Goal: Task Accomplishment & Management: Complete application form

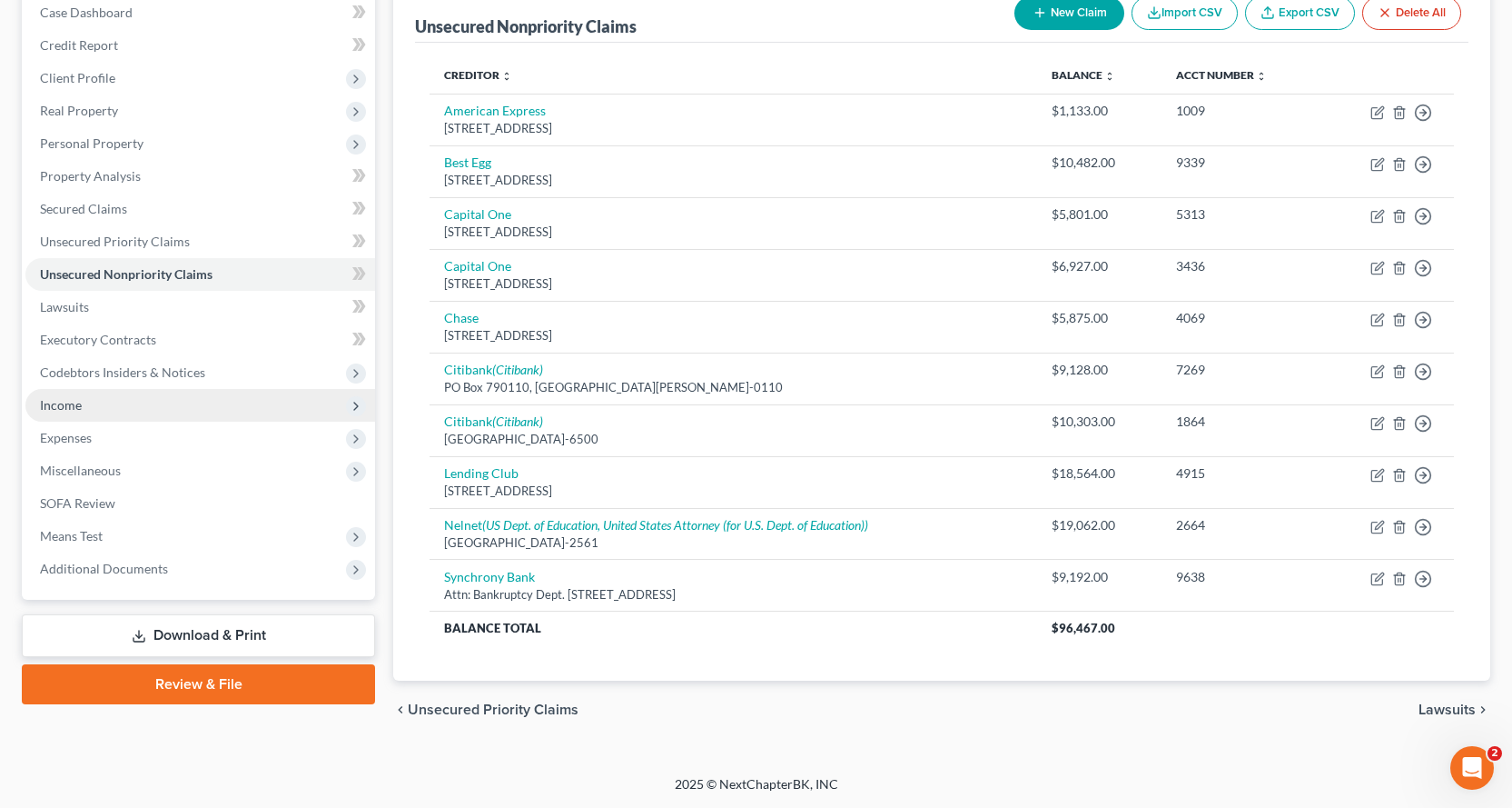
click at [70, 397] on span "Income" at bounding box center [60, 404] width 42 height 16
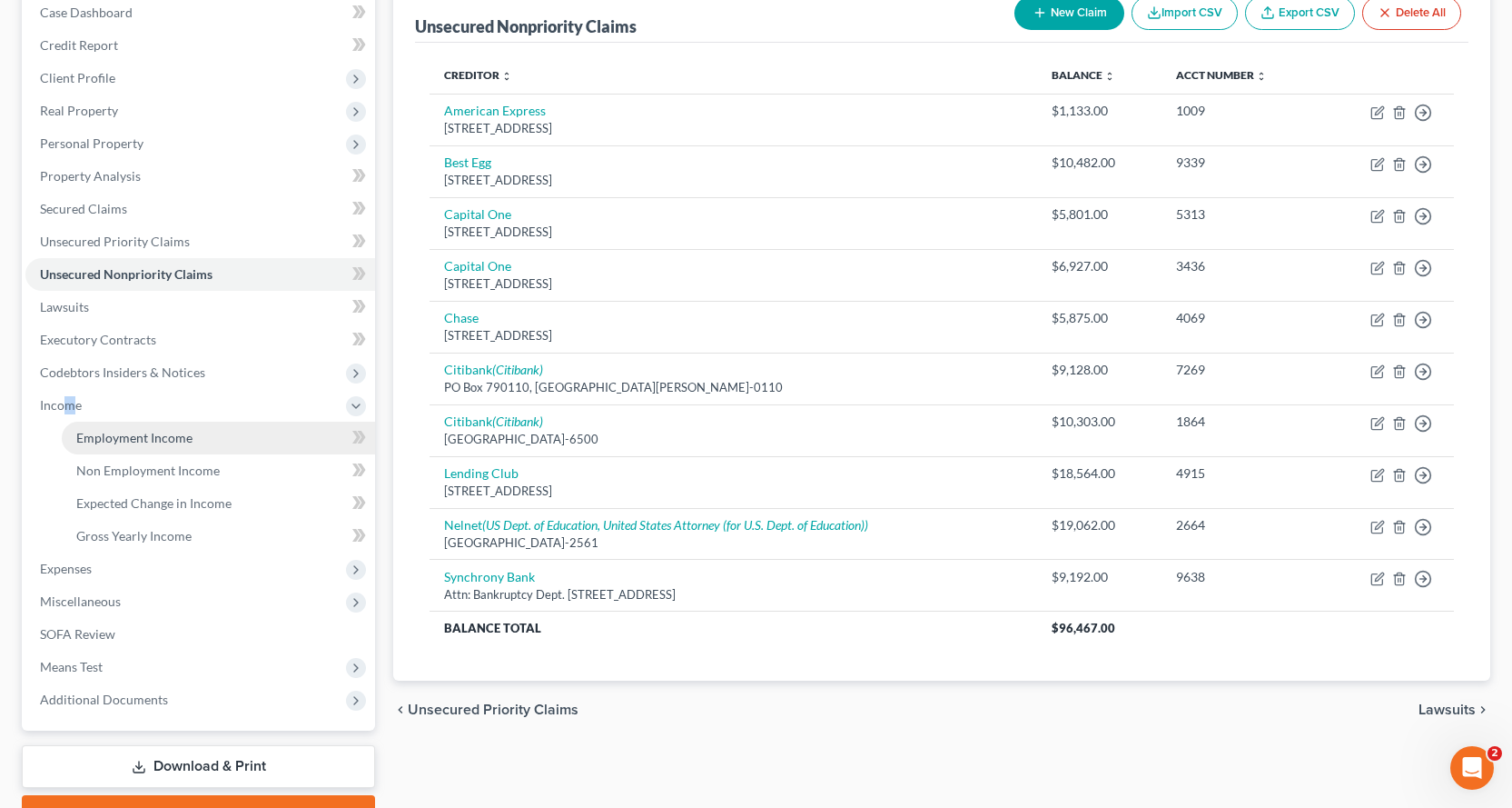
click at [154, 447] on link "Employment Income" at bounding box center [219, 439] width 313 height 33
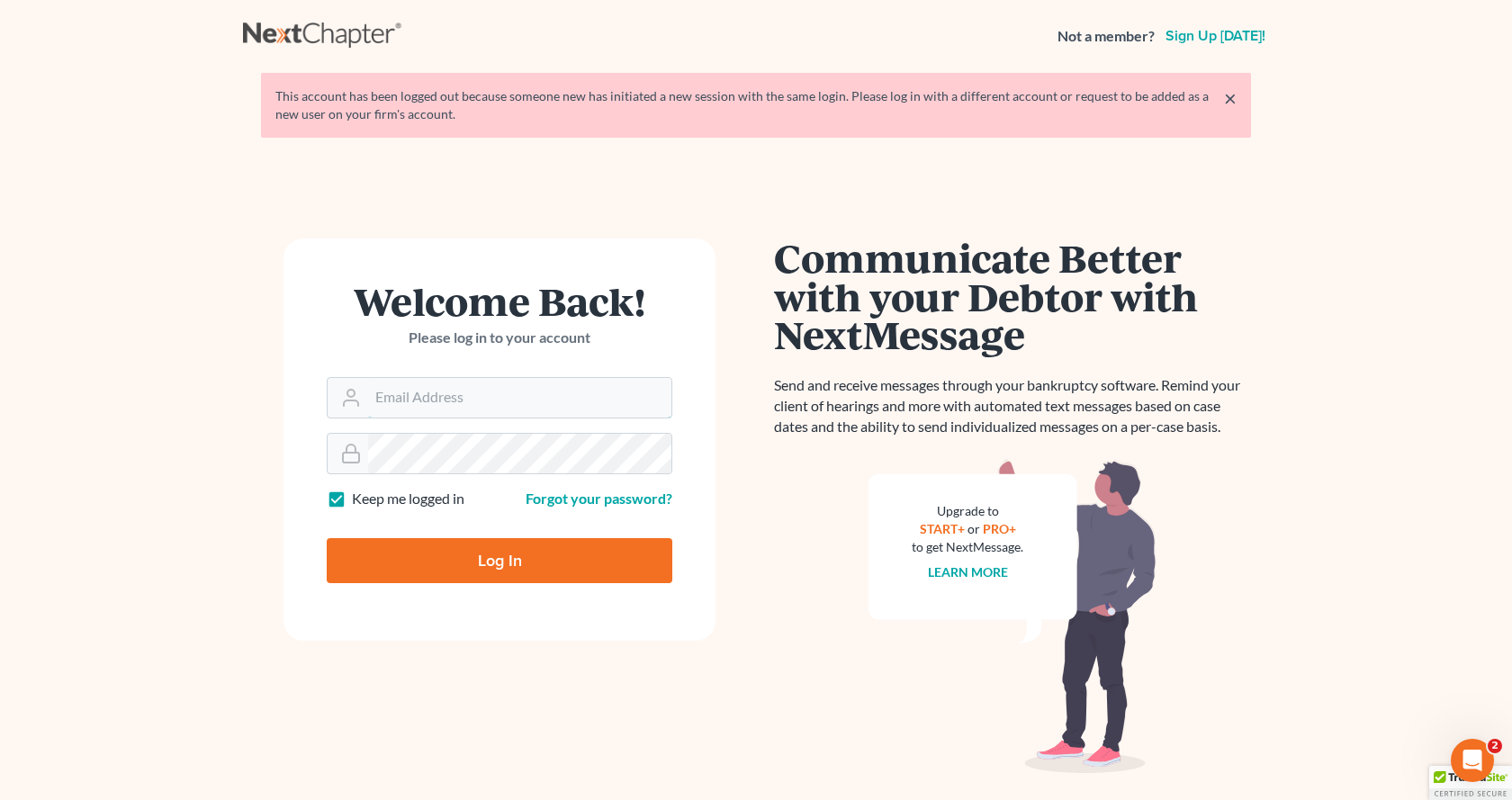
type input "[EMAIL_ADDRESS][DOMAIN_NAME]"
click at [468, 562] on input "Log In" at bounding box center [499, 560] width 346 height 45
type input "Thinking..."
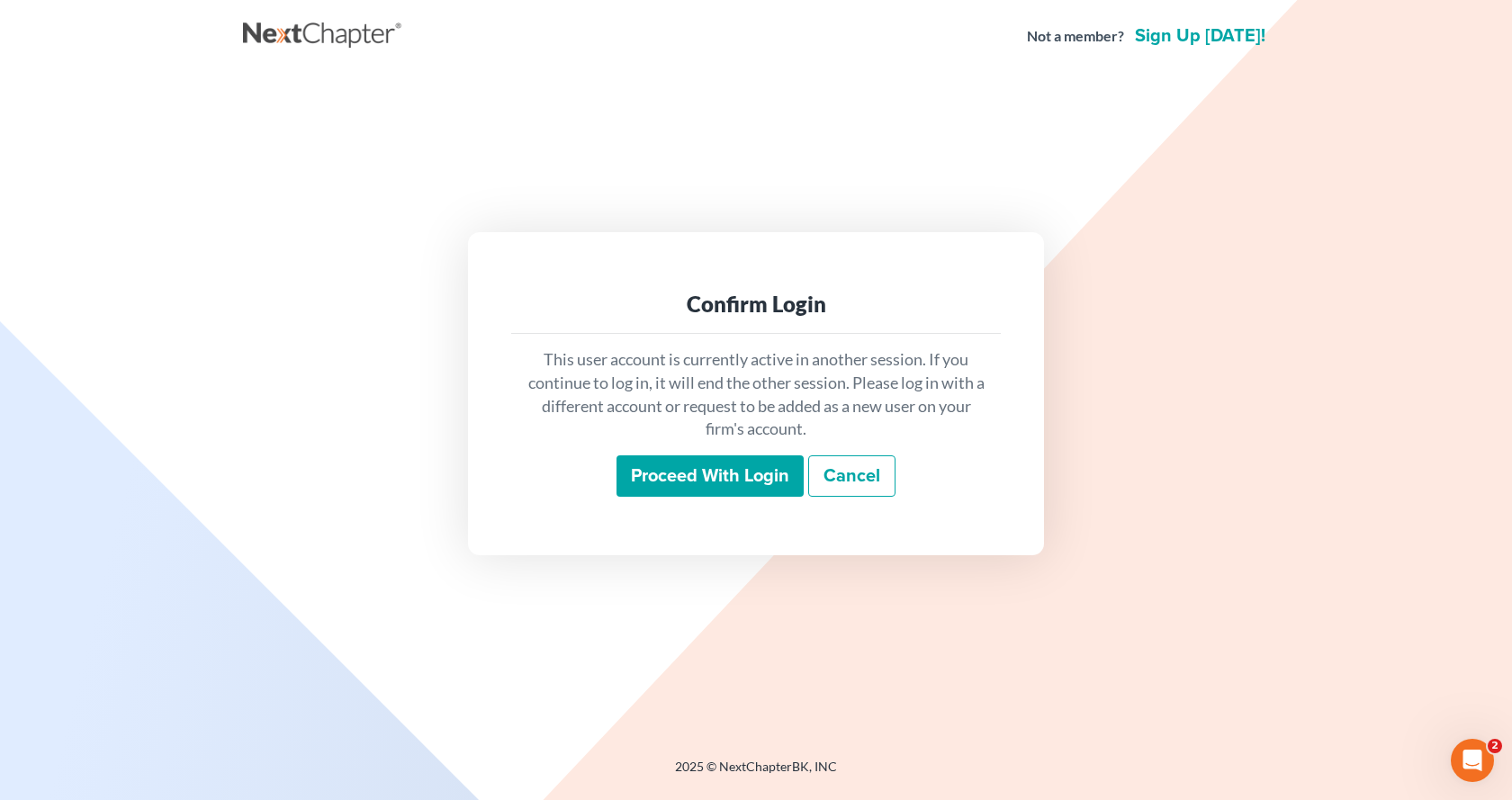
click at [683, 487] on input "Proceed with login" at bounding box center [710, 476] width 187 height 41
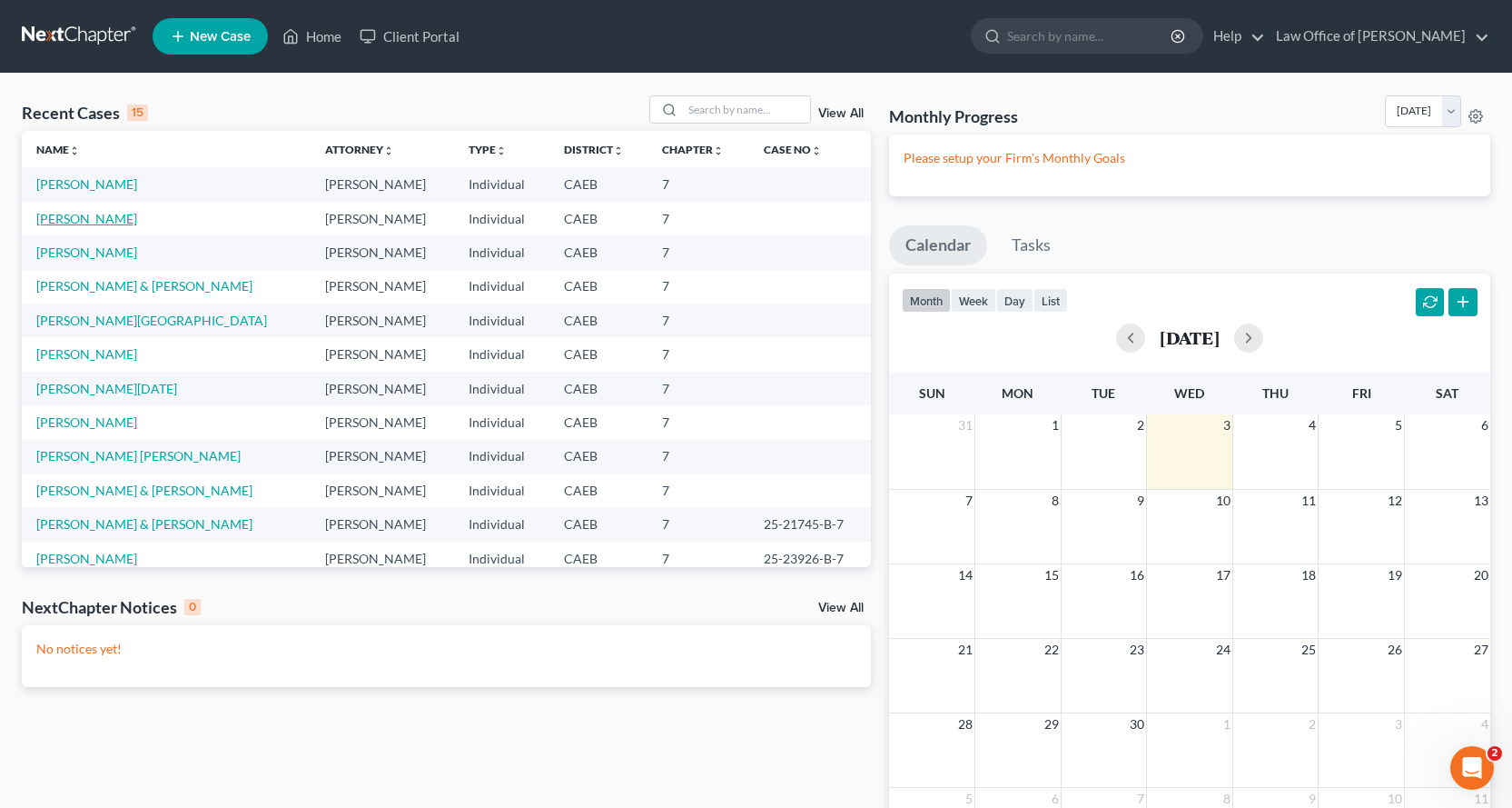
click at [77, 219] on link "Eubank, Kera" at bounding box center [86, 219] width 101 height 16
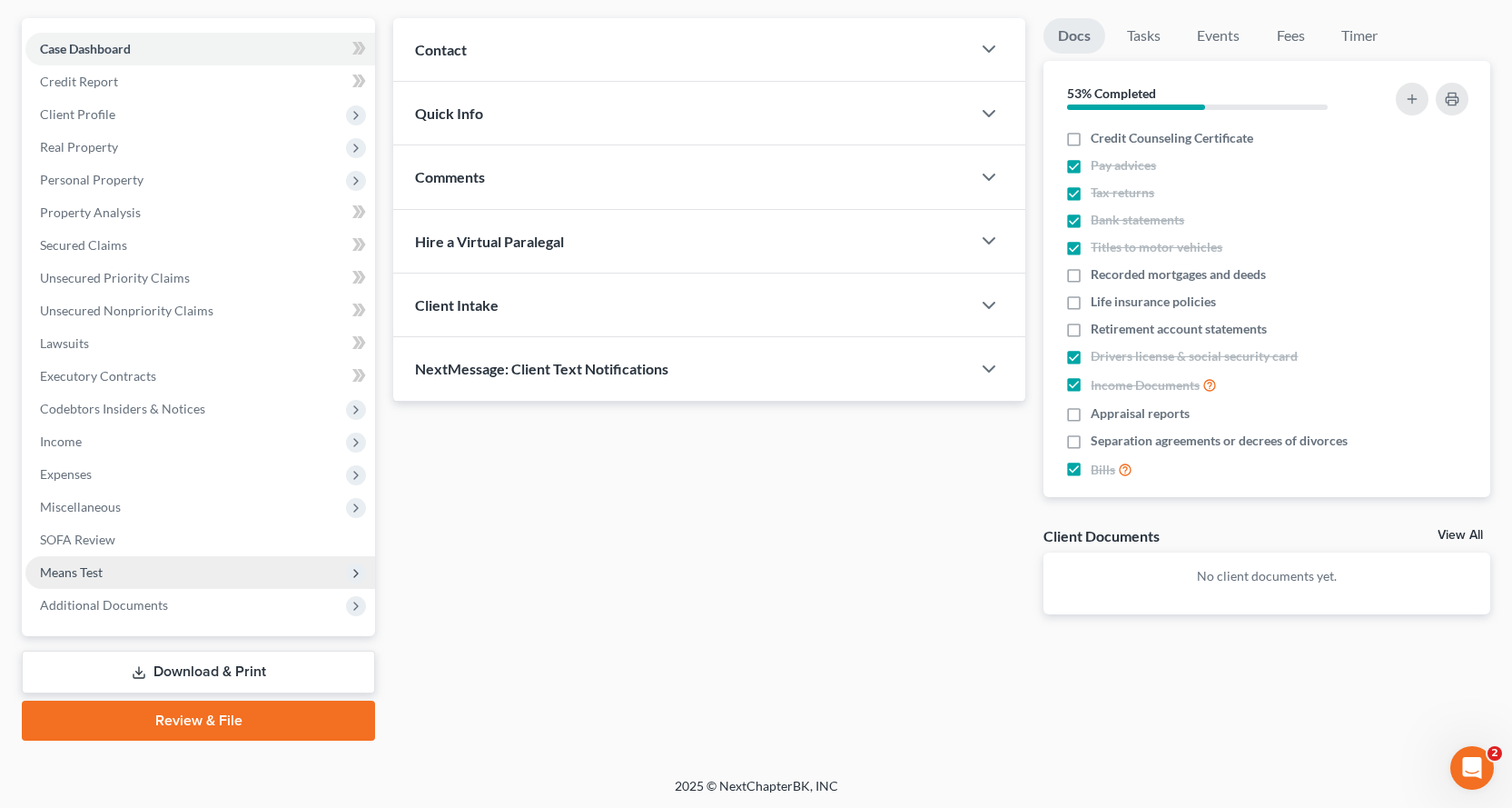
scroll to position [158, 0]
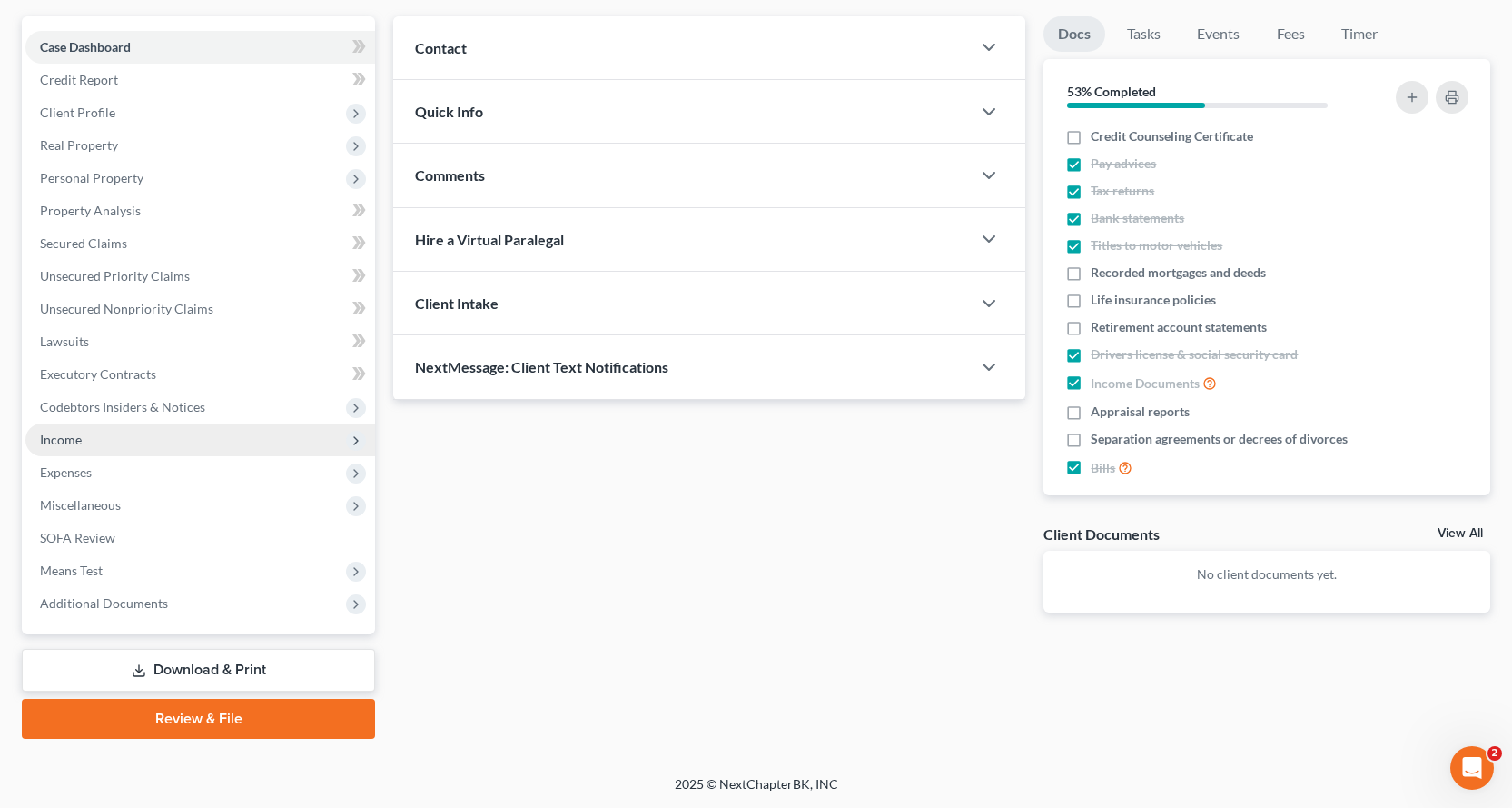
click at [52, 434] on span "Income" at bounding box center [60, 439] width 42 height 16
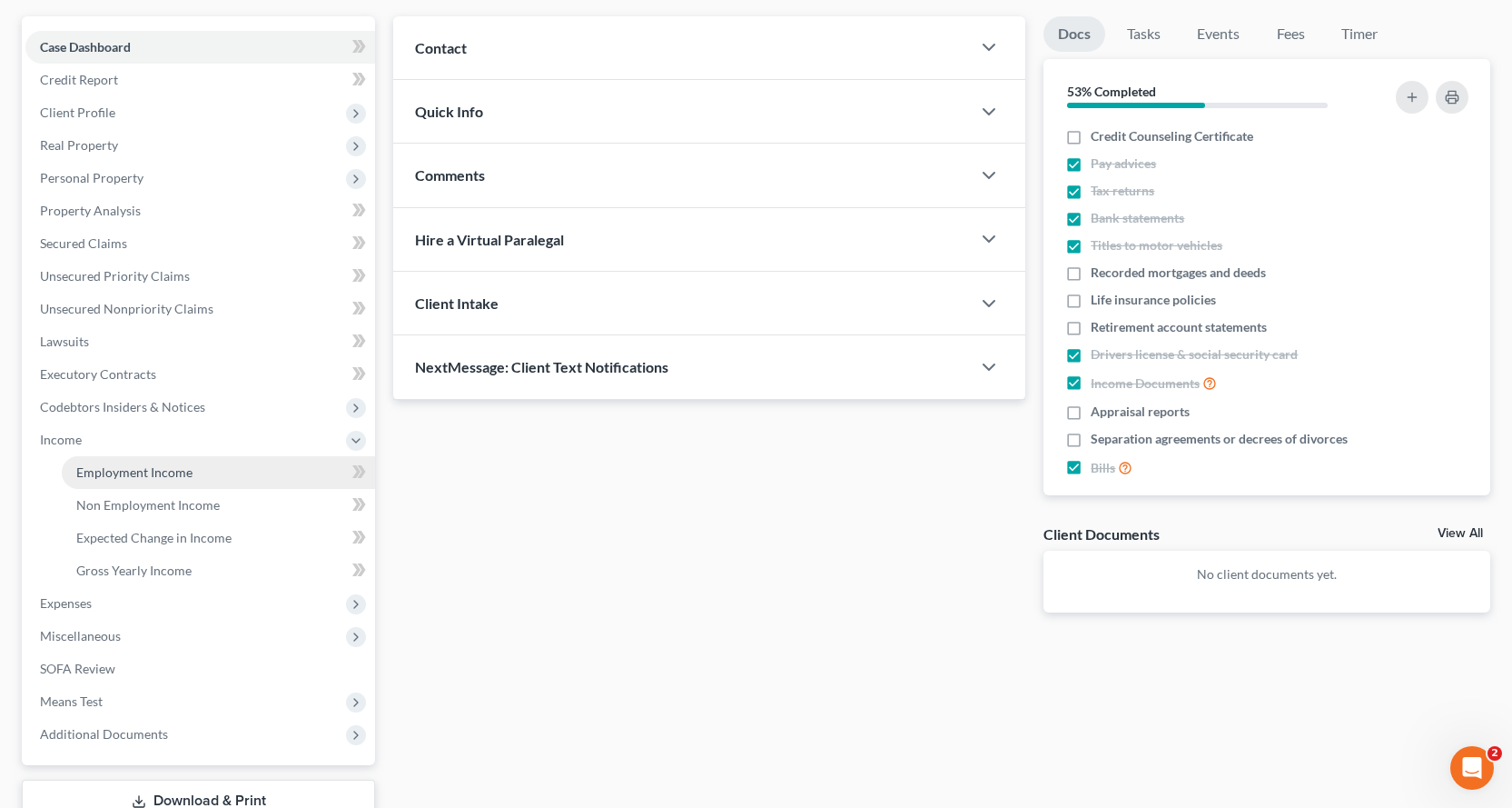
click at [121, 470] on span "Employment Income" at bounding box center [135, 473] width 117 height 16
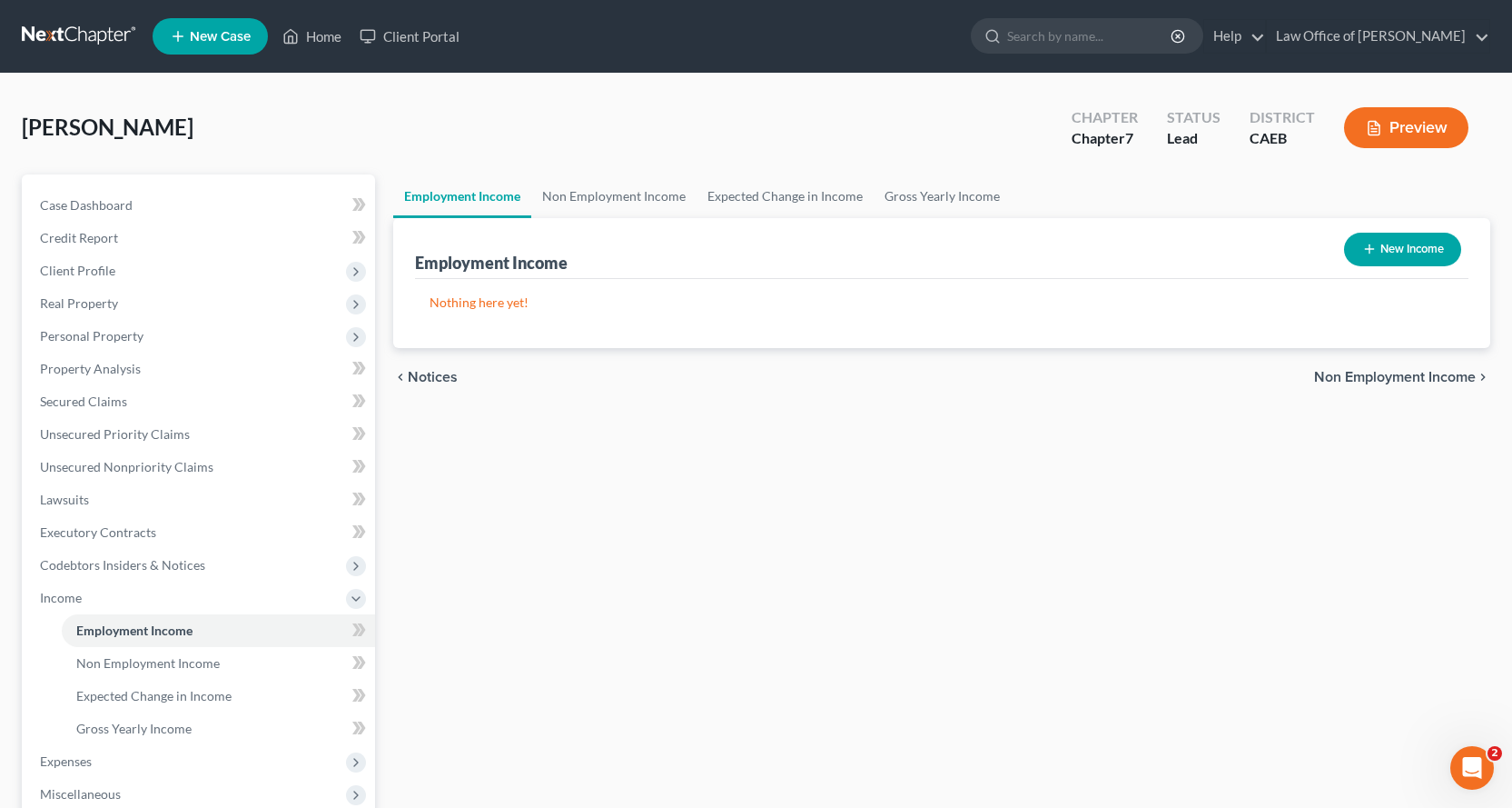
click at [1362, 243] on icon "button" at bounding box center [1369, 249] width 15 height 15
select select "0"
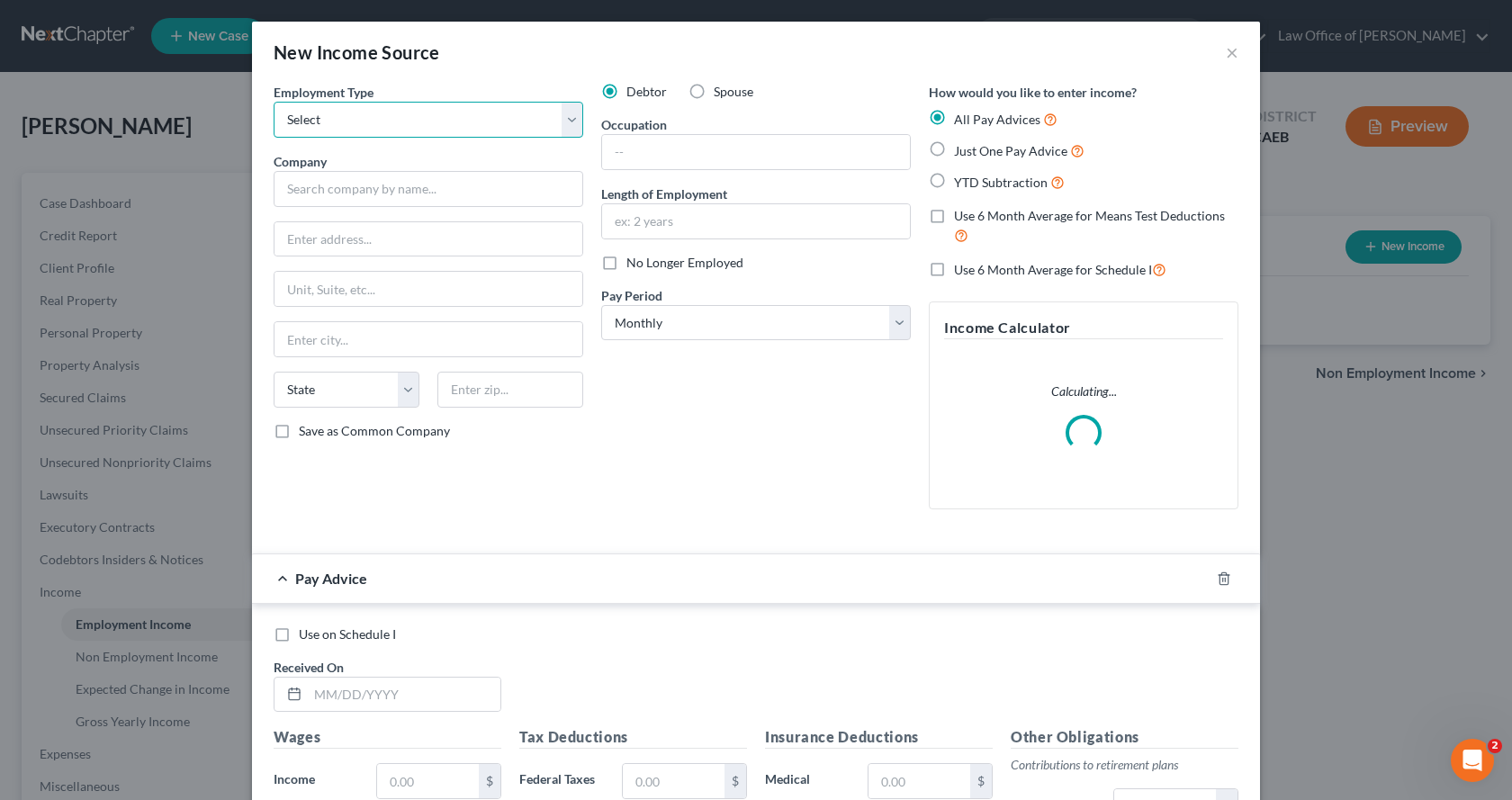
click at [352, 122] on select "Select Full or Part Time Employment Self Employment" at bounding box center [429, 119] width 310 height 36
select select "0"
click at [274, 102] on select "Select Full or Part Time Employment Self Employment" at bounding box center [429, 119] width 310 height 36
click at [302, 191] on input "text" at bounding box center [429, 189] width 310 height 36
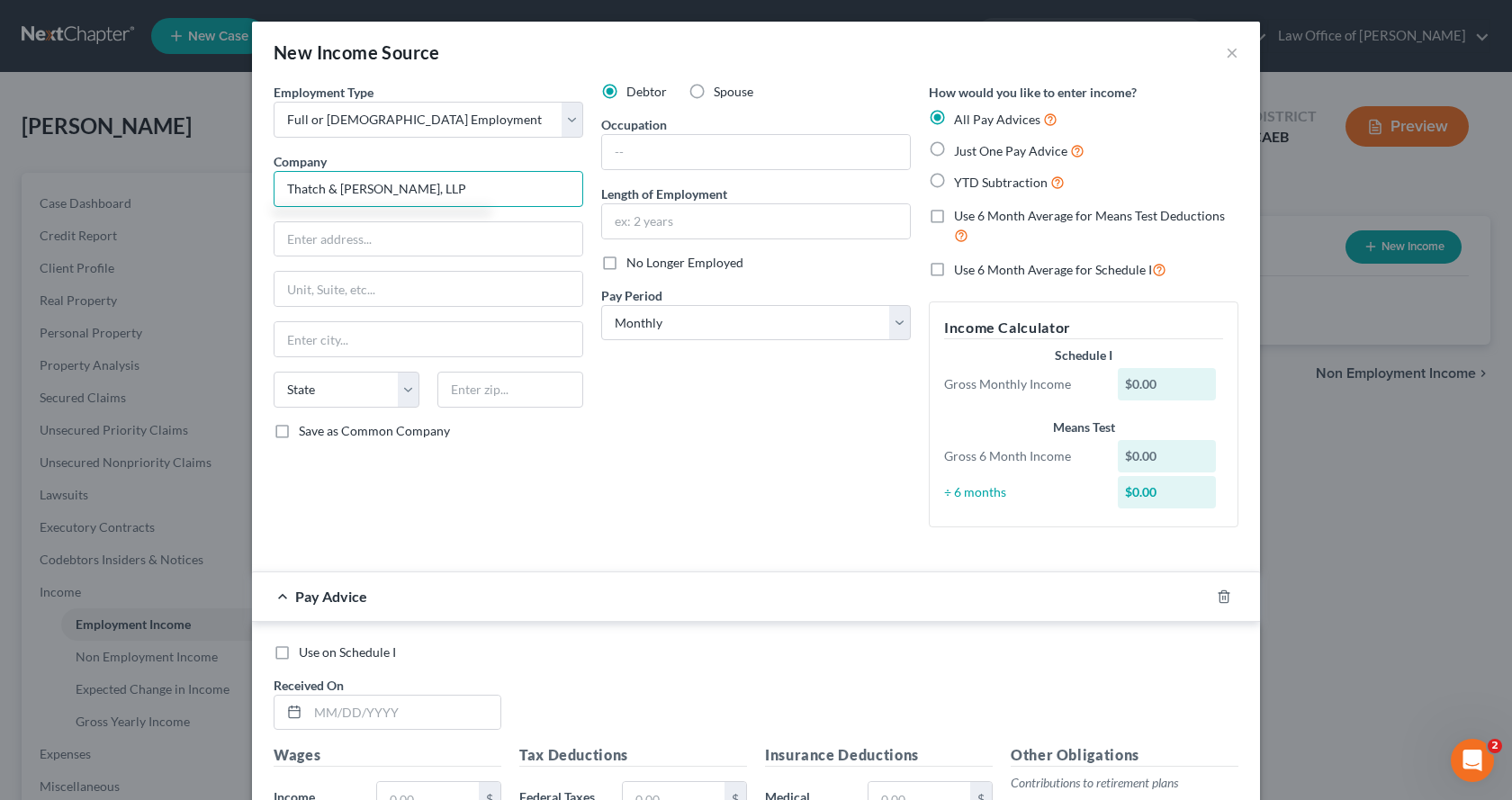
type input "Thatch & Hooper, LLP"
click at [319, 243] on input "1730 I Street" at bounding box center [429, 240] width 308 height 35
click at [360, 238] on input "1730 I Street" at bounding box center [429, 240] width 308 height 35
type input "1730 I Street, Suite 220"
type input "Sacramento"
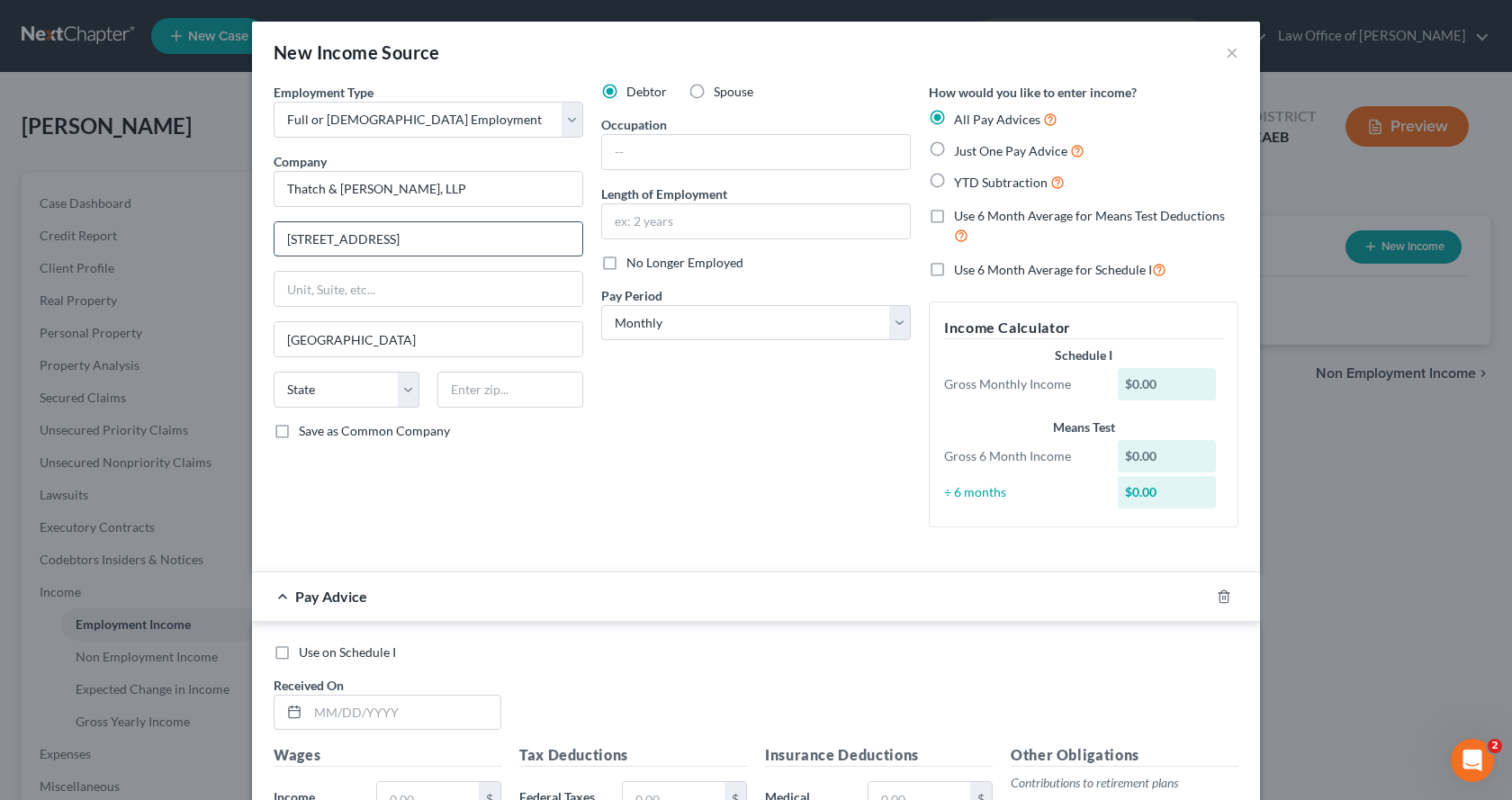
drag, startPoint x: 363, startPoint y: 242, endPoint x: 424, endPoint y: 239, distance: 61.1
click at [424, 239] on input "1730 I Street, Suite 220" at bounding box center [429, 240] width 308 height 35
type input "1730 I Street,"
click at [340, 293] on input "text" at bounding box center [429, 289] width 308 height 35
paste input "Suite 220"
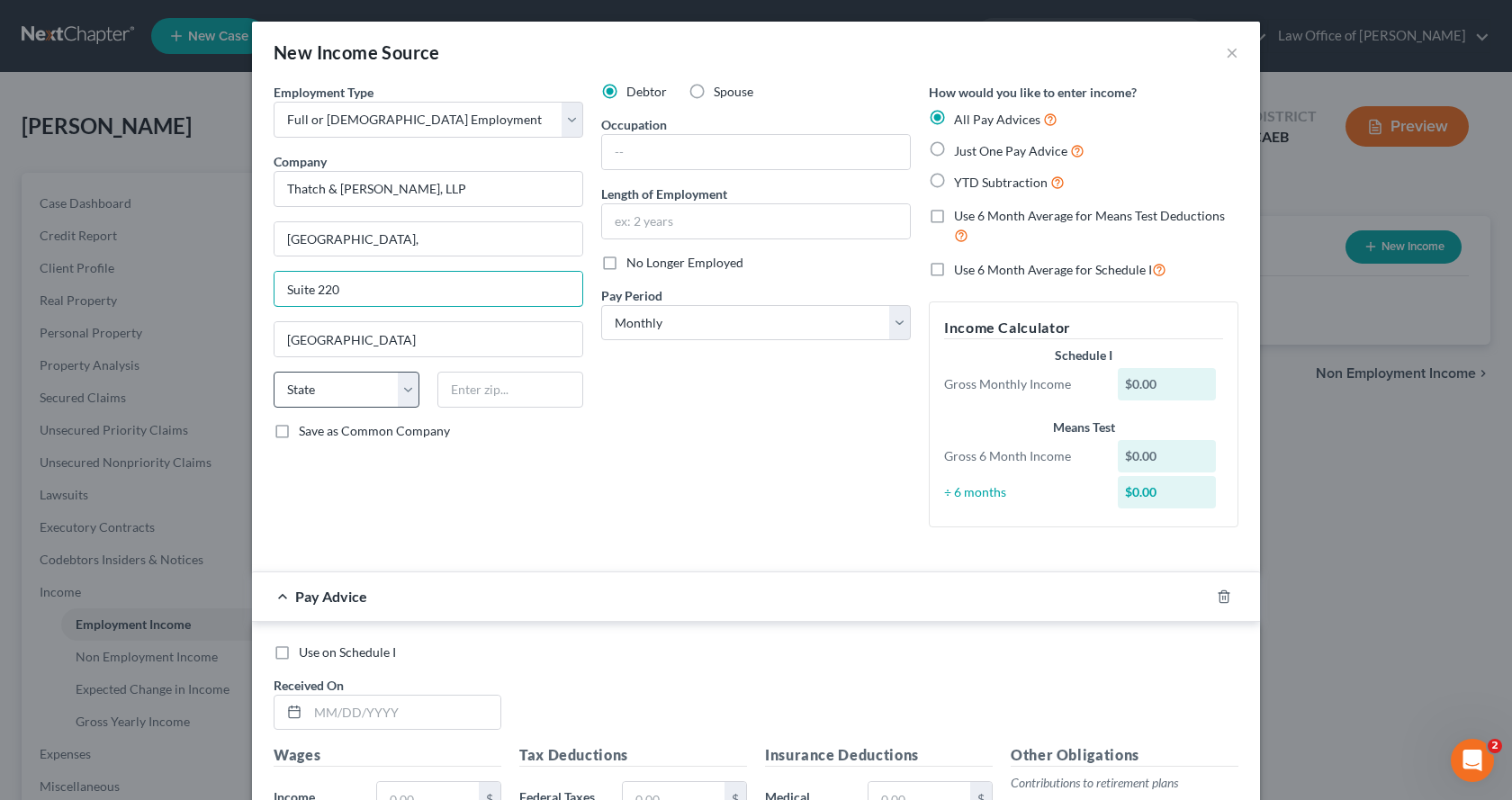
type input "Suite 220"
click at [307, 386] on select "State AL AK AR AZ CA CO CT DE DC FL GA GU HI ID IL IN IA KS KY LA ME MD MA MI M…" at bounding box center [346, 389] width 145 height 36
select select "4"
click at [274, 372] on select "State AL AK AR AZ CA CO CT DE DC FL GA GU HI ID IL IN IA KS KY LA ME MD MA MI M…" at bounding box center [346, 389] width 145 height 36
click at [477, 390] on input "text" at bounding box center [509, 389] width 145 height 36
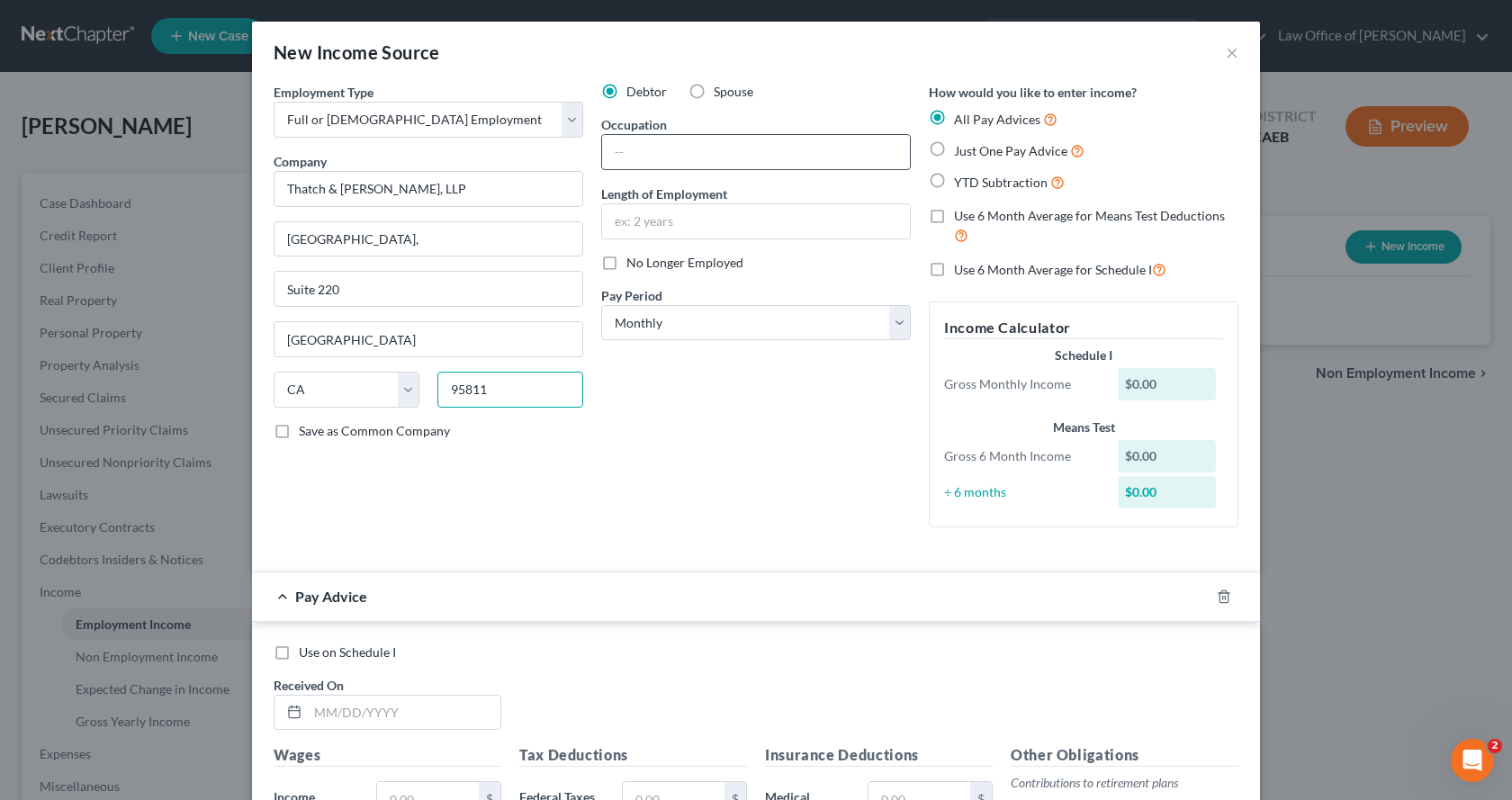
type input "95811"
click at [671, 147] on input "text" at bounding box center [756, 152] width 308 height 35
type input "Legal Assistant"
click at [627, 229] on input "text" at bounding box center [756, 221] width 308 height 35
type input "Since 12/2022"
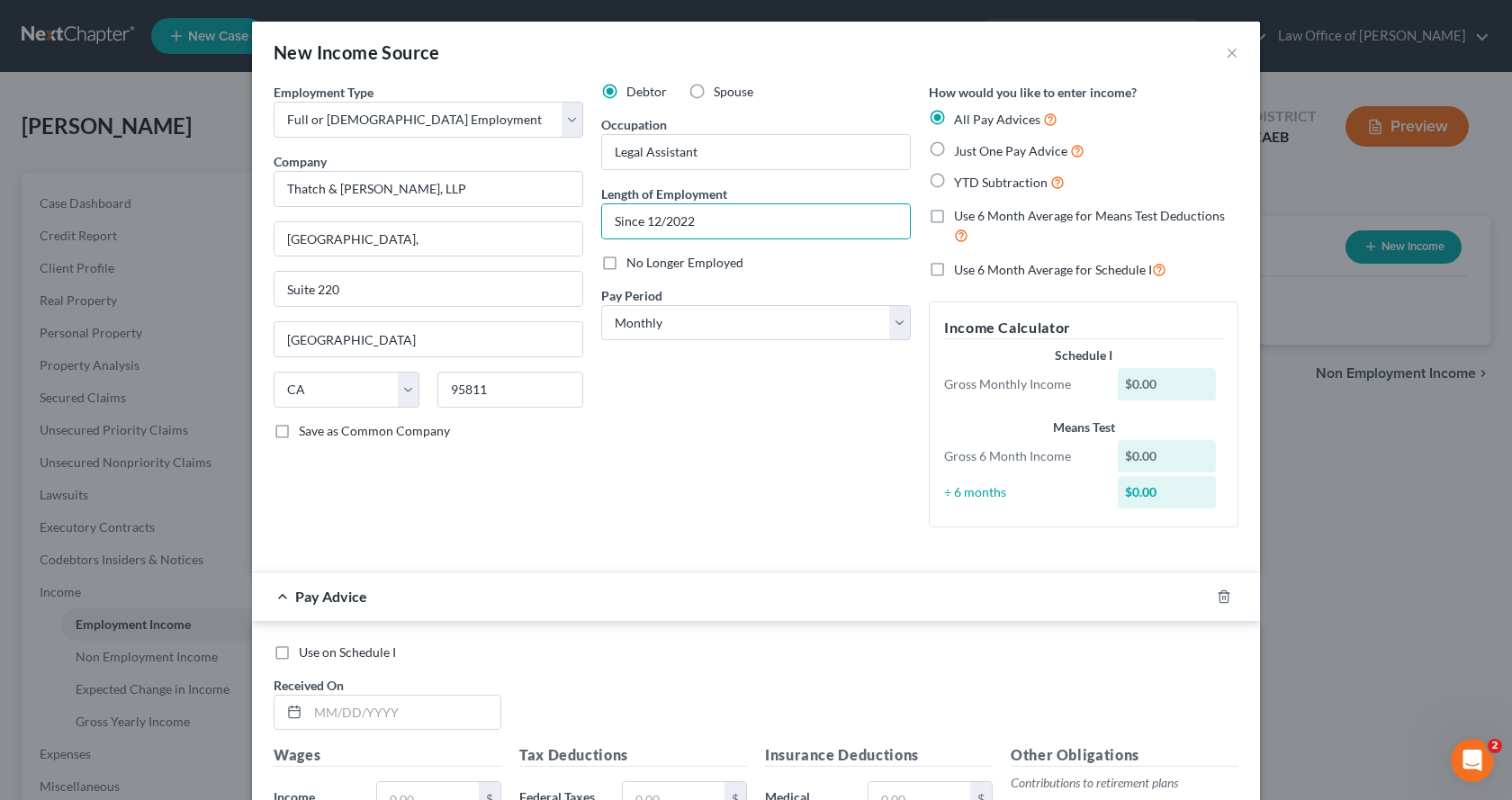
click at [954, 150] on label "Just One Pay Advice" at bounding box center [1020, 150] width 131 height 20
click at [961, 150] on input "Just One Pay Advice" at bounding box center [967, 146] width 12 height 12
radio input "true"
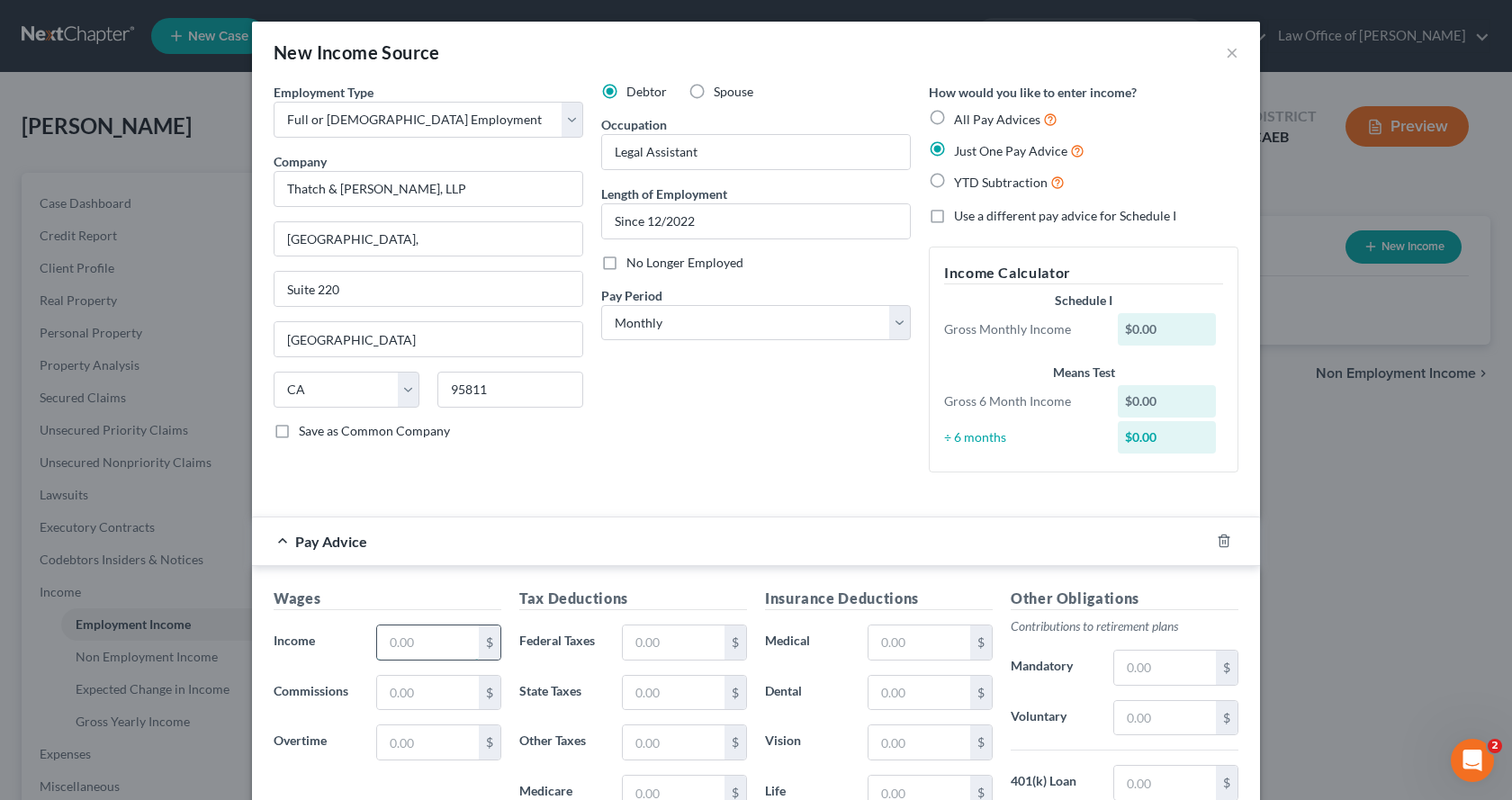
click at [384, 647] on input "text" at bounding box center [429, 643] width 102 height 35
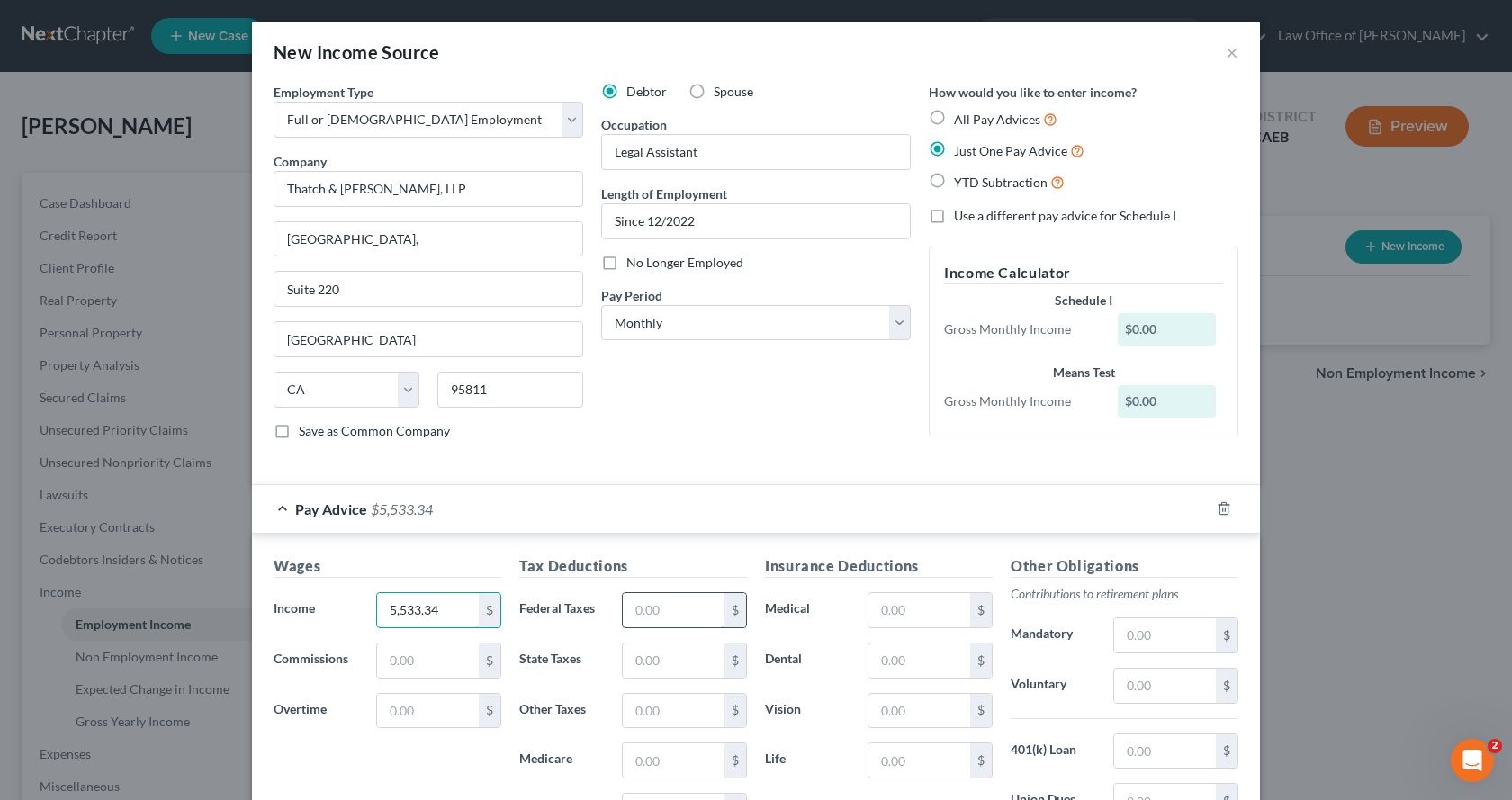
type input "5,533.34"
click at [673, 600] on input "text" at bounding box center [674, 610] width 102 height 35
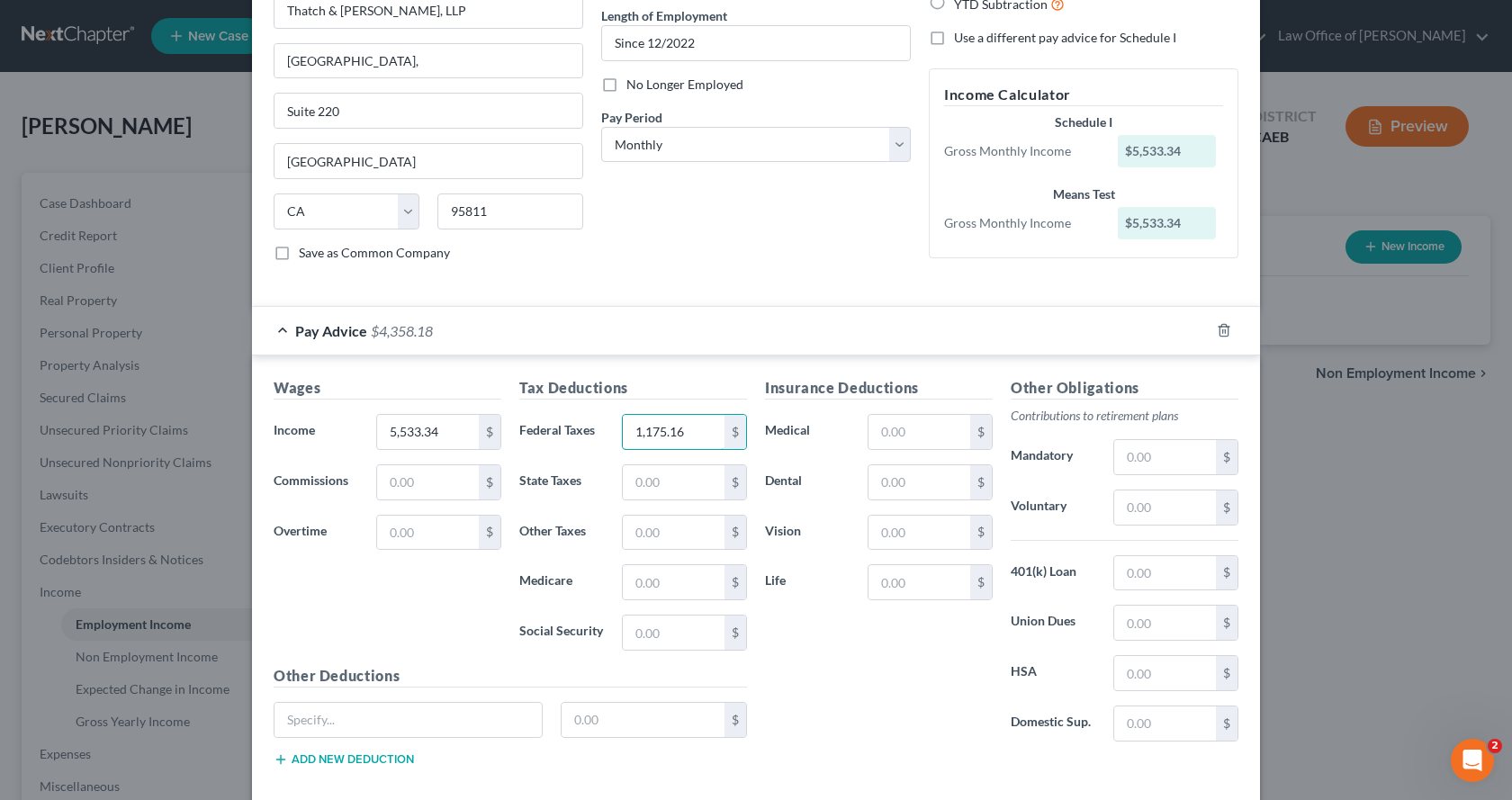
scroll to position [180, 0]
type input "1,175.16"
click at [1123, 503] on input "text" at bounding box center [1165, 506] width 102 height 35
type input "166.00"
click at [906, 426] on input "text" at bounding box center [920, 430] width 102 height 35
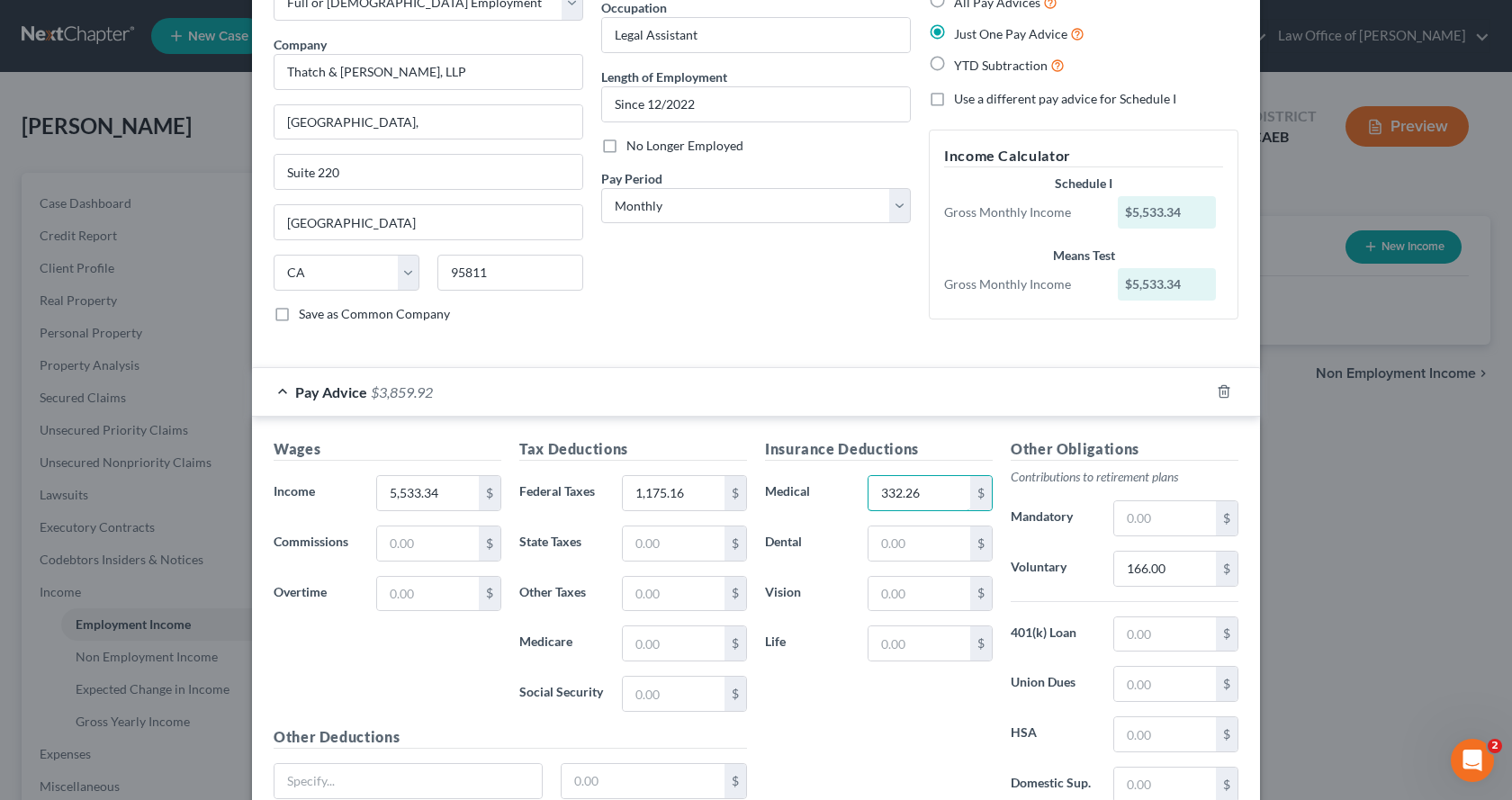
scroll to position [271, 0]
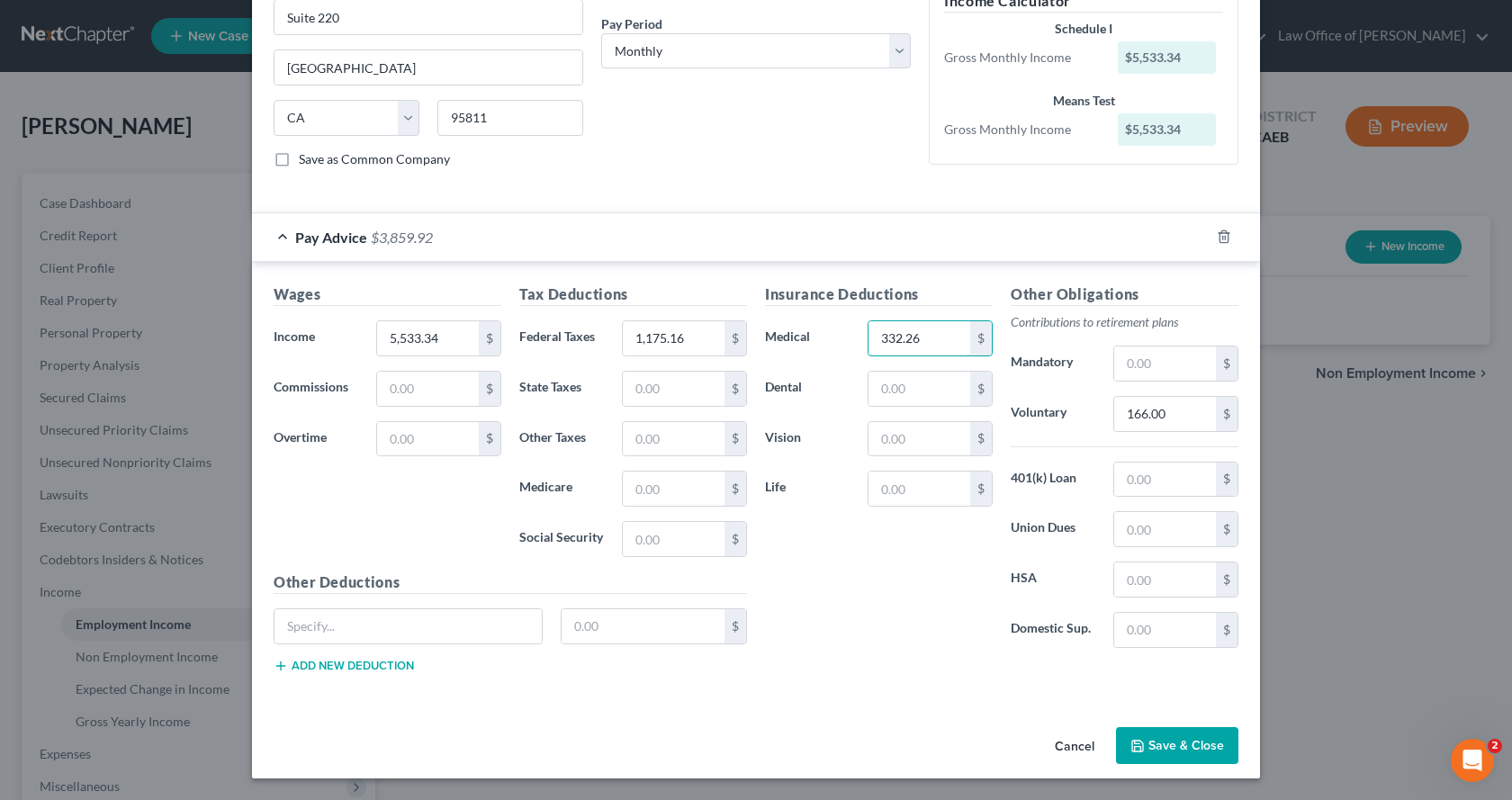
type input "332.26"
click at [1174, 751] on button "Save & Close" at bounding box center [1177, 745] width 122 height 38
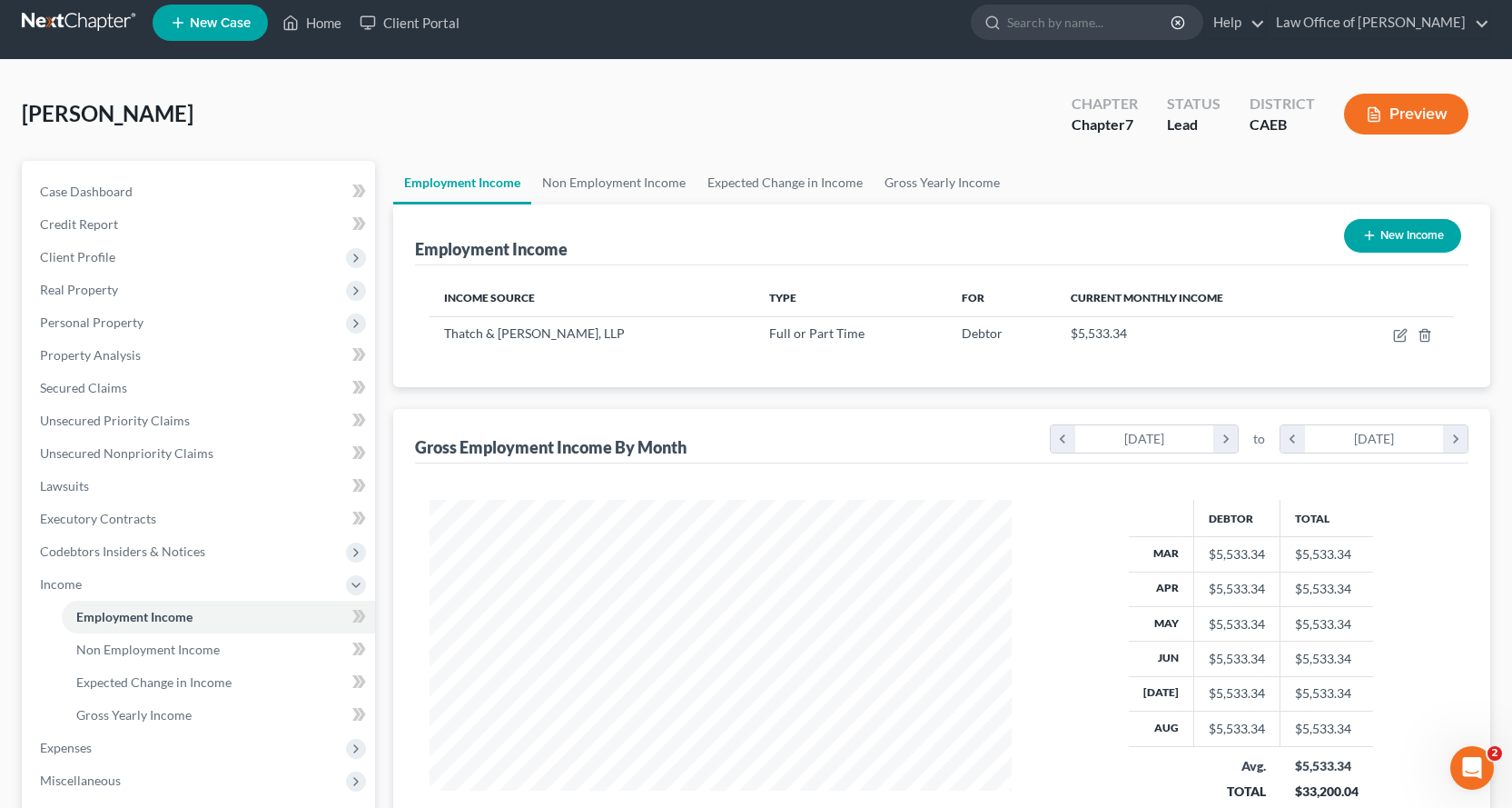
scroll to position [0, 0]
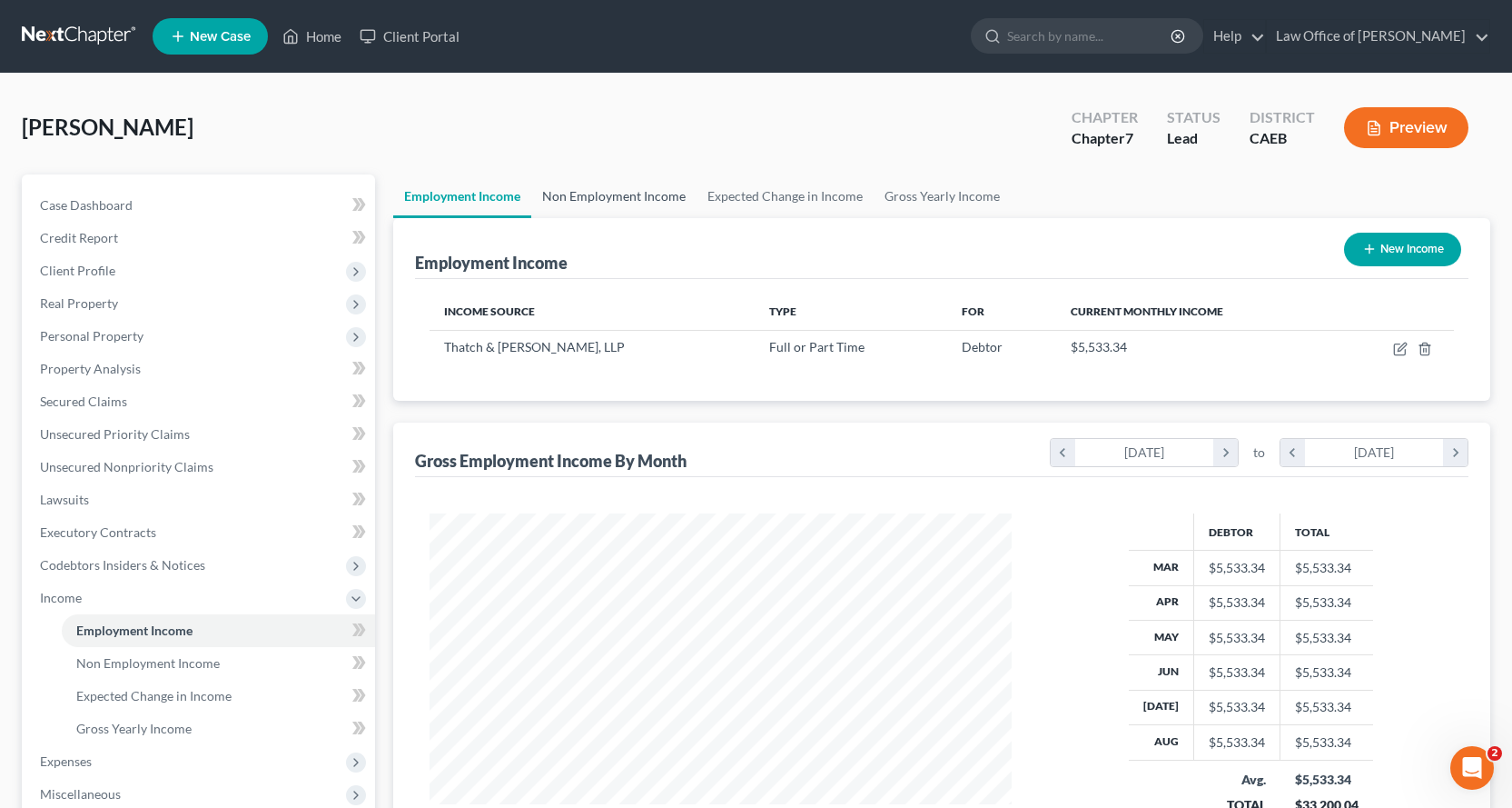
click at [626, 190] on link "Non Employment Income" at bounding box center [614, 195] width 165 height 44
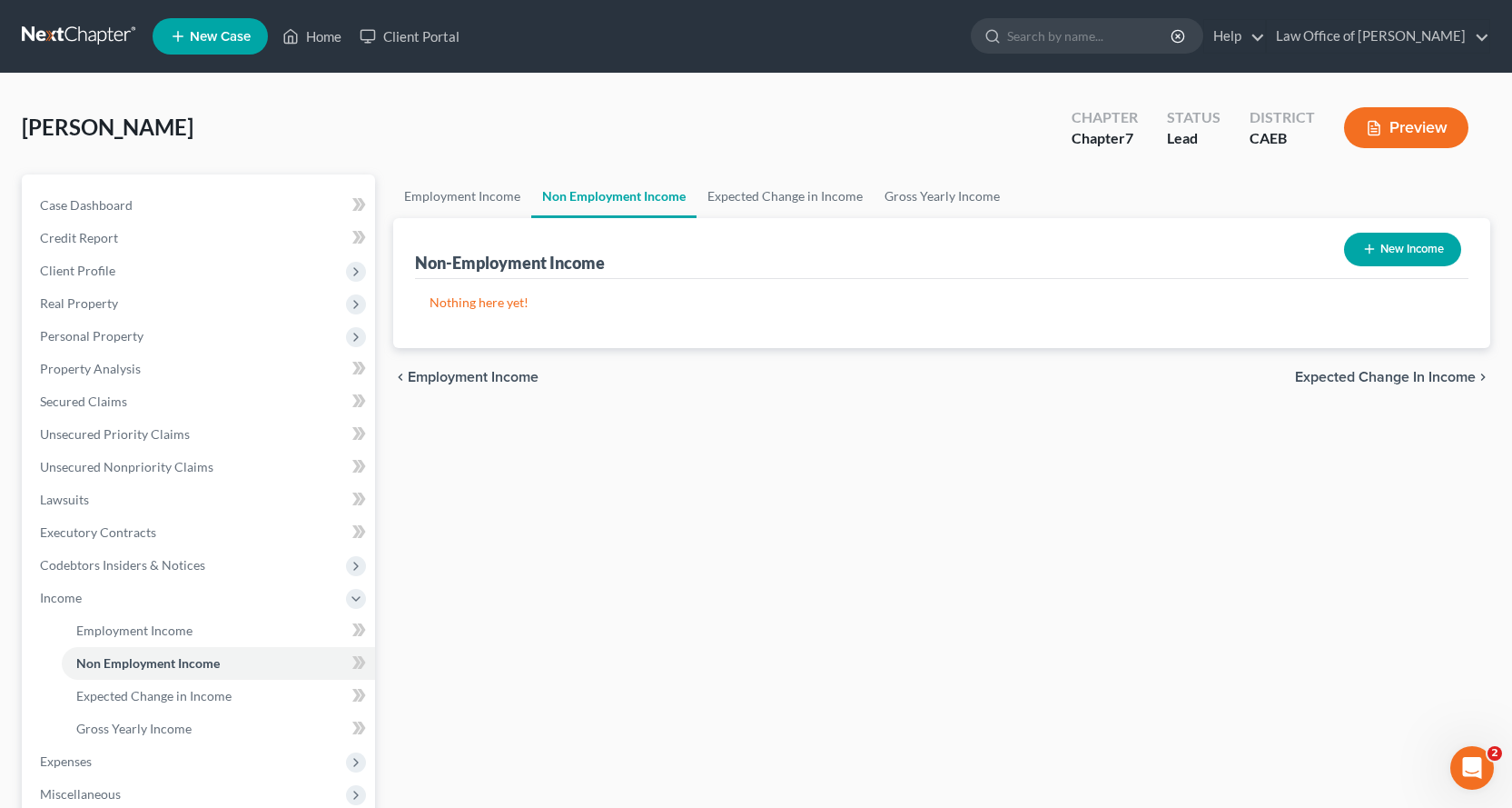
click at [1397, 250] on button "New Income" at bounding box center [1402, 249] width 118 height 34
select select "0"
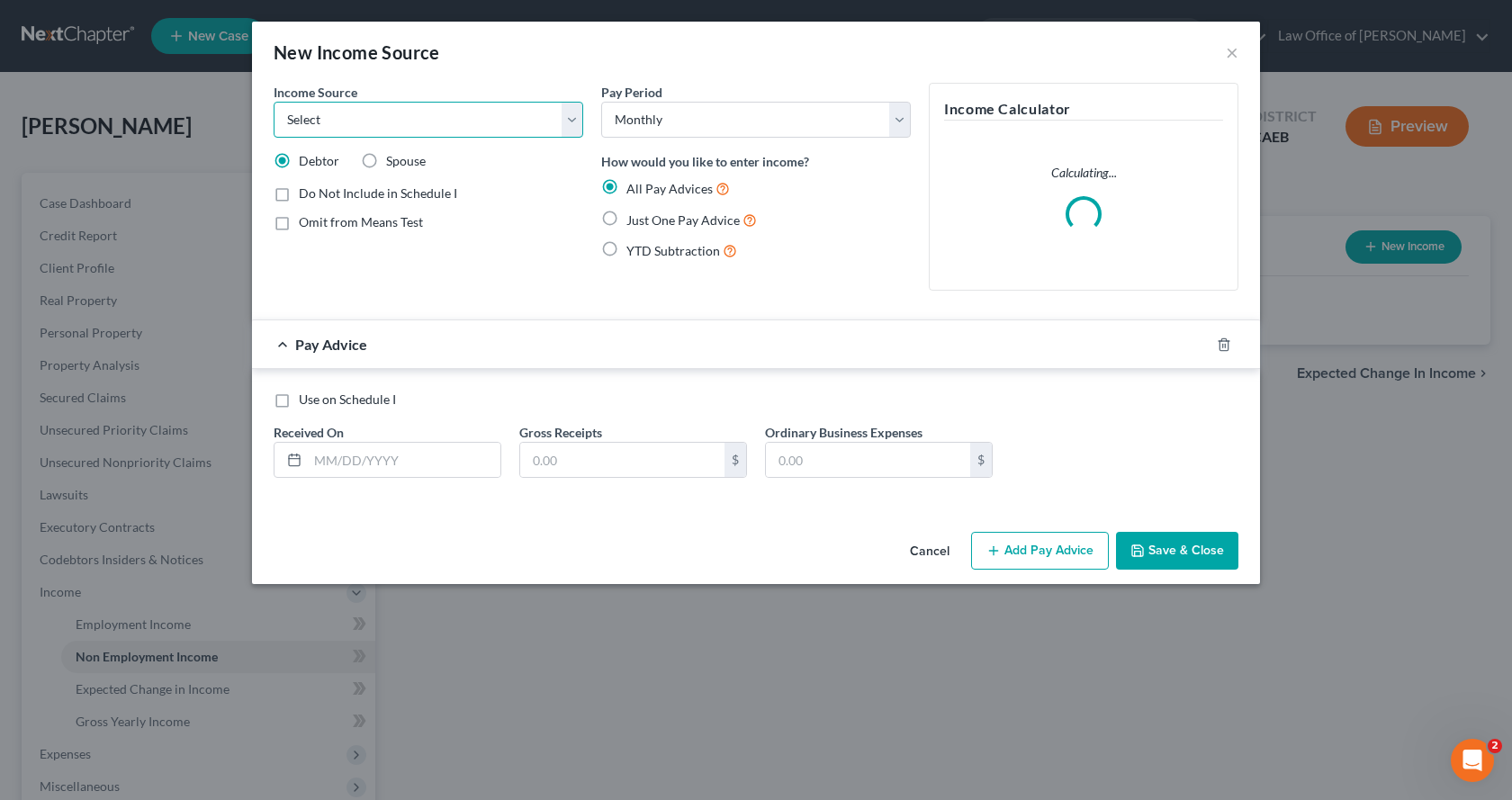
click at [383, 123] on select "Select Unemployment Disability (from employer) Pension Retirement Social Securi…" at bounding box center [429, 119] width 310 height 36
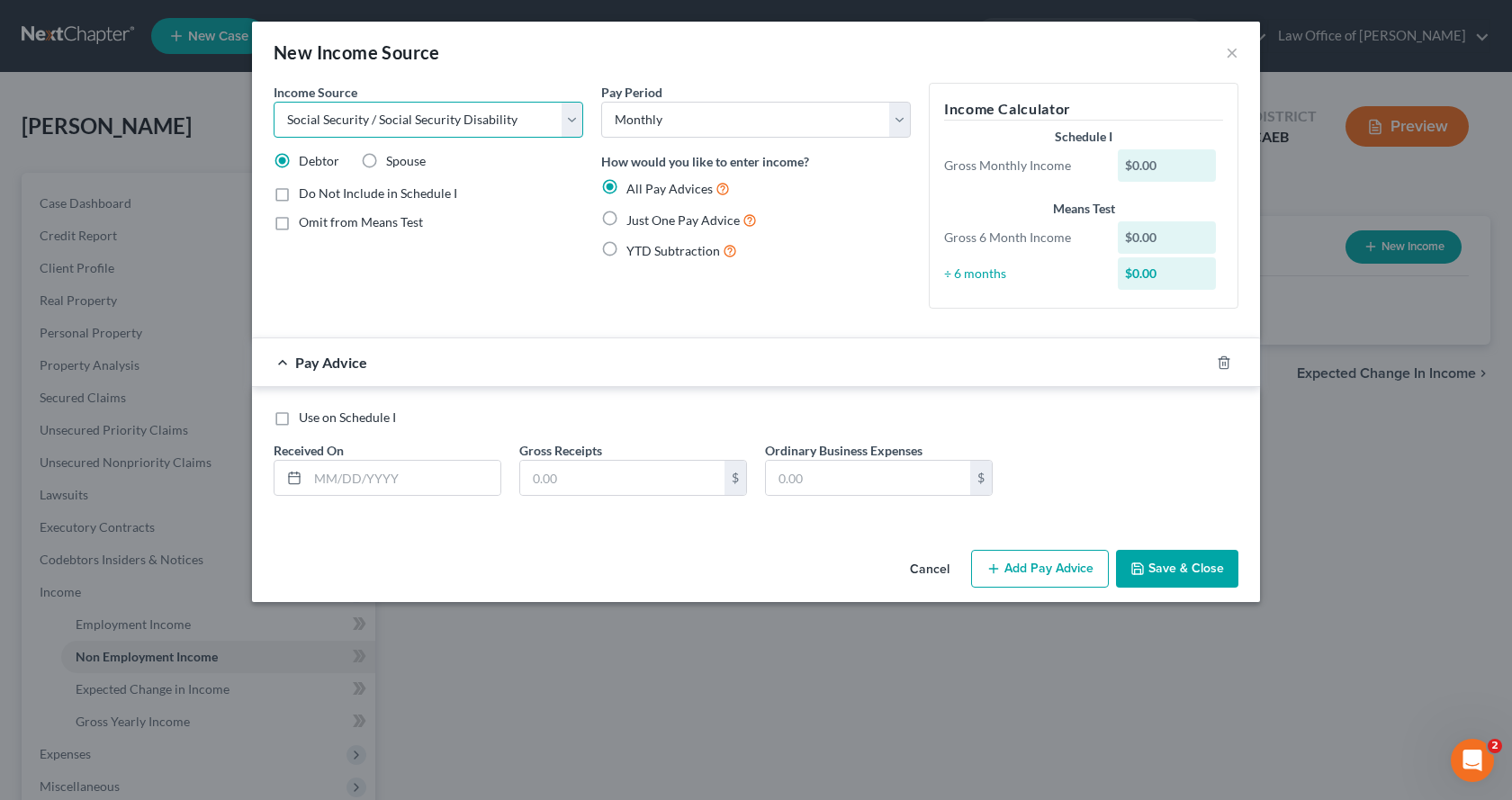
click at [274, 102] on select "Select Unemployment Disability (from employer) Pension Retirement Social Securi…" at bounding box center [429, 119] width 310 height 36
click at [531, 124] on select "Select Unemployment Disability (from employer) Pension Retirement Social Securi…" at bounding box center [429, 119] width 310 height 36
click at [274, 102] on select "Select Unemployment Disability (from employer) Pension Retirement Social Securi…" at bounding box center [429, 119] width 310 height 36
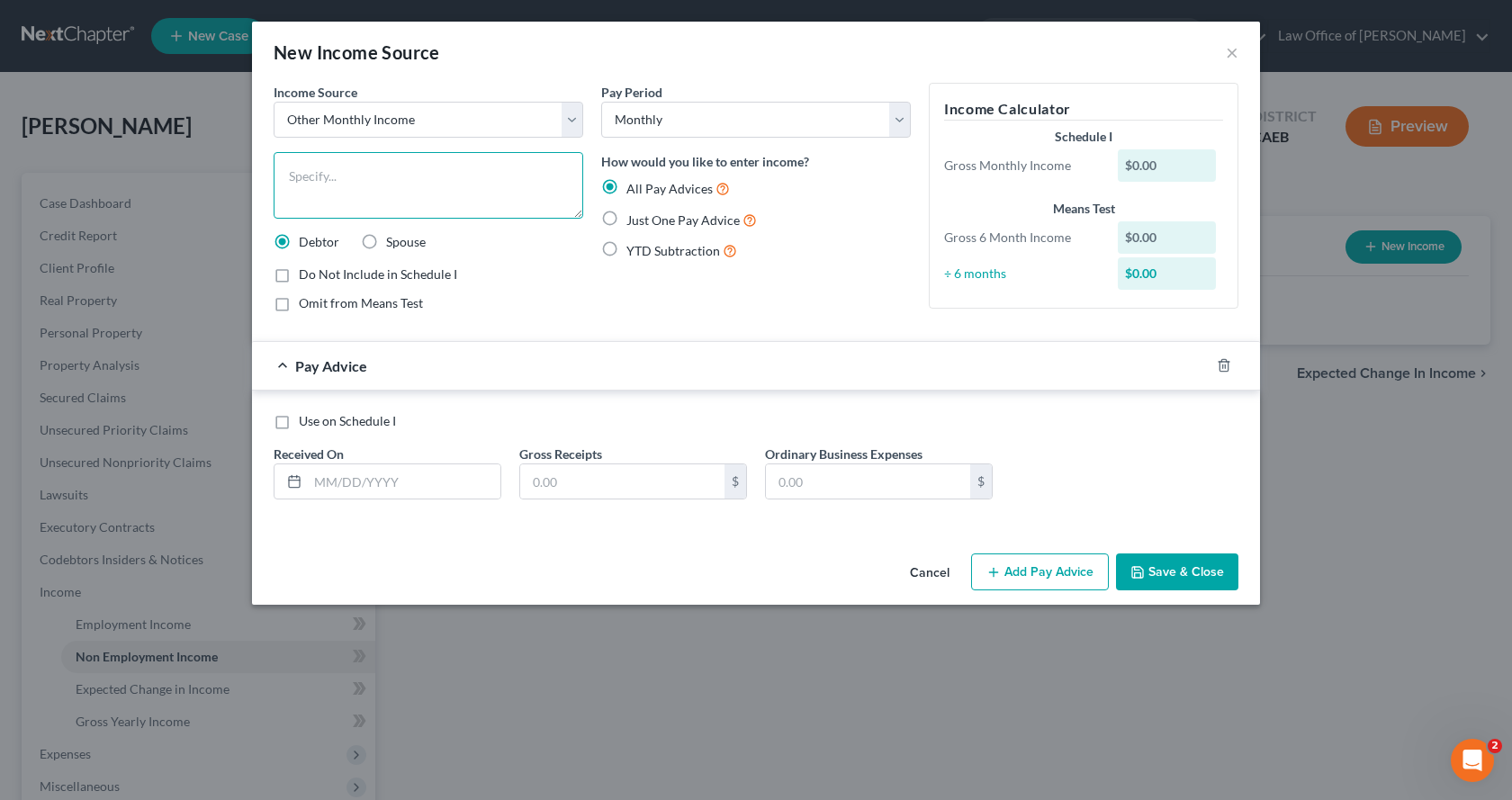
click at [320, 172] on textarea at bounding box center [429, 185] width 310 height 66
click at [572, 125] on select "Select Unemployment Disability (from employer) Pension Retirement Social Securi…" at bounding box center [429, 119] width 310 height 36
click at [274, 102] on select "Select Unemployment Disability (from employer) Pension Retirement Social Securi…" at bounding box center [429, 119] width 310 height 36
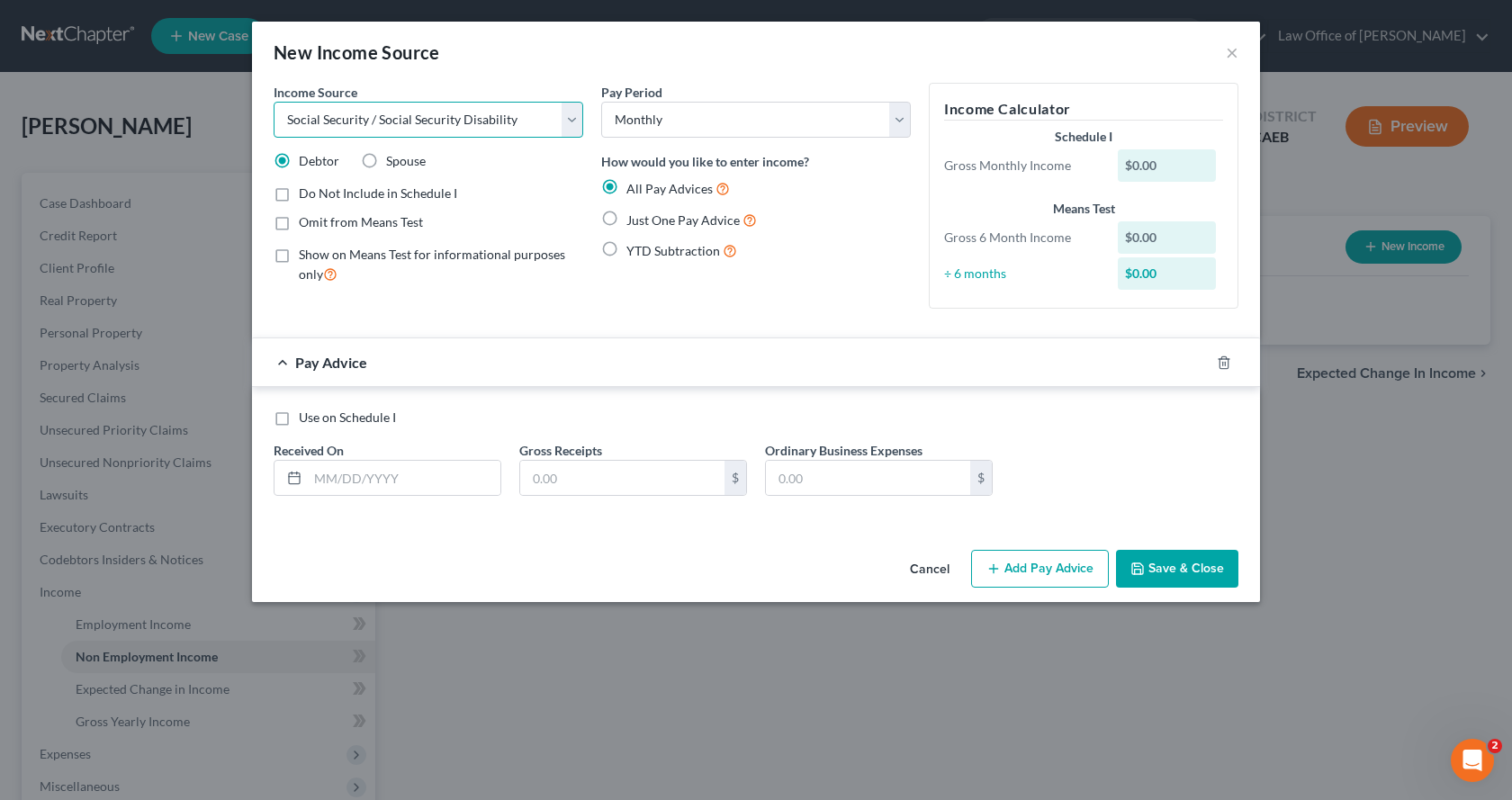
click at [577, 122] on select "Select Unemployment Disability (from employer) Pension Retirement Social Securi…" at bounding box center [429, 119] width 310 height 36
select select "13"
click at [274, 102] on select "Select Unemployment Disability (from employer) Pension Retirement Social Securi…" at bounding box center [429, 119] width 310 height 36
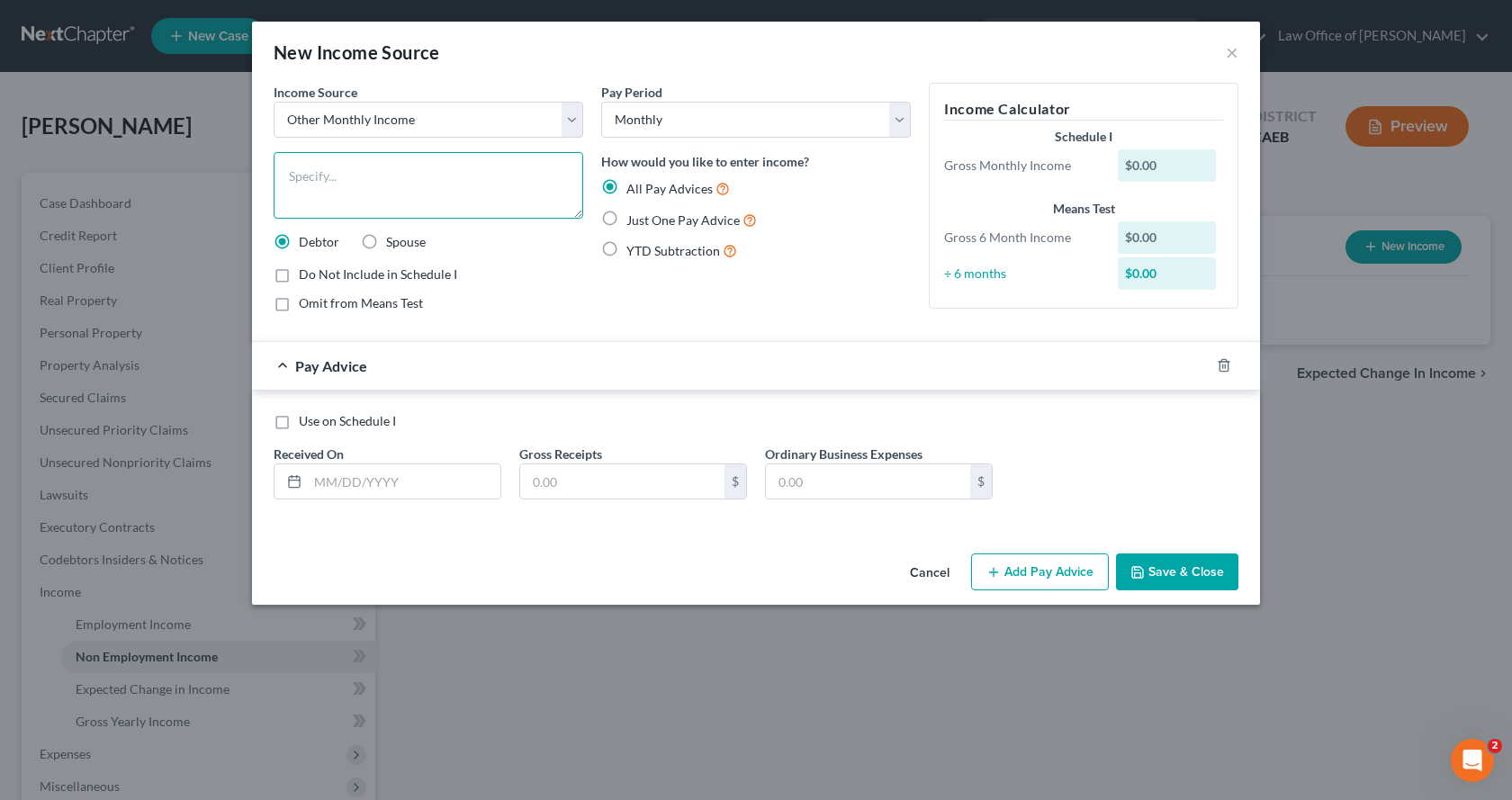
click at [304, 184] on textarea at bounding box center [429, 185] width 310 height 66
type textarea "Lawsuit Settlement"
click at [627, 218] on label "Just One Pay Advice" at bounding box center [692, 219] width 131 height 20
click at [634, 218] on input "Just One Pay Advice" at bounding box center [639, 216] width 12 height 12
radio input "true"
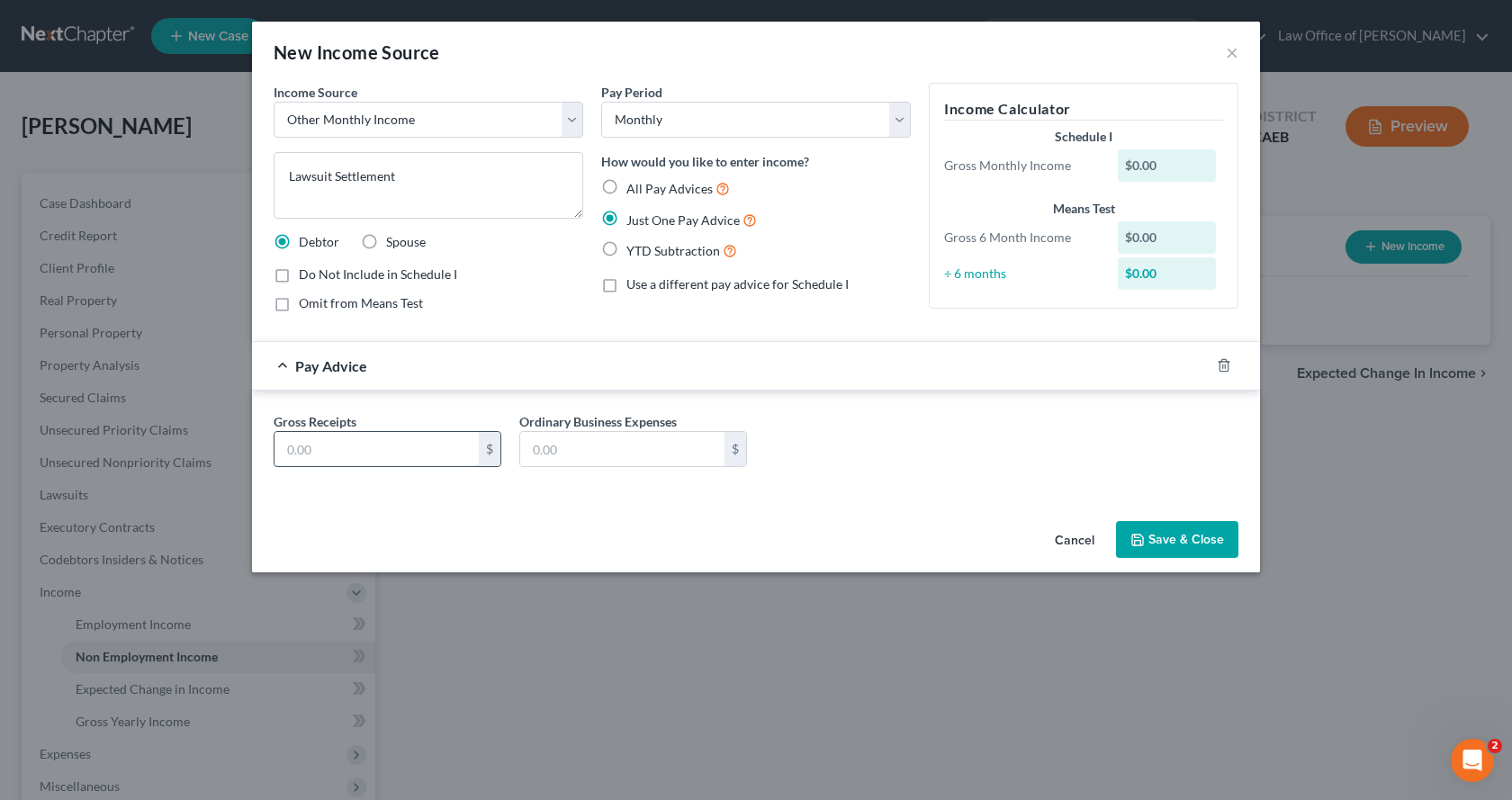
click at [314, 442] on input "text" at bounding box center [377, 450] width 204 height 35
type input "250.00"
click at [563, 459] on input "text" at bounding box center [622, 450] width 204 height 35
type input "0.00"
click at [1177, 543] on button "Save & Close" at bounding box center [1177, 539] width 122 height 38
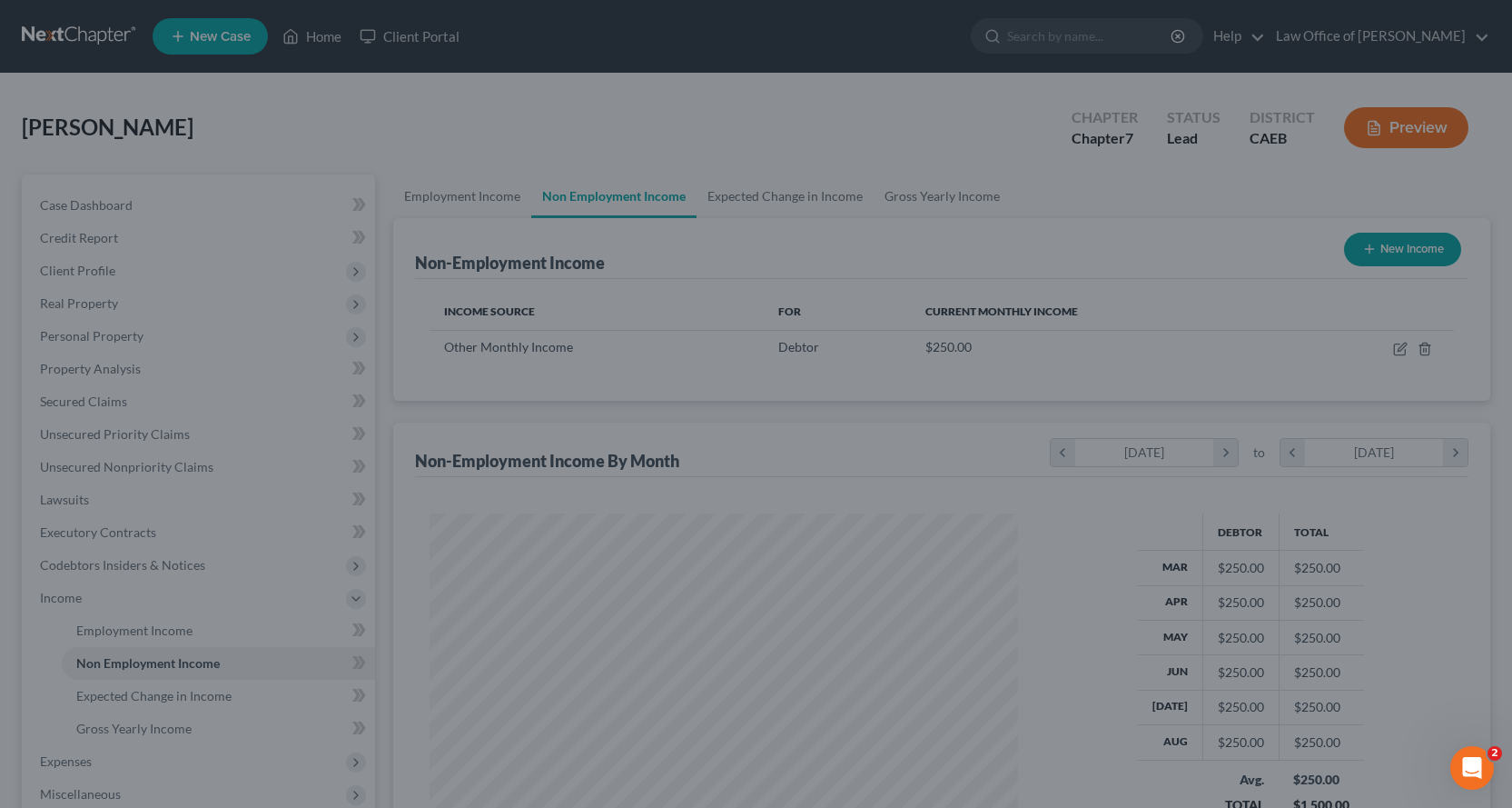
scroll to position [908481, 907627]
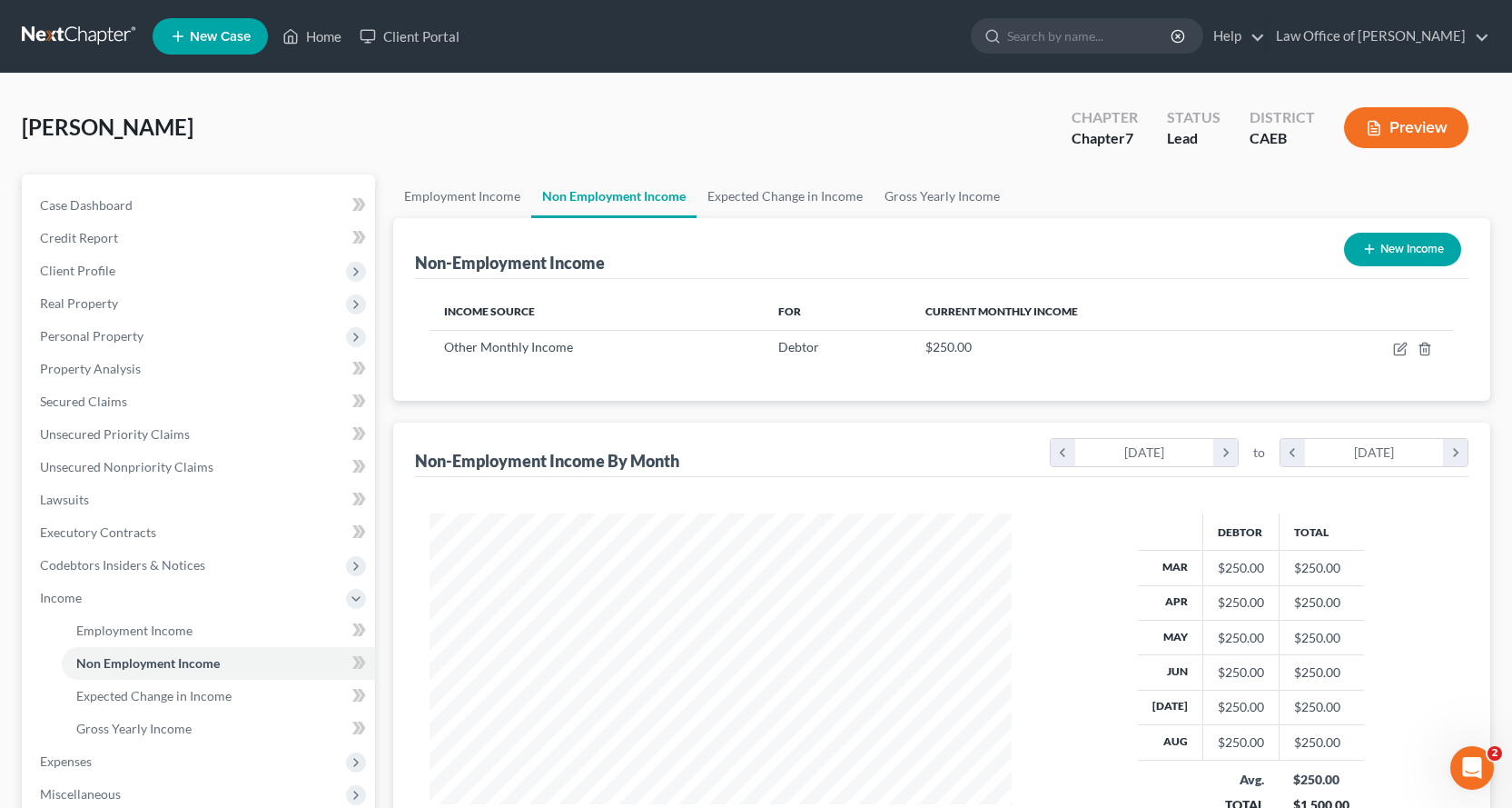
click at [1380, 243] on button "New Income" at bounding box center [1402, 249] width 118 height 34
select select "0"
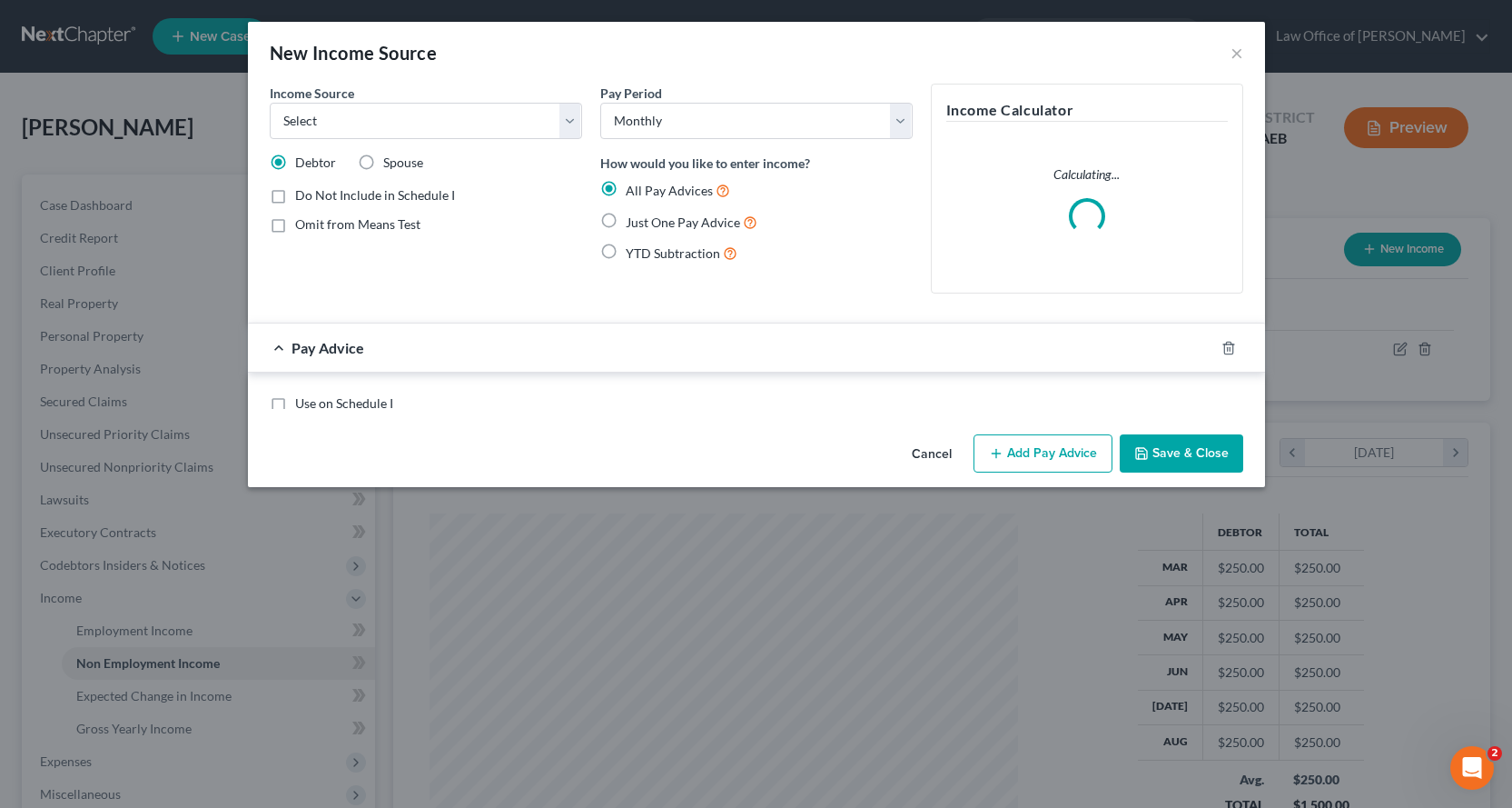
scroll to position [327, 625]
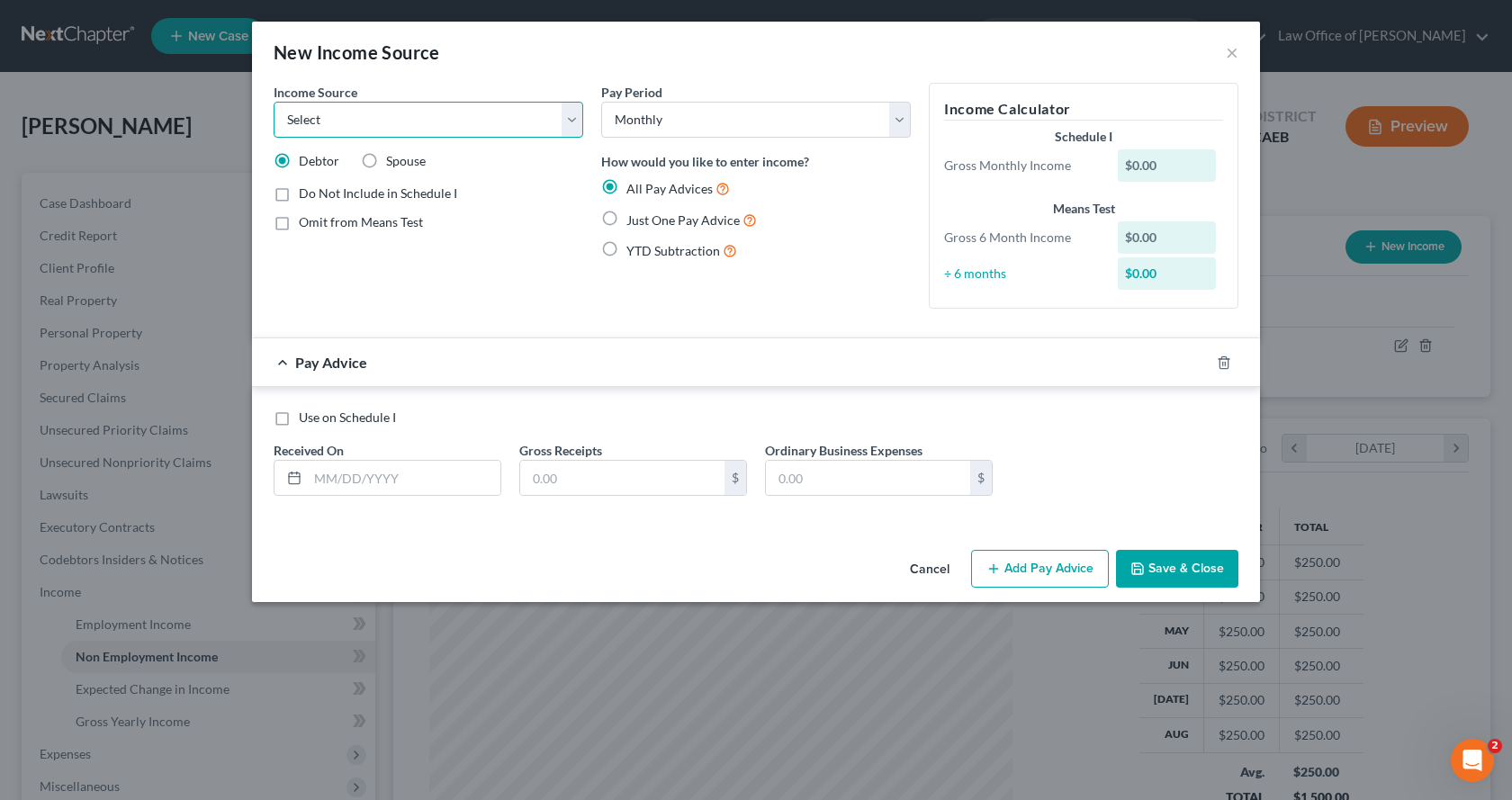
click at [453, 130] on select "Select Unemployment Disability (from employer) Pension Retirement Social Securi…" at bounding box center [429, 119] width 310 height 36
select select "13"
click at [274, 102] on select "Select Unemployment Disability (from employer) Pension Retirement Social Securi…" at bounding box center [429, 119] width 310 height 36
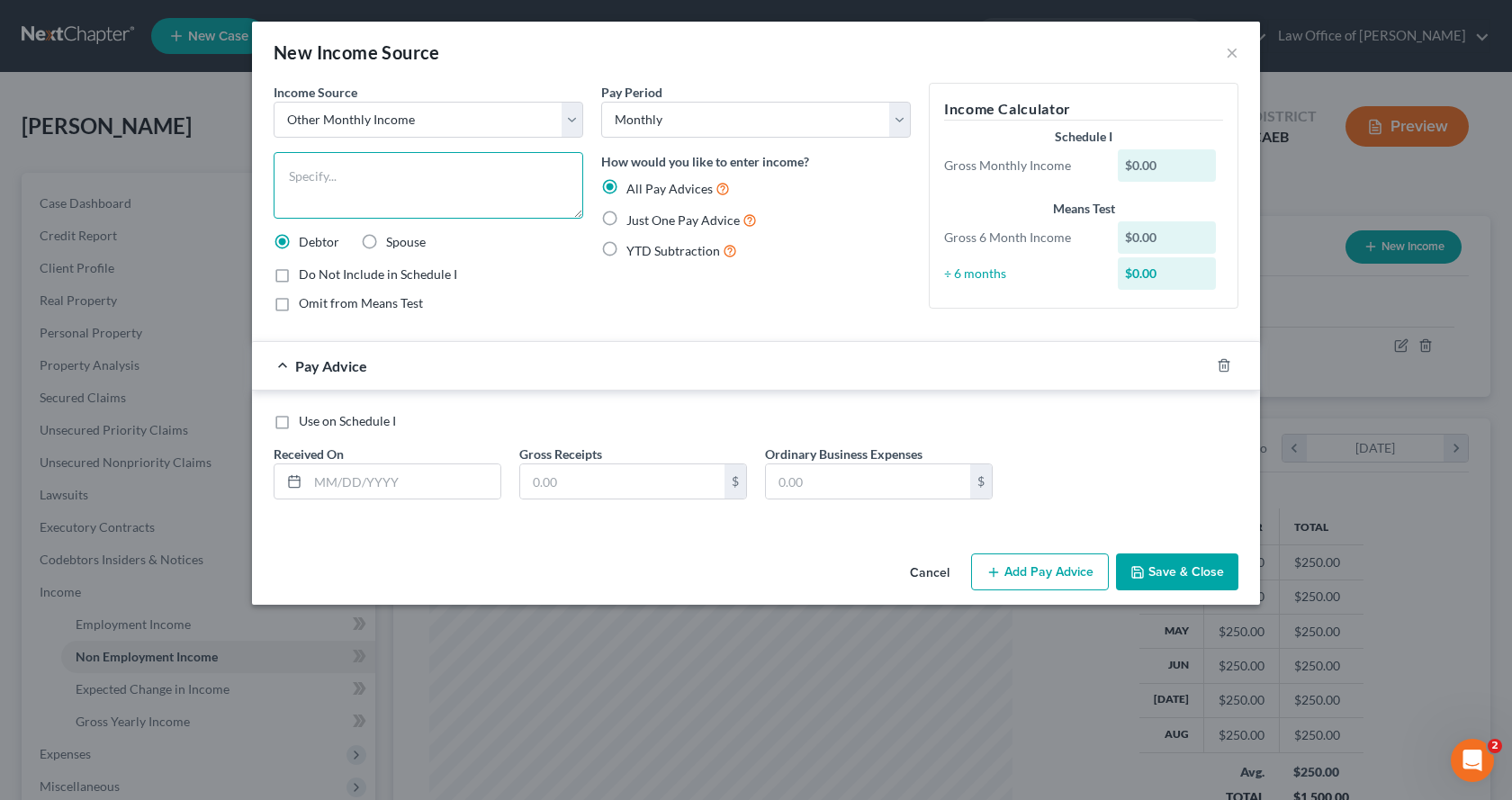
click at [300, 180] on textarea at bounding box center [429, 185] width 310 height 66
type textarea "Daughter's Social Security"
drag, startPoint x: 609, startPoint y: 214, endPoint x: 627, endPoint y: 220, distance: 19.0
click at [627, 214] on label "Just One Pay Advice" at bounding box center [692, 219] width 131 height 20
click at [634, 214] on input "Just One Pay Advice" at bounding box center [639, 216] width 12 height 12
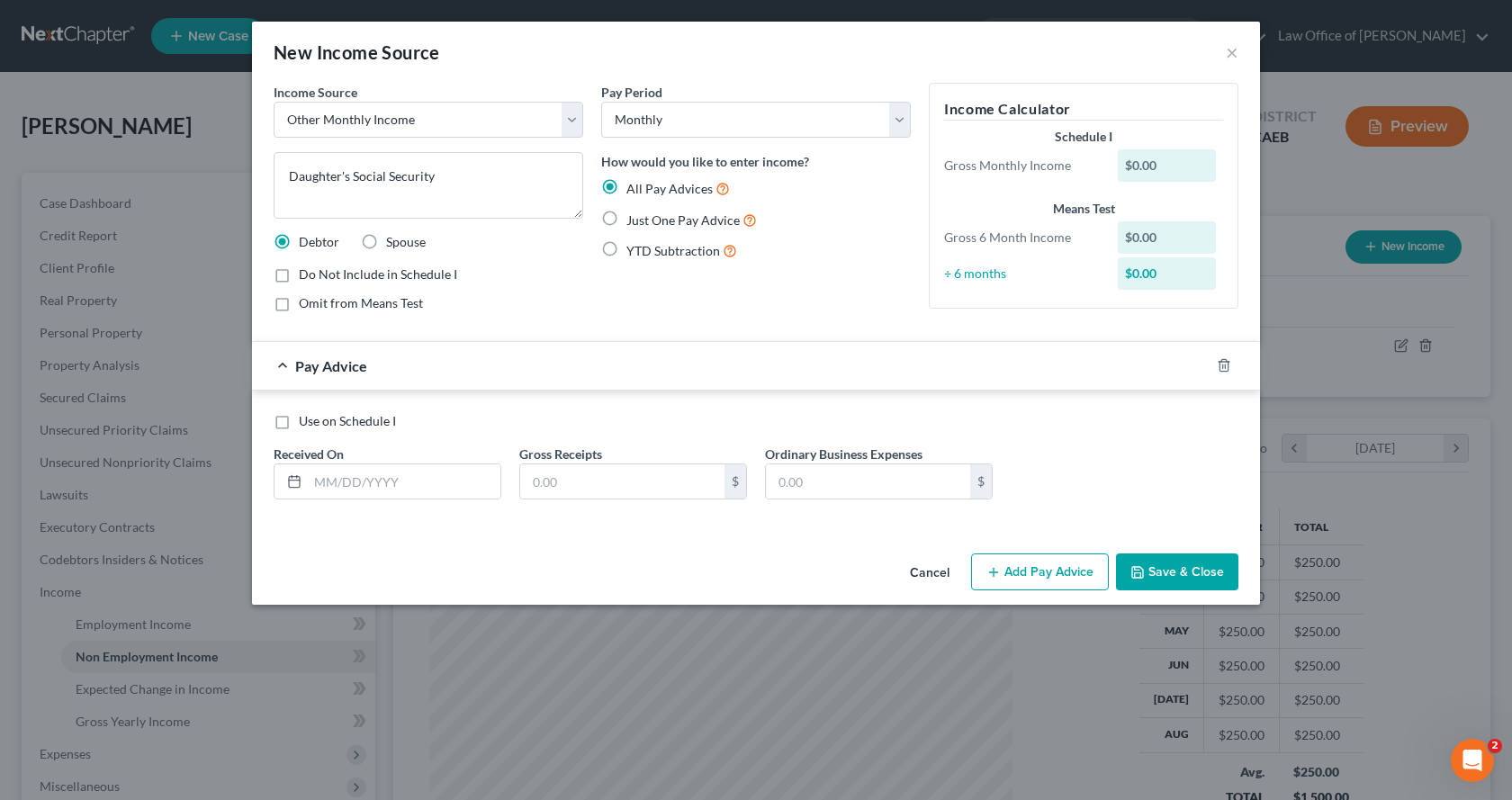
radio input "true"
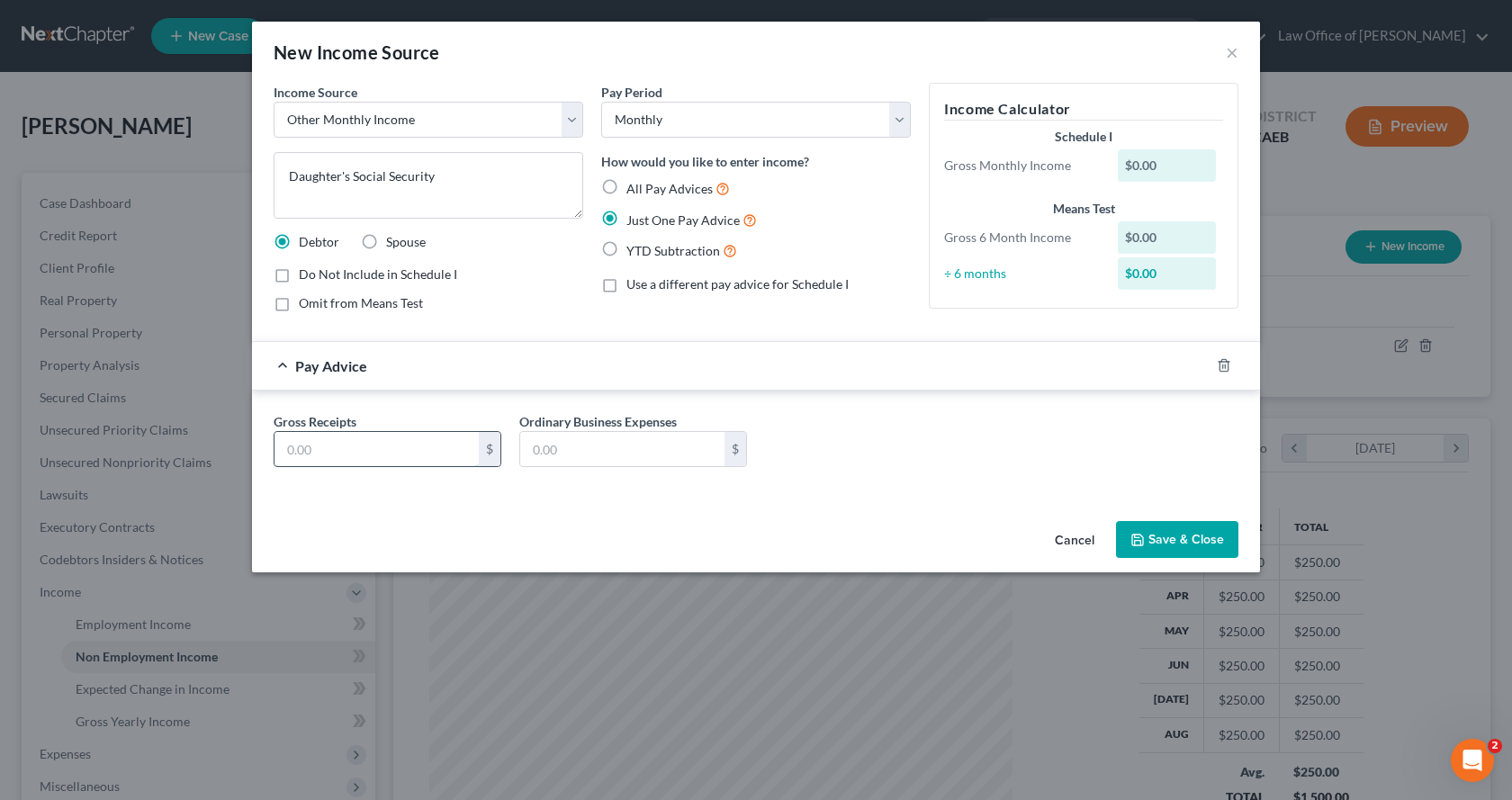
click at [294, 446] on input "text" at bounding box center [377, 450] width 204 height 35
type input "1,331.00"
click at [554, 444] on input "text" at bounding box center [622, 450] width 204 height 35
type input "0.00"
click at [1205, 551] on button "Save & Close" at bounding box center [1177, 539] width 122 height 38
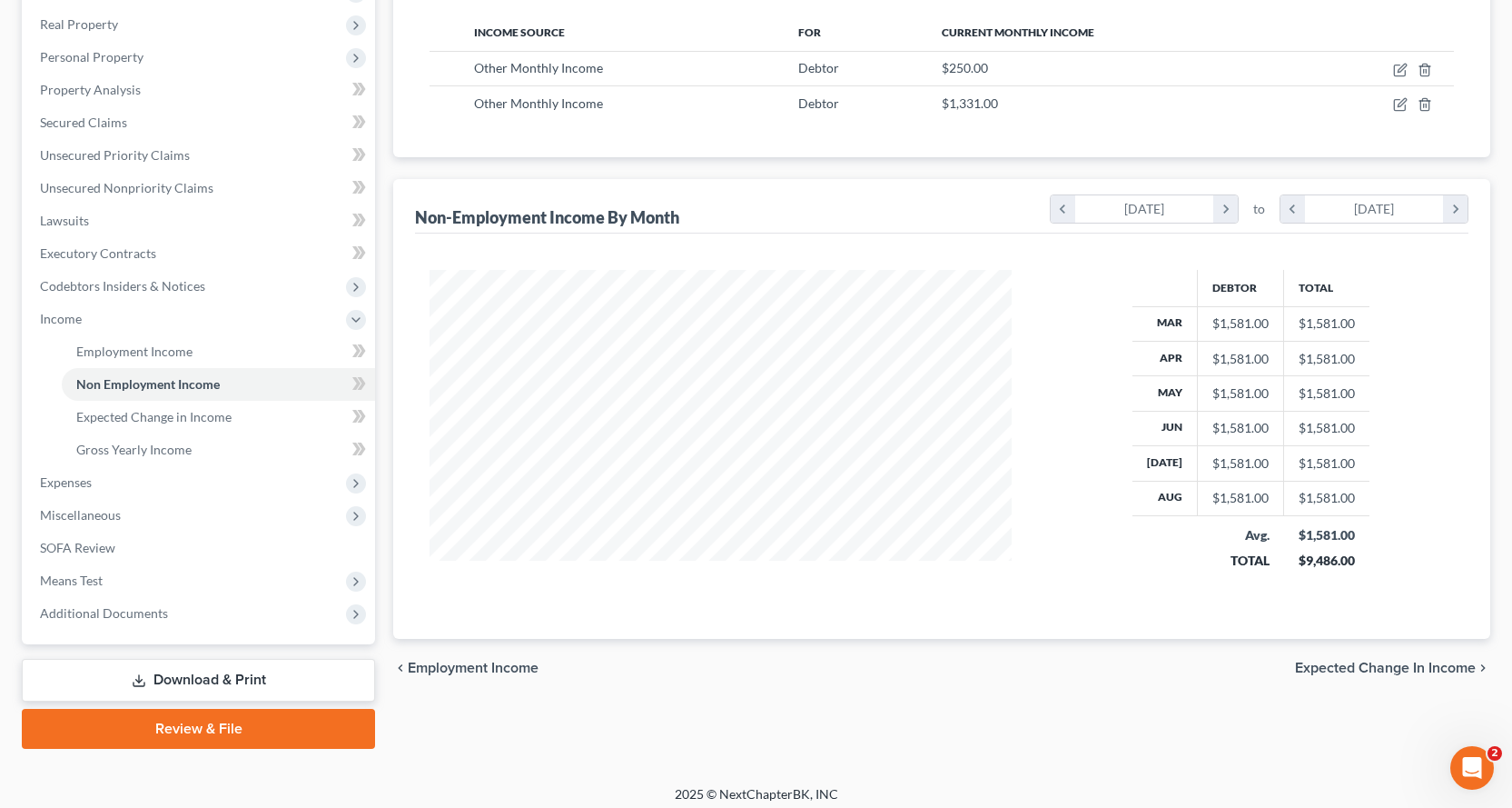
scroll to position [289, 0]
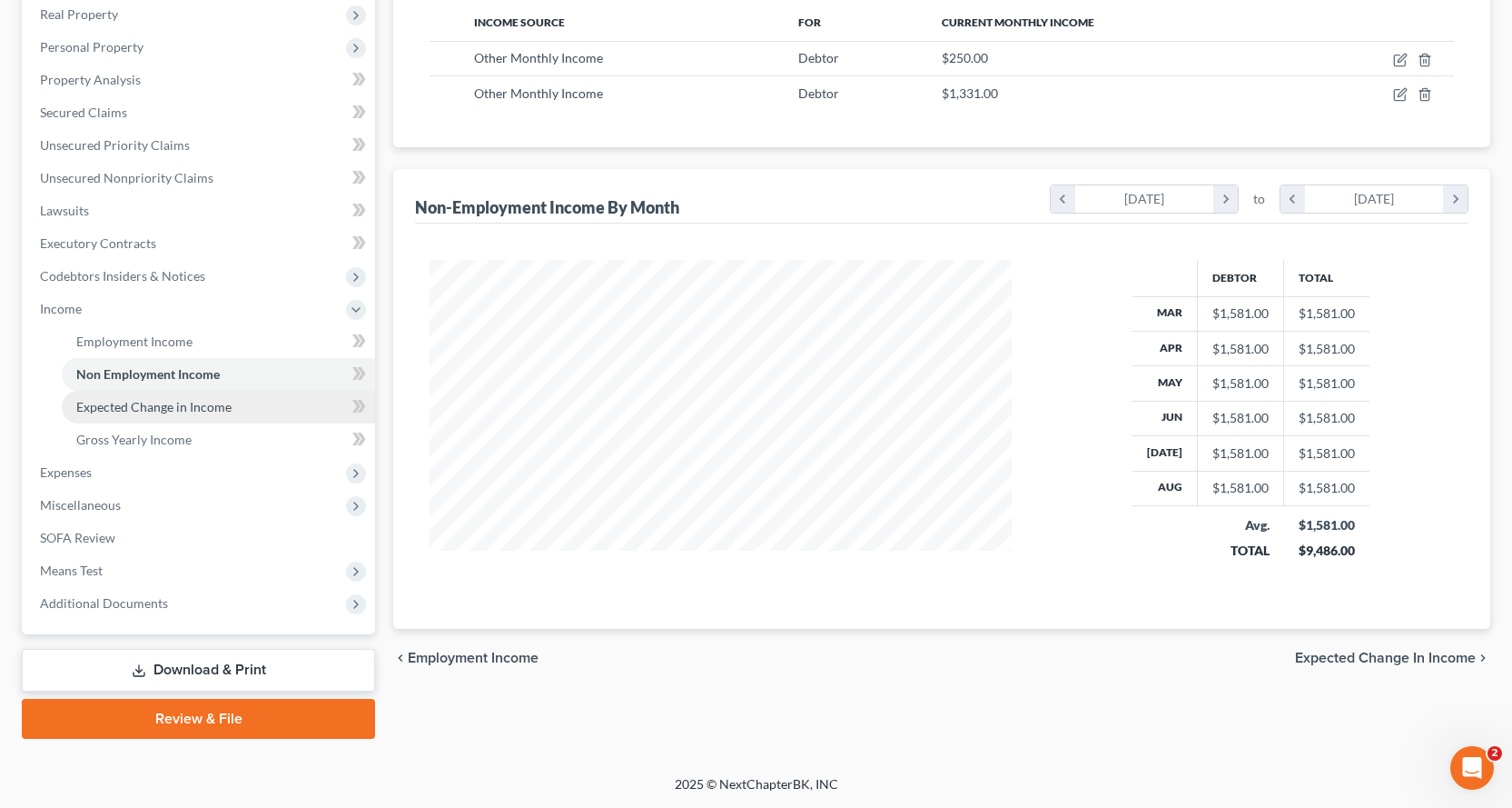
click at [140, 404] on span "Expected Change in Income" at bounding box center [155, 406] width 155 height 16
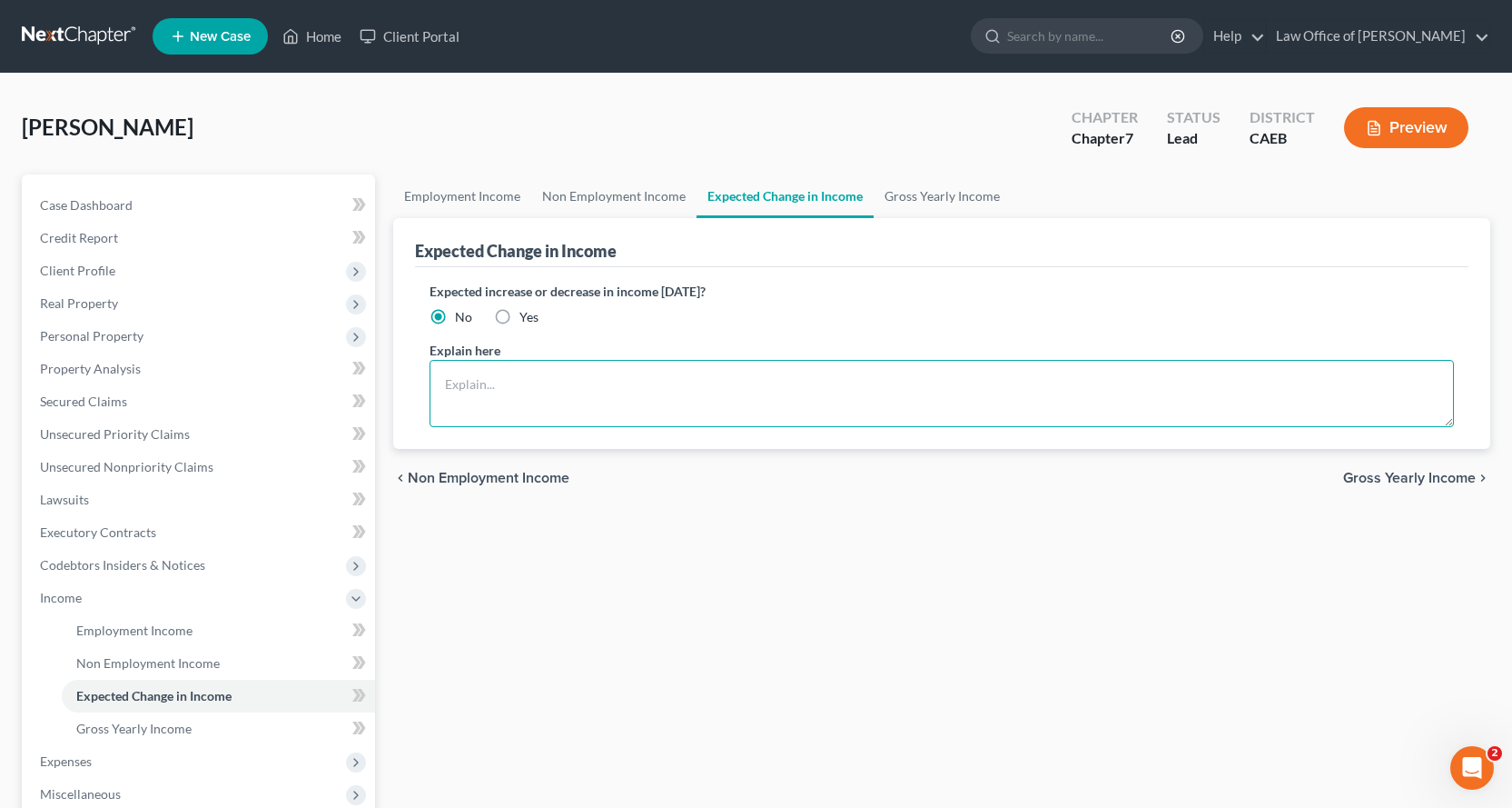
click at [527, 376] on textarea at bounding box center [942, 393] width 1024 height 67
click at [520, 317] on label "Yes" at bounding box center [530, 317] width 19 height 18
click at [527, 317] on input "Yes" at bounding box center [533, 314] width 12 height 12
radio input "true"
click at [468, 377] on textarea at bounding box center [942, 393] width 1024 height 67
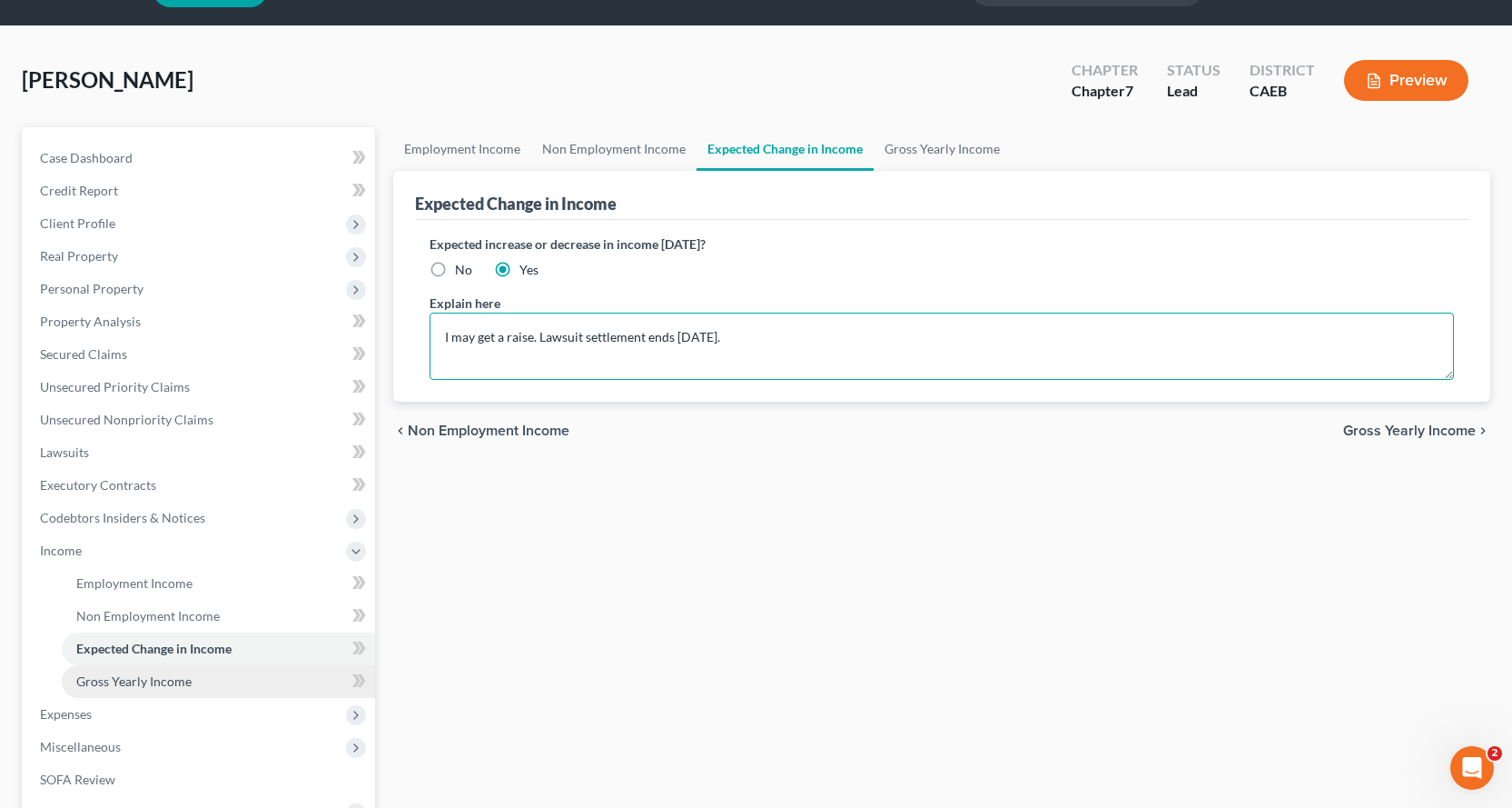
scroll to position [90, 0]
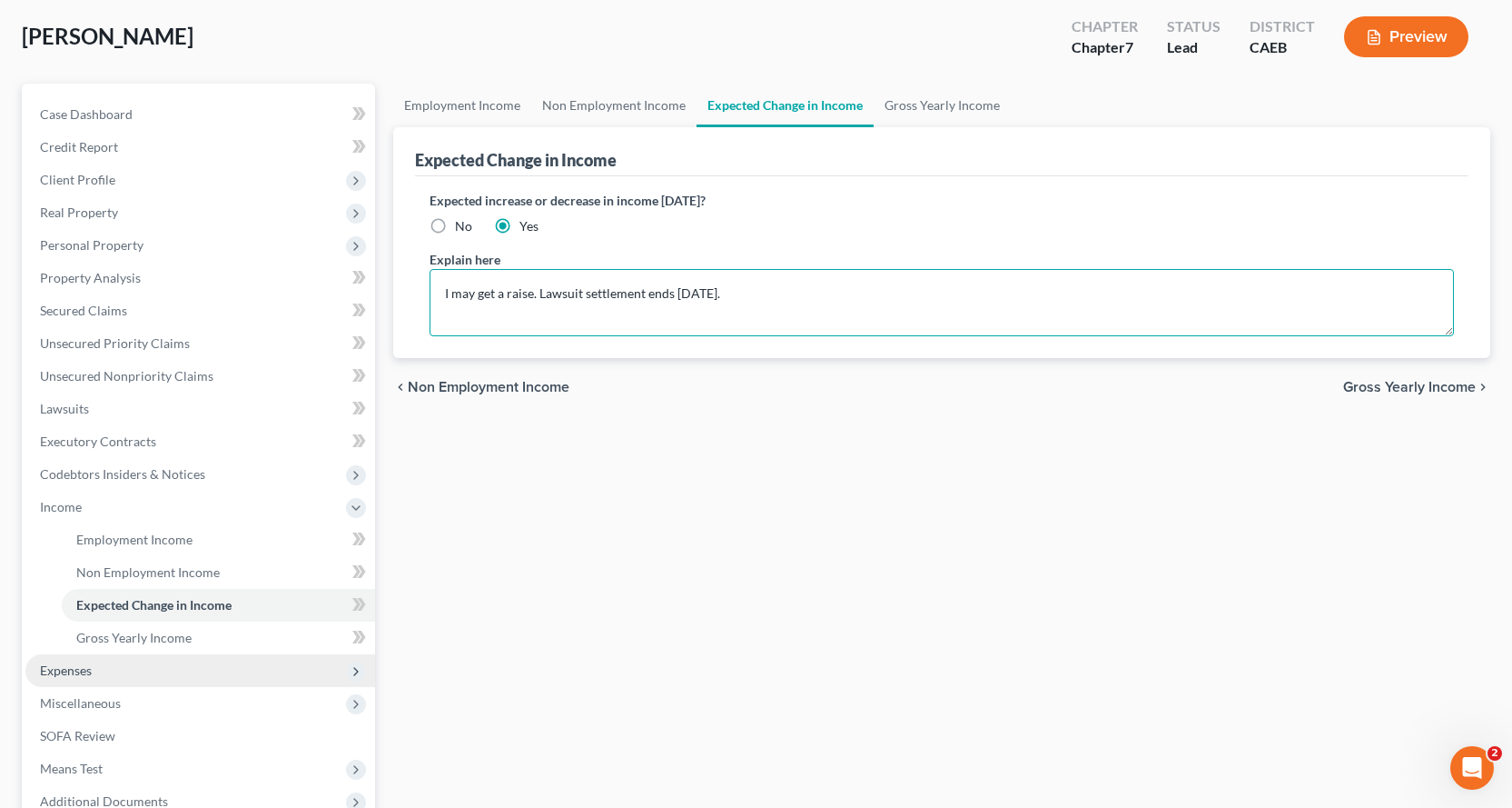
type textarea "I may get a raise. Lawsuit settlement ends March 2026."
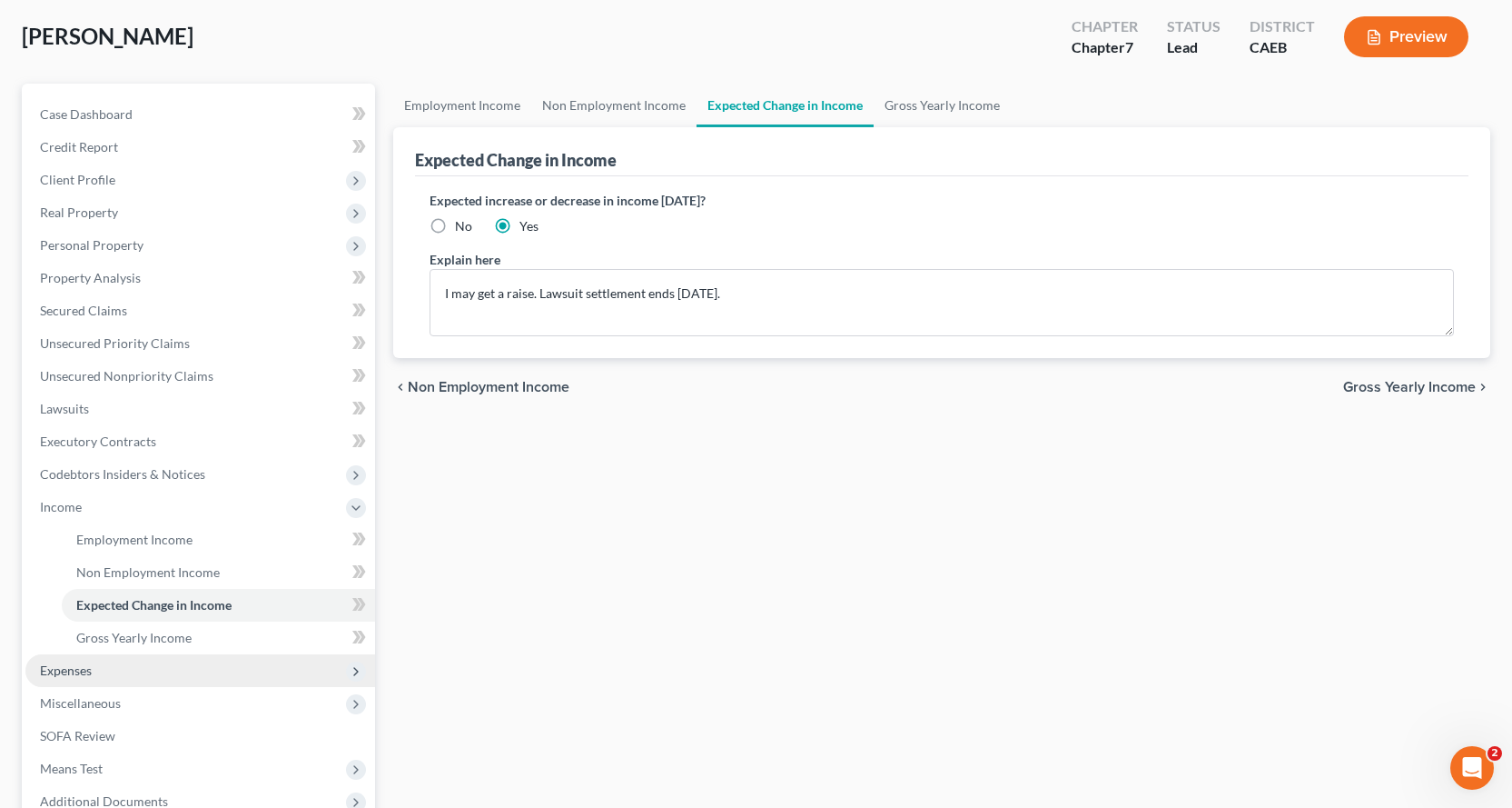
click at [80, 671] on span "Expenses" at bounding box center [65, 670] width 52 height 16
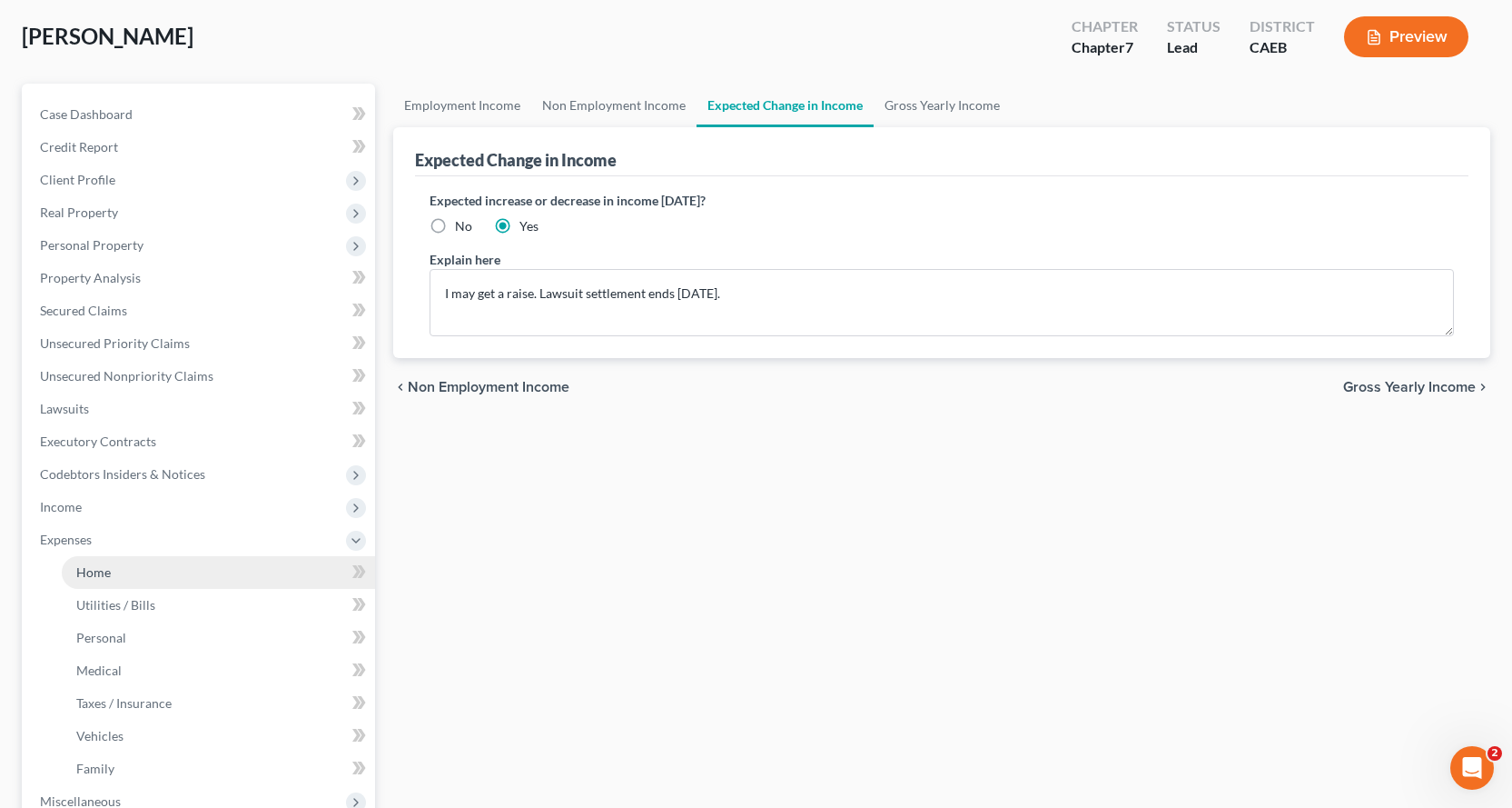
click at [90, 569] on span "Home" at bounding box center [94, 572] width 35 height 16
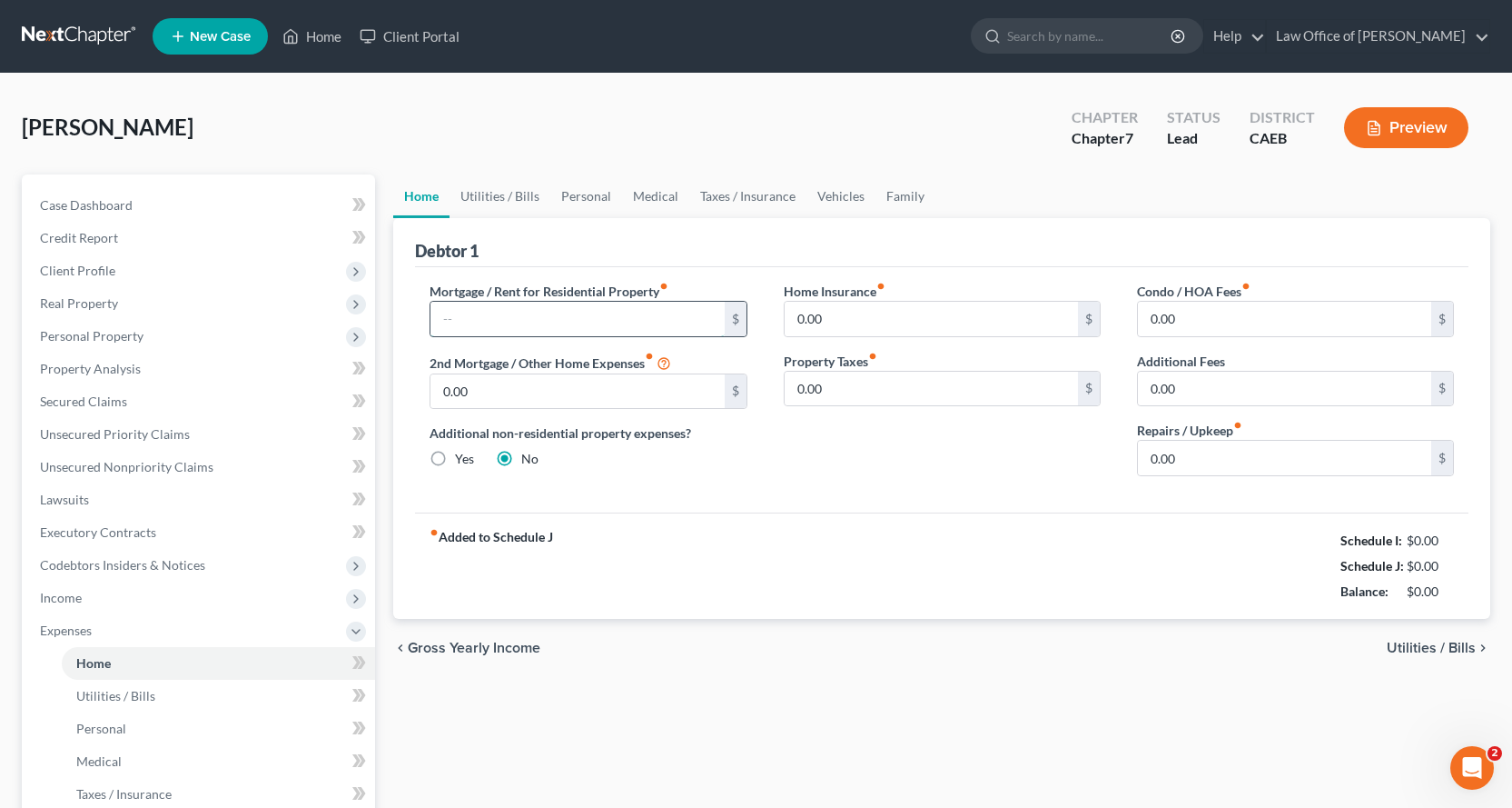
click at [523, 317] on input "text" at bounding box center [577, 319] width 293 height 35
type input "1,075.00"
click at [824, 316] on input "0.00" at bounding box center [932, 319] width 293 height 35
type input "12.00"
click at [1183, 452] on input "0.00" at bounding box center [1285, 458] width 293 height 35
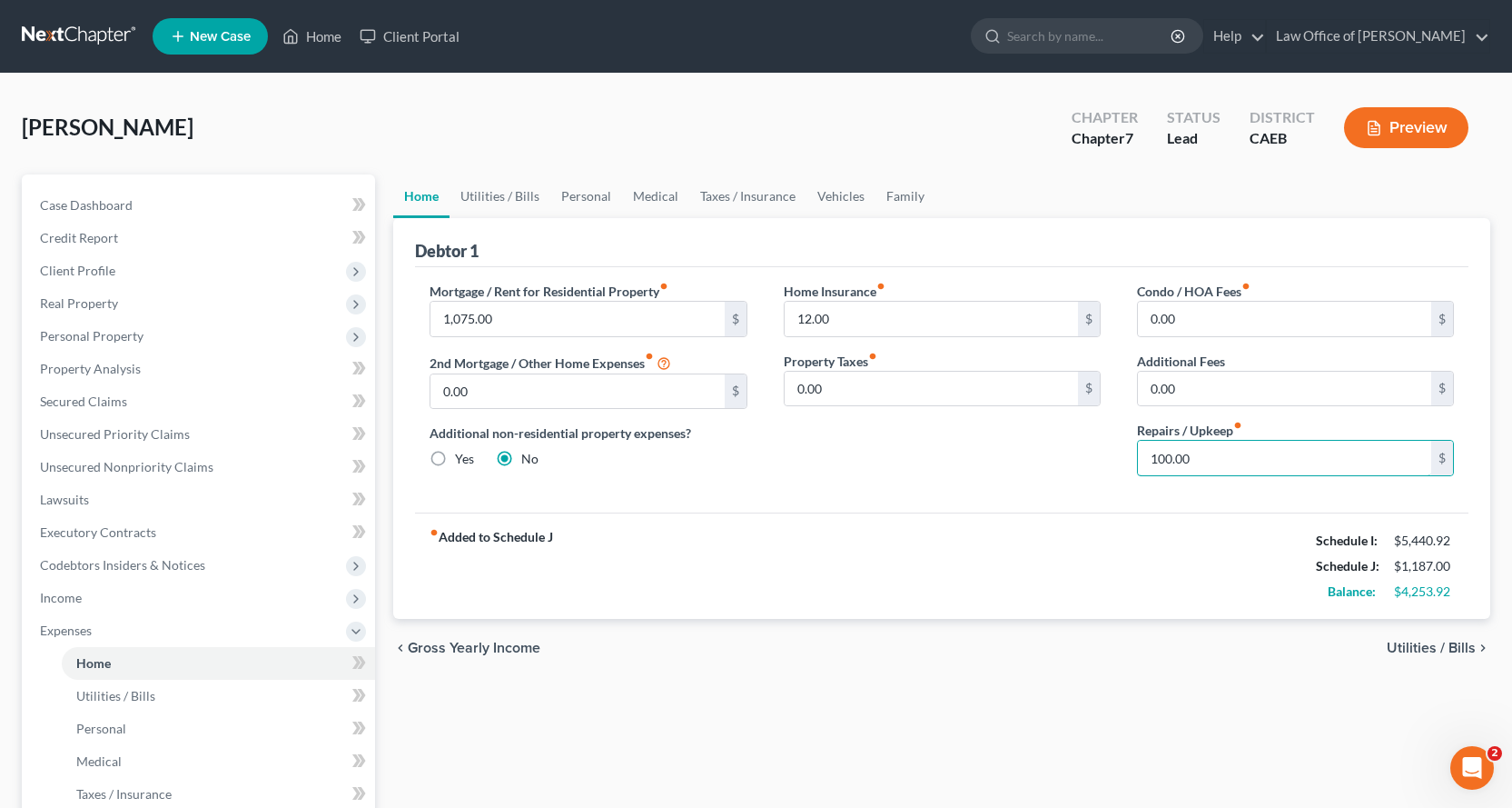
type input "100.00"
click at [1110, 489] on div "Home Insurance fiber_manual_record 12.00 $ Property Taxes fiber_manual_record 0…" at bounding box center [943, 386] width 354 height 209
click at [523, 197] on link "Utilities / Bills" at bounding box center [500, 195] width 101 height 44
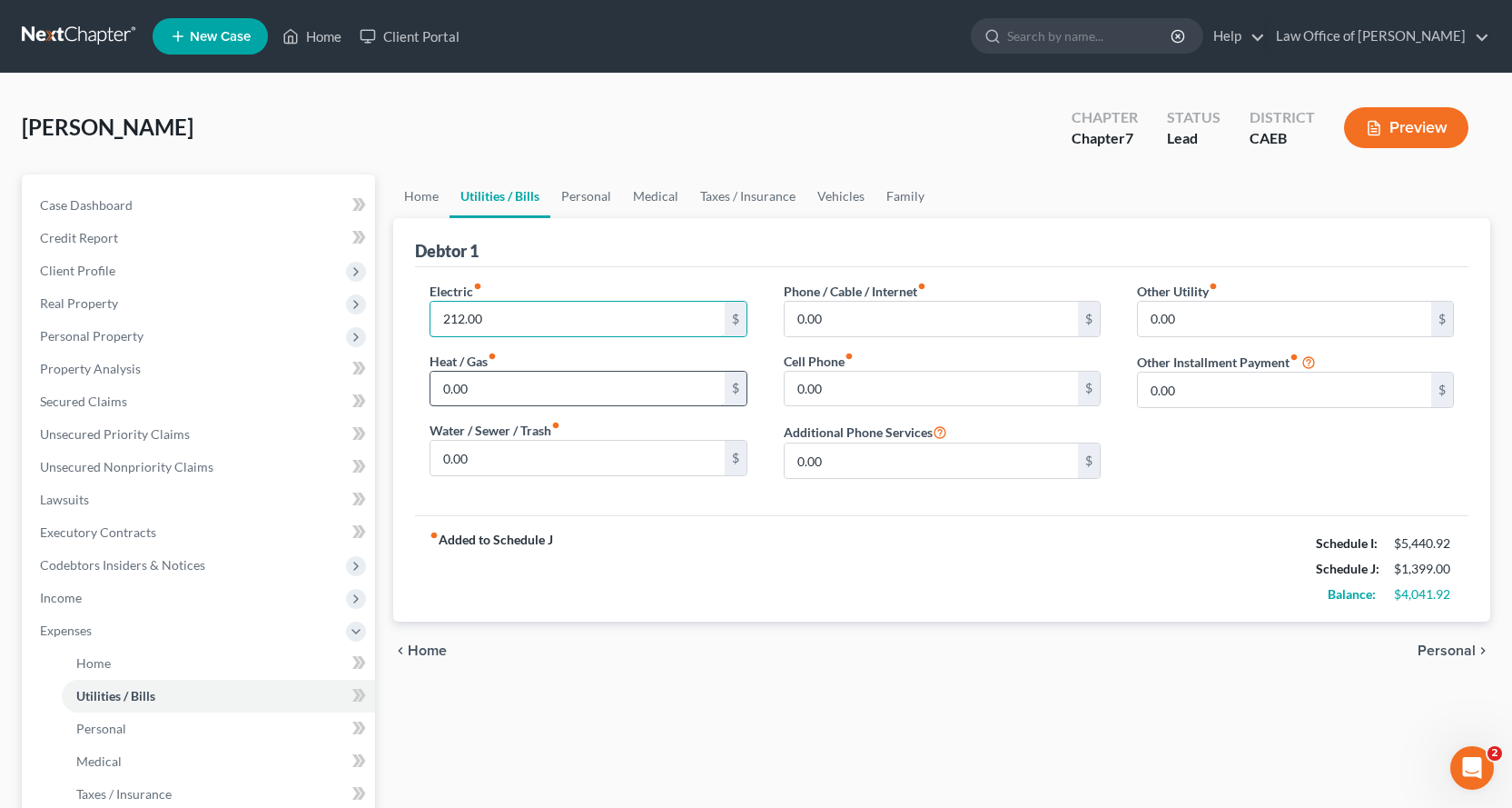
type input "212.00"
click at [474, 399] on input "0.00" at bounding box center [577, 389] width 293 height 35
type input "195.00"
click at [876, 316] on input "0.00" at bounding box center [932, 319] width 293 height 35
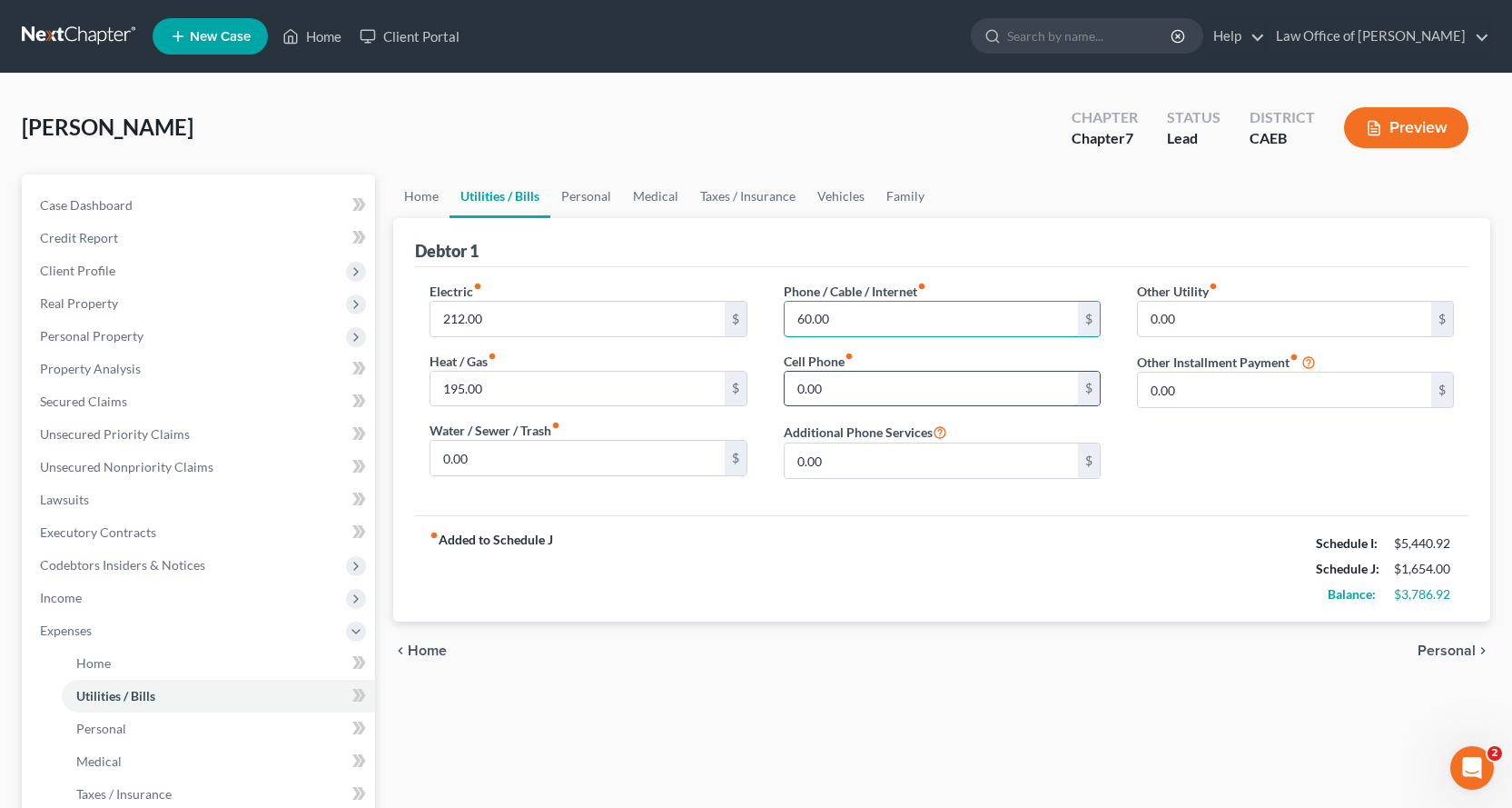
type input "60.00"
click at [817, 386] on input "0.00" at bounding box center [932, 389] width 293 height 35
type input "200.00"
click at [1177, 315] on input "0.00" at bounding box center [1285, 319] width 293 height 35
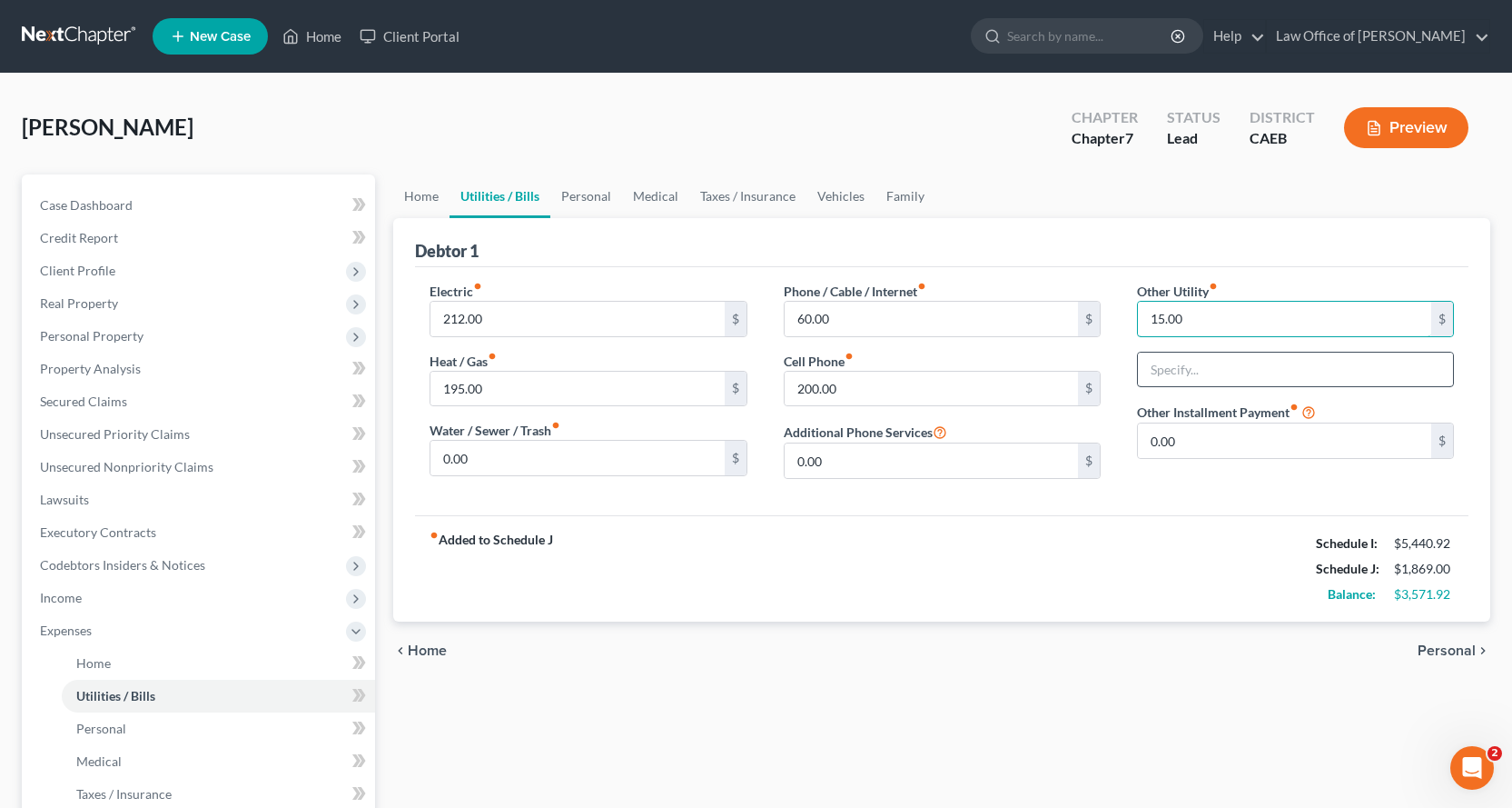
type input "15.00"
click at [1187, 356] on input "text" at bounding box center [1295, 370] width 315 height 35
type input "Alarm System"
click at [590, 201] on link "Personal" at bounding box center [586, 195] width 72 height 44
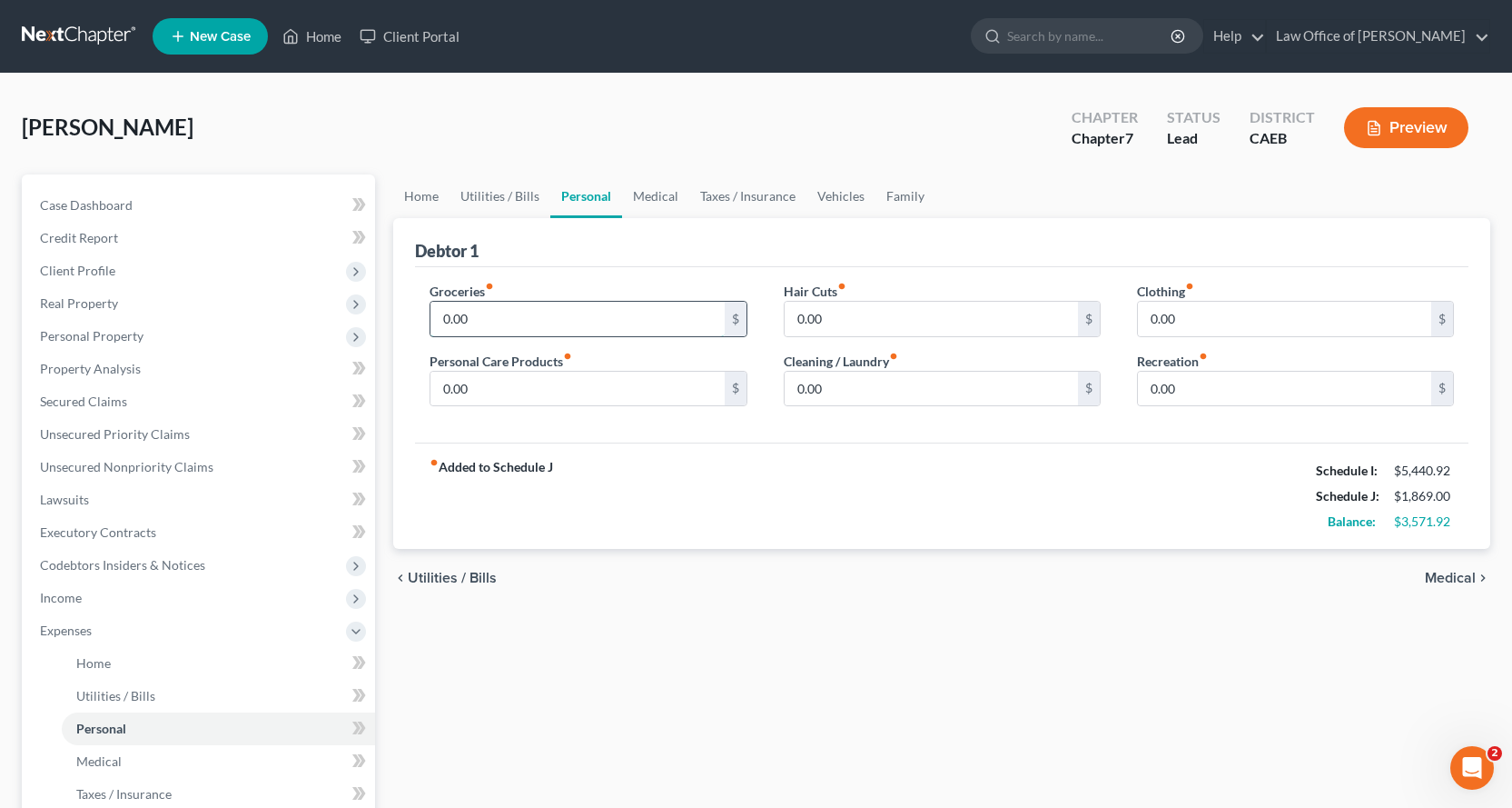
click at [473, 317] on input "0.00" at bounding box center [577, 319] width 293 height 35
type input "1,300.00"
click at [833, 320] on input "0.00" at bounding box center [932, 319] width 293 height 35
type input "60.00"
click at [491, 387] on input "0.00" at bounding box center [577, 389] width 293 height 35
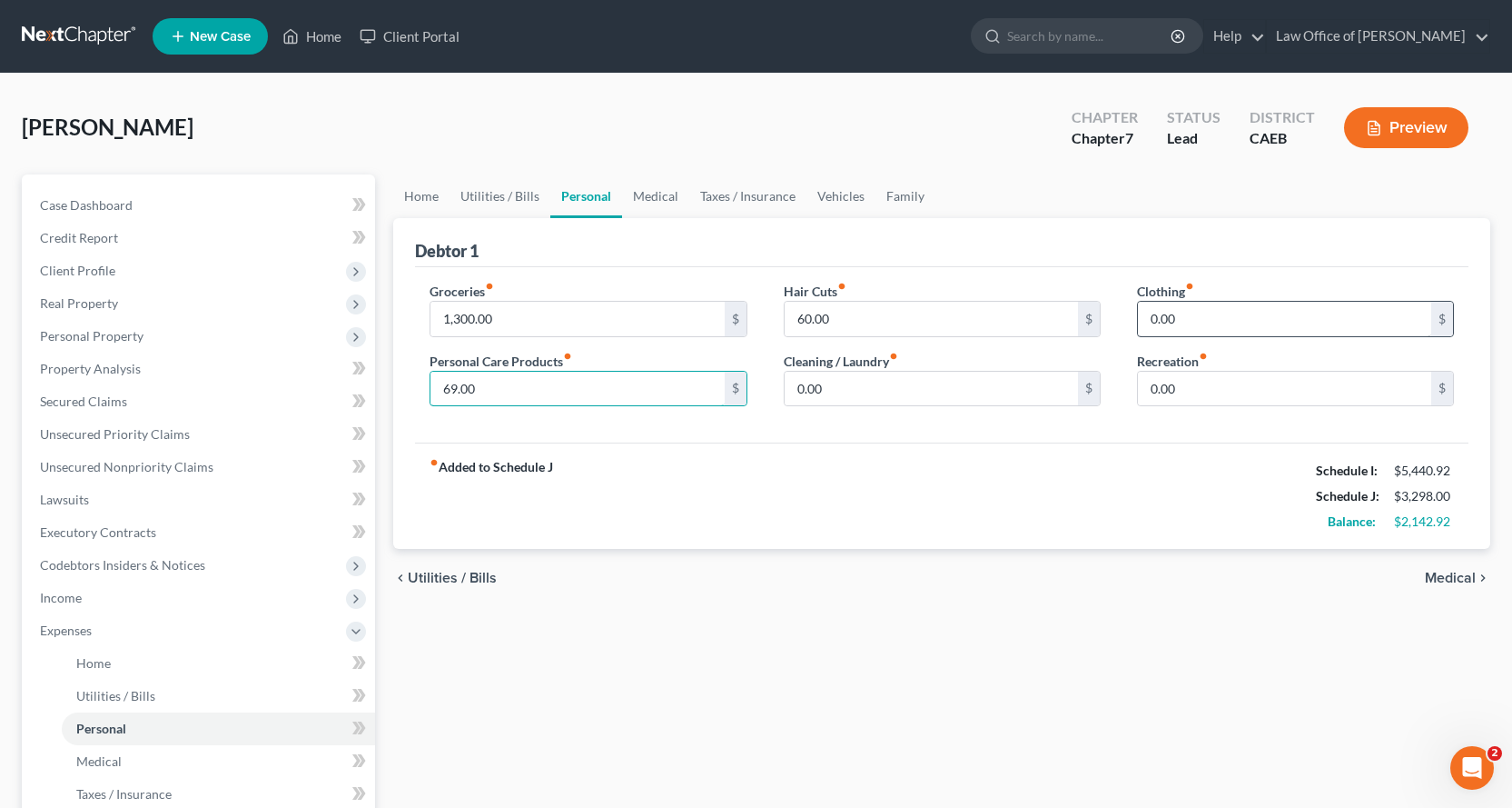
type input "69.00"
click at [1187, 317] on input "0.00" at bounding box center [1285, 319] width 293 height 35
type input "150.00"
click at [1220, 390] on input "0.00" at bounding box center [1285, 389] width 293 height 35
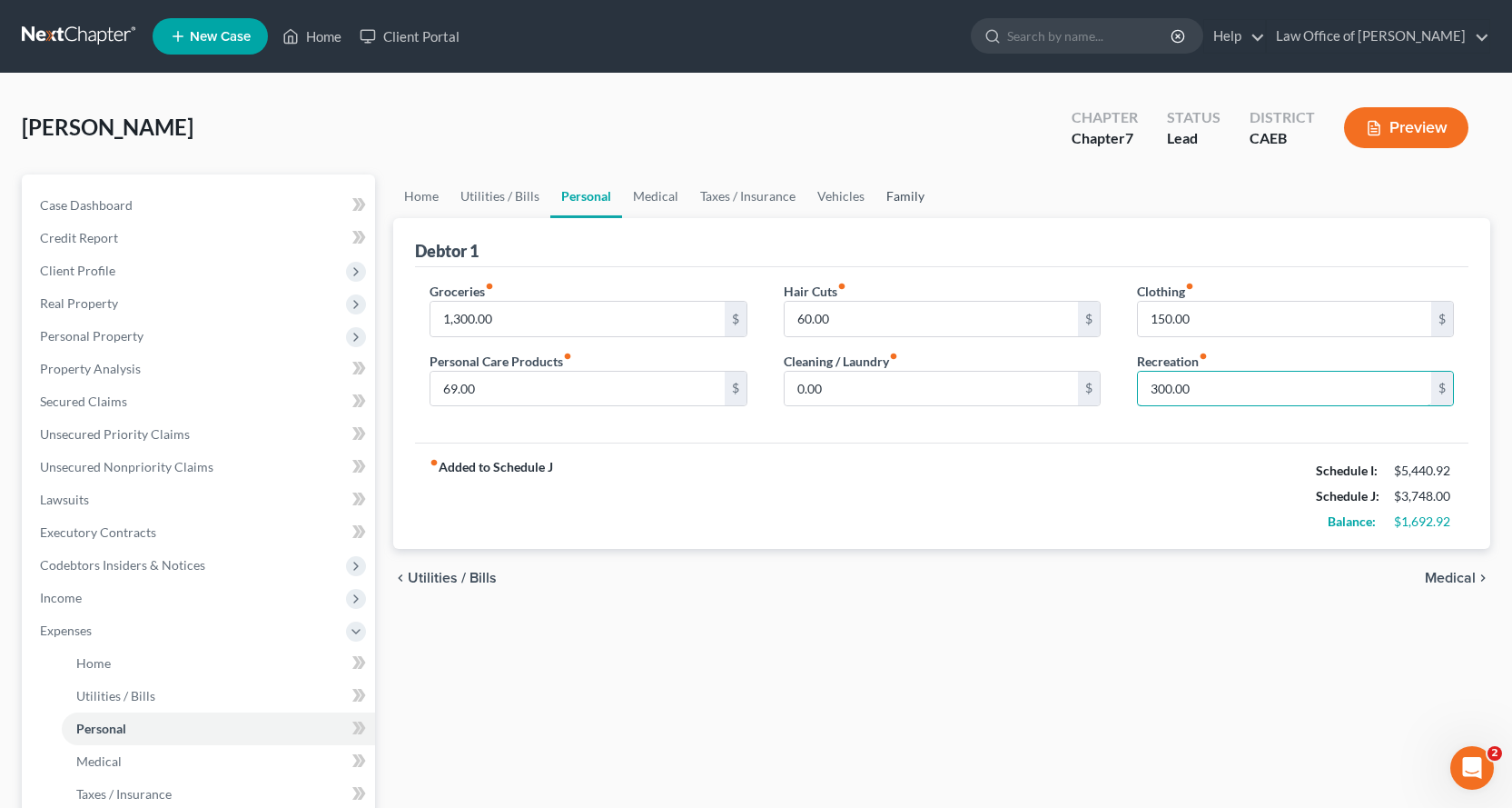
type input "300.00"
click at [894, 192] on link "Family" at bounding box center [906, 195] width 60 height 44
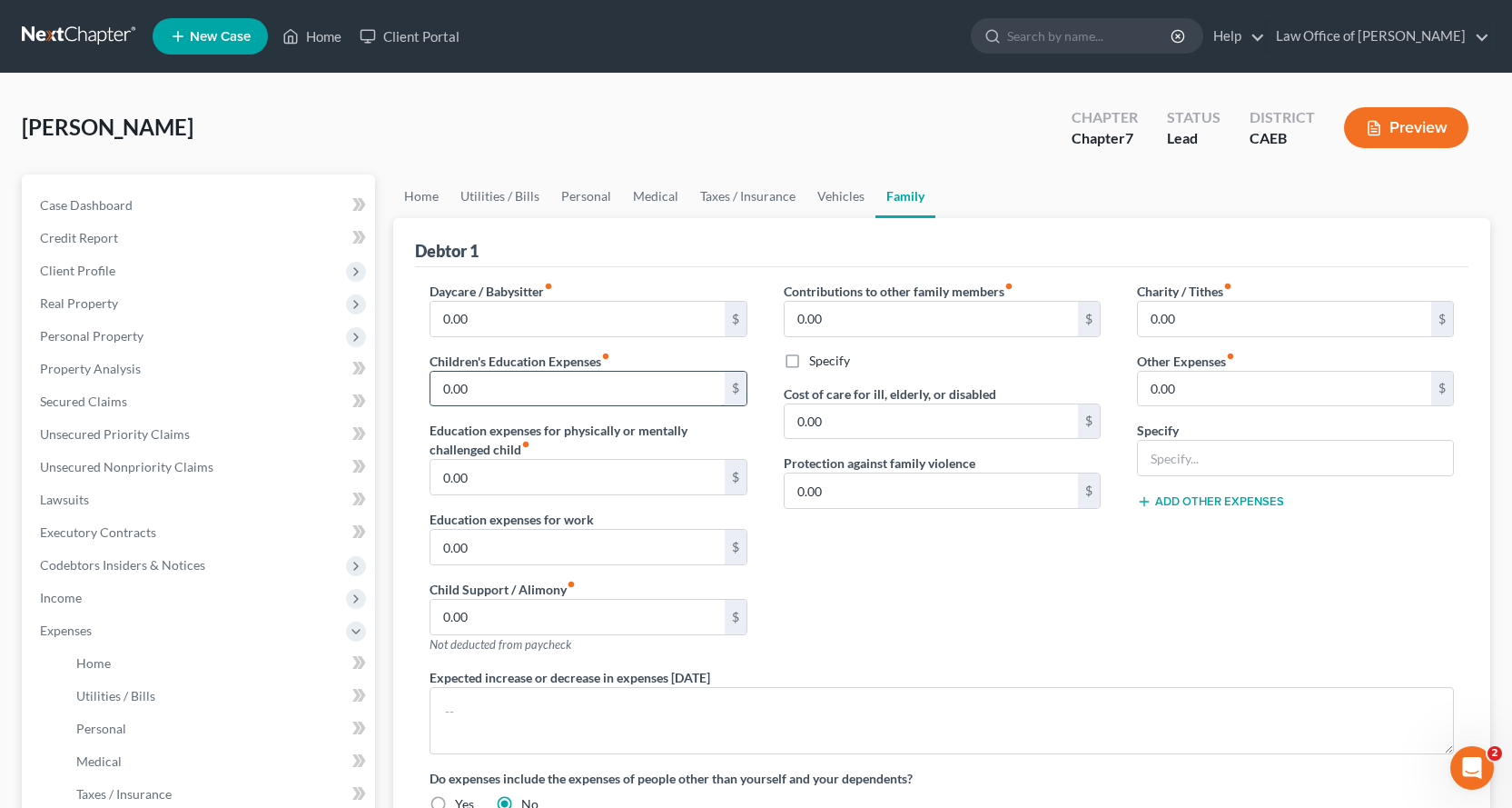
click at [480, 392] on input "0.00" at bounding box center [577, 389] width 293 height 35
type input "54.00"
click at [650, 198] on link "Medical" at bounding box center [655, 195] width 67 height 44
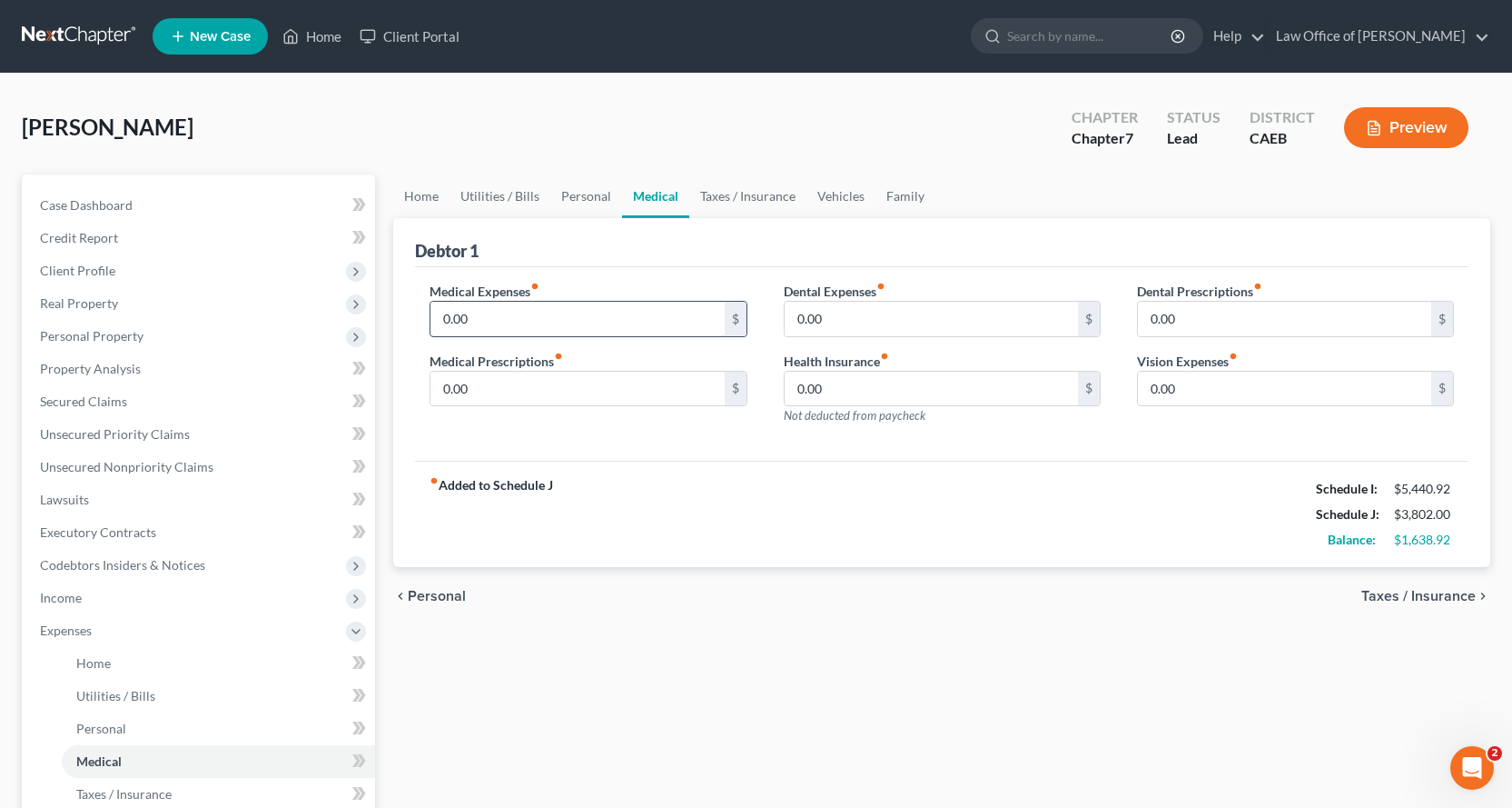
click at [490, 323] on input "0.00" at bounding box center [577, 319] width 293 height 35
type input "18.00"
click at [863, 309] on input "0.00" at bounding box center [932, 319] width 293 height 35
type input "505.00"
click at [1189, 394] on input "0.00" at bounding box center [1285, 389] width 293 height 35
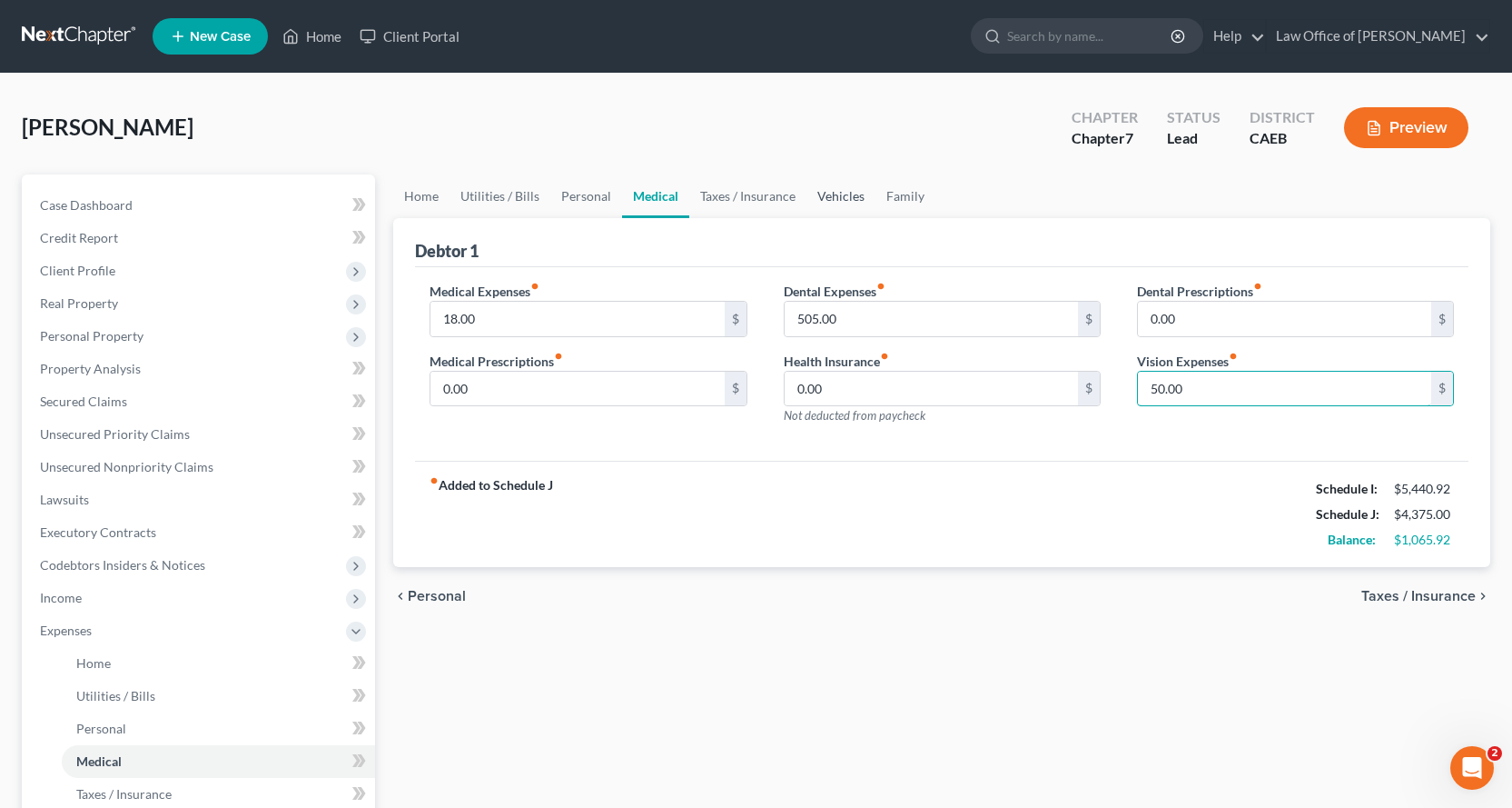
type input "50.00"
click at [831, 197] on link "Vehicles" at bounding box center [841, 195] width 69 height 44
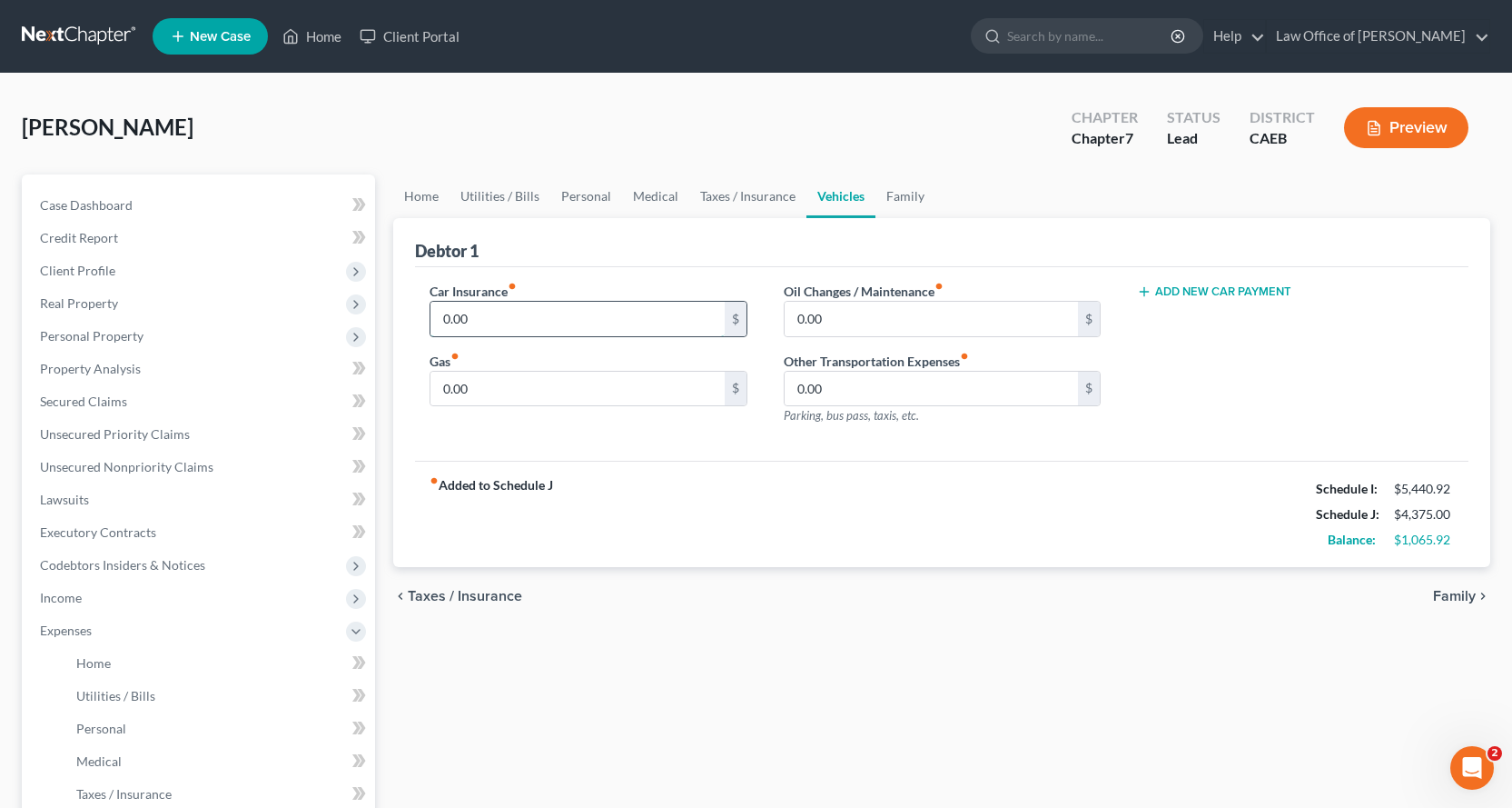
click at [468, 313] on input "0.00" at bounding box center [577, 319] width 293 height 35
type input "230.00"
click at [533, 382] on input "0.00" at bounding box center [577, 389] width 293 height 35
type input "520.00"
click at [873, 321] on input "0.00" at bounding box center [932, 319] width 293 height 35
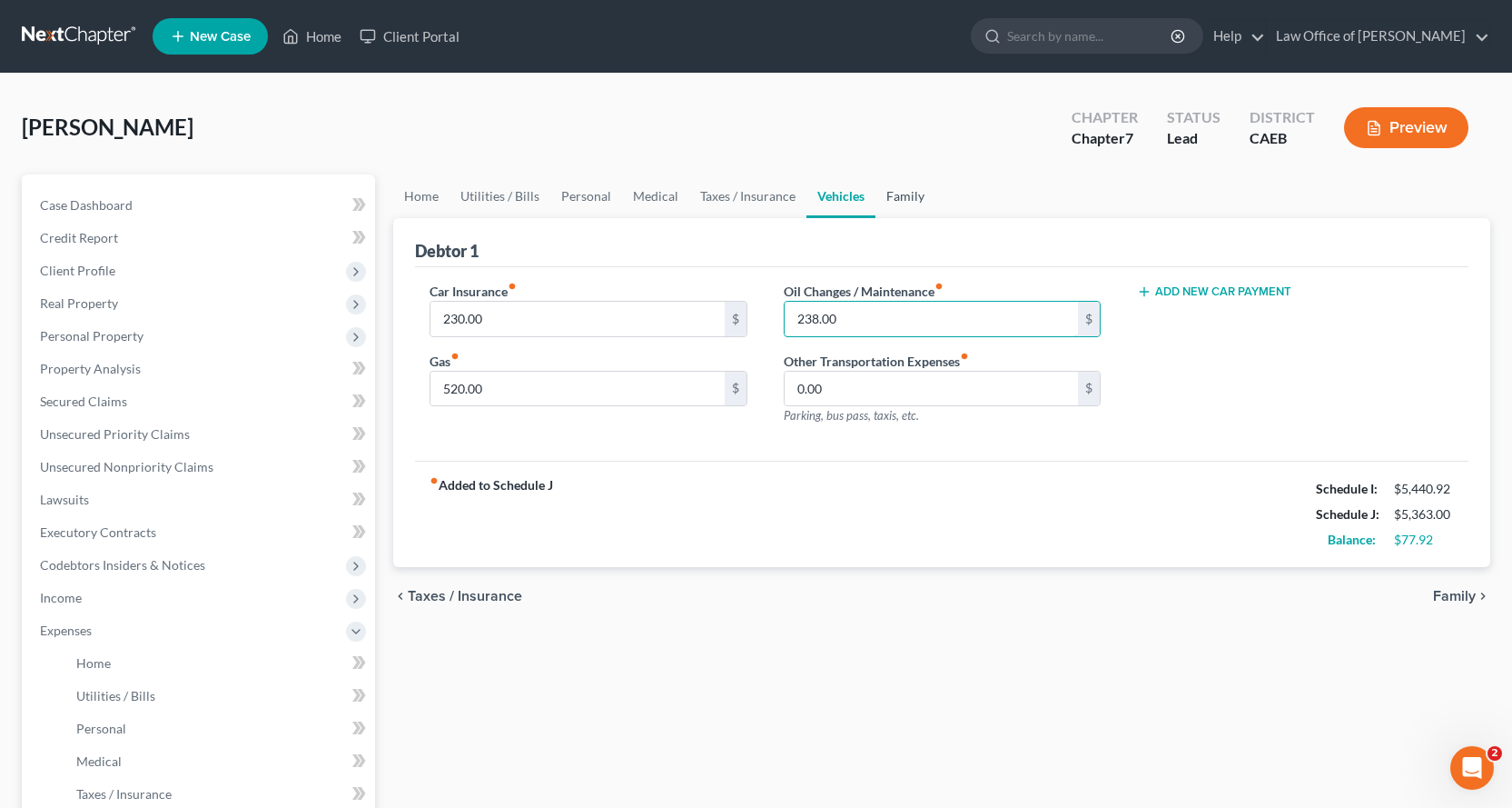
type input "238.00"
click at [916, 197] on link "Family" at bounding box center [906, 195] width 60 height 44
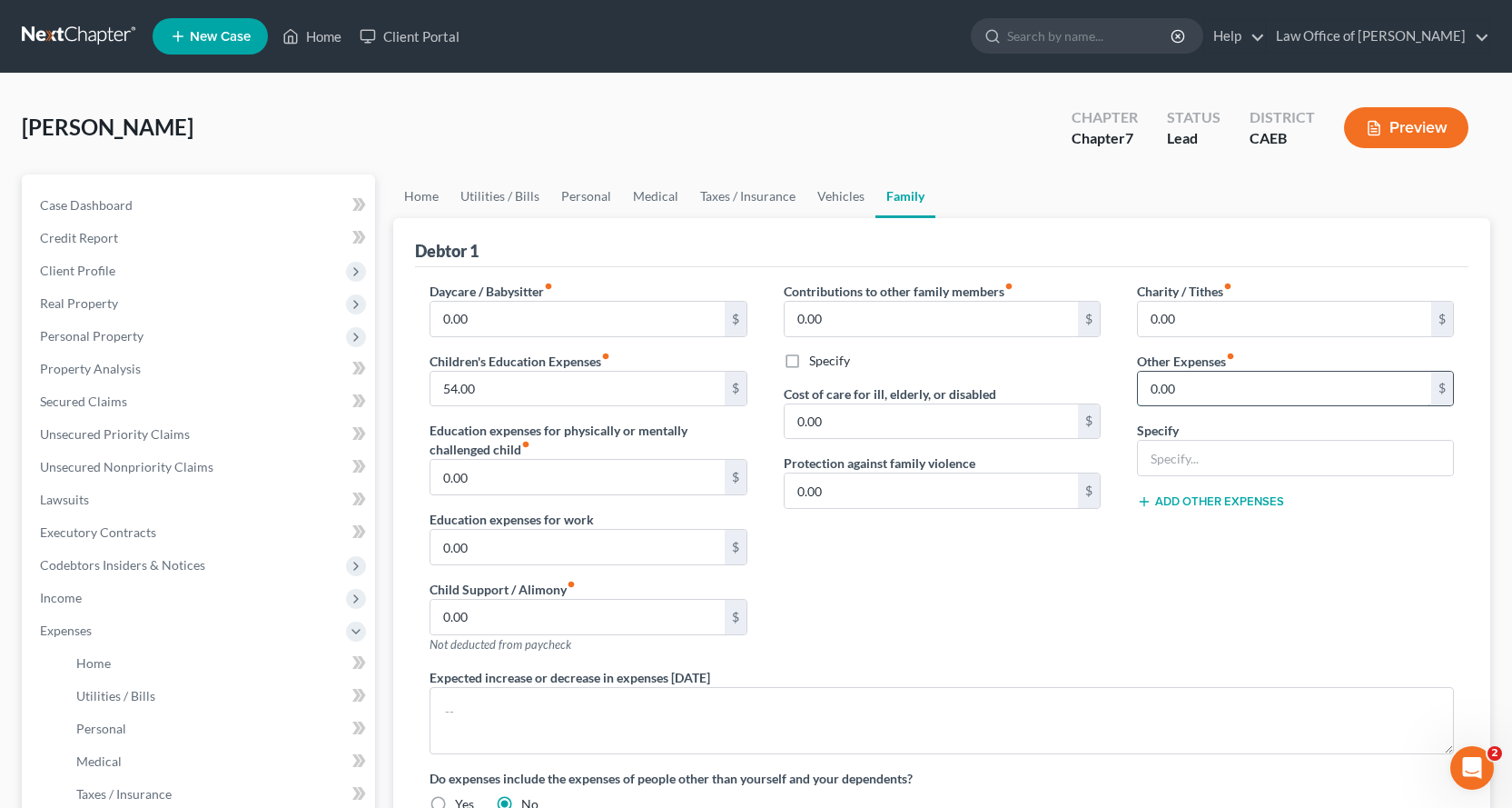
click at [1220, 390] on input "0.00" at bounding box center [1285, 389] width 293 height 35
type input "0"
click at [813, 311] on input "0.00" at bounding box center [932, 319] width 293 height 35
type input "75.00"
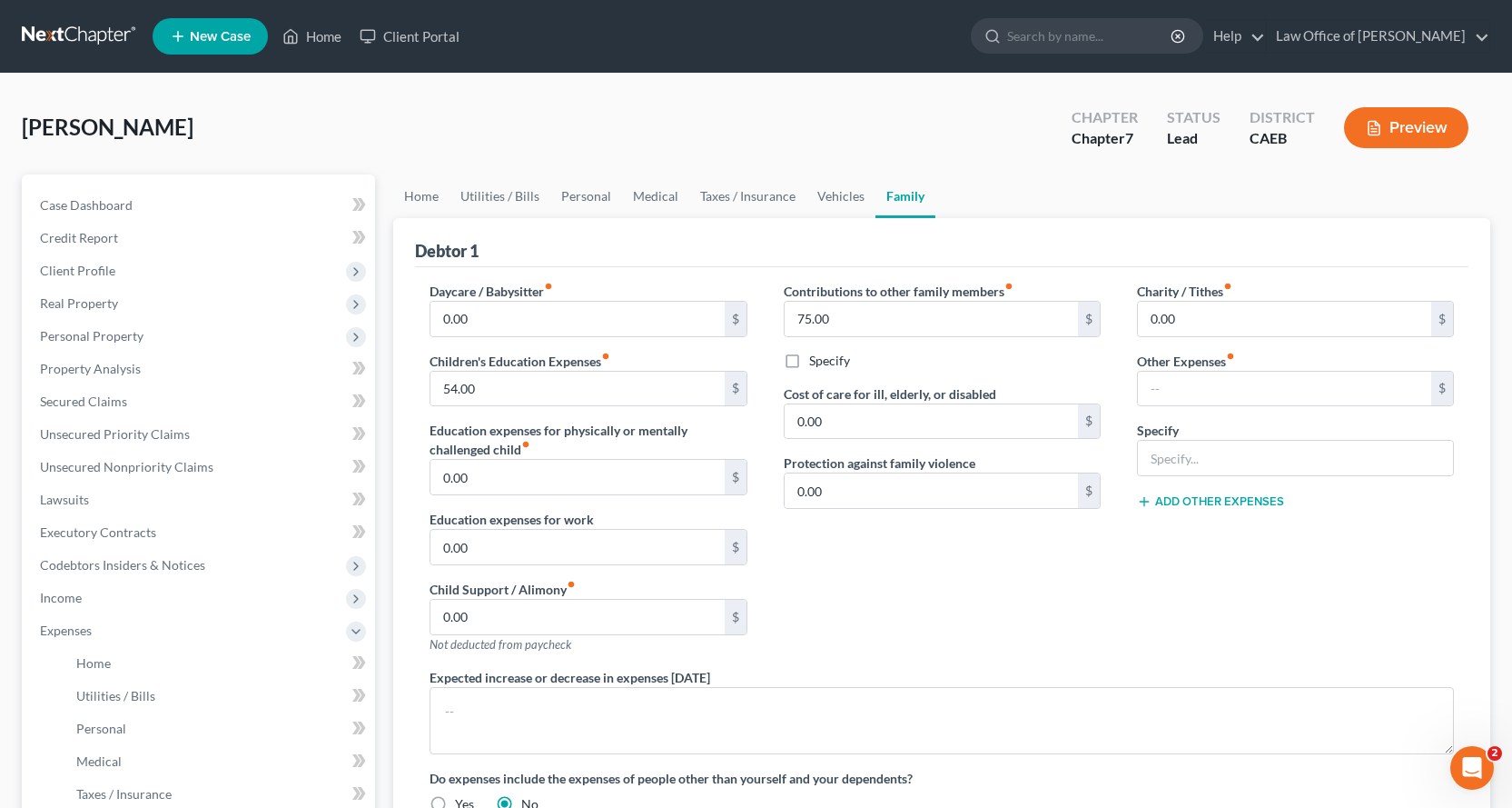
click at [809, 364] on label "Specify" at bounding box center [830, 361] width 41 height 18
click at [816, 364] on input "Specify" at bounding box center [822, 358] width 12 height 12
checkbox input "true"
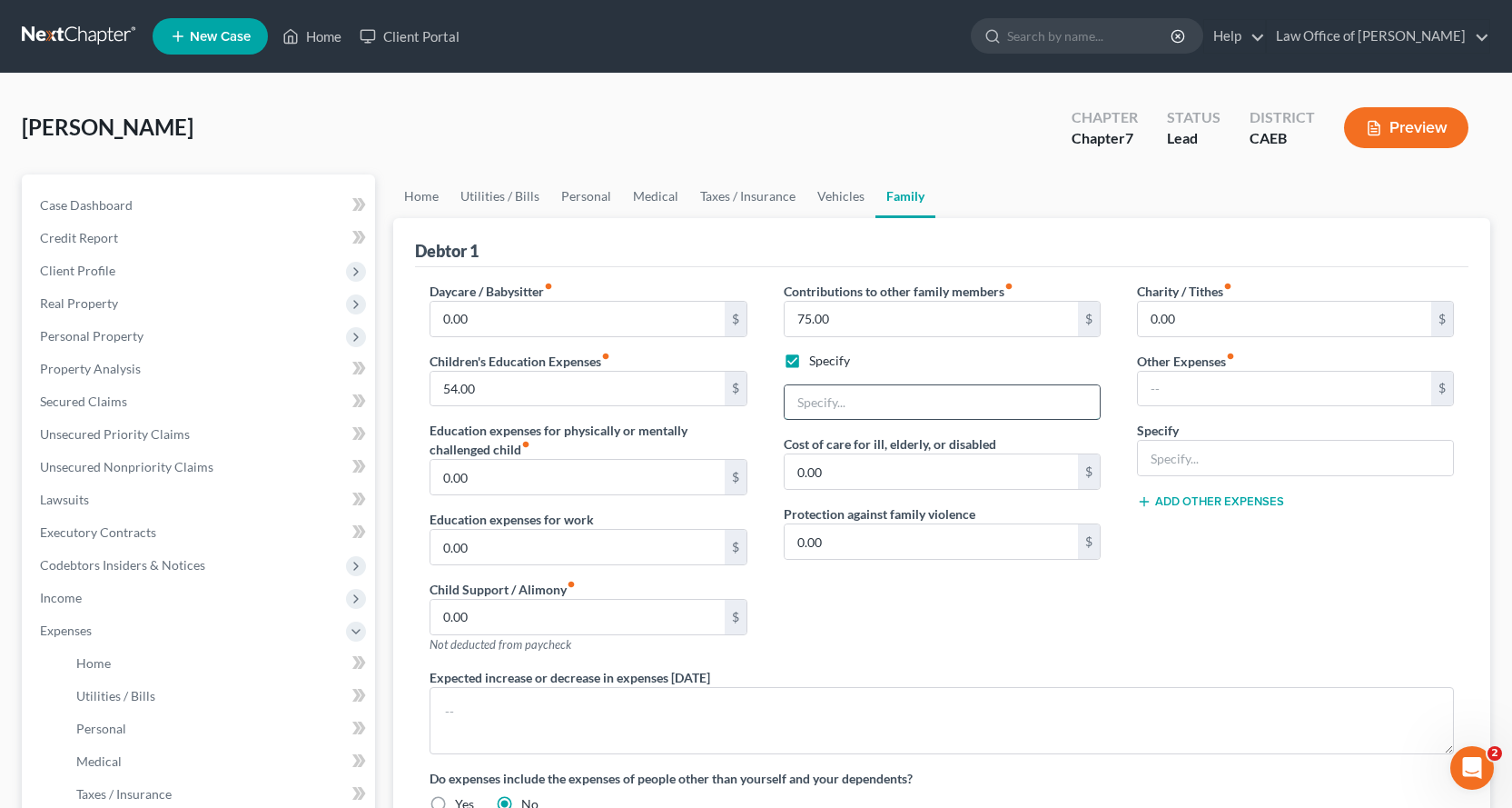
click at [842, 403] on input "text" at bounding box center [943, 403] width 315 height 35
type input "Cell phone for mother"
click at [1184, 382] on input "text" at bounding box center [1285, 389] width 293 height 35
type input "422.00"
click at [1184, 469] on input "text" at bounding box center [1295, 458] width 315 height 35
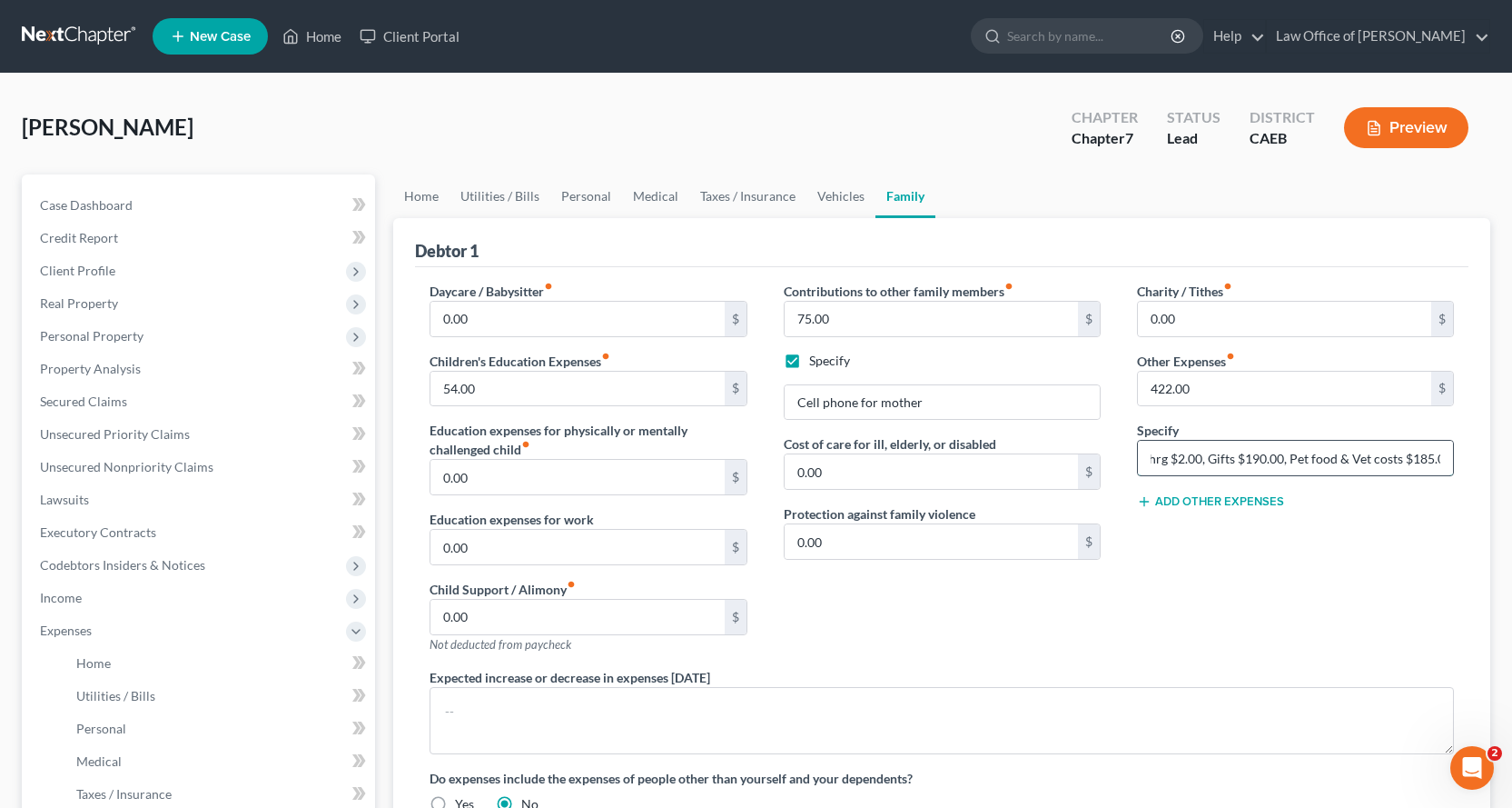
scroll to position [0, 209]
type input "Streaming services $45., Bank Svc Chrg $2.00, Gifts $190.00, Pet food & Vet cos…"
click at [1217, 494] on button "Add Other Expenses" at bounding box center [1210, 501] width 147 height 15
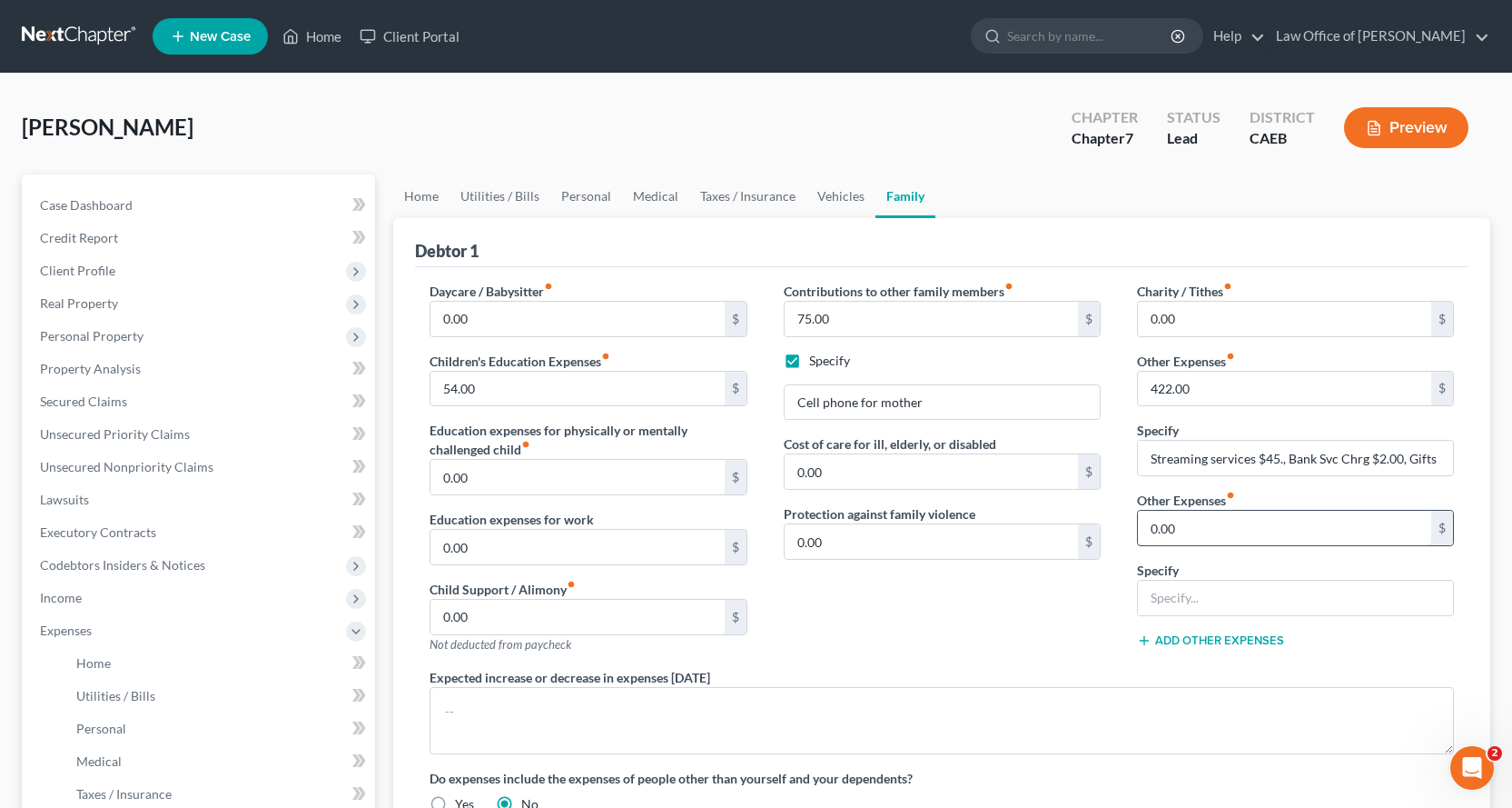
click at [1186, 534] on input "0.00" at bounding box center [1285, 528] width 293 height 35
type input "272.00"
click at [1191, 596] on input "text" at bounding box center [1295, 598] width 315 height 35
type input "Repair & replace household goods $50.00, Tax preparation $2.00, Tobacco $220.00"
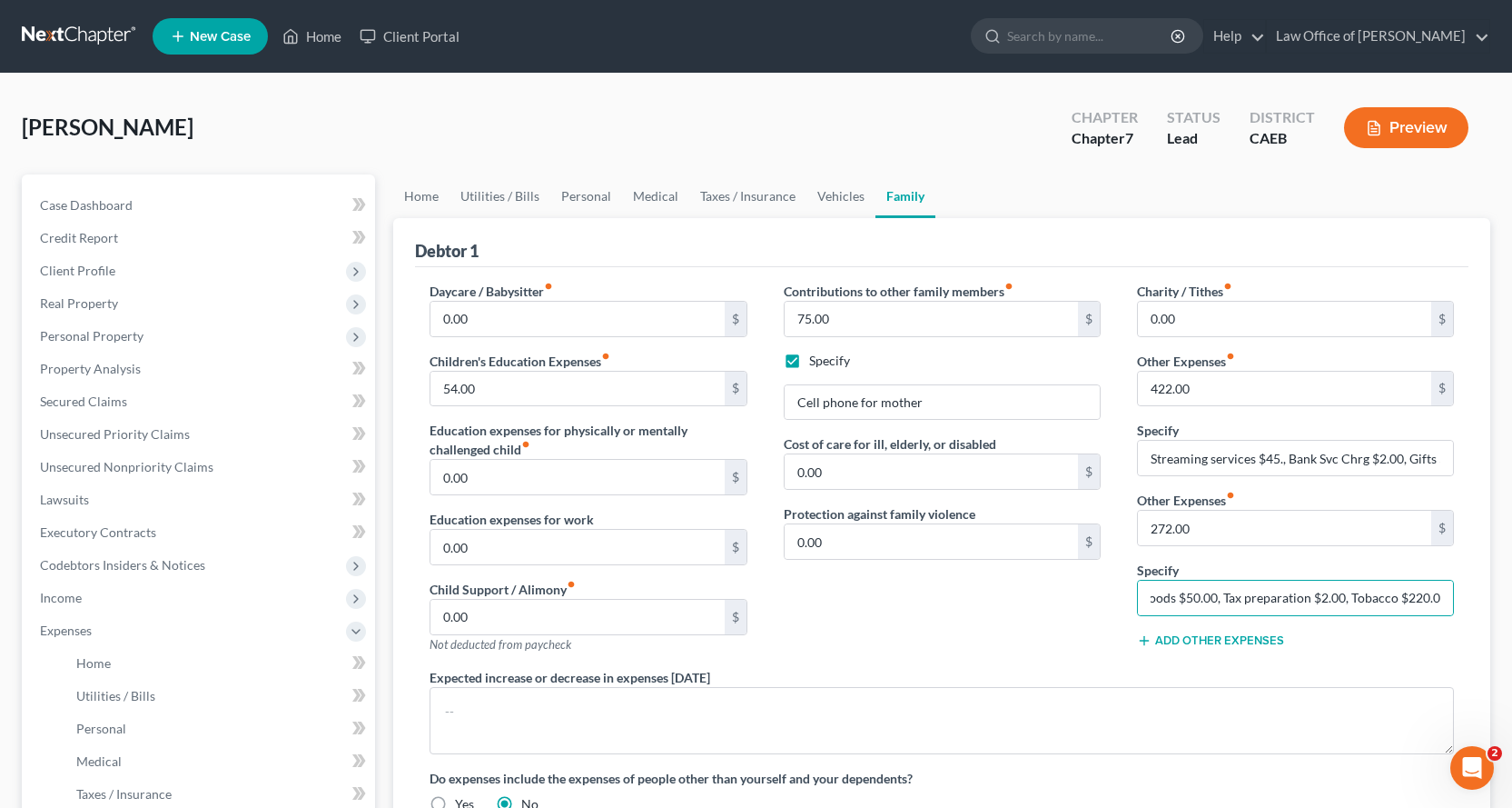
click at [1174, 641] on button "Add Other Expenses" at bounding box center [1210, 640] width 147 height 15
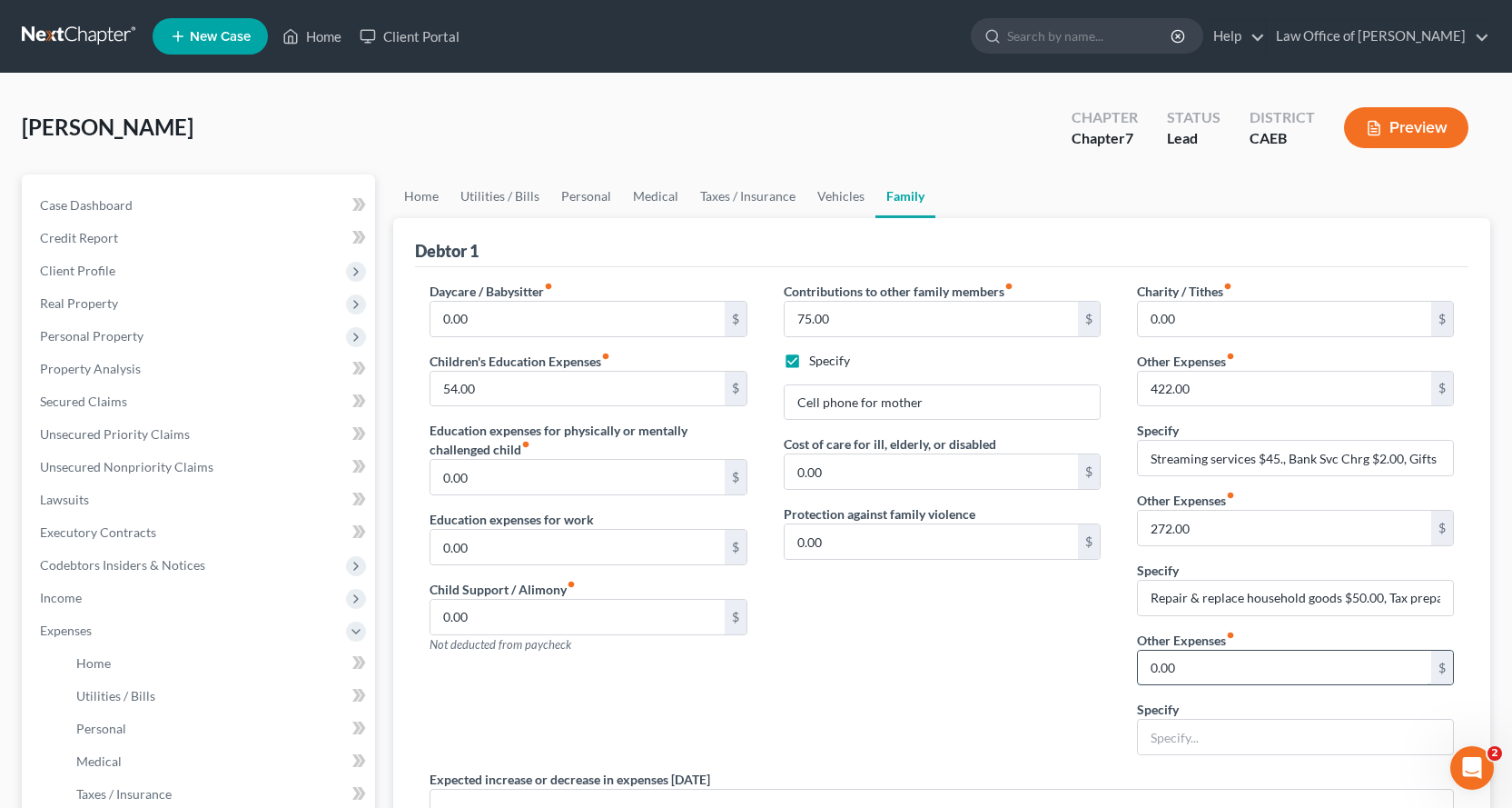
click at [1182, 668] on input "0.00" at bounding box center [1285, 668] width 293 height 35
type input "225.00"
click at [1213, 747] on input "text" at bounding box center [1295, 737] width 315 height 35
type input "Work lunches $200.00, Sports supplies $25.00"
click at [1384, 132] on button "Preview" at bounding box center [1406, 127] width 124 height 41
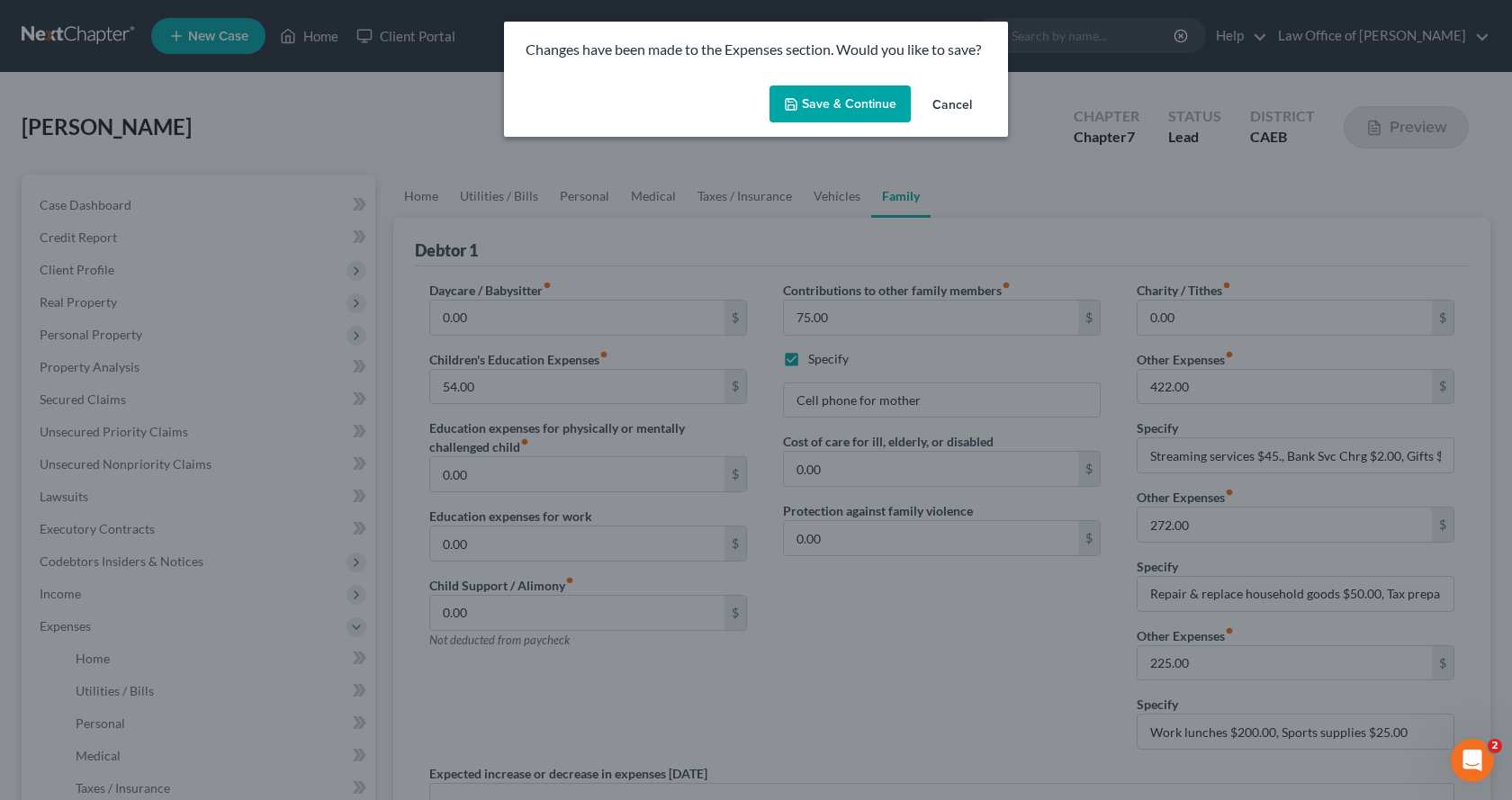
click at [852, 96] on button "Save & Continue" at bounding box center [840, 104] width 142 height 38
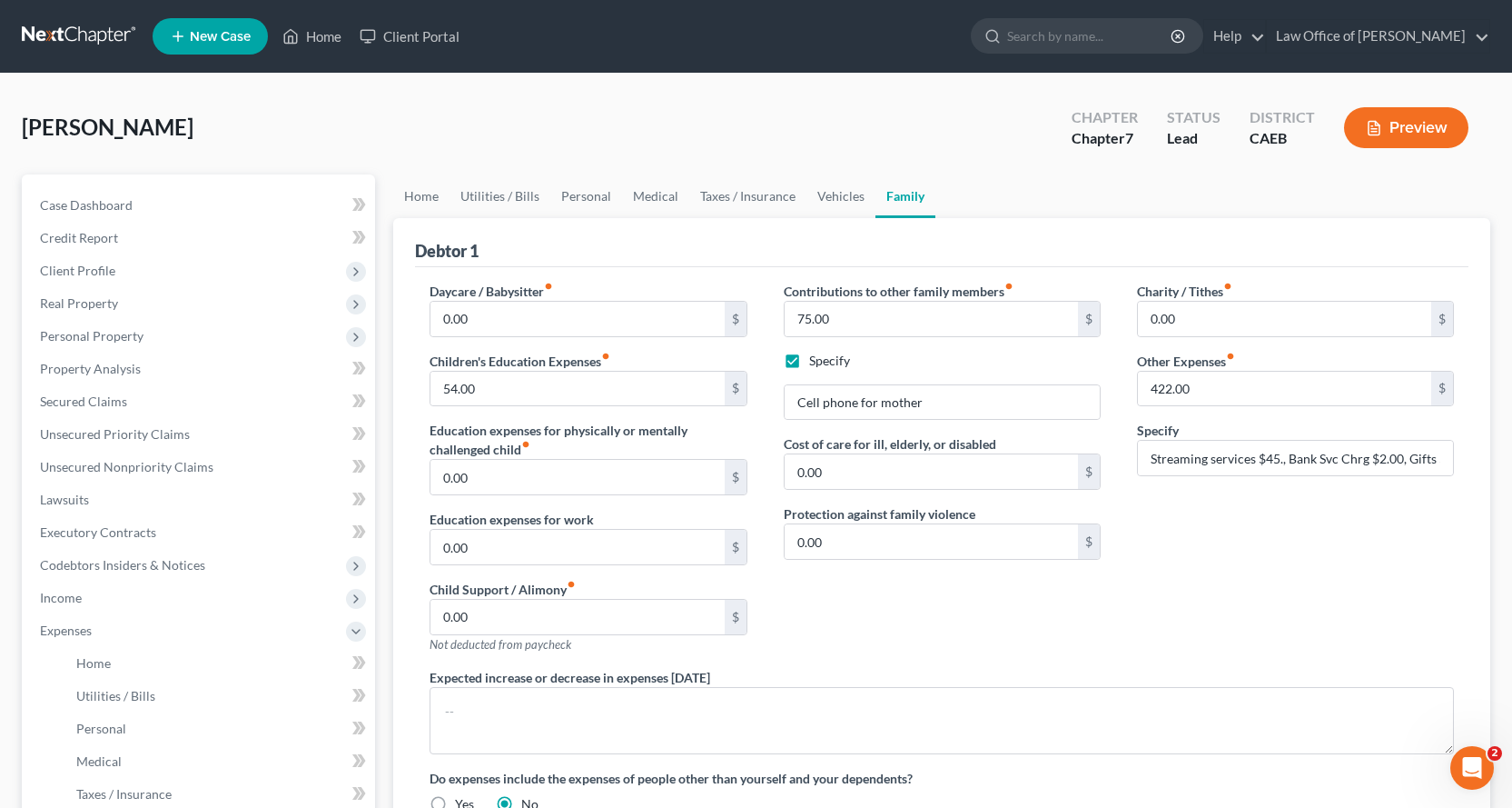
drag, startPoint x: 1513, startPoint y: 496, endPoint x: 1523, endPoint y: 654, distance: 158.3
click at [1211, 382] on input "422.00" at bounding box center [1285, 389] width 293 height 35
drag, startPoint x: 1150, startPoint y: 460, endPoint x: 1481, endPoint y: 457, distance: 331.0
click at [1481, 457] on div "Debtor 1 Daycare / Babysitter fiber_manual_record 0.00 $ Children's Education E…" at bounding box center [942, 586] width 1097 height 738
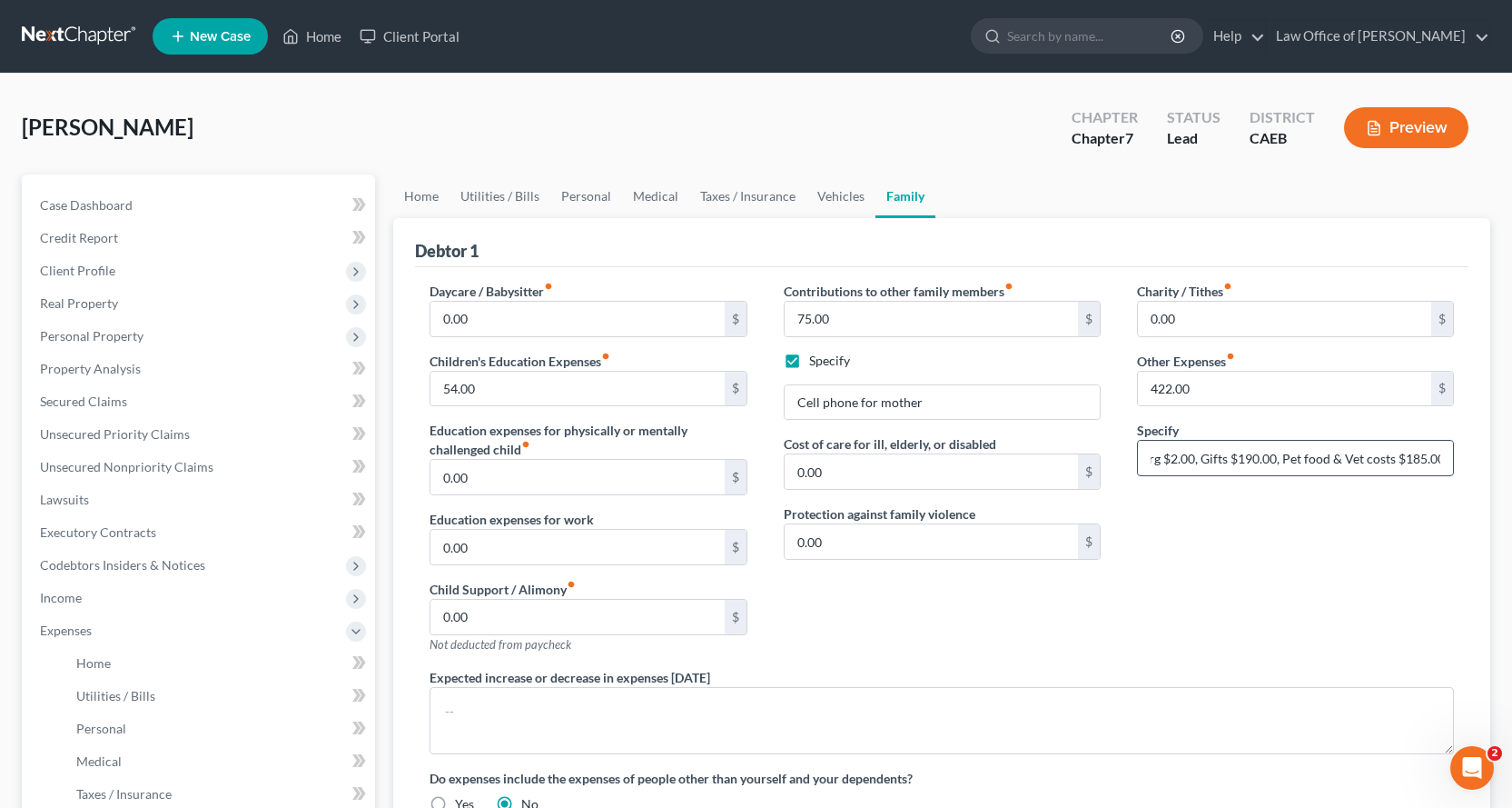
click at [1273, 459] on input "Streaming services $45., Bank Svc Chrg $2.00, Gifts $190.00, Pet food & Vet cos…" at bounding box center [1295, 458] width 315 height 35
click at [1273, 463] on input "Streaming services $45., Bank Svc Chrg $2.00, Gifts $190.00, Pet food & Vet cos…" at bounding box center [1295, 458] width 315 height 35
click at [1205, 458] on input "Streaming services $45., Bank Svc Chrg $2.00, Gifts $190., Pet food & Vet costs…" at bounding box center [1295, 458] width 315 height 35
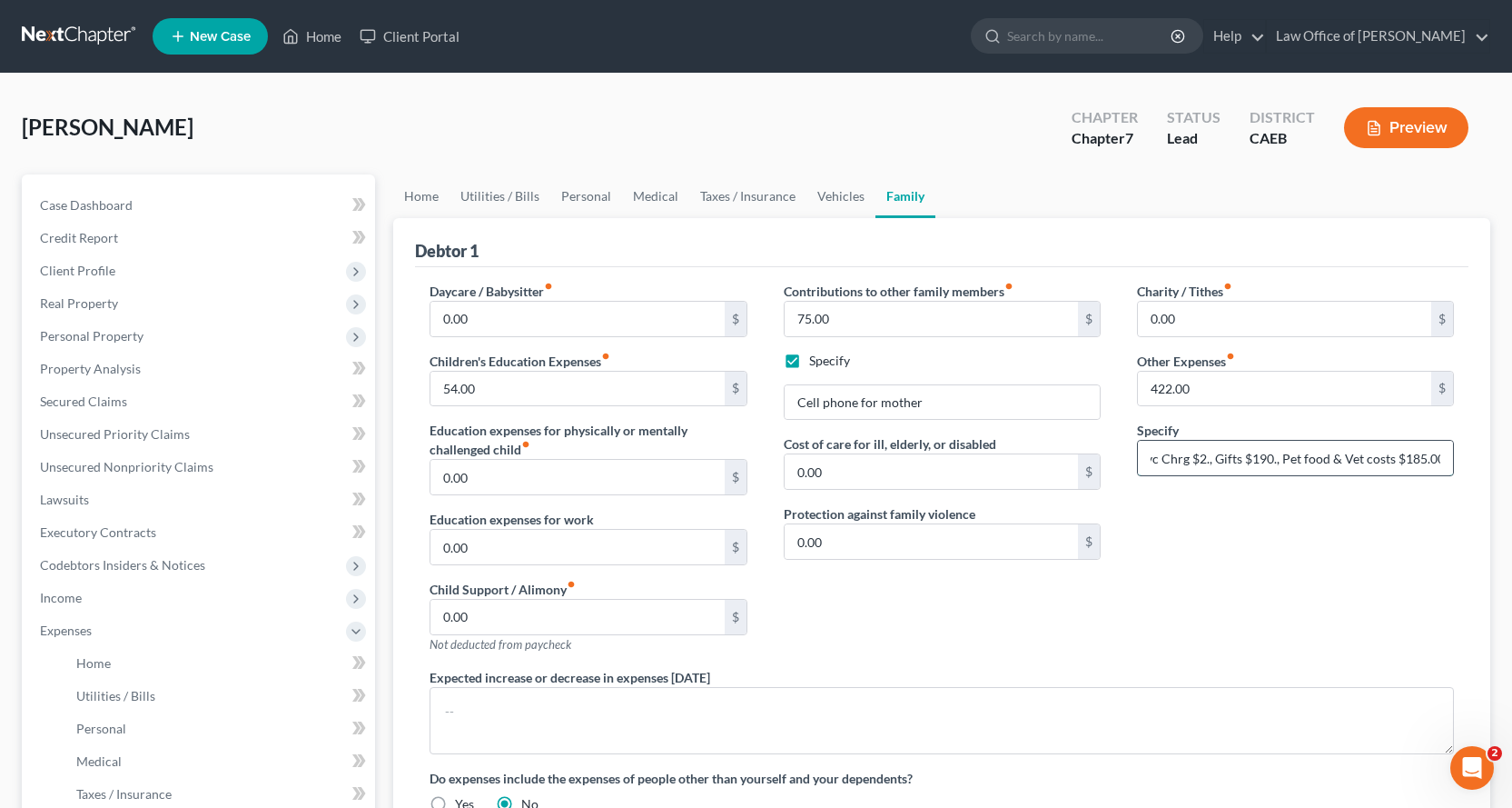
click at [1439, 456] on input "Streaming services $45., Bank Svc Chrg $2., Gifts $190., Pet food & Vet costs $…" at bounding box center [1295, 458] width 315 height 35
drag, startPoint x: 1328, startPoint y: 457, endPoint x: 1084, endPoint y: 453, distance: 244.0
click at [1084, 453] on div "Daycare / Babysitter fiber_manual_record 0.00 $ Children's Education Expenses f…" at bounding box center [942, 555] width 1061 height 546
type input "Streaming services $45., Bank Svc Chrg $2., Gifts $190., Pet food & Vet costs $…"
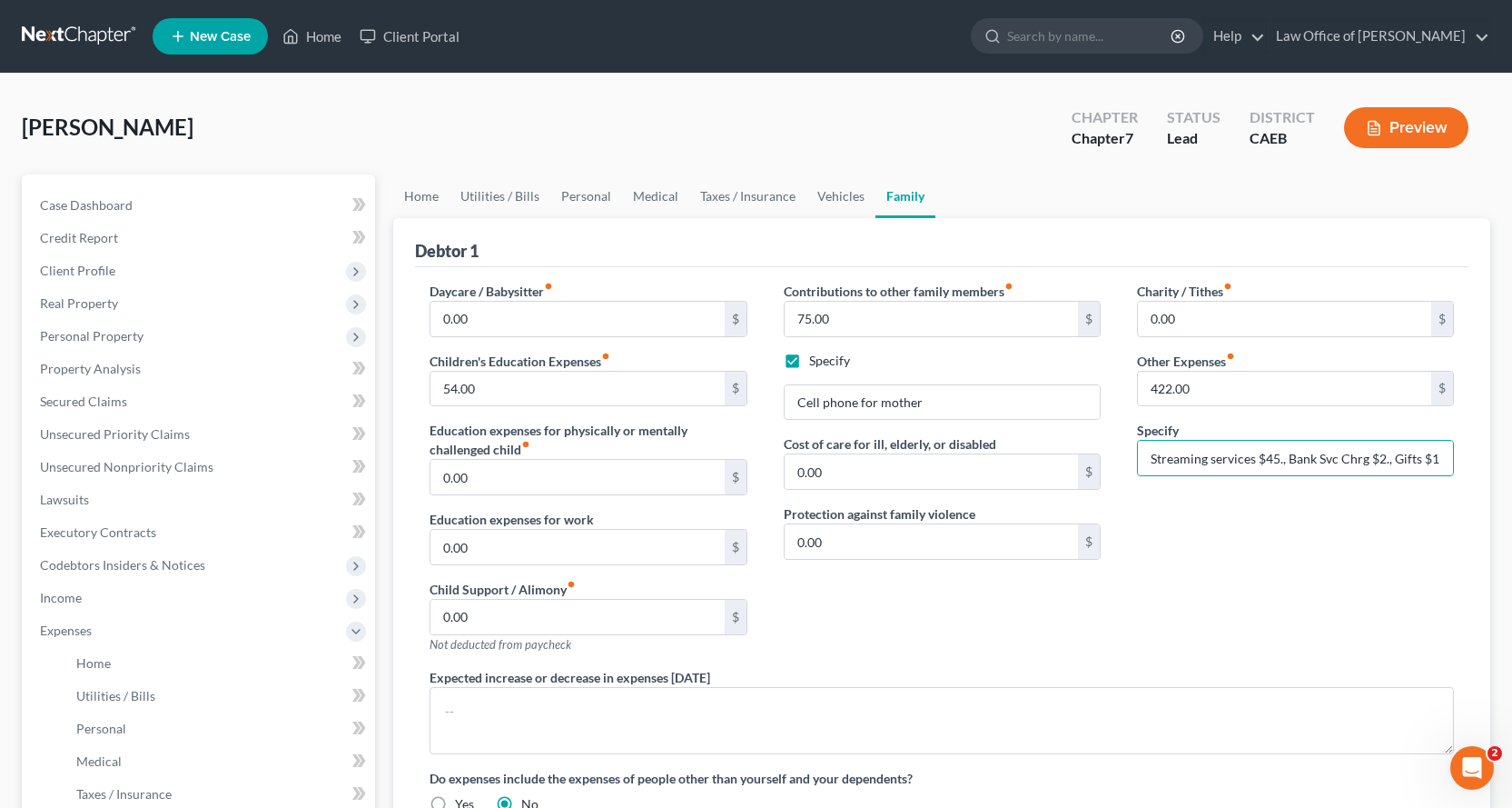
drag, startPoint x: 1289, startPoint y: 513, endPoint x: 1334, endPoint y: 529, distance: 47.8
click at [1290, 513] on div "Charity / Tithes fiber_manual_record 0.00 $ Other Expenses fiber_manual_record …" at bounding box center [1296, 474] width 354 height 386
click at [1433, 131] on button "Preview" at bounding box center [1406, 127] width 124 height 41
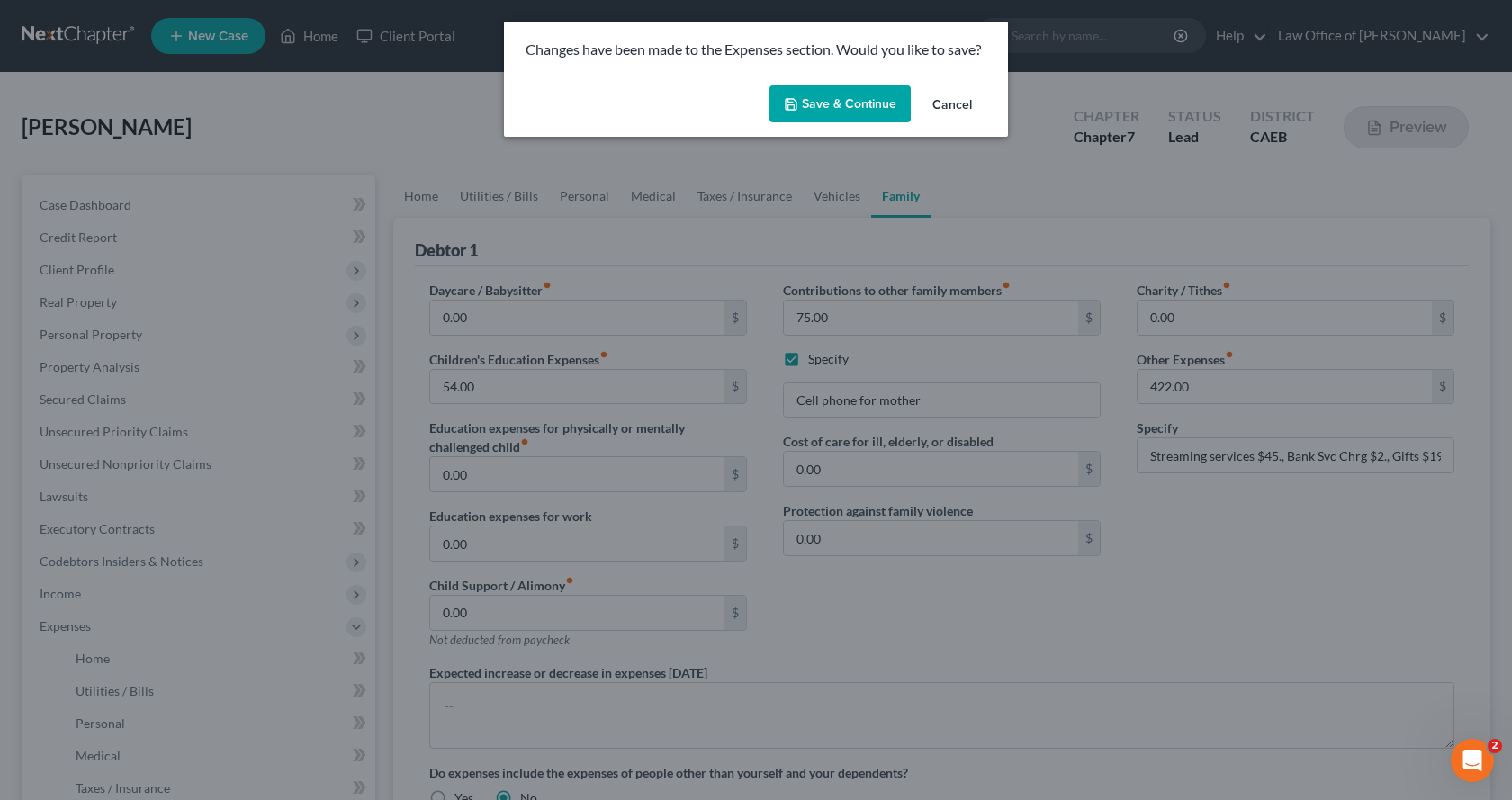
click at [894, 96] on button "Save & Continue" at bounding box center [840, 104] width 142 height 38
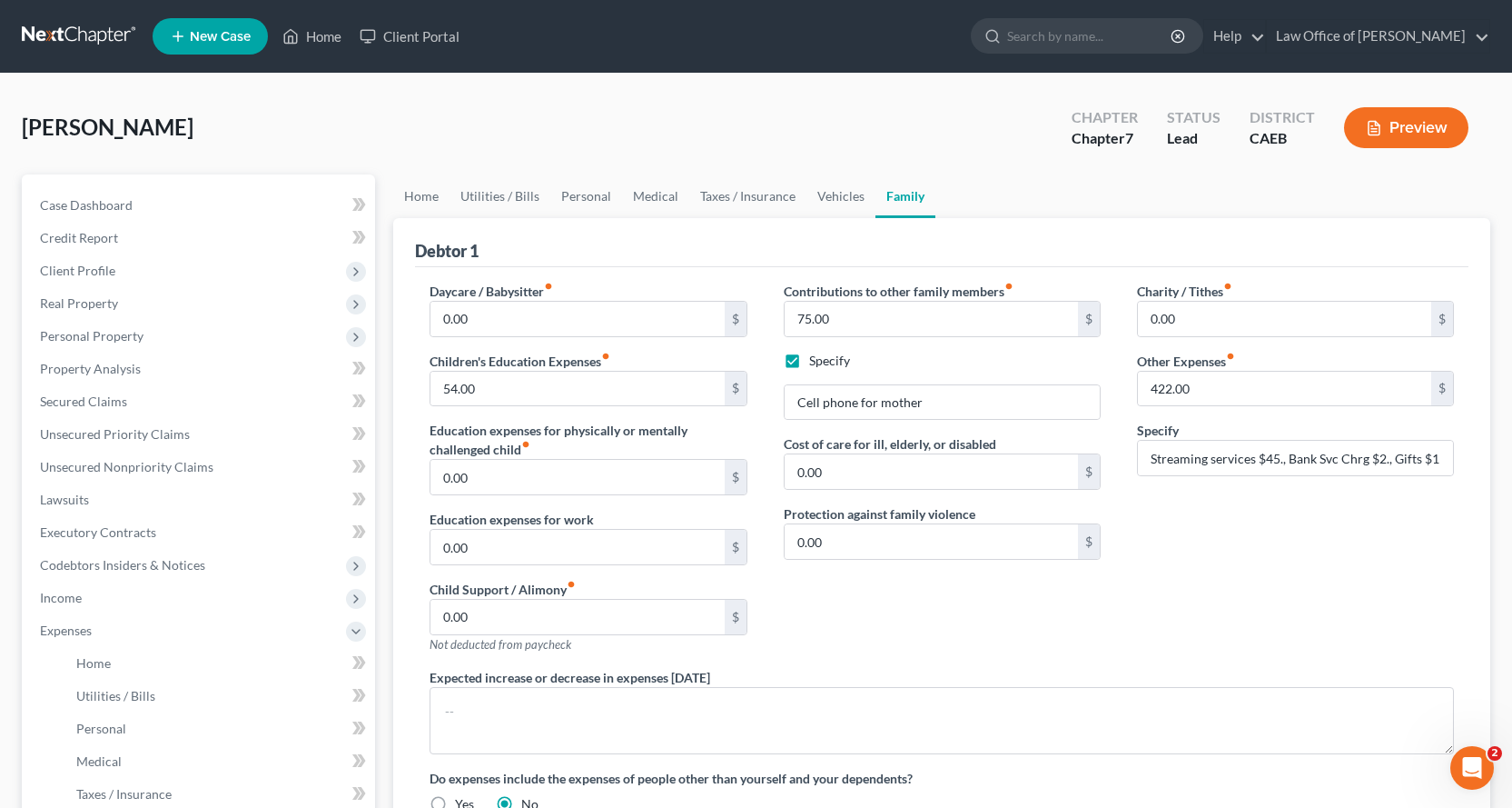
drag, startPoint x: 1513, startPoint y: 484, endPoint x: 1519, endPoint y: 184, distance: 300.1
click at [1148, 462] on input "Streaming services $45., Bank Svc Chrg $2., Gifts $190., Pet food & Vet costs $…" at bounding box center [1295, 458] width 315 height 35
click at [842, 193] on link "Vehicles" at bounding box center [841, 195] width 69 height 44
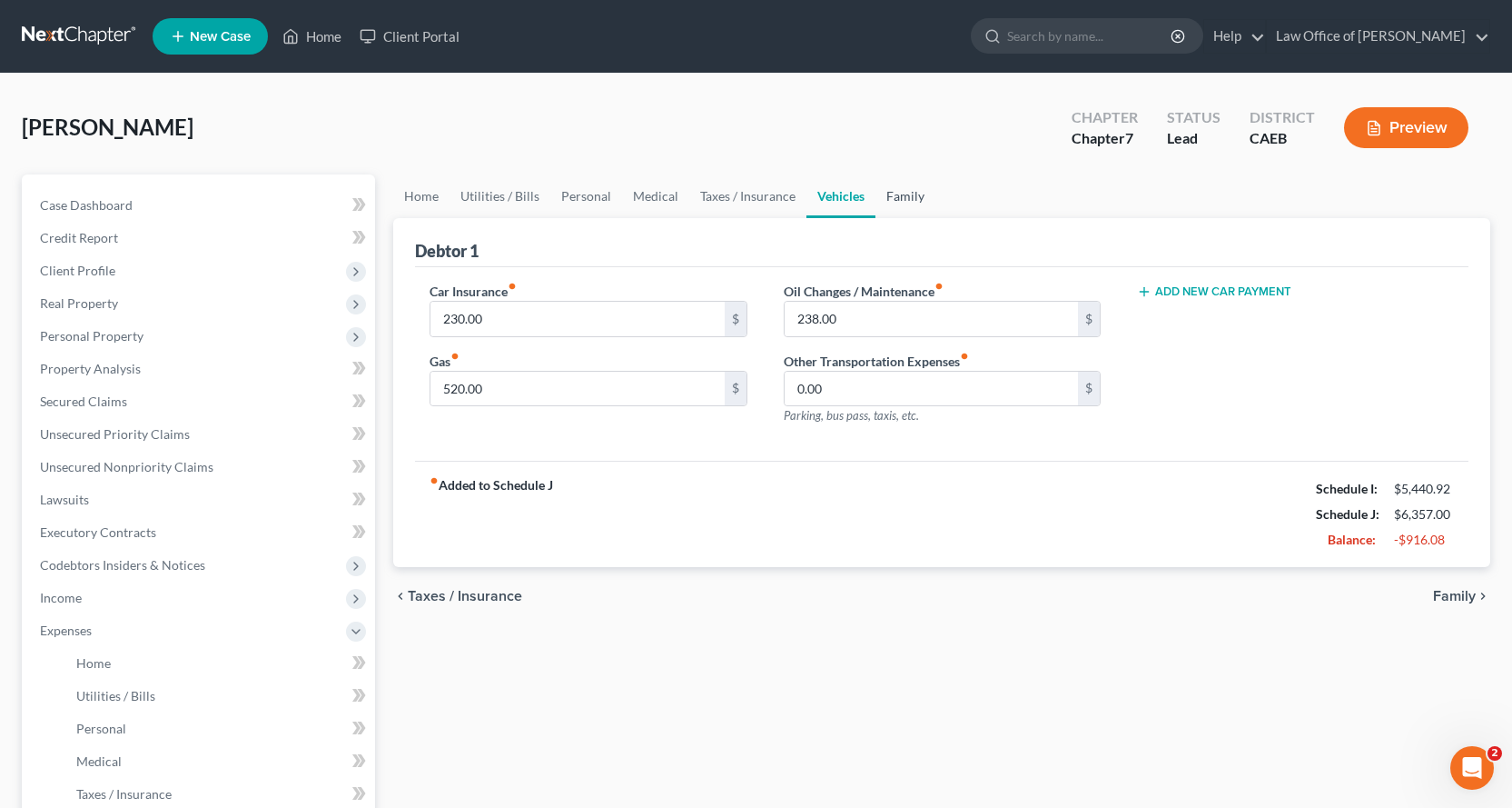
click at [918, 191] on link "Family" at bounding box center [906, 195] width 60 height 44
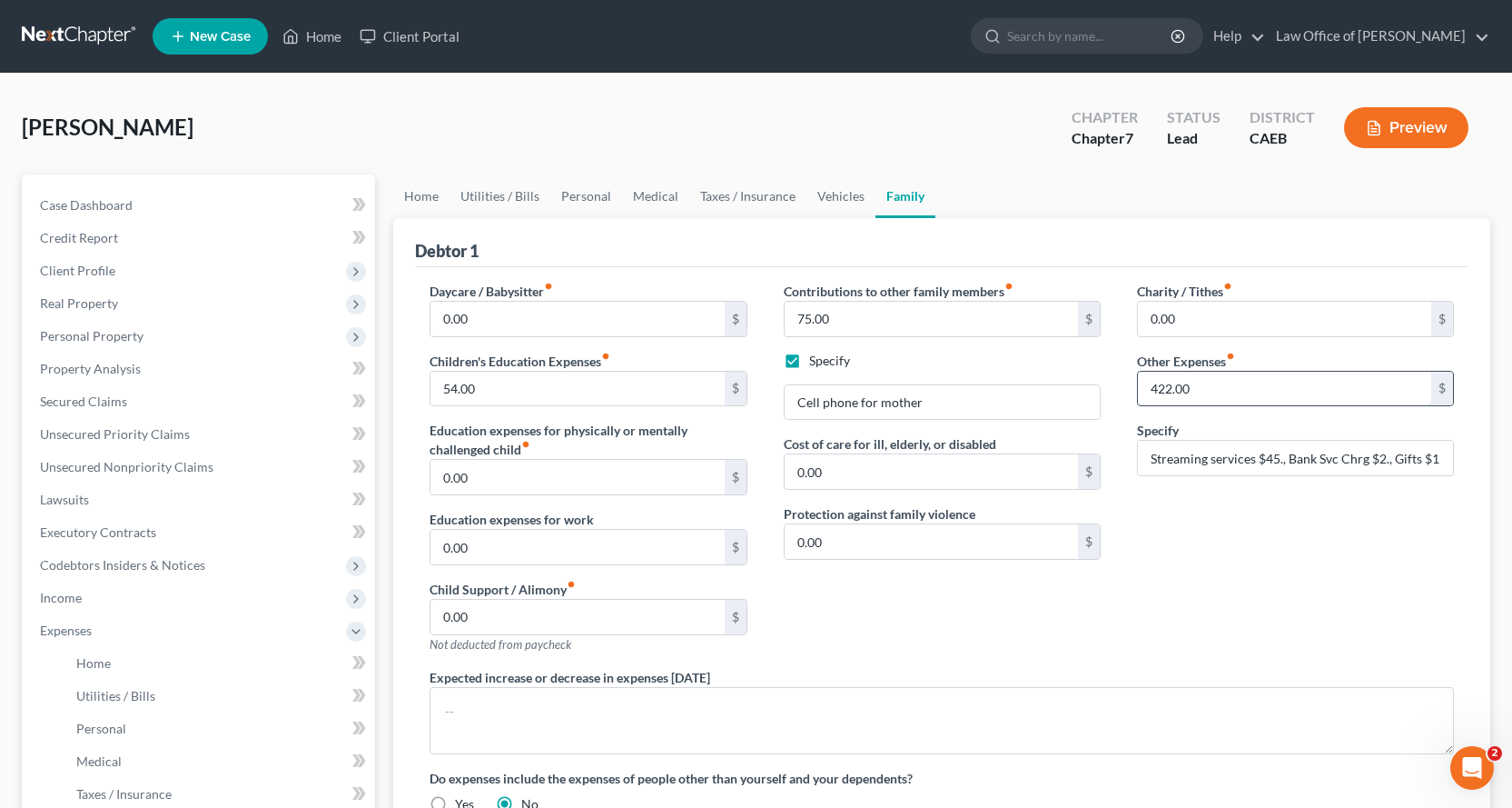
click at [1193, 393] on input "422.00" at bounding box center [1285, 389] width 293 height 35
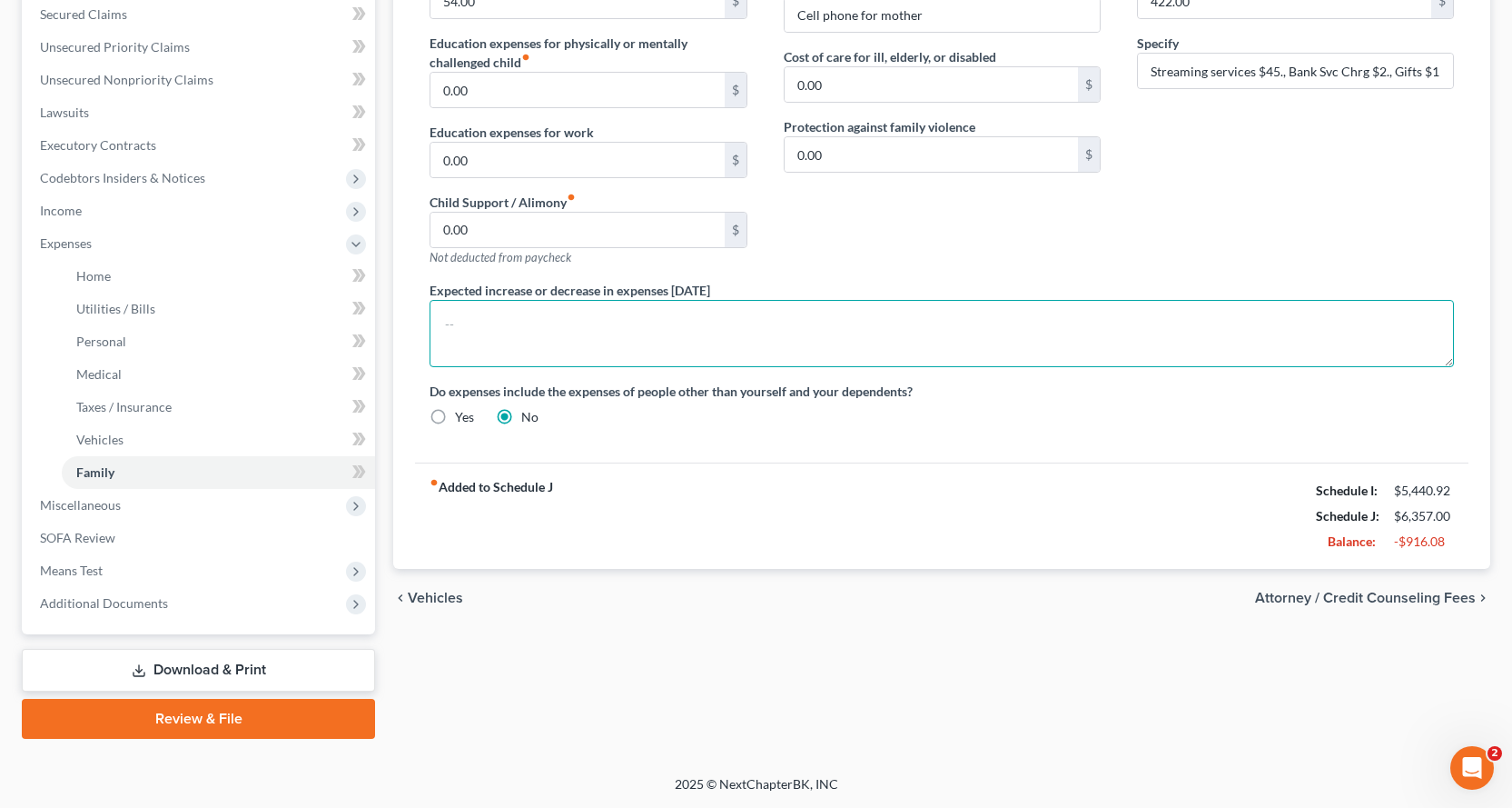
click at [500, 317] on textarea at bounding box center [942, 333] width 1024 height 67
drag, startPoint x: 1391, startPoint y: 586, endPoint x: 1397, endPoint y: 604, distance: 19.0
click at [1392, 586] on div "chevron_left Vehicles Attorney / Credit Counseling Fees chevron_right" at bounding box center [942, 598] width 1097 height 58
click at [1398, 605] on span "Attorney / Credit Counseling Fees" at bounding box center [1365, 598] width 221 height 15
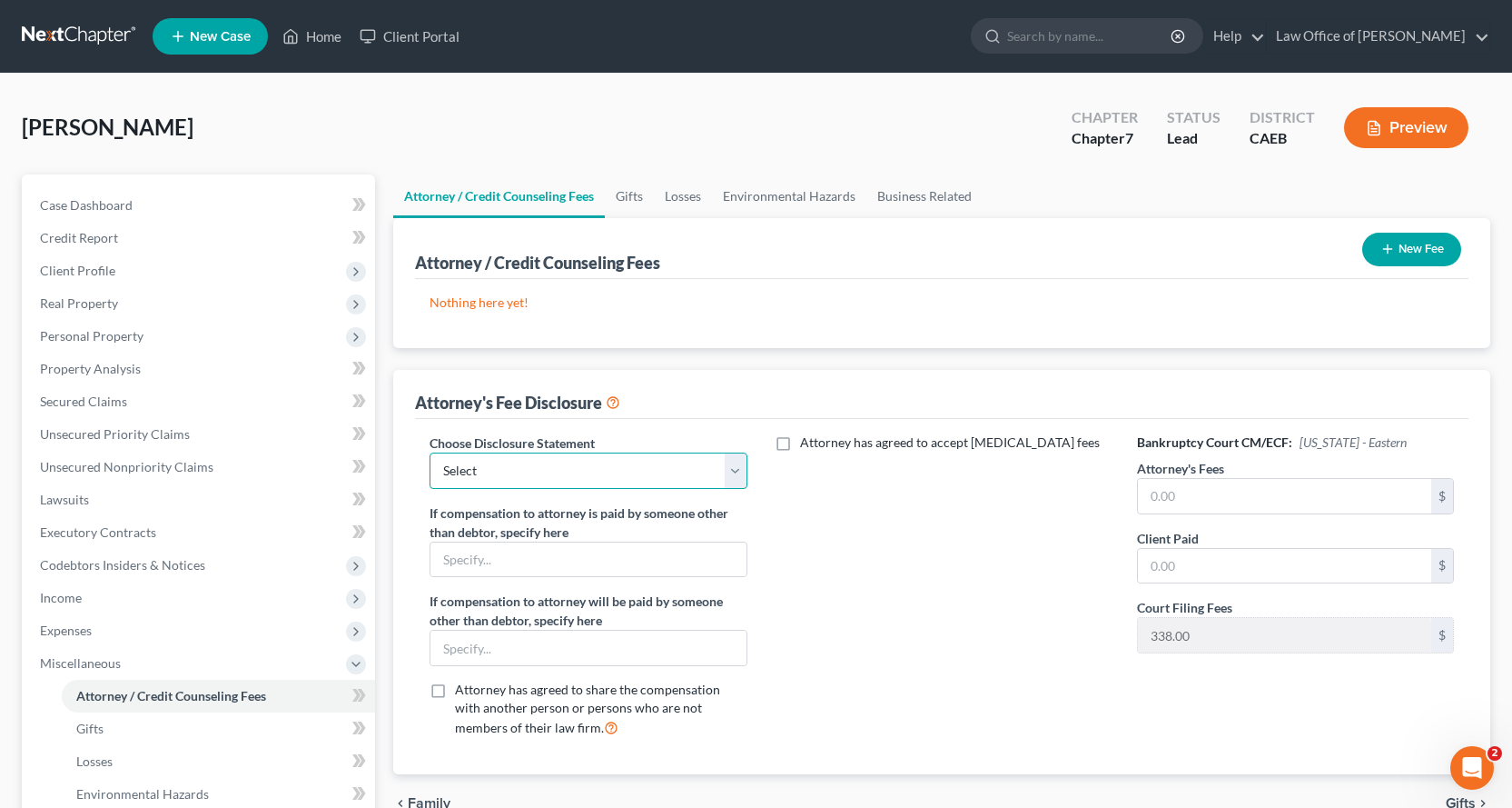
click at [543, 480] on select "Select Corp/LLC Attorney Fee Blurb Individuals Attorney Fee Blurb" at bounding box center [588, 470] width 317 height 36
select select "1"
click at [430, 452] on select "Select Corp/LLC Attorney Fee Blurb Individuals Attorney Fee Blurb" at bounding box center [588, 470] width 317 height 36
click at [1225, 498] on input "text" at bounding box center [1285, 497] width 293 height 35
type input "2,500.00"
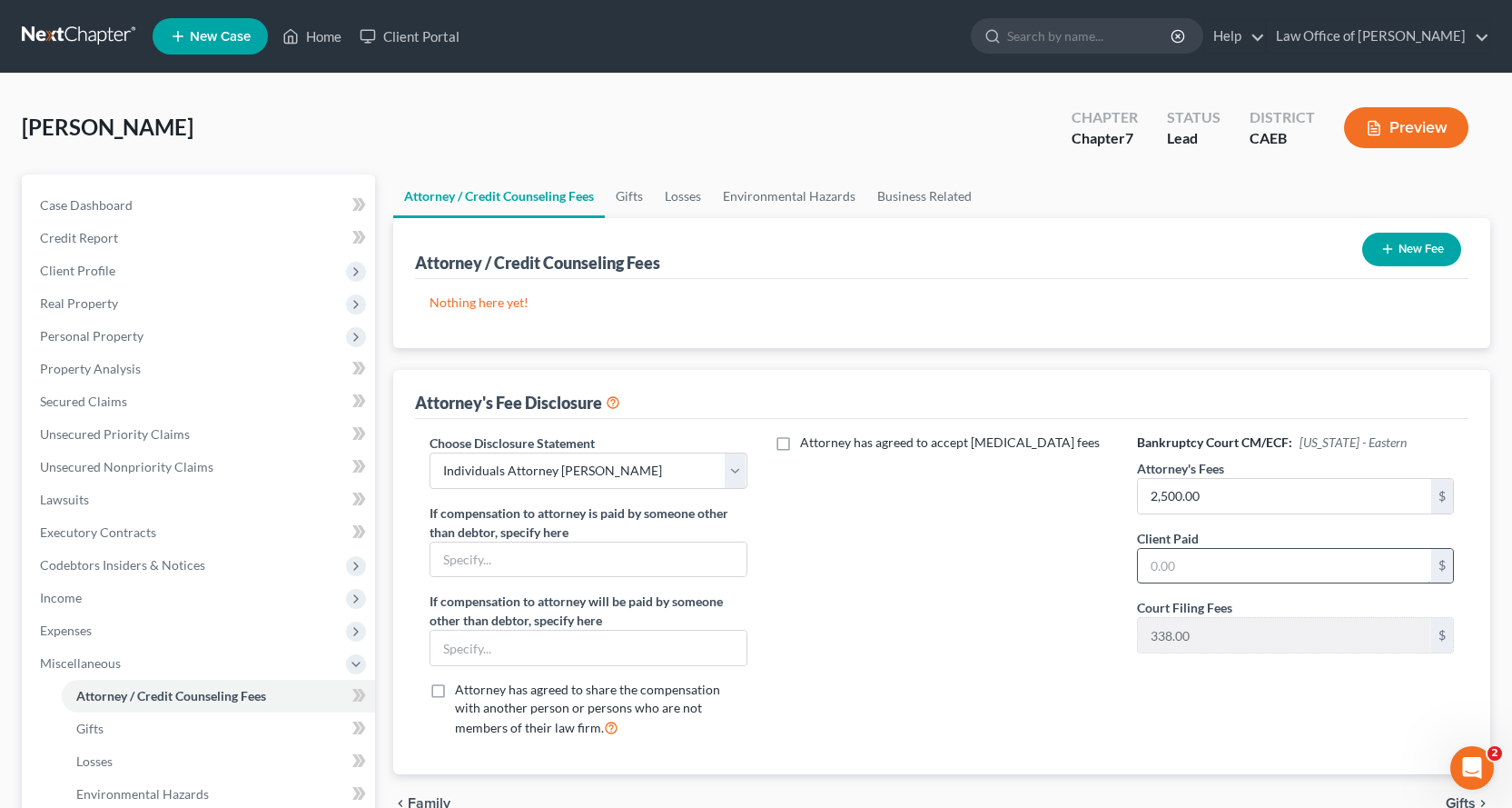
click at [1186, 580] on input "text" at bounding box center [1285, 567] width 293 height 35
type input "2,500.00"
click at [1446, 255] on button "New Fee" at bounding box center [1412, 249] width 99 height 34
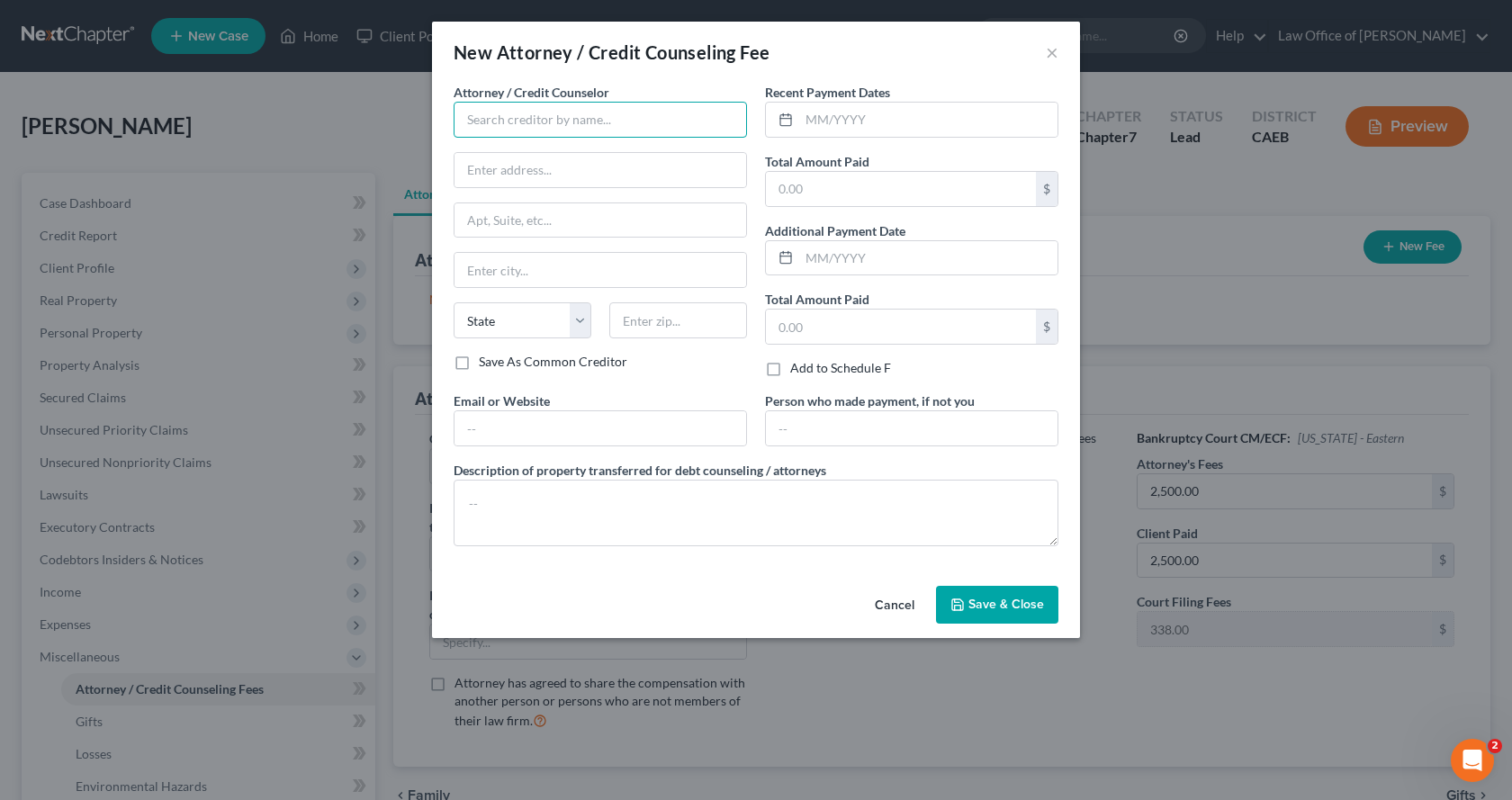
click at [528, 111] on input "text" at bounding box center [600, 119] width 294 height 36
type input "Credit Counseling"
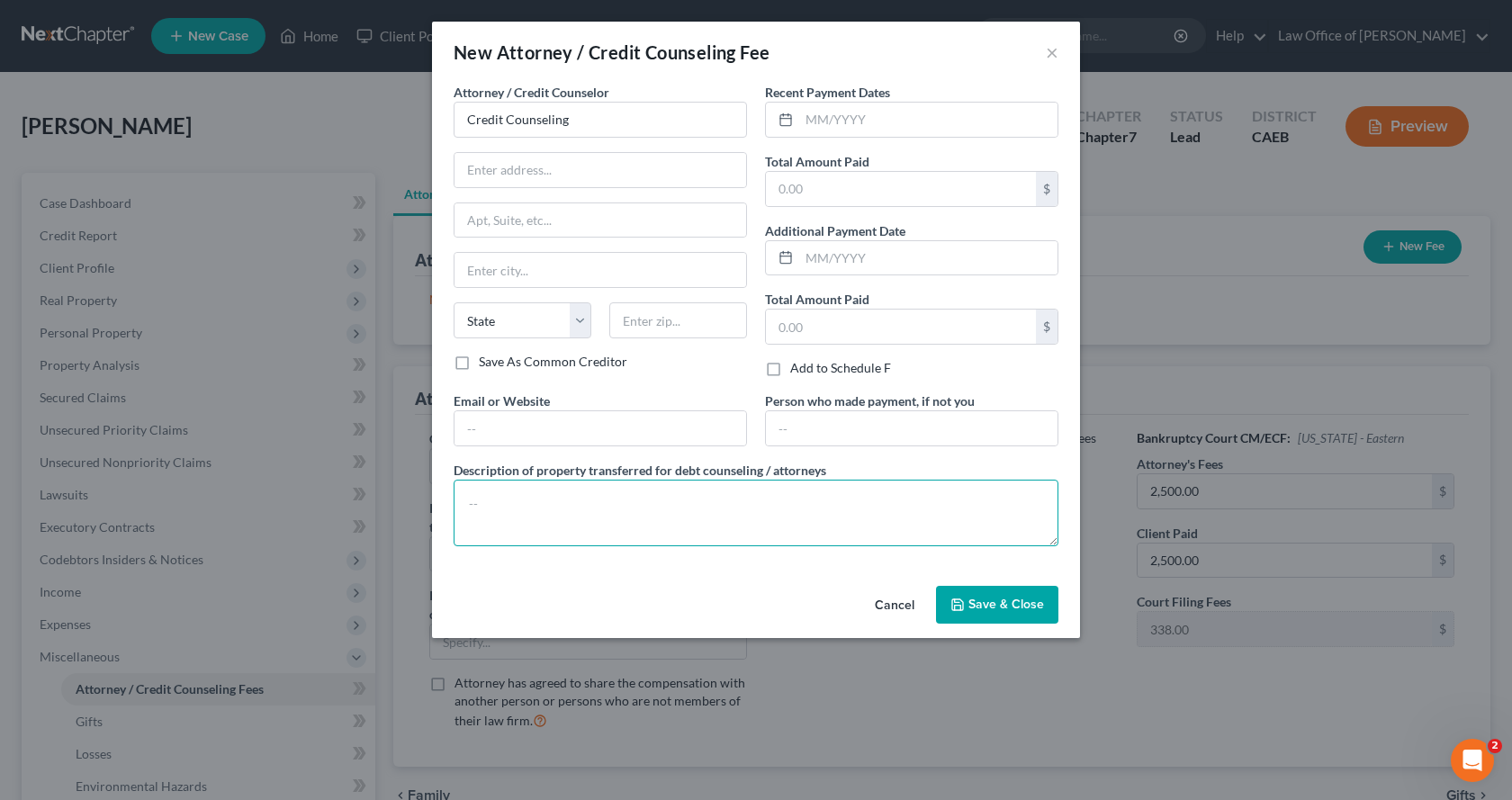
click at [544, 506] on textarea at bounding box center [756, 512] width 605 height 66
type textarea "$___ was paid for credit counseling."
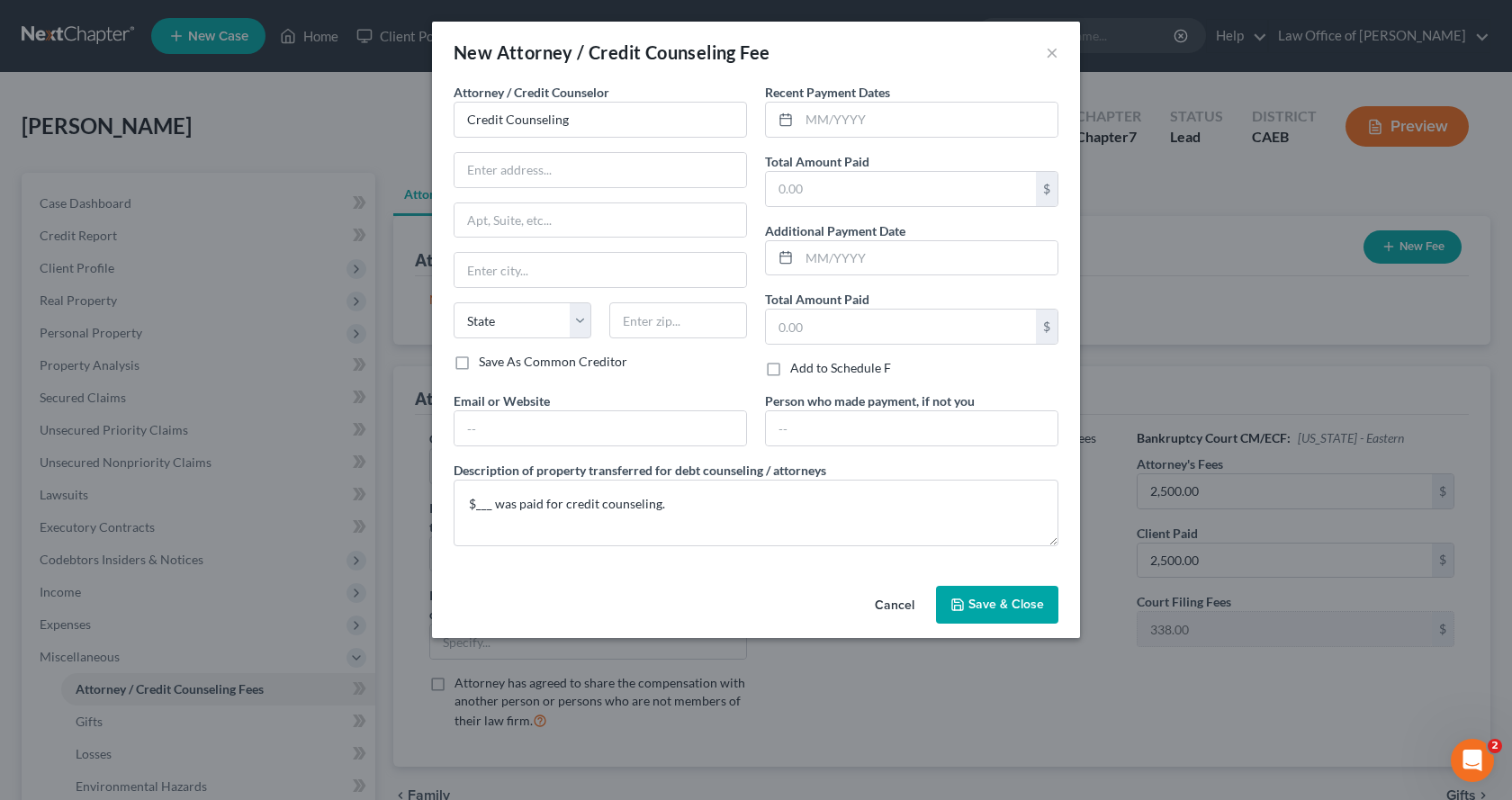
click at [986, 604] on span "Save & Close" at bounding box center [1006, 605] width 76 height 15
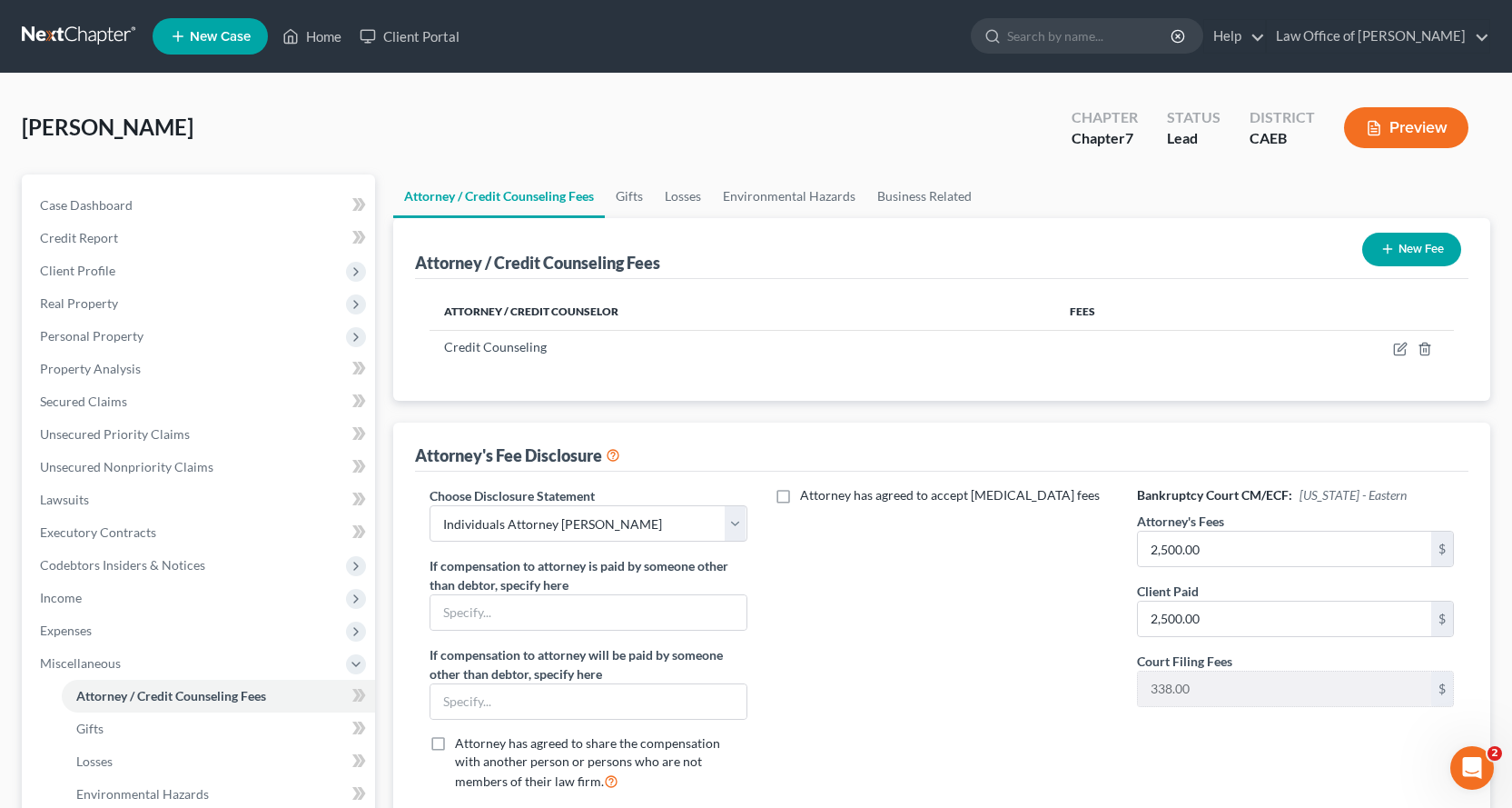
click at [1431, 250] on button "New Fee" at bounding box center [1412, 249] width 99 height 34
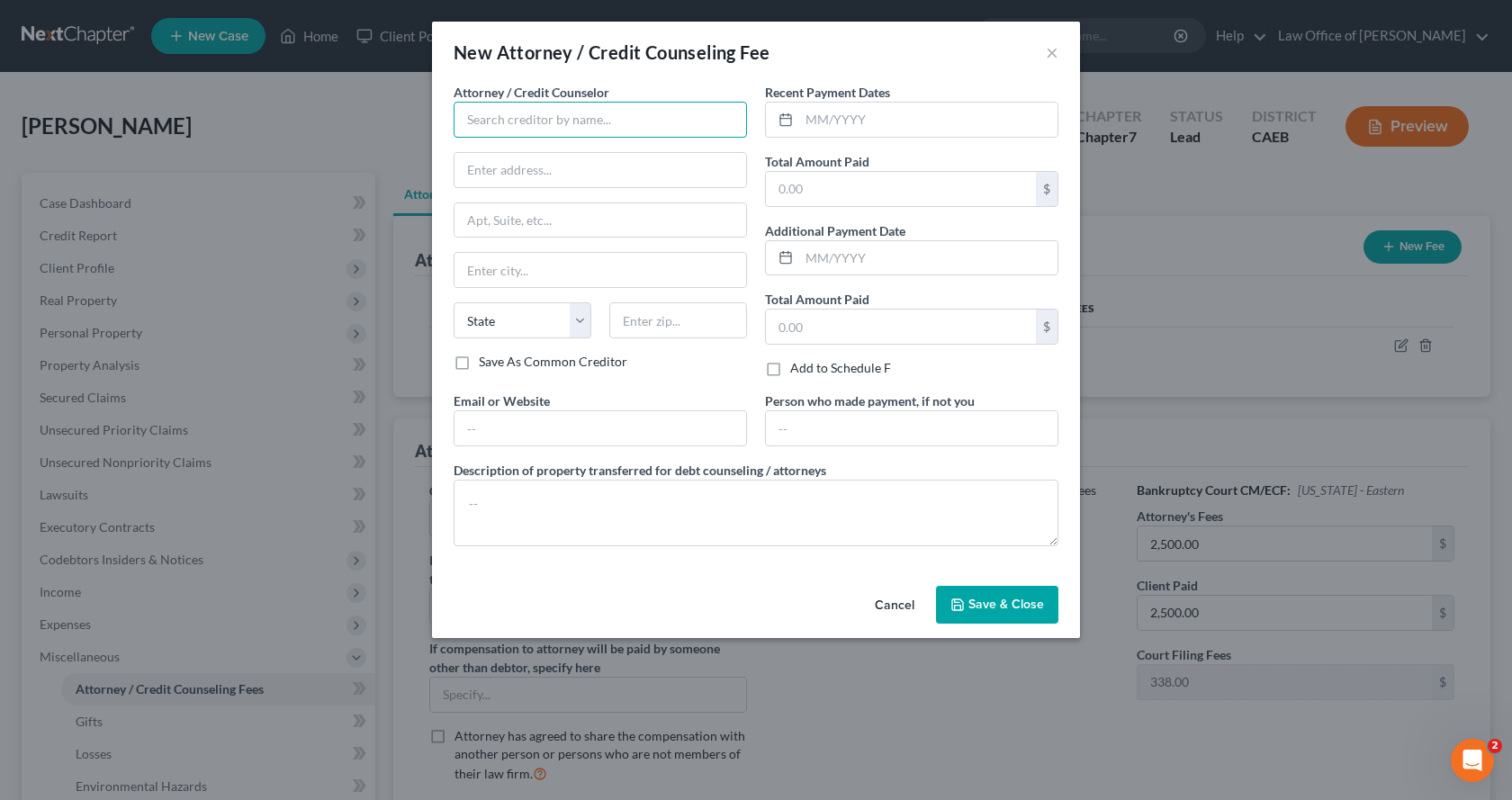
click at [572, 122] on input "text" at bounding box center [600, 119] width 294 height 36
type input "Law Office of Gerald L. White"
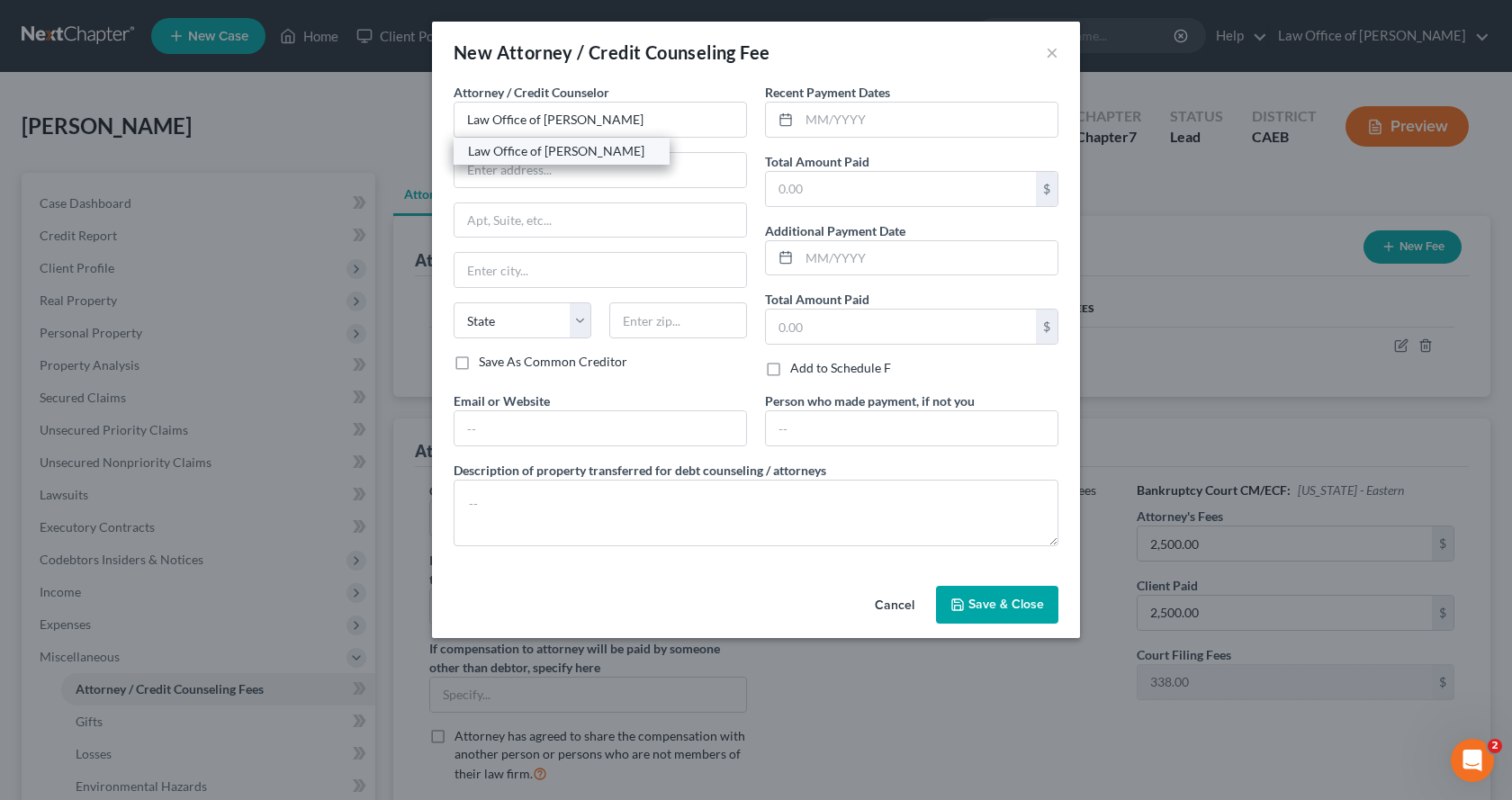
click at [607, 151] on div "Law Office of Gerald L. White" at bounding box center [561, 151] width 187 height 18
type input "301 Natoma Street, Suite 105"
type input "Folsom"
select select "4"
type input "95630"
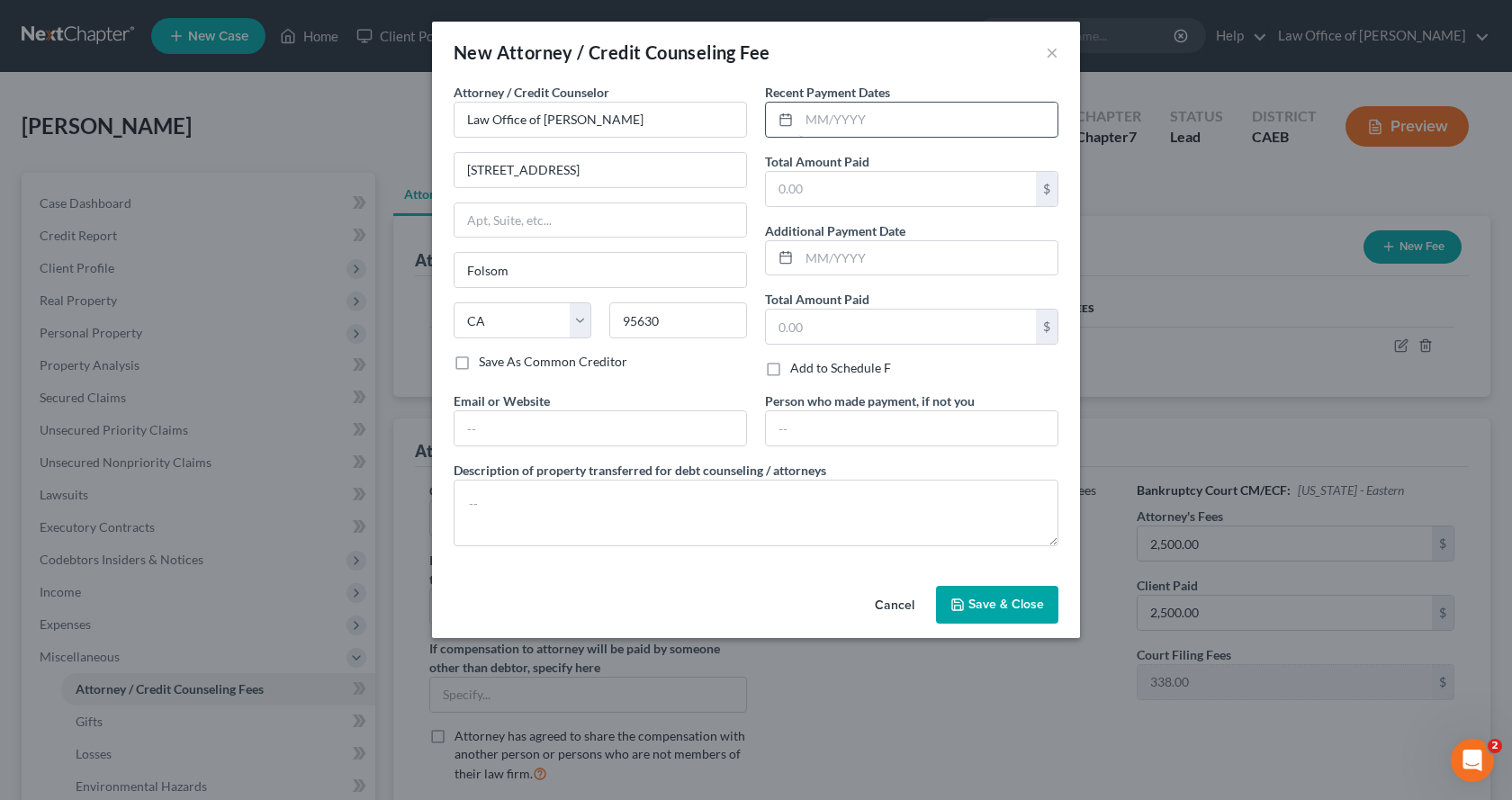
click at [923, 119] on input "text" at bounding box center [928, 120] width 258 height 35
type input "08/11/2025"
click at [902, 196] on input "text" at bounding box center [900, 190] width 270 height 35
type input "2,838.00"
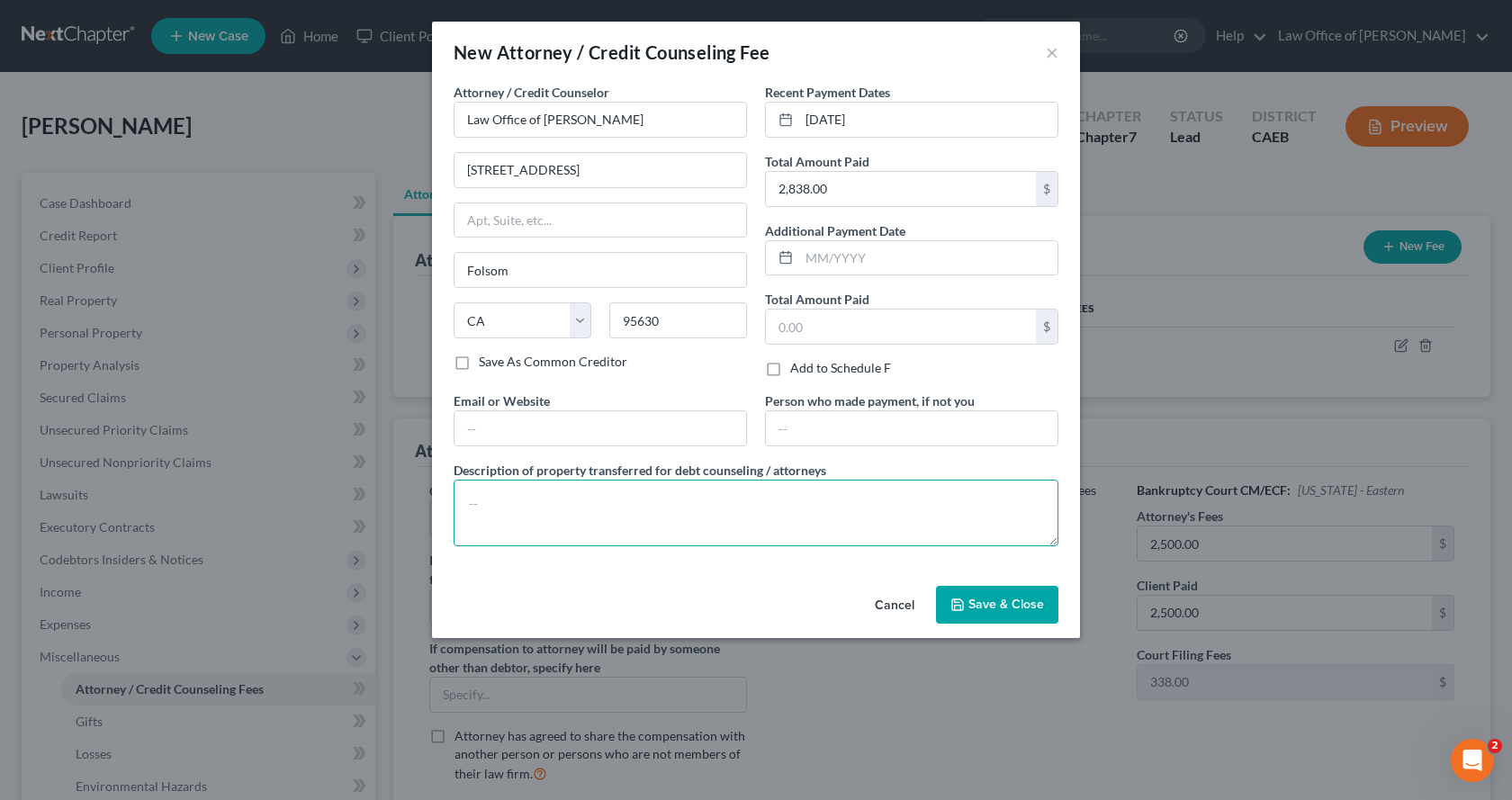
click at [497, 525] on textarea at bounding box center [756, 512] width 605 height 66
type textarea "$2,838.00, which includes the Court filing fee of $338.00."
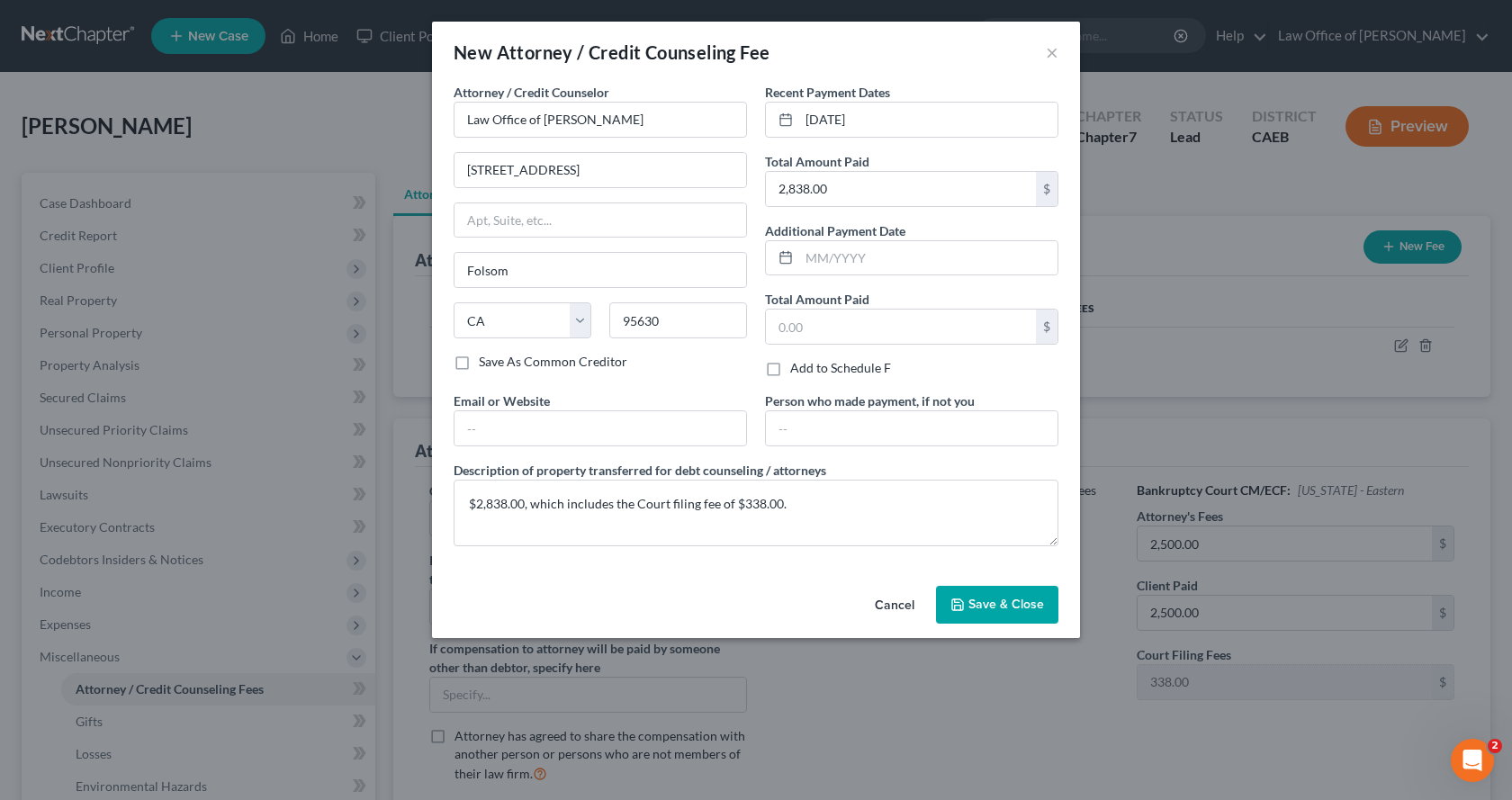
click at [1028, 602] on span "Save & Close" at bounding box center [1006, 605] width 76 height 15
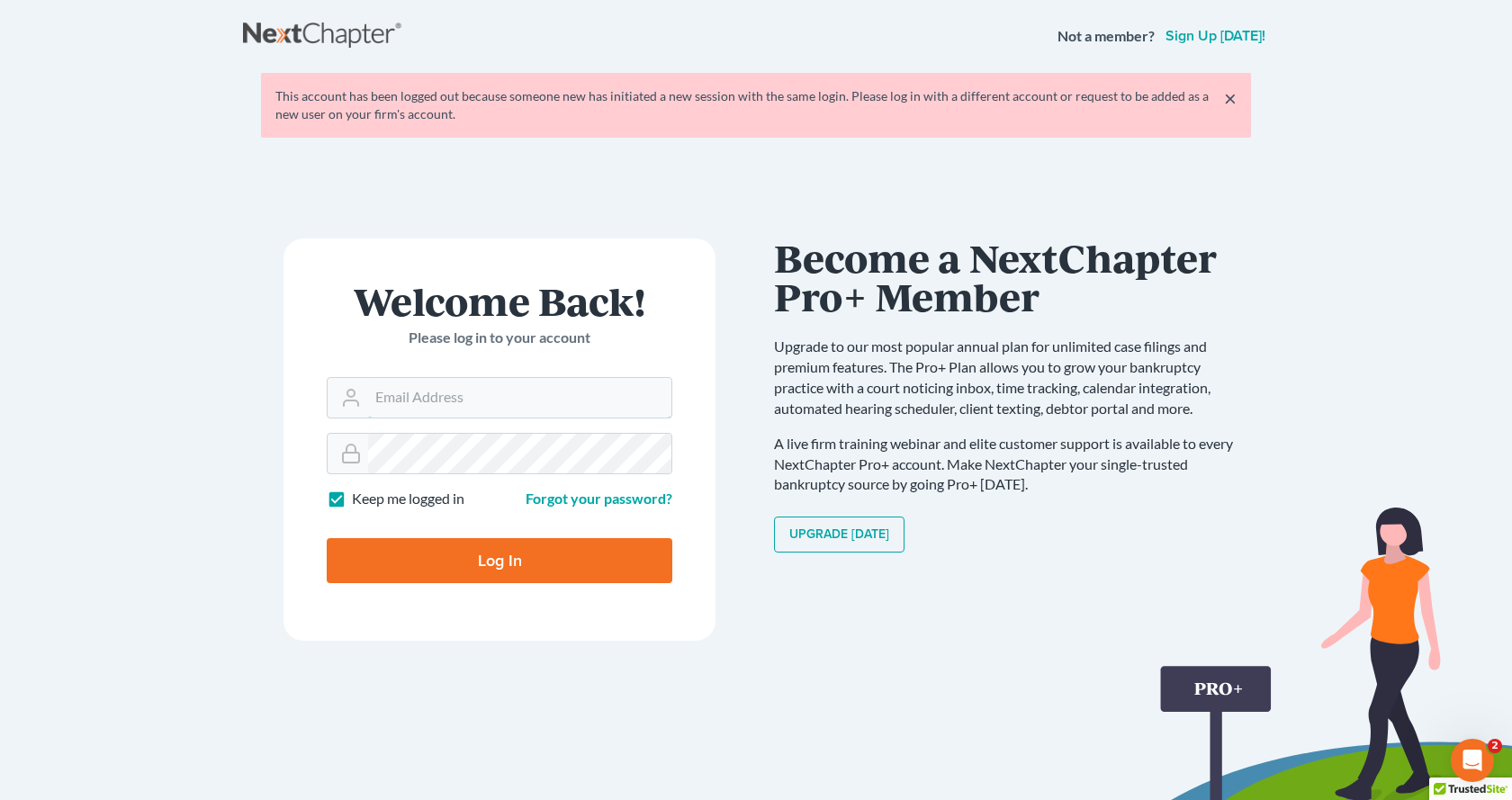
type input "white6305@sbcglobal.net"
click at [471, 555] on input "Log In" at bounding box center [499, 560] width 346 height 45
type input "Thinking..."
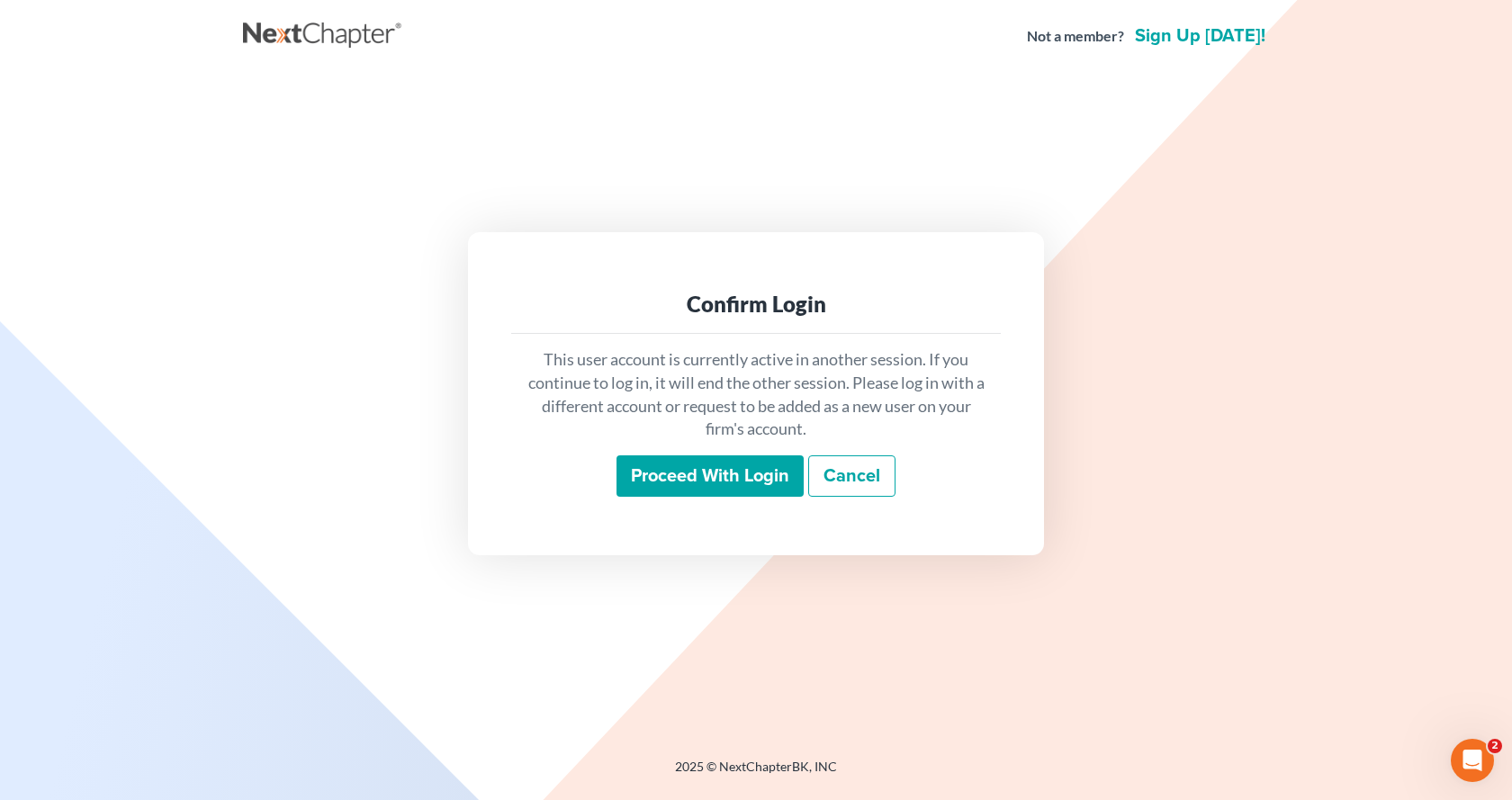
click at [713, 469] on input "Proceed with login" at bounding box center [710, 476] width 187 height 41
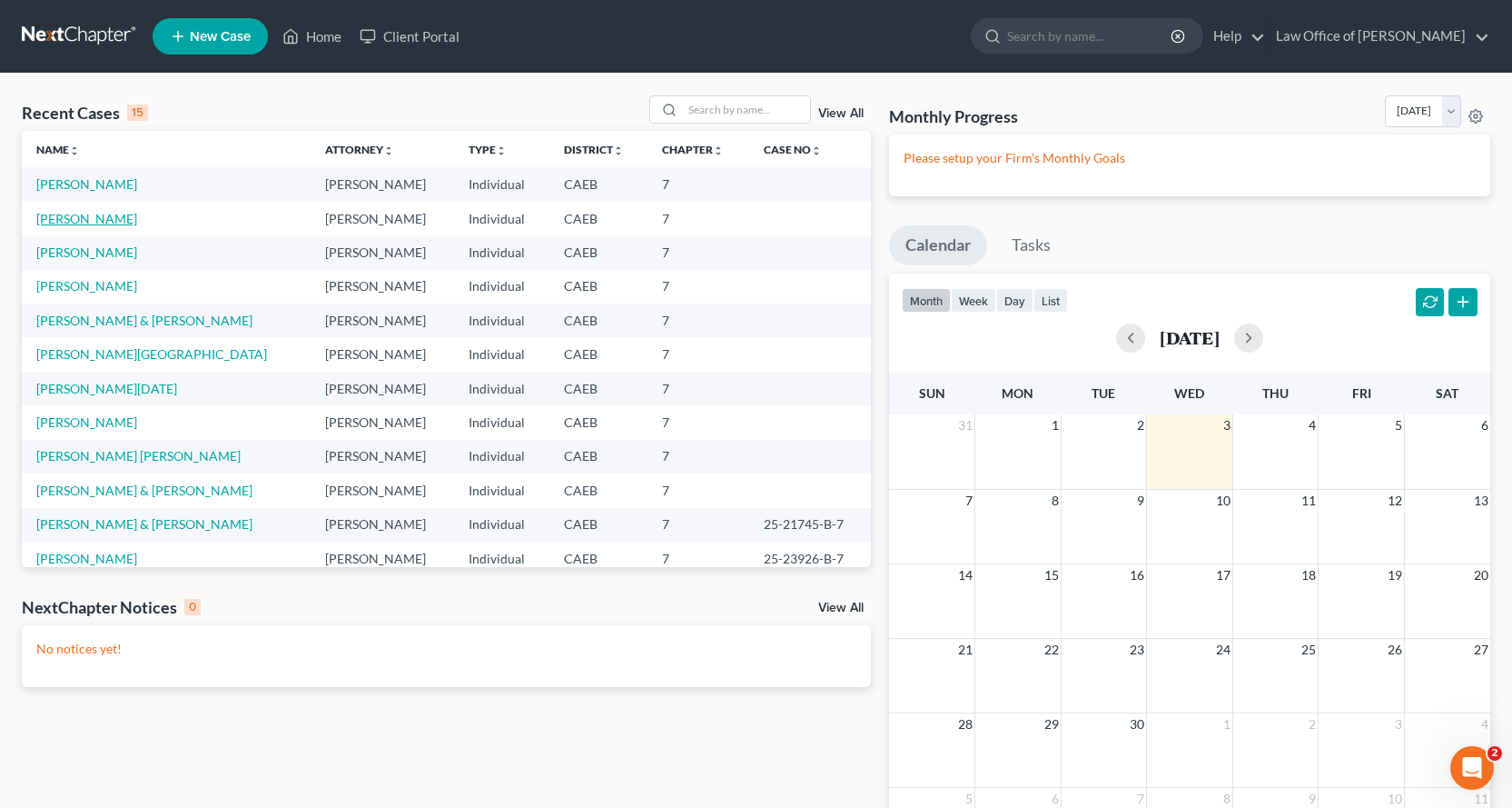
click at [85, 216] on link "Eubank, Kera" at bounding box center [86, 219] width 101 height 16
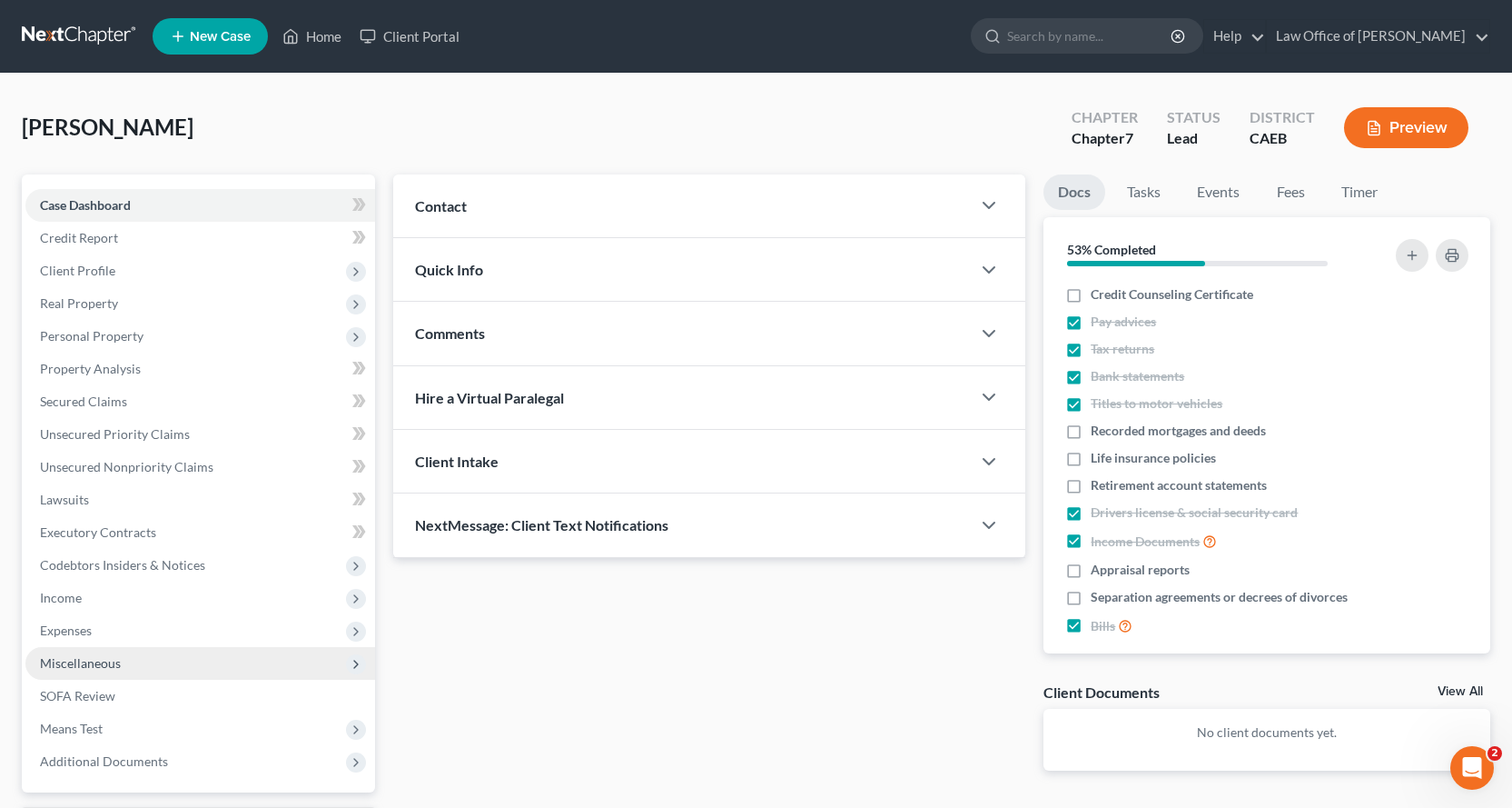
click at [69, 668] on span "Miscellaneous" at bounding box center [80, 663] width 81 height 16
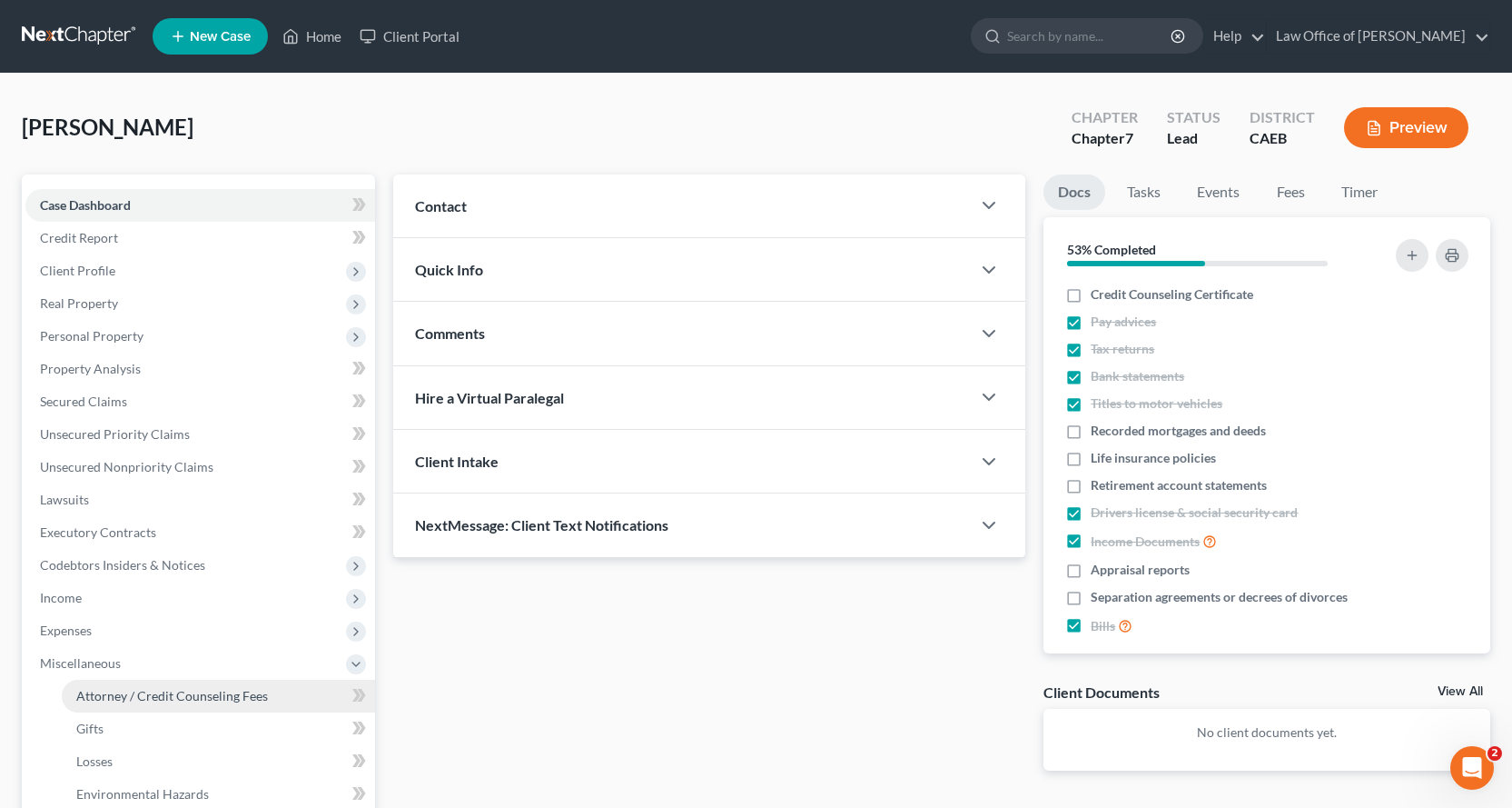
click at [104, 696] on span "Attorney / Credit Counseling Fees" at bounding box center [172, 696] width 191 height 16
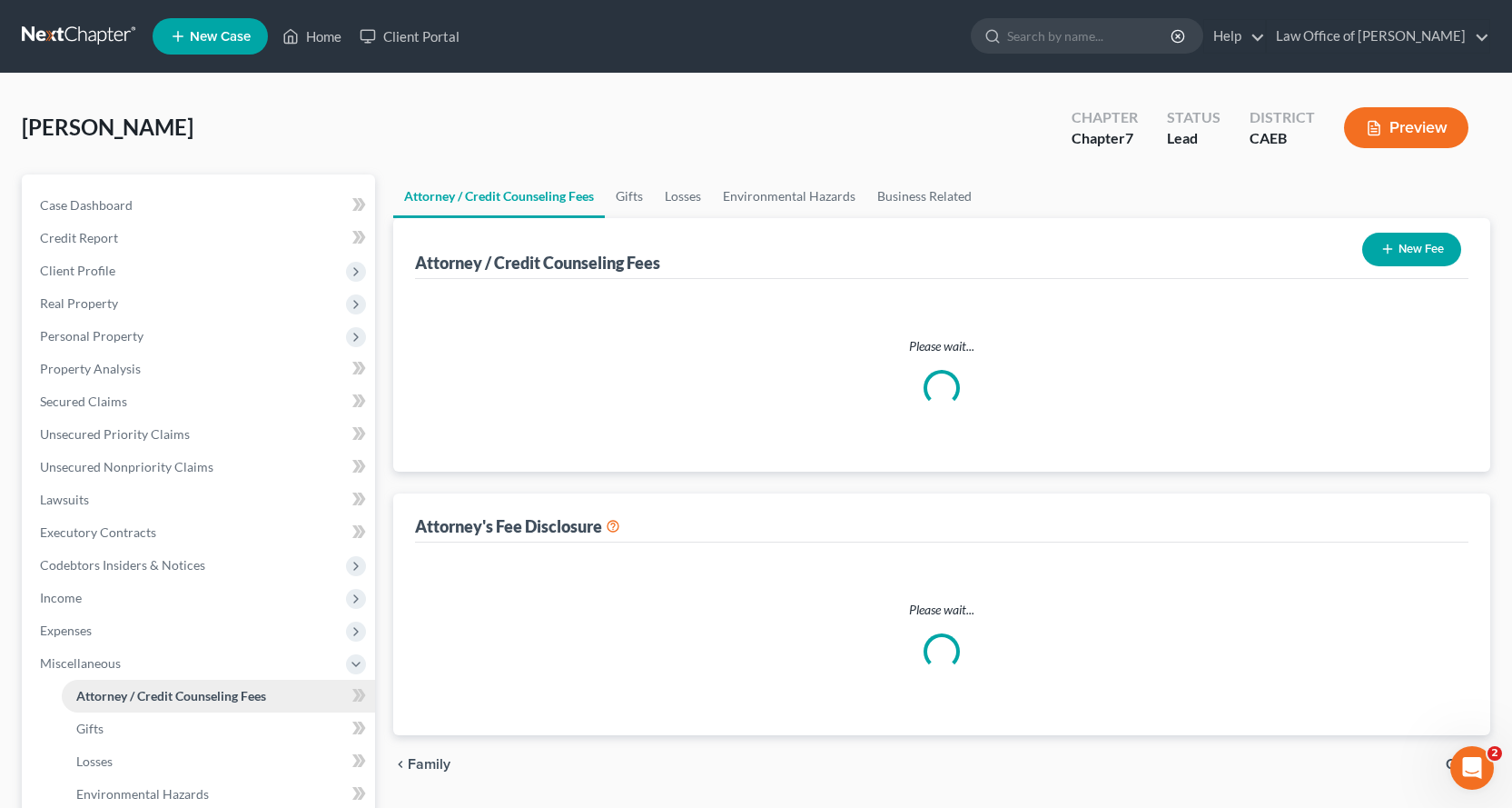
select select "1"
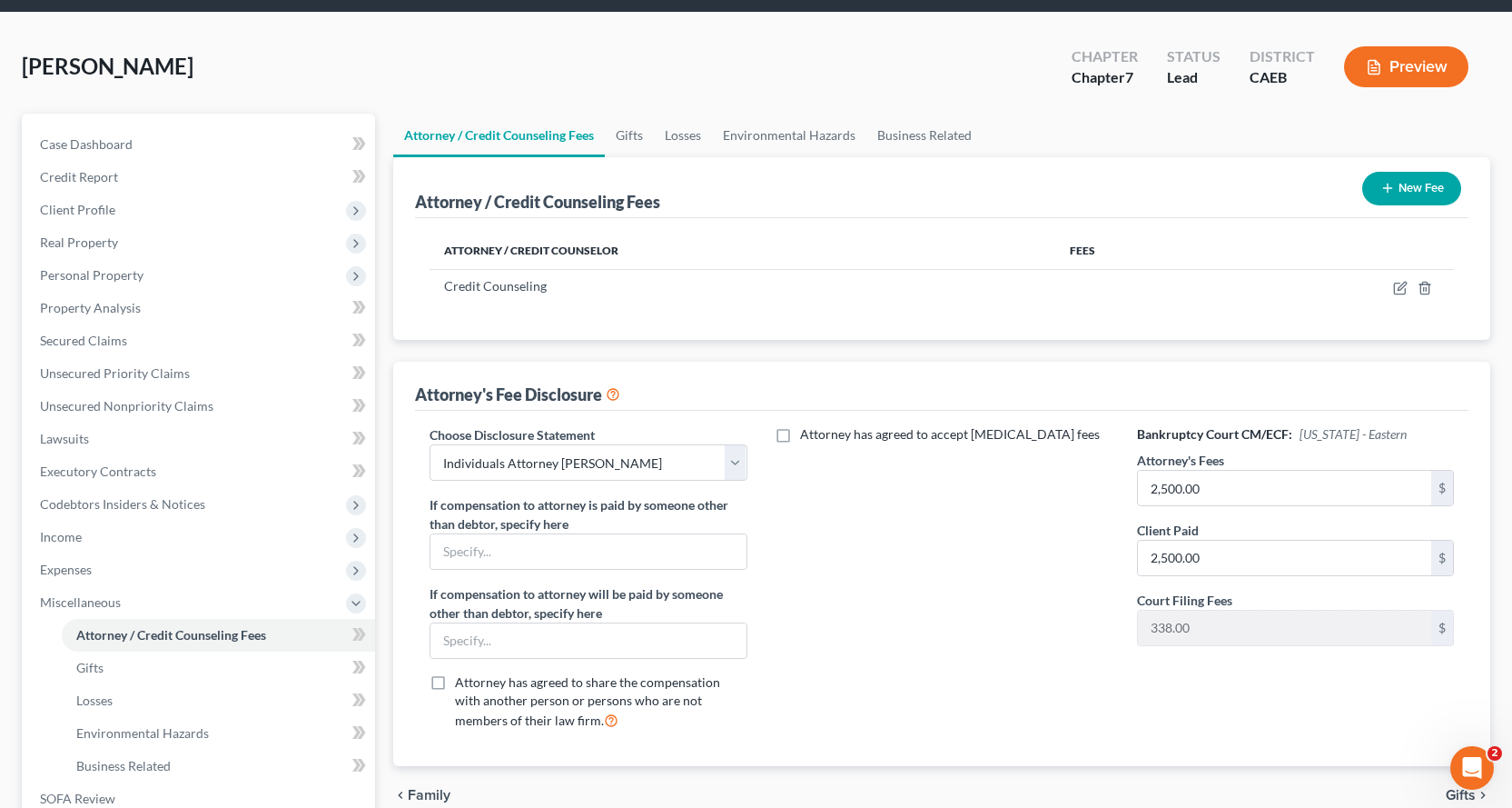
scroll to position [182, 0]
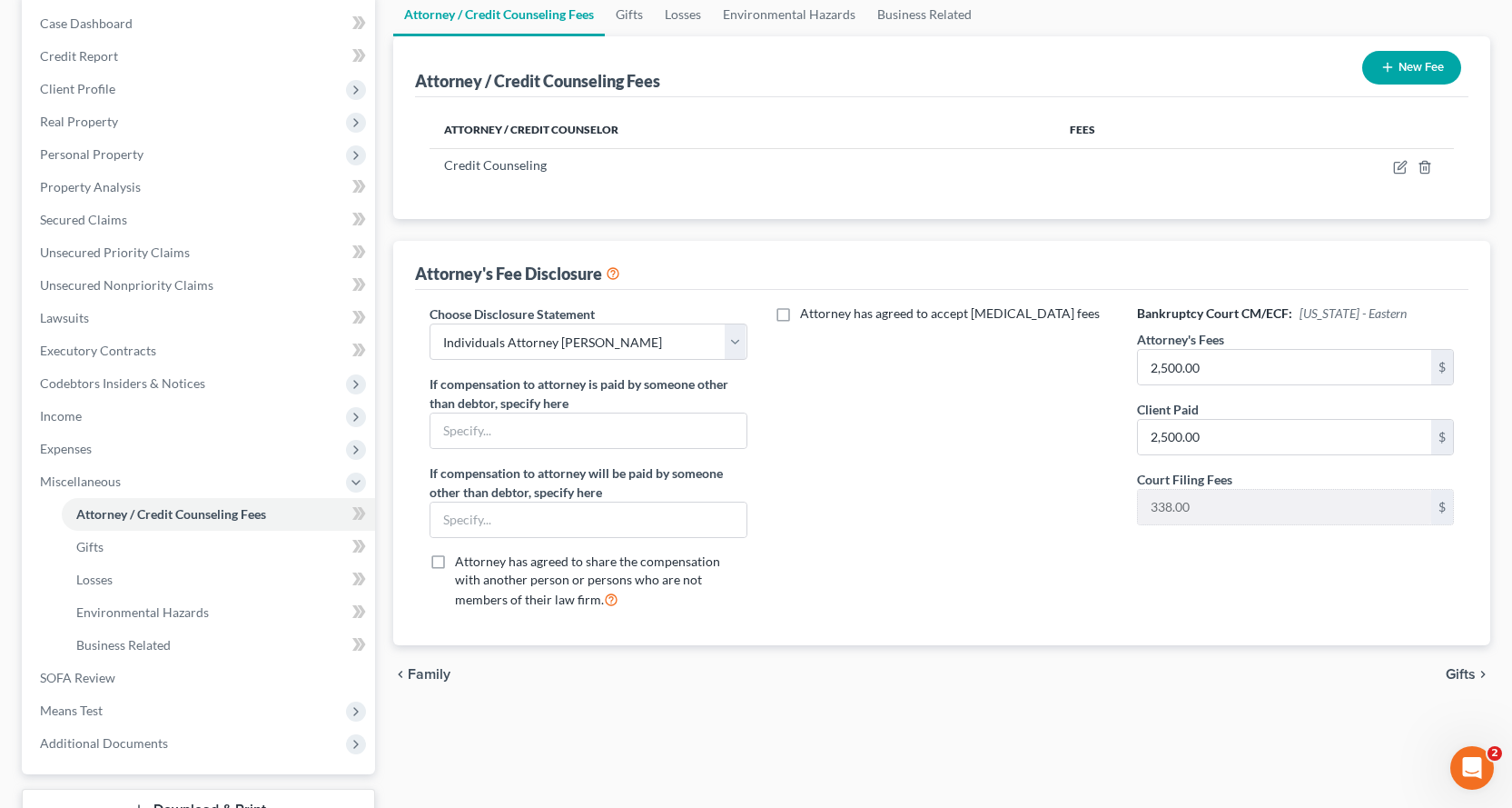
click at [1428, 70] on button "New Fee" at bounding box center [1412, 67] width 99 height 34
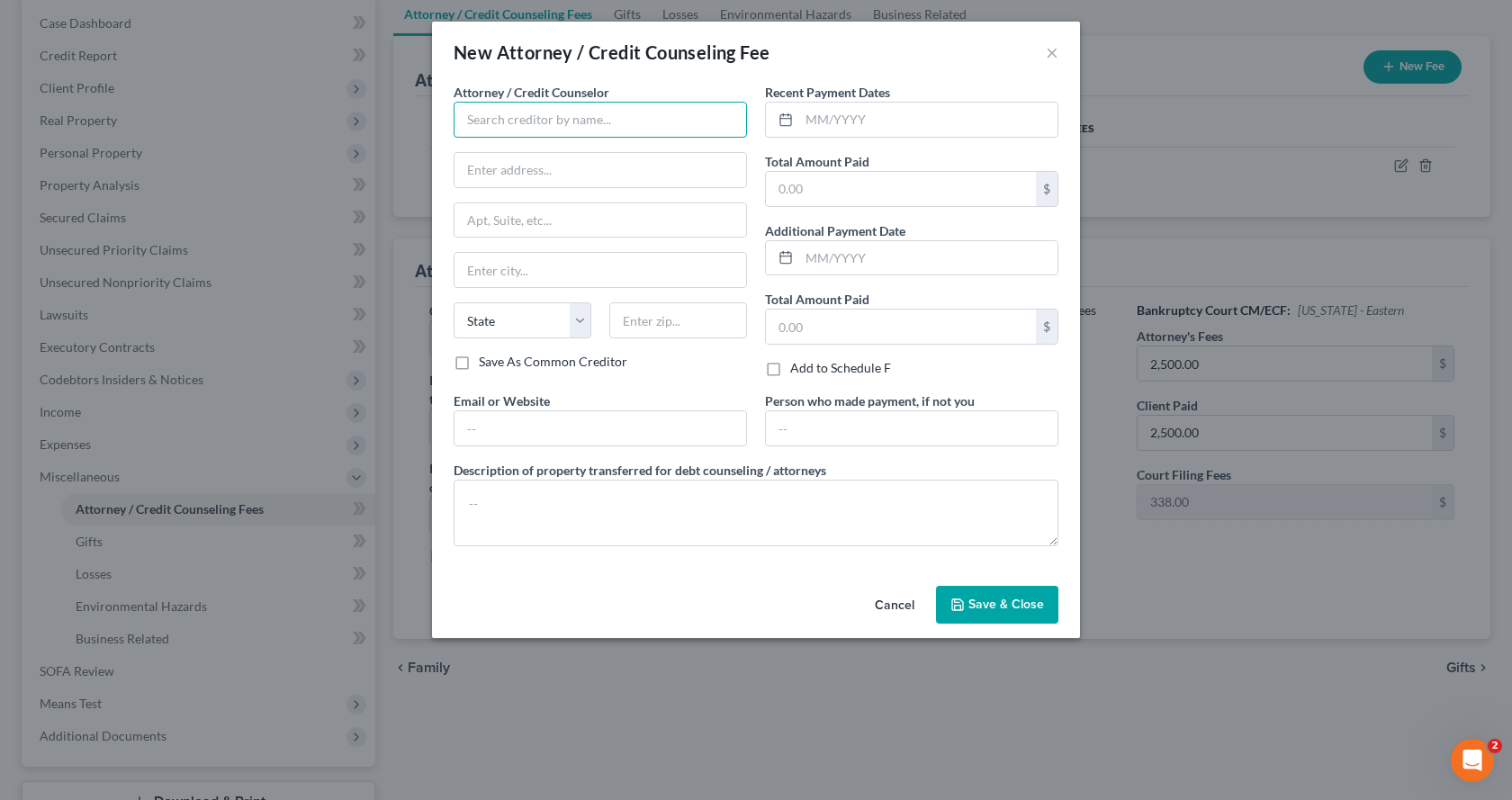
click at [613, 107] on input "text" at bounding box center [600, 119] width 294 height 36
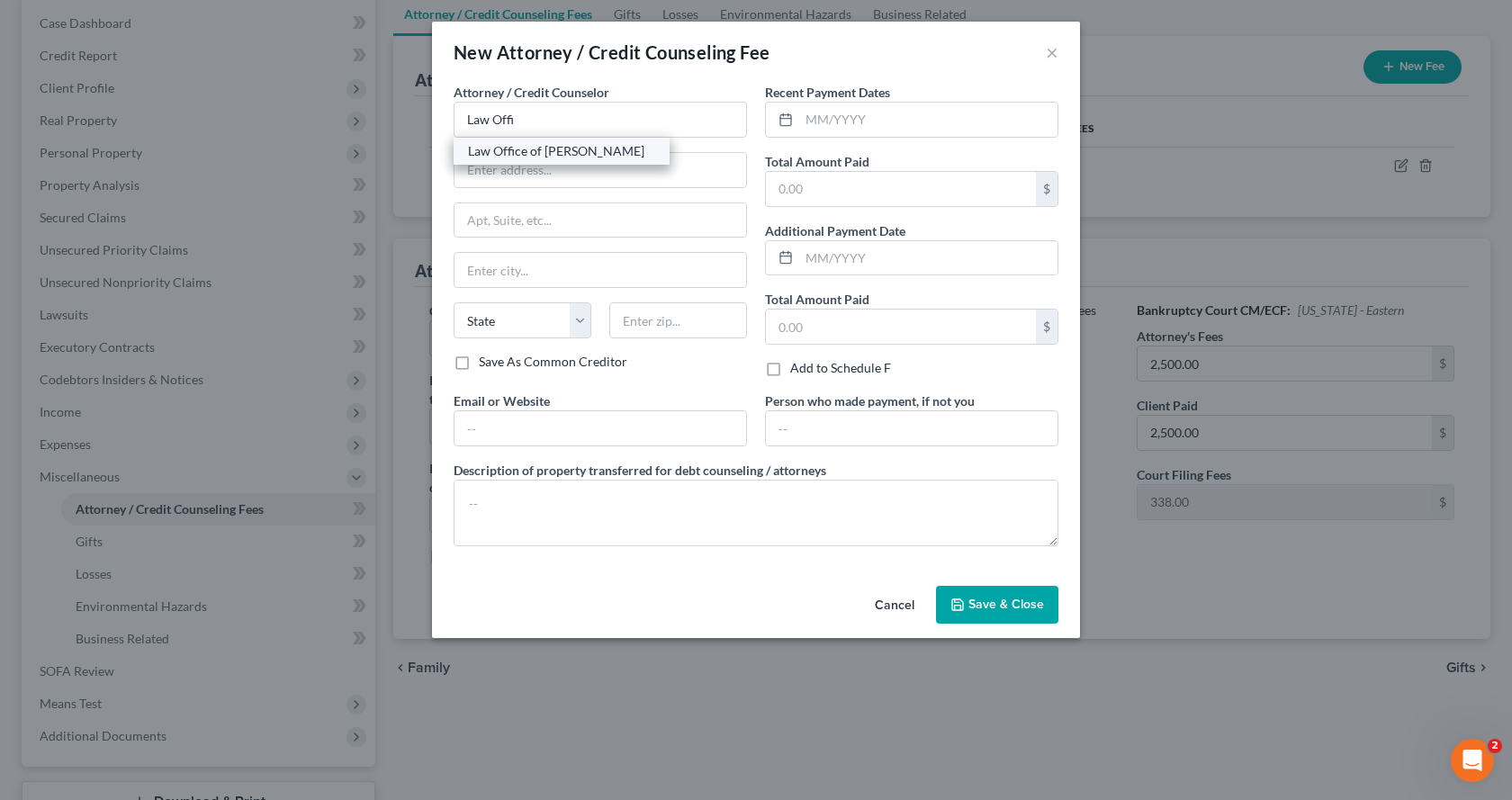
click at [615, 149] on div "Law Office of Gerald L. White" at bounding box center [561, 151] width 187 height 18
type input "Law Office of Gerald L. White"
type input "301 Natoma Street, Suite 105"
type input "Folsom"
select select "4"
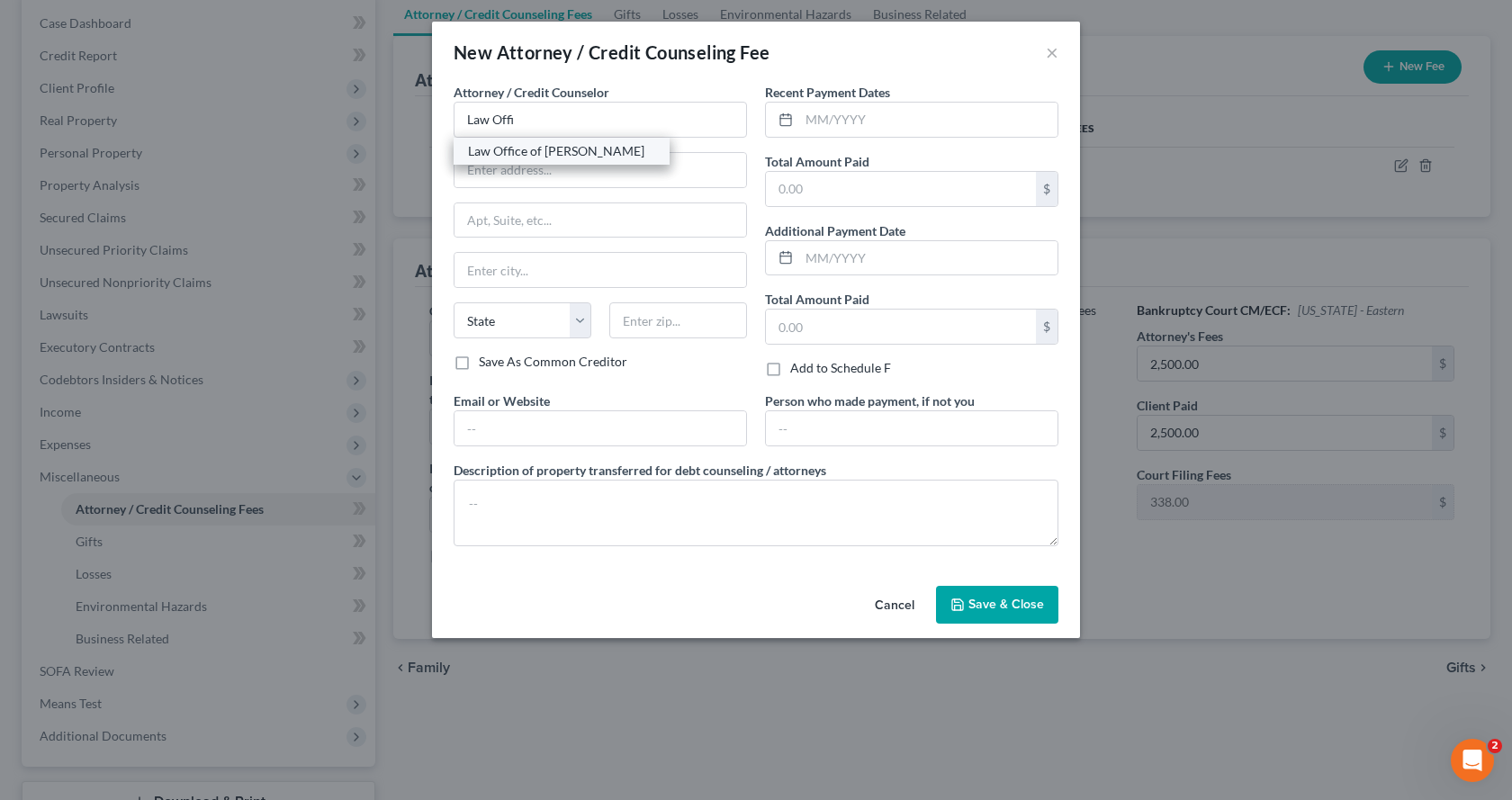
type input "95630"
click at [812, 127] on input "text" at bounding box center [928, 120] width 258 height 35
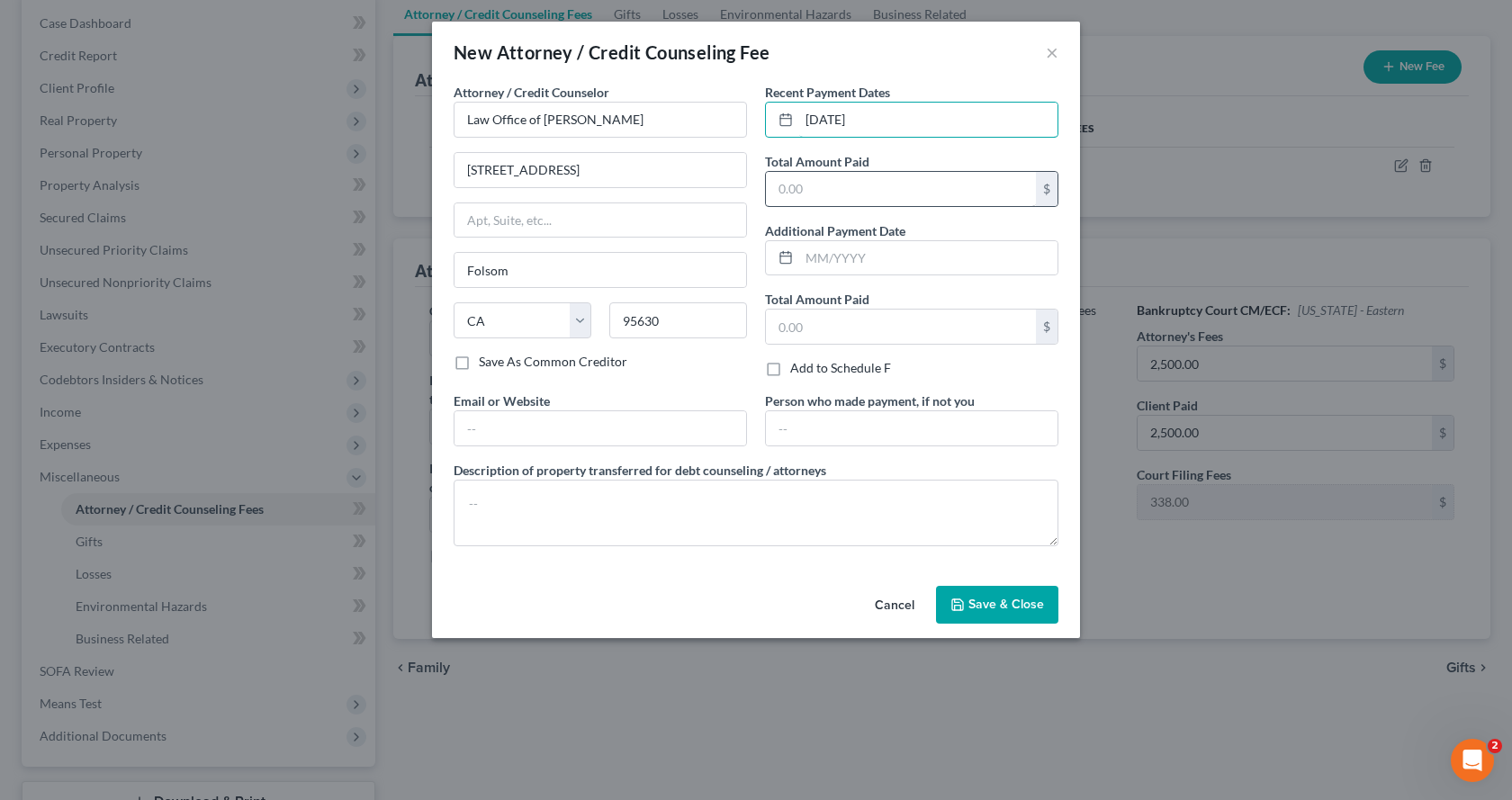
type input "08/11/2025"
click at [793, 186] on input "text" at bounding box center [900, 190] width 270 height 35
type input "2,838.00"
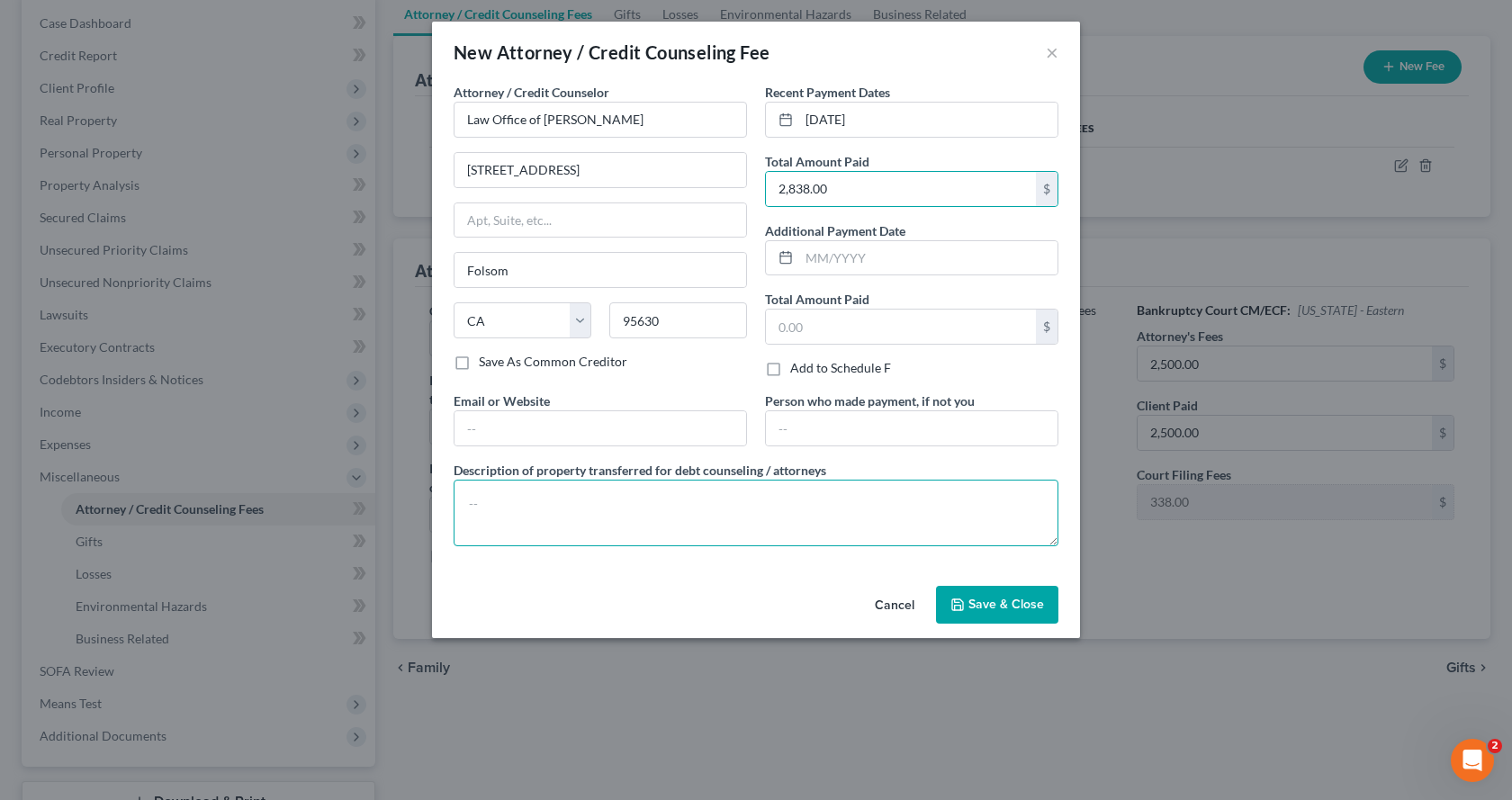
click at [520, 508] on textarea at bounding box center [756, 512] width 605 height 66
type textarea "$2,838.00, which includes the Court filing fee of $338.00."
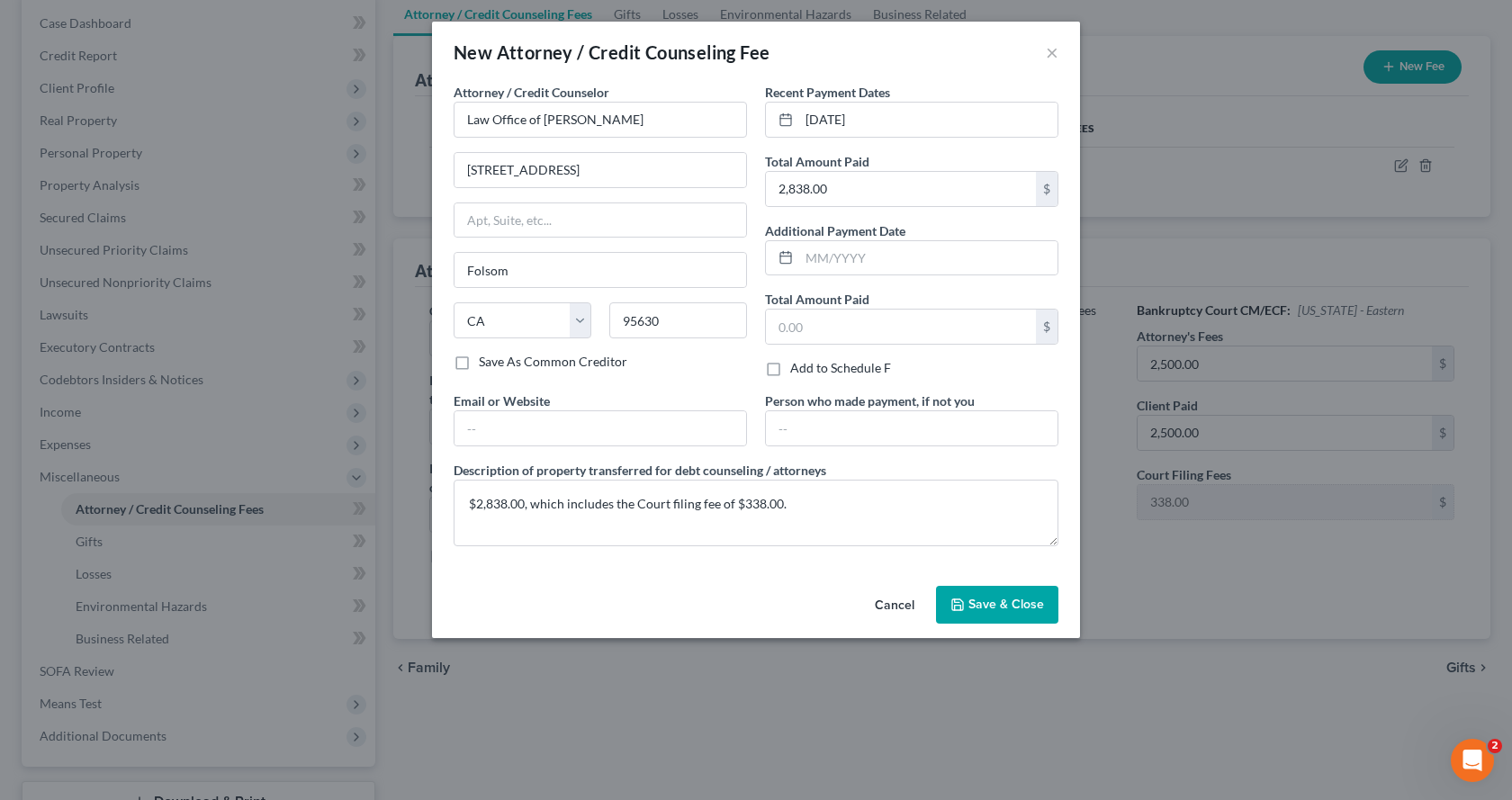
click at [993, 593] on button "Save & Close" at bounding box center [997, 604] width 122 height 38
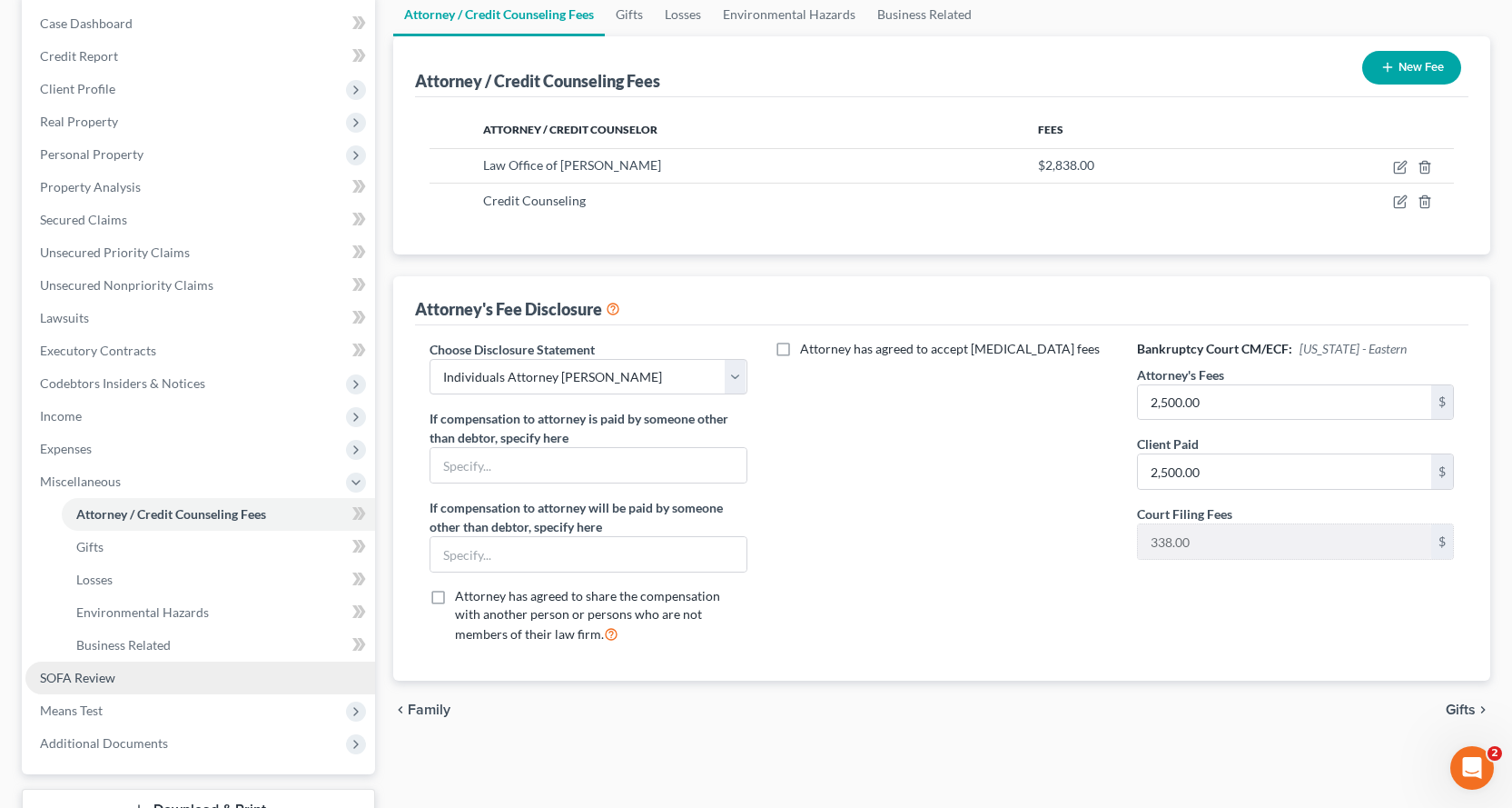
click at [96, 678] on span "SOFA Review" at bounding box center [78, 678] width 76 height 16
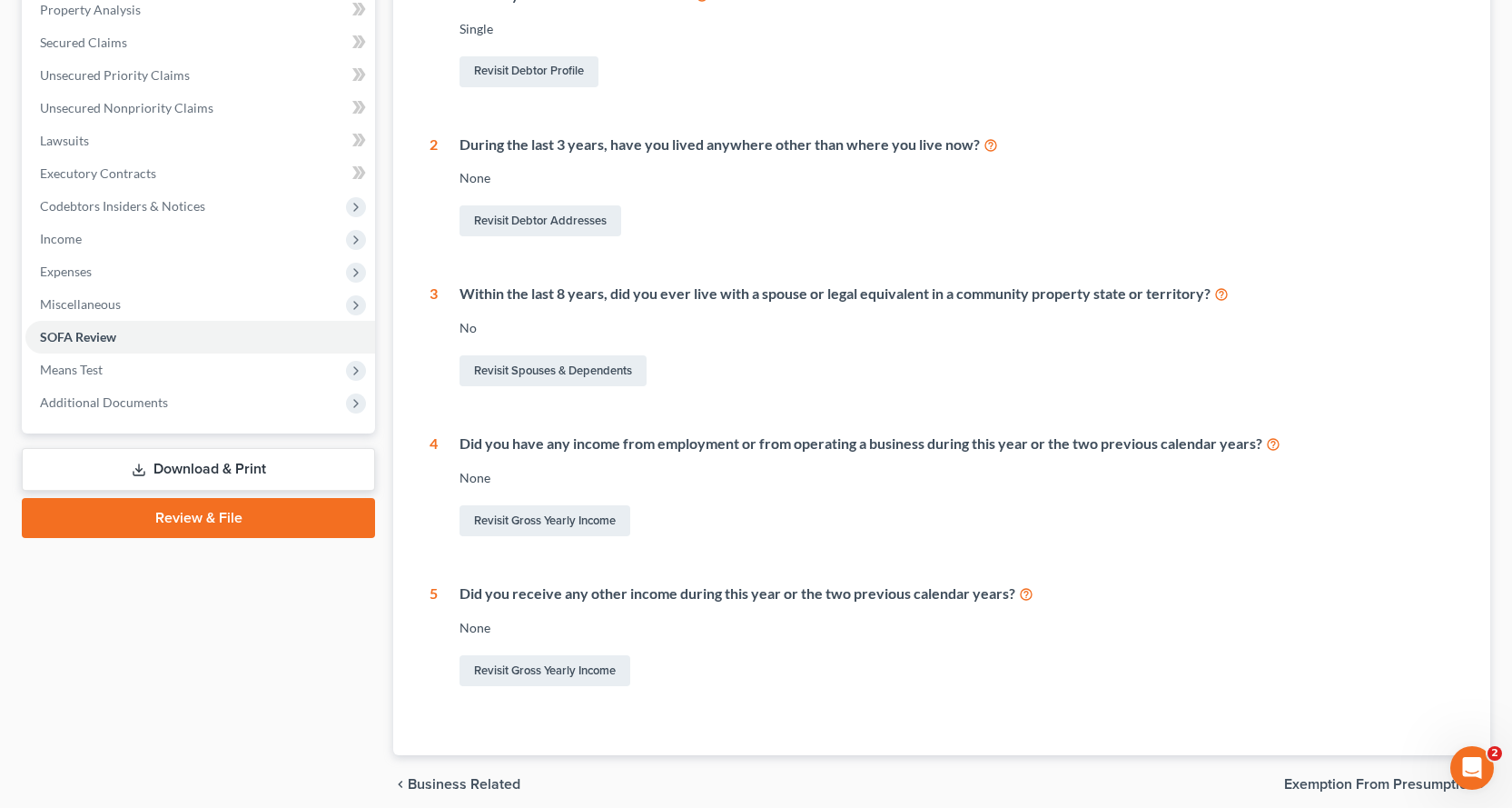
scroll to position [364, 0]
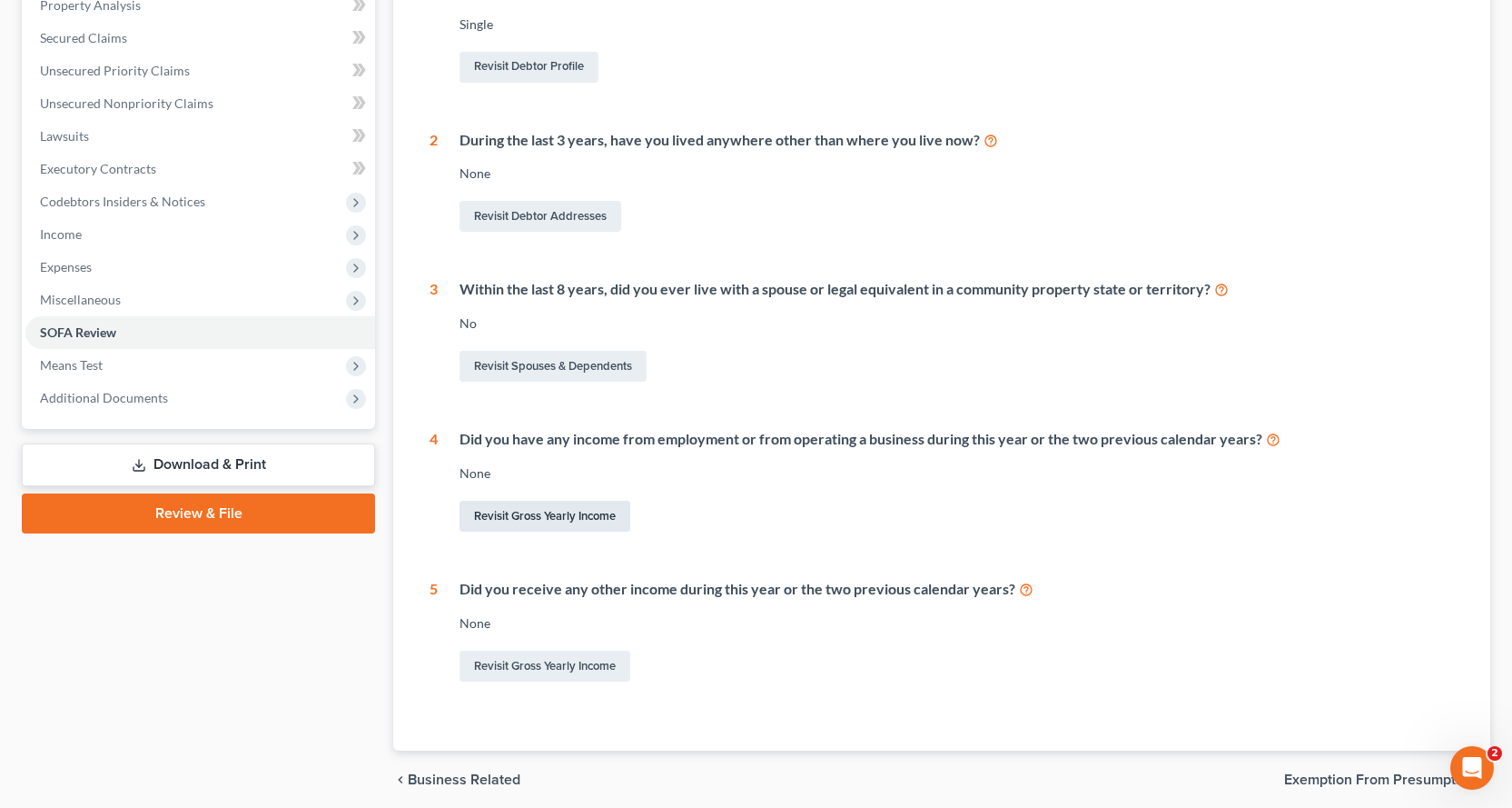
click at [550, 514] on link "Revisit Gross Yearly Income" at bounding box center [545, 516] width 171 height 31
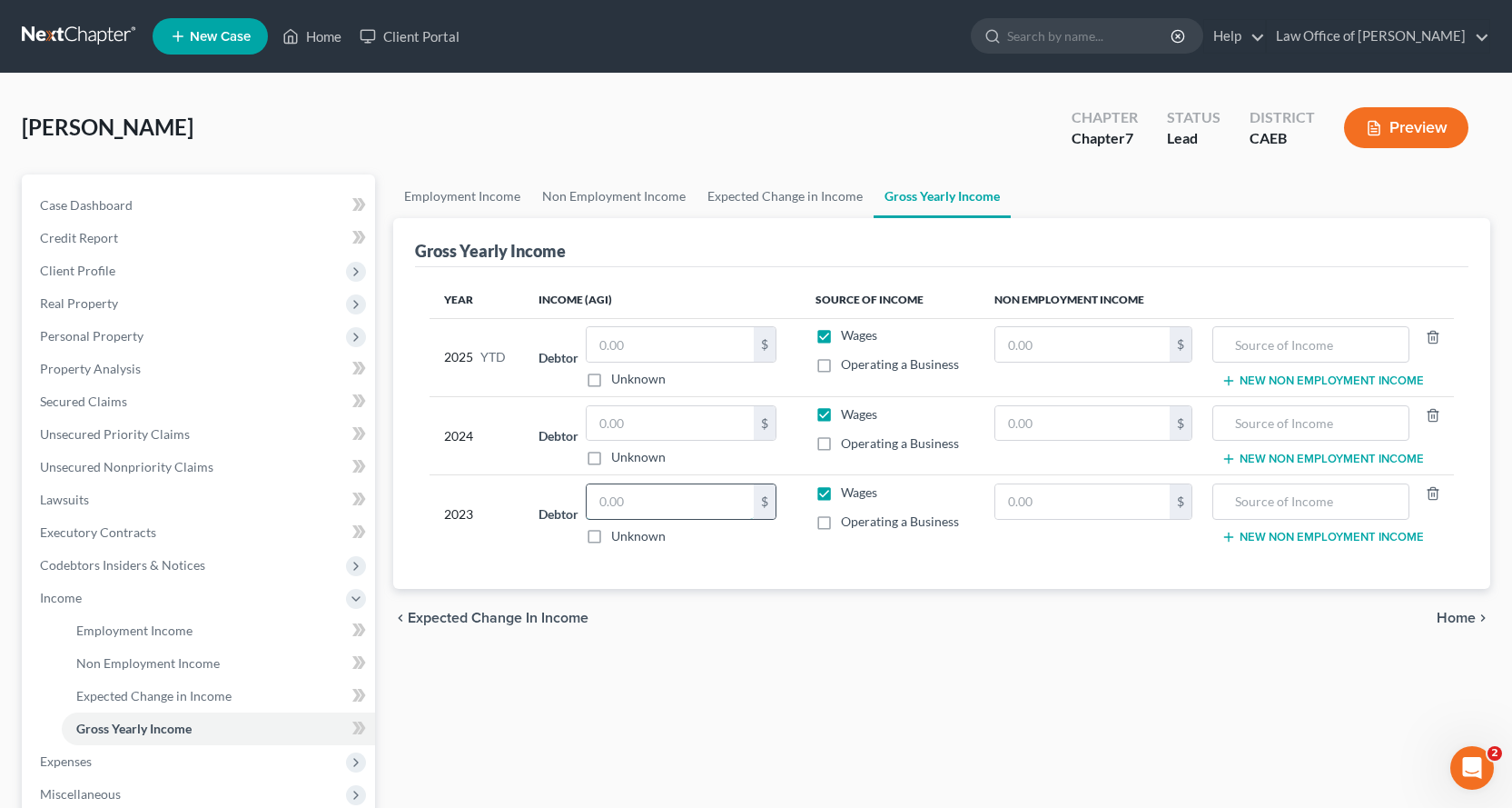
click at [626, 502] on input "text" at bounding box center [670, 502] width 167 height 35
type input "60,613.38"
click at [603, 411] on input "text" at bounding box center [670, 424] width 167 height 35
type input "65,503.34"
click at [1280, 488] on input "text" at bounding box center [1310, 502] width 176 height 35
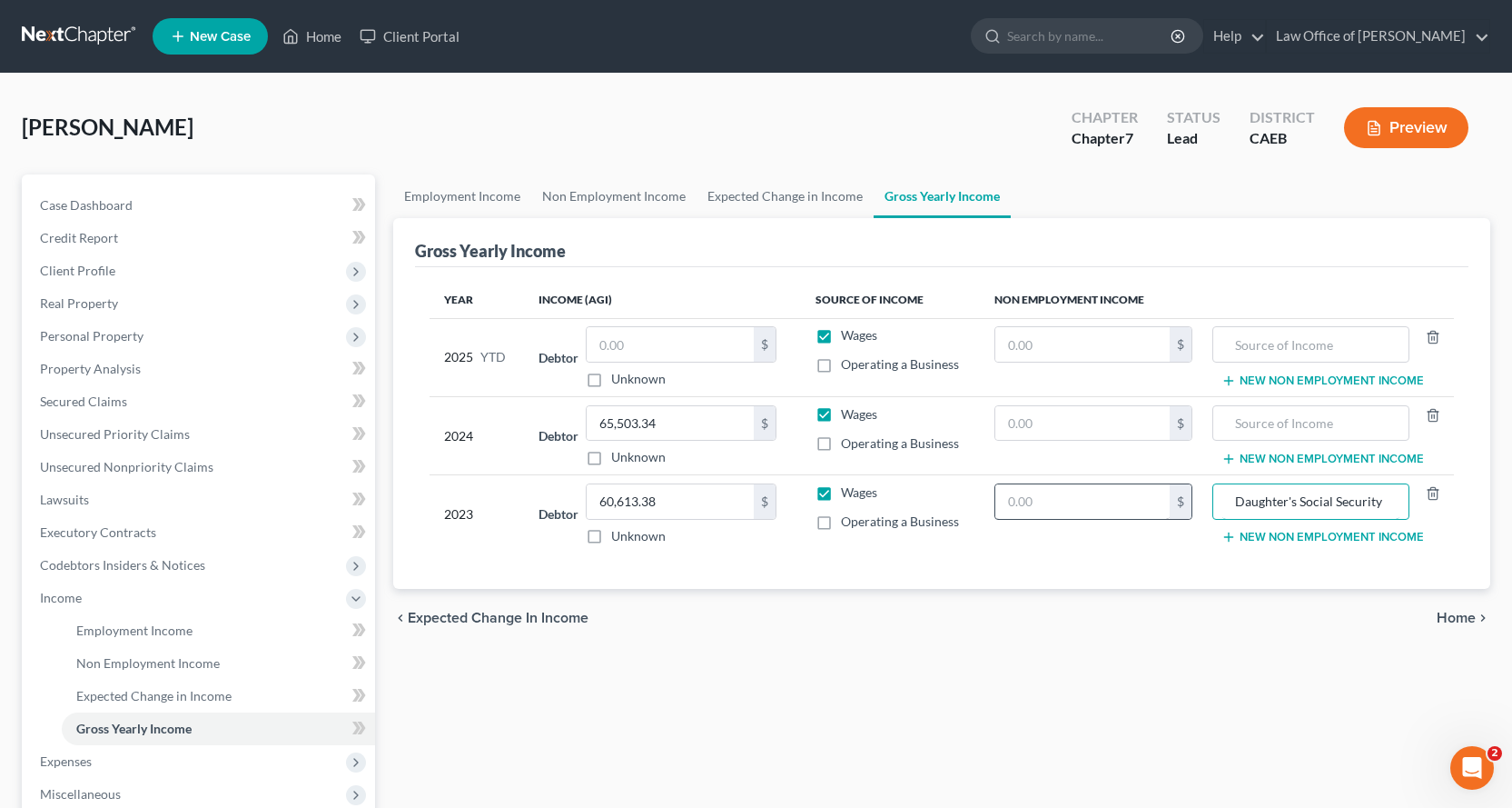
type input "Daughter's Social Security"
click at [1073, 509] on input "text" at bounding box center [1082, 502] width 175 height 35
type input "15,096.00"
drag, startPoint x: 1387, startPoint y: 503, endPoint x: 1214, endPoint y: 508, distance: 173.1
click at [1214, 508] on div "Daughter's Social Security" at bounding box center [1311, 501] width 196 height 36
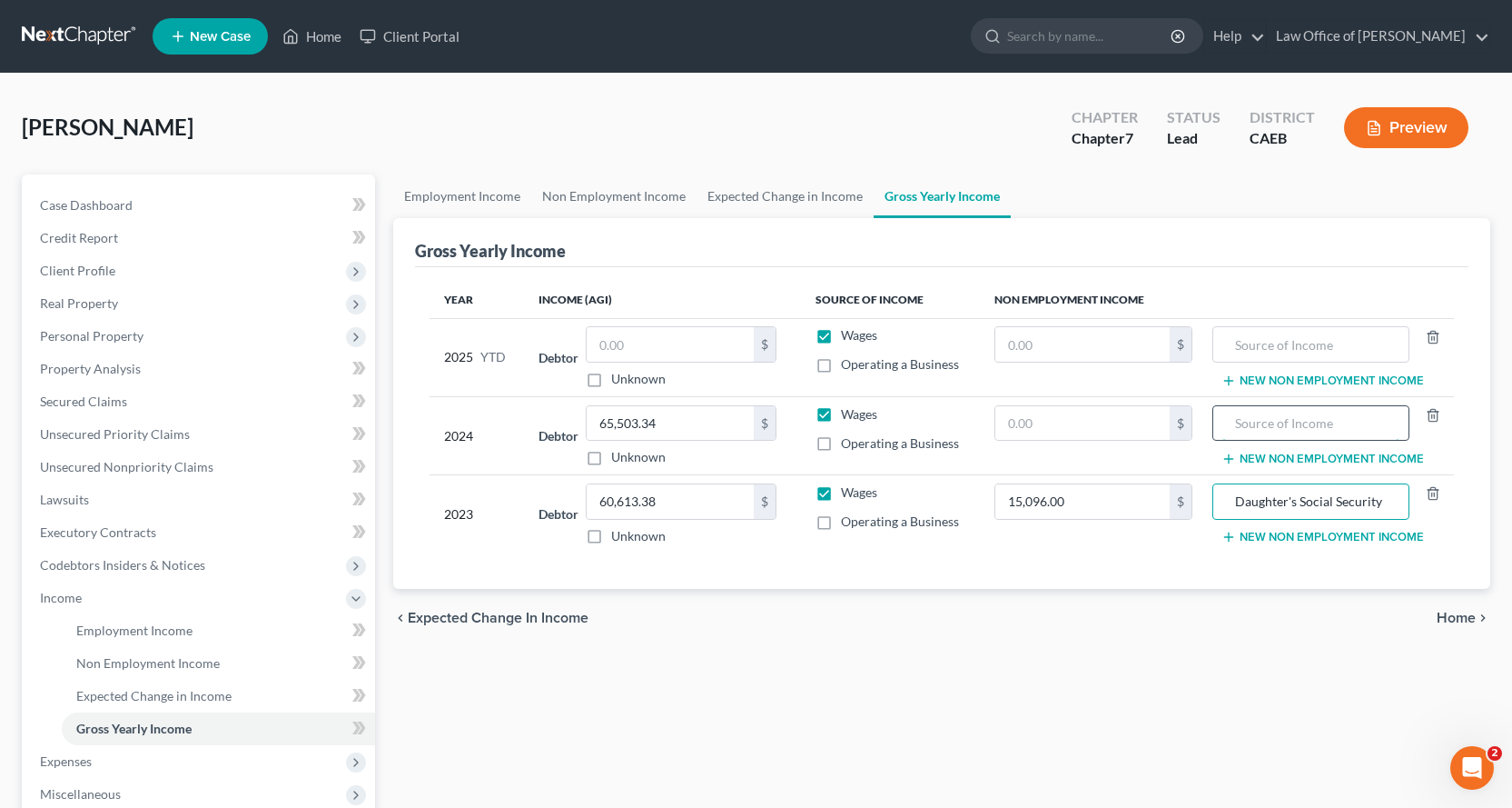
click at [1314, 426] on input "text" at bounding box center [1310, 424] width 176 height 35
paste input "Daughter's Social Security"
type input "Daughter's Social Security"
click at [1015, 426] on input "text" at bounding box center [1082, 424] width 175 height 35
type input "15,576.00"
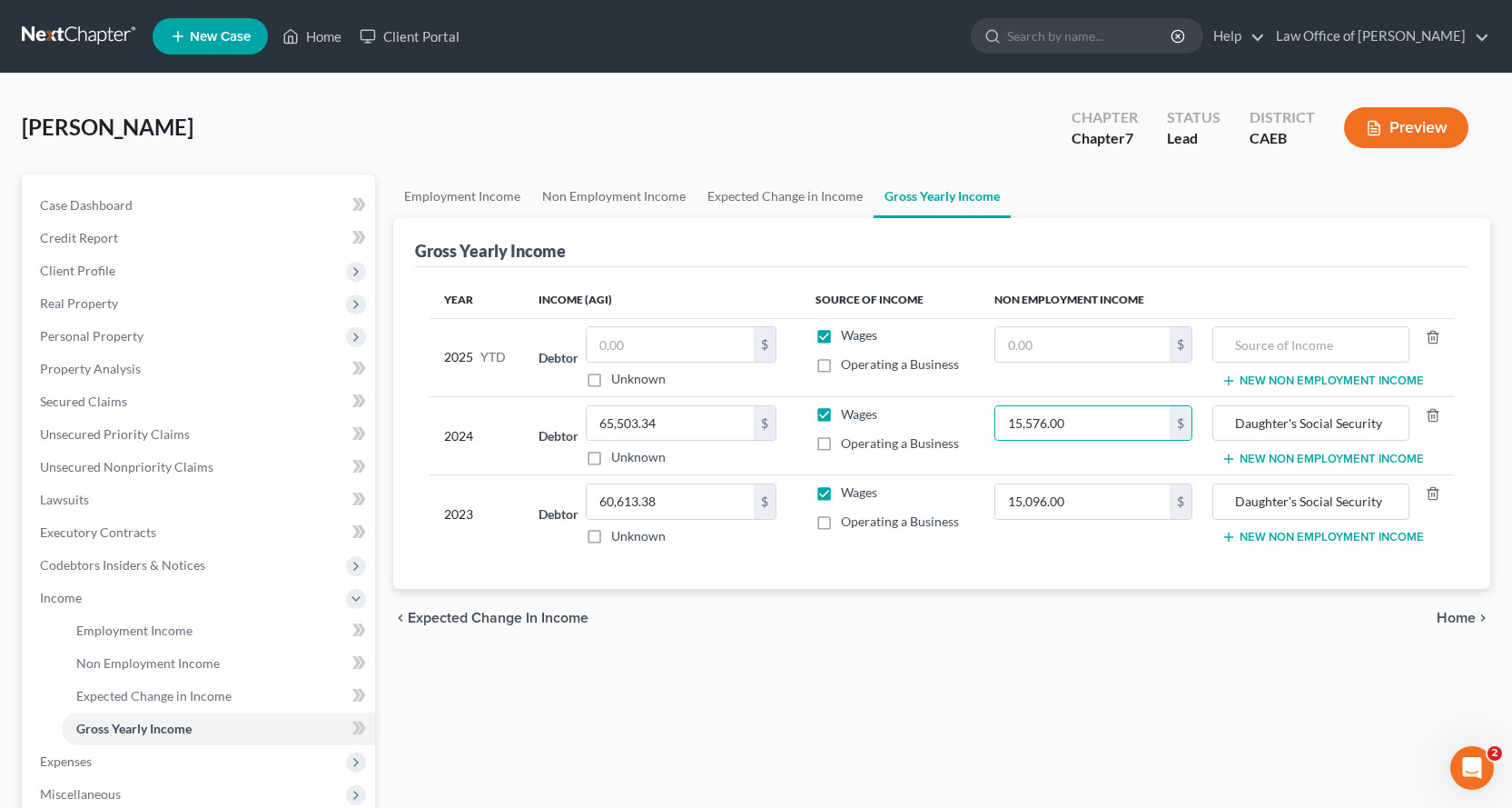
click at [1243, 458] on button "New Non Employment Income" at bounding box center [1323, 459] width 202 height 15
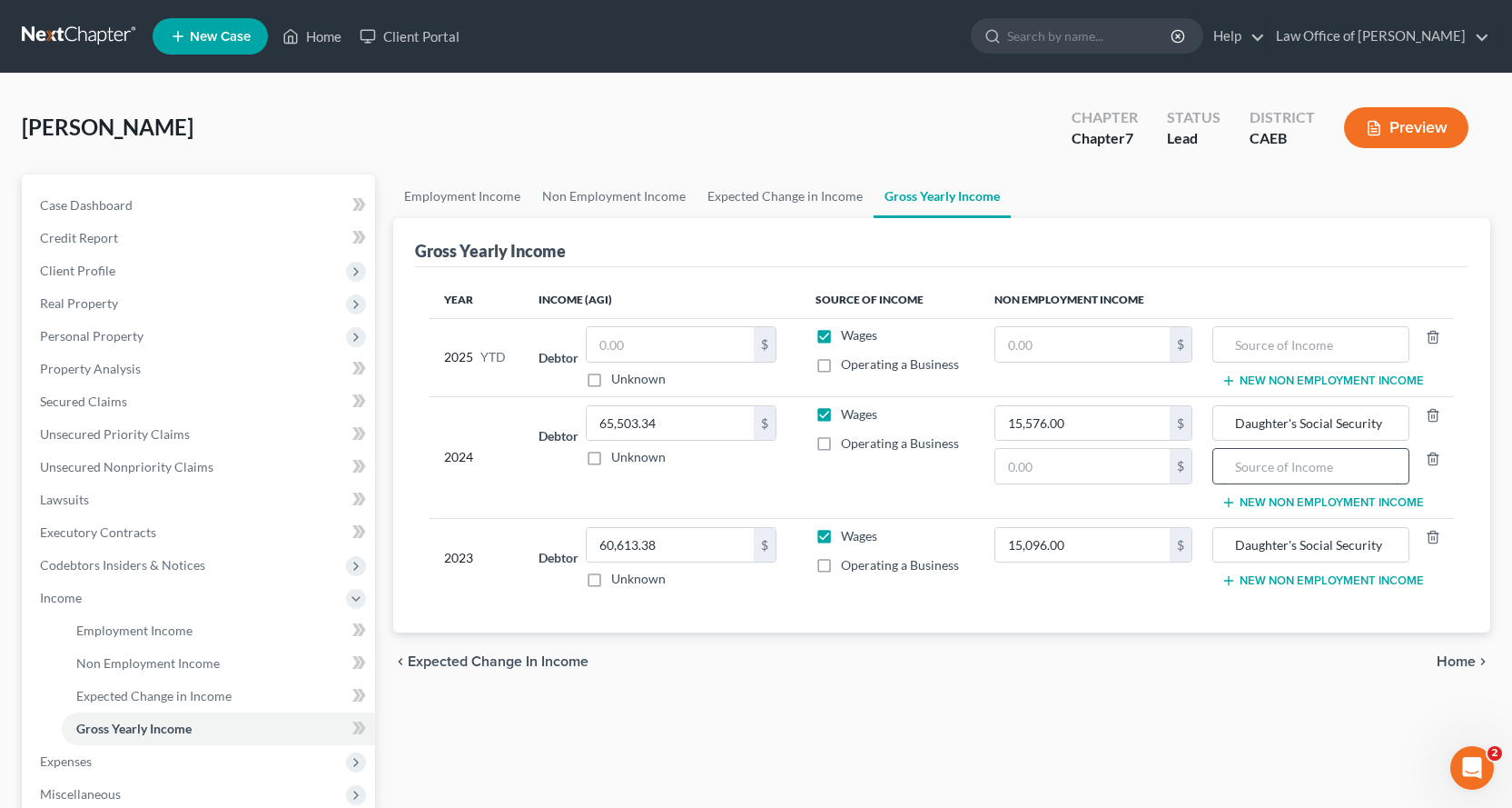
click at [1284, 469] on input "text" at bounding box center [1310, 467] width 176 height 35
type input "Interest"
click at [1054, 466] on input "text" at bounding box center [1082, 467] width 175 height 35
type input "3.00"
click at [1267, 495] on button "New Non Employment Income" at bounding box center [1323, 502] width 202 height 15
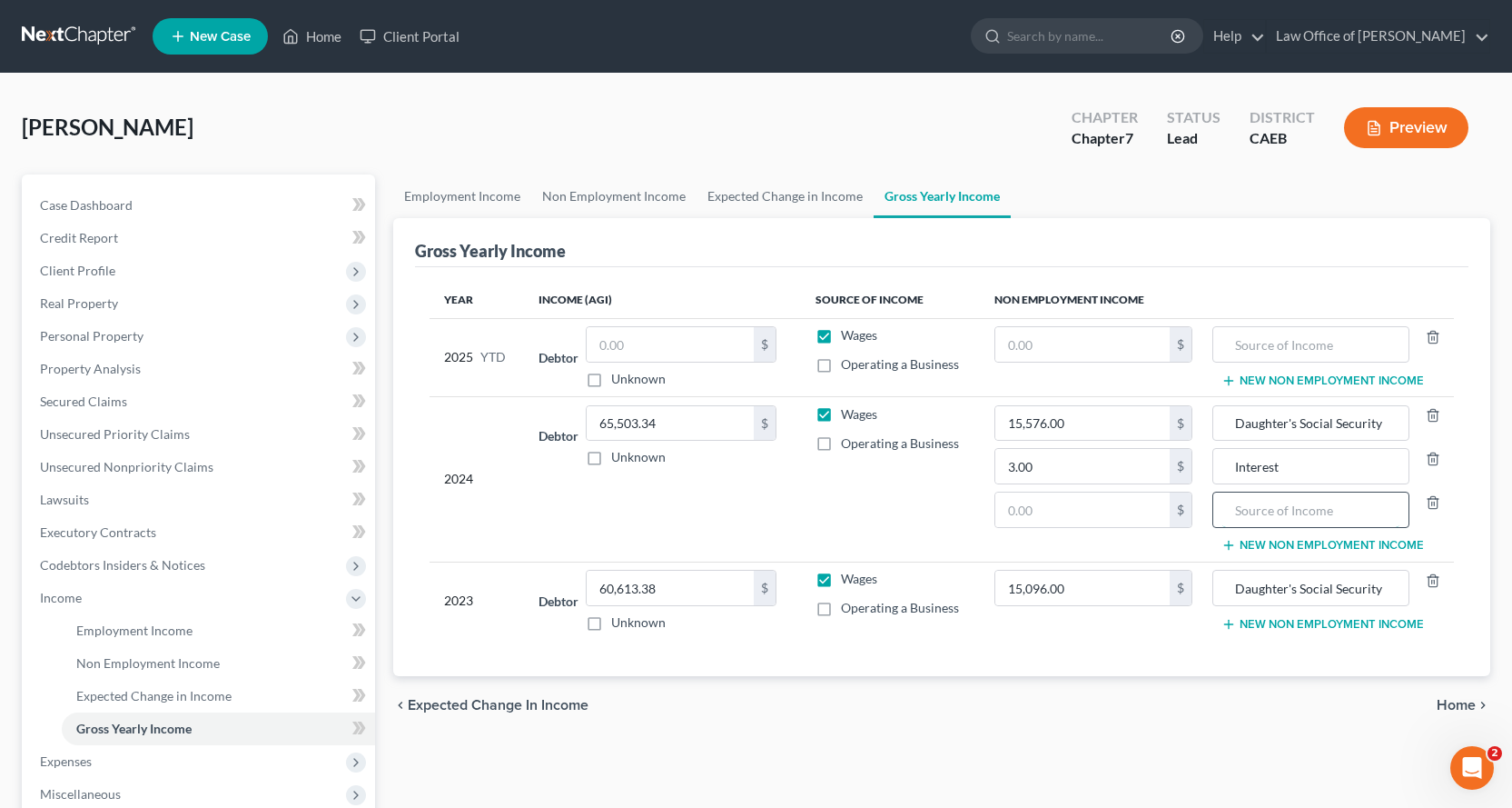
click at [1268, 526] on input "text" at bounding box center [1310, 510] width 176 height 35
type input "Capital Gain"
click at [1119, 510] on input "text" at bounding box center [1082, 510] width 175 height 35
type input "504.00"
click at [1400, 591] on div "Daughter's Social Security" at bounding box center [1311, 587] width 196 height 36
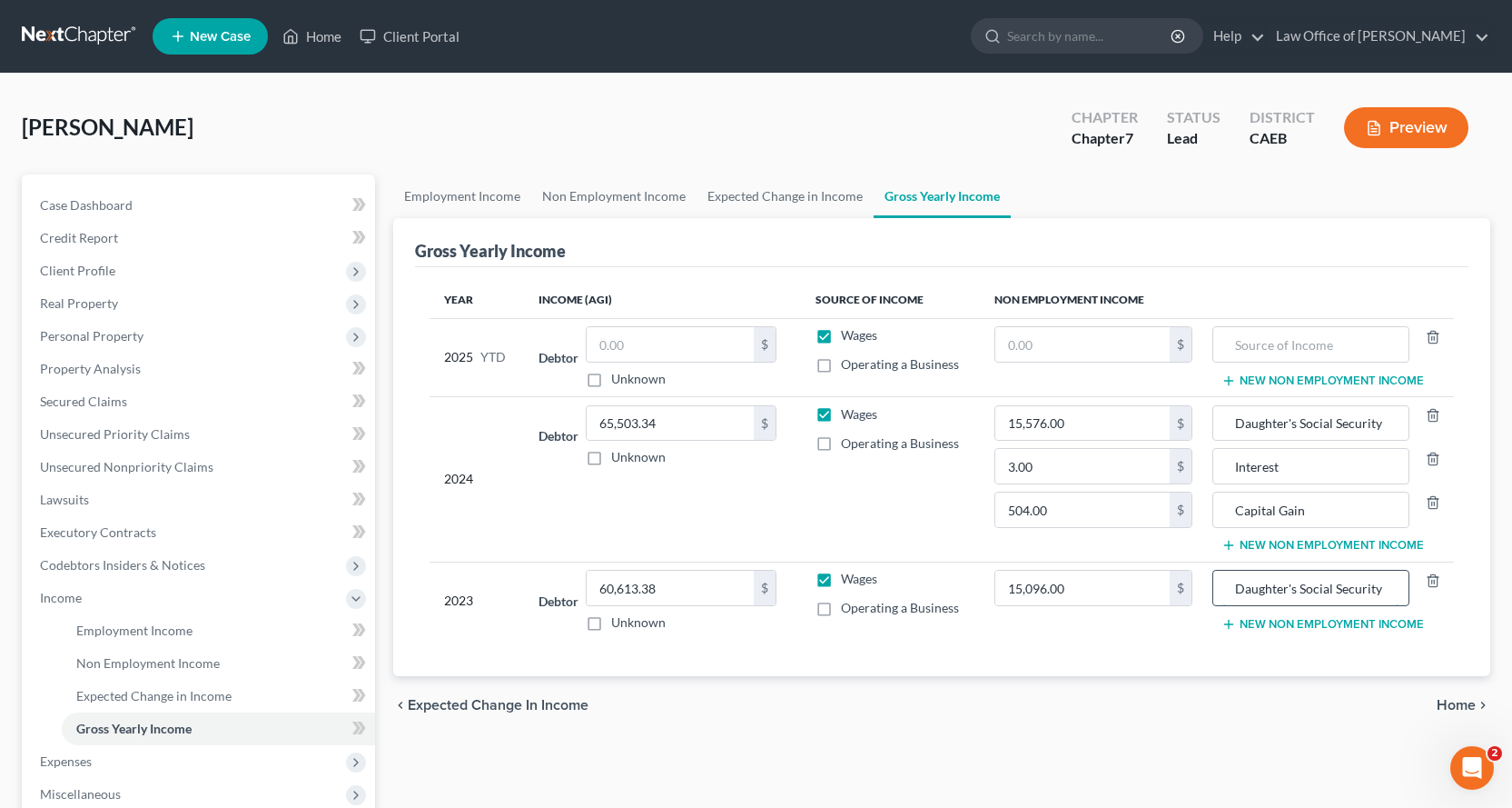
drag, startPoint x: 1390, startPoint y: 589, endPoint x: 1215, endPoint y: 591, distance: 175.0
click at [1215, 591] on div "Daughter's Social Security" at bounding box center [1311, 587] width 196 height 36
click at [1294, 350] on input "text" at bounding box center [1310, 344] width 176 height 35
paste input "Daughter's Social Security"
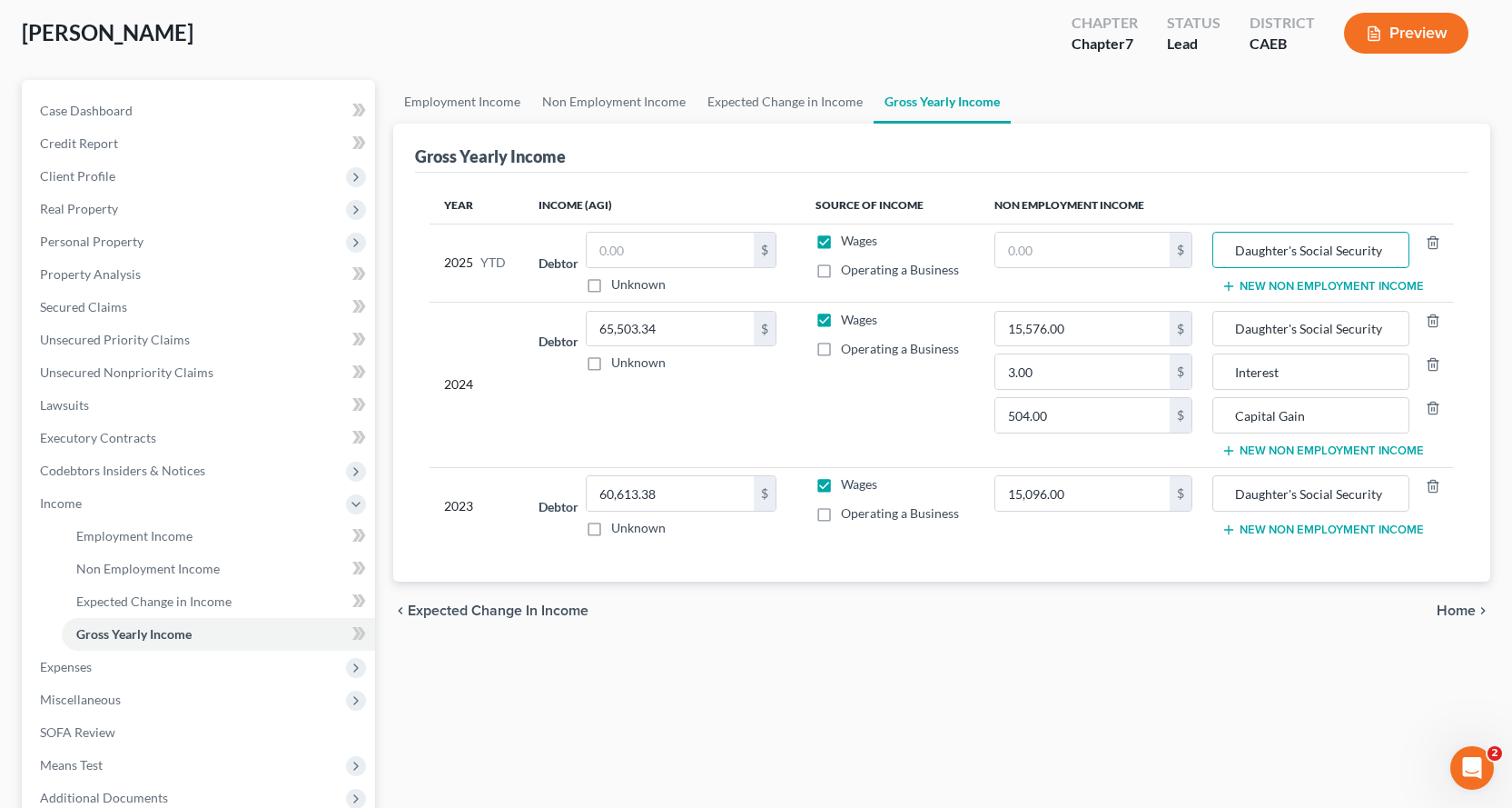
scroll to position [182, 0]
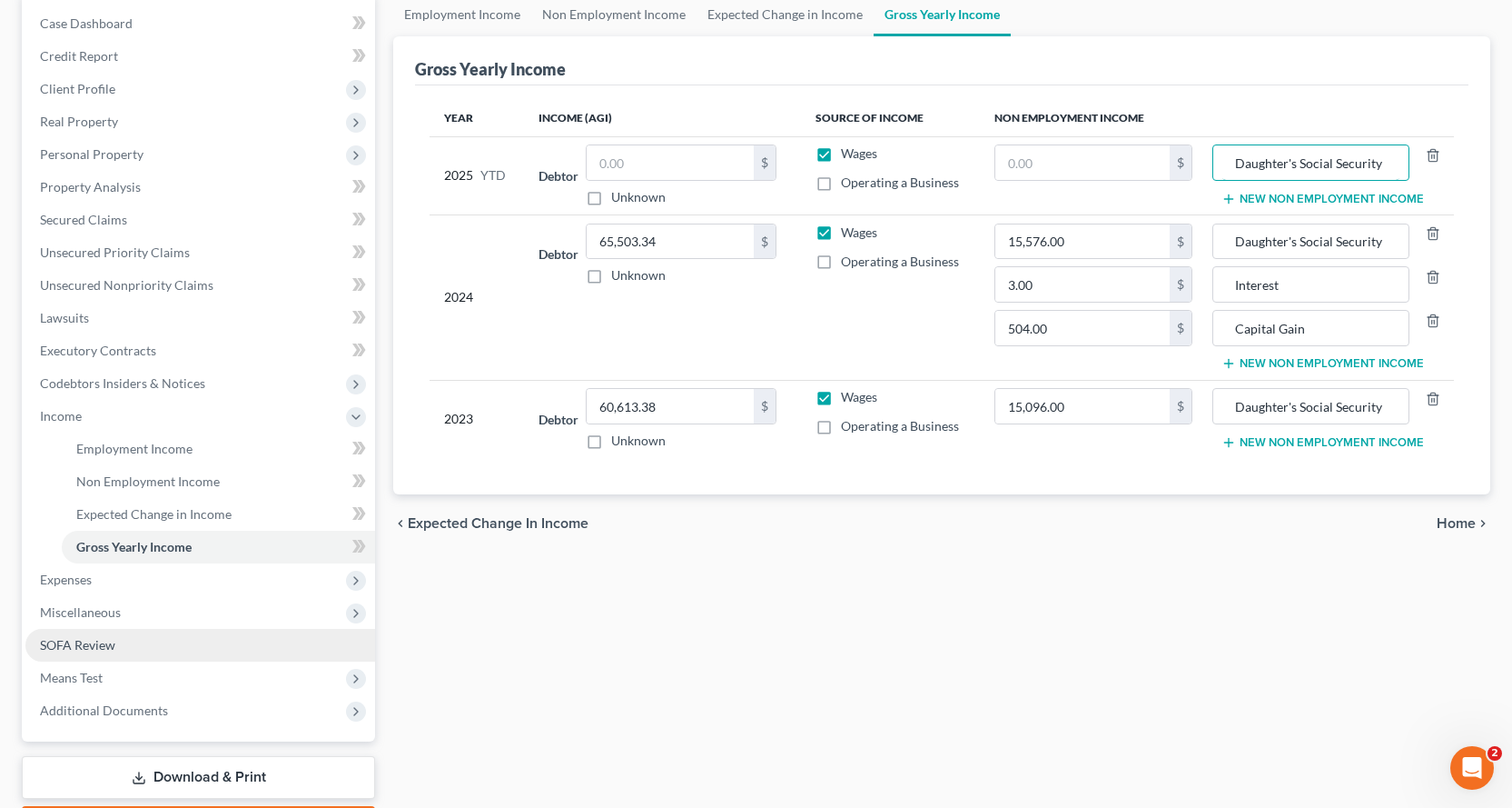
type input "Daughter's Social Security"
click at [82, 647] on span "SOFA Review" at bounding box center [78, 645] width 76 height 16
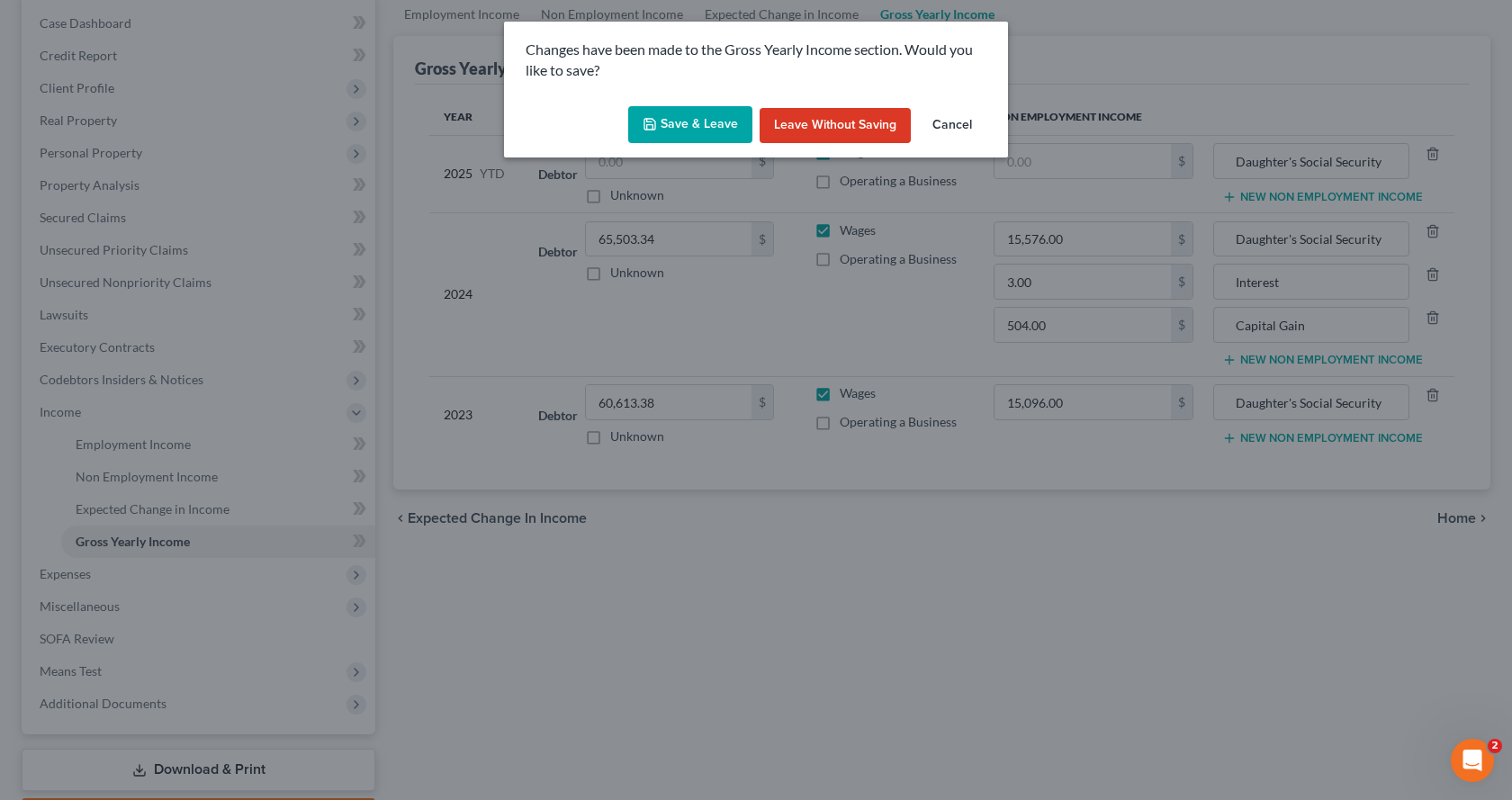
click at [689, 126] on button "Save & Leave" at bounding box center [690, 124] width 124 height 38
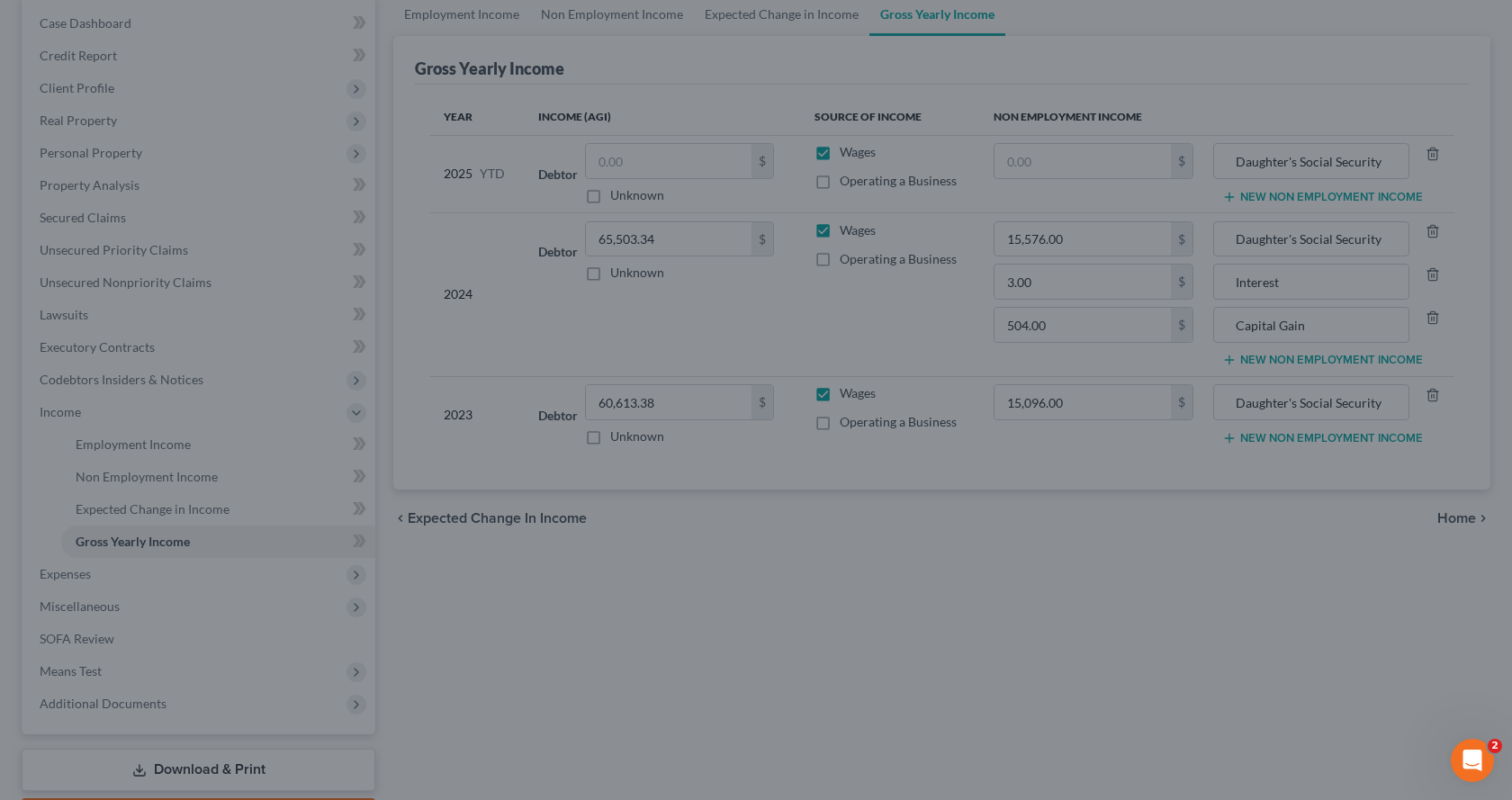
type input "3.00"
type input "Interest"
type input "504.00"
type input "Capital Gain"
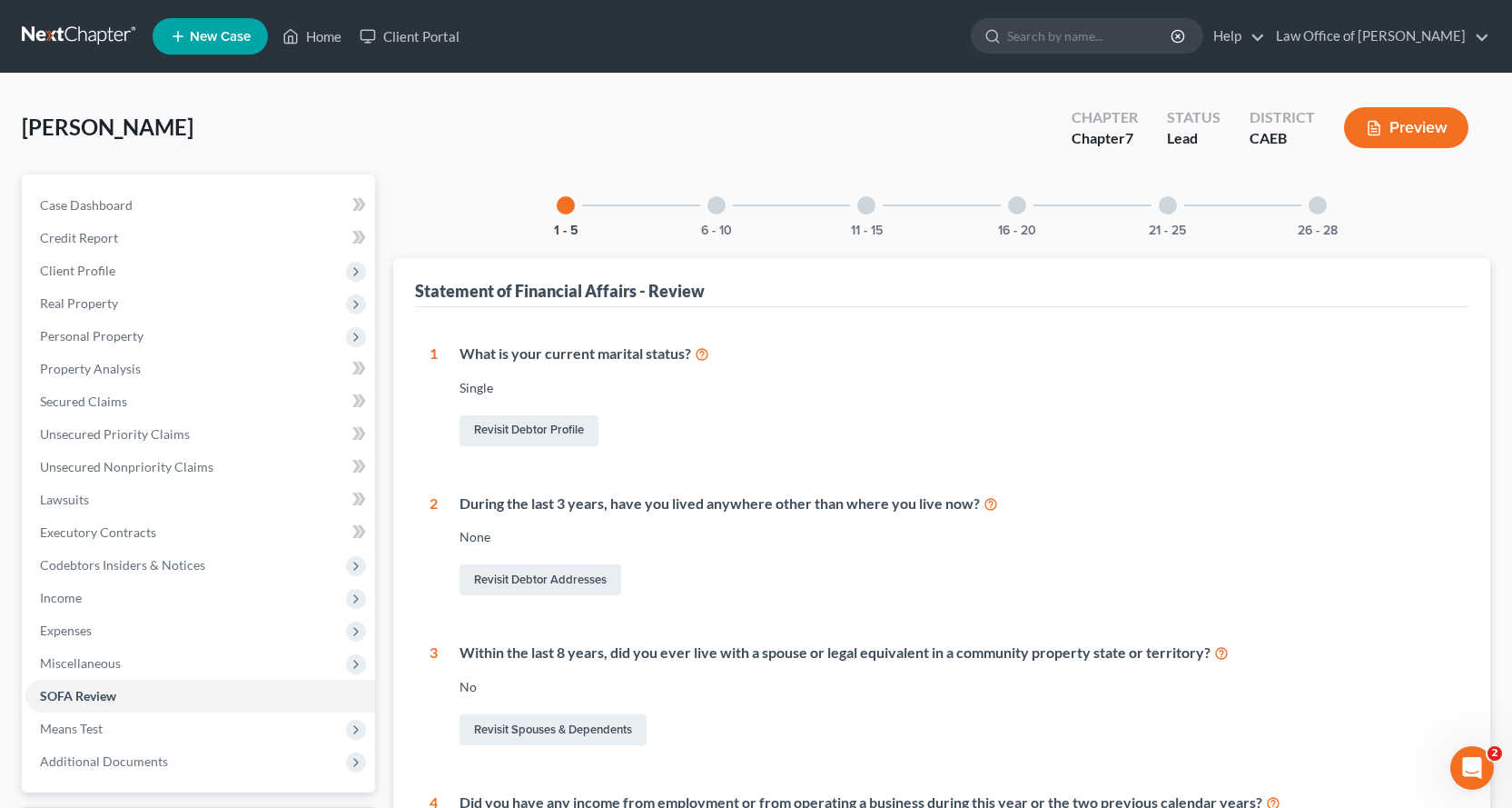
click at [714, 205] on div at bounding box center [716, 205] width 18 height 18
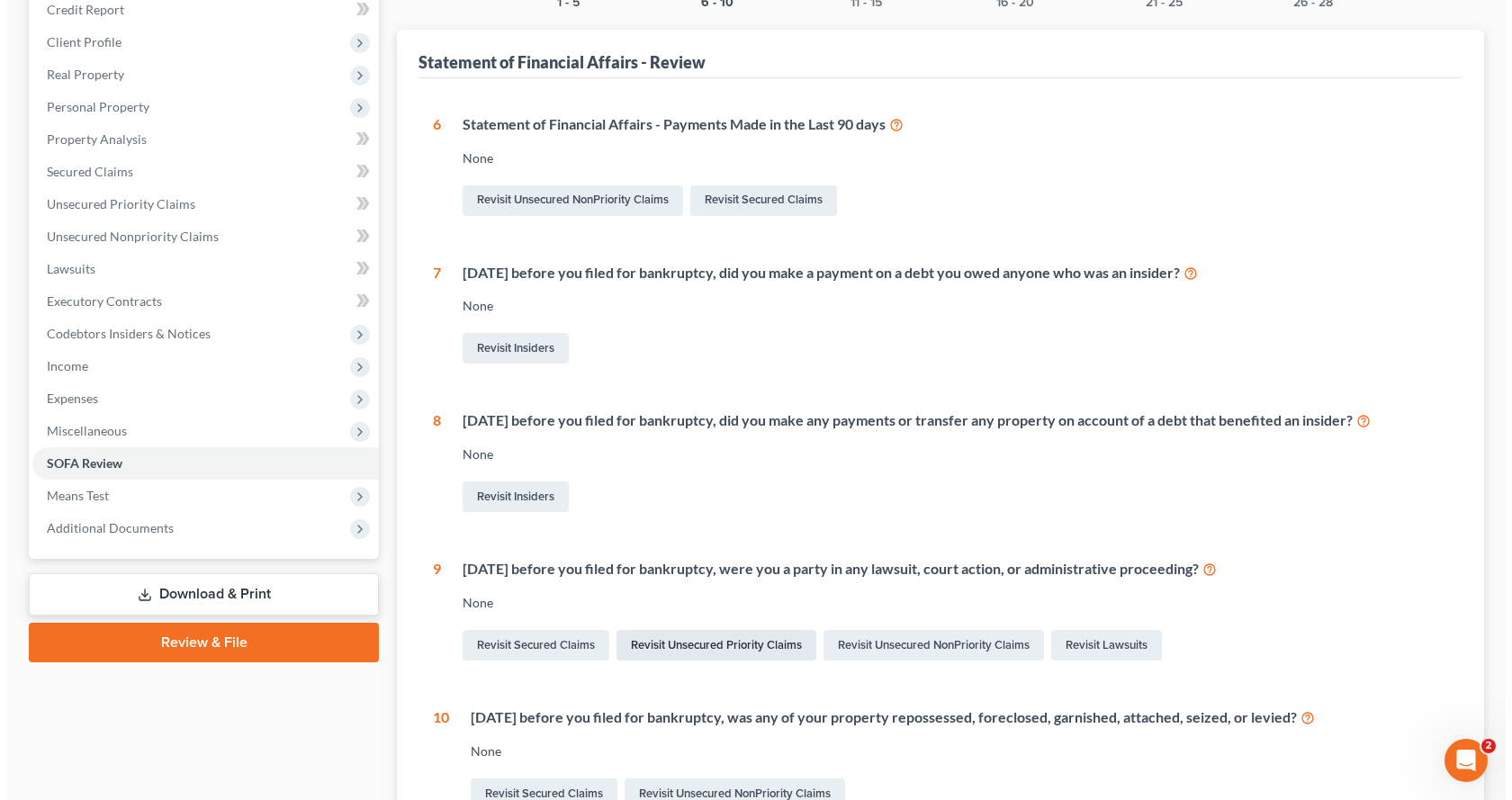
scroll to position [270, 0]
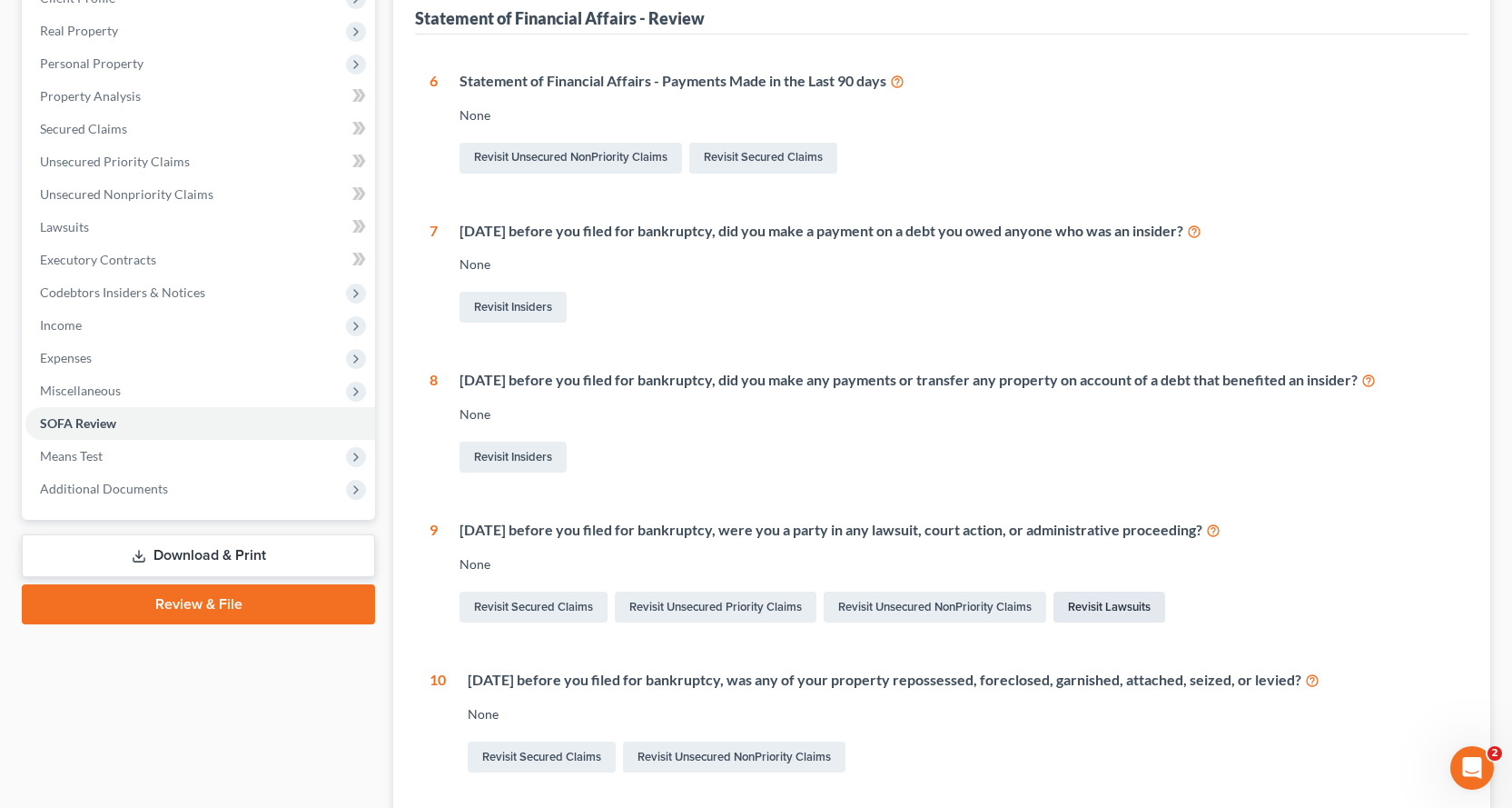
click at [1087, 611] on link "Revisit Lawsuits" at bounding box center [1109, 607] width 112 height 31
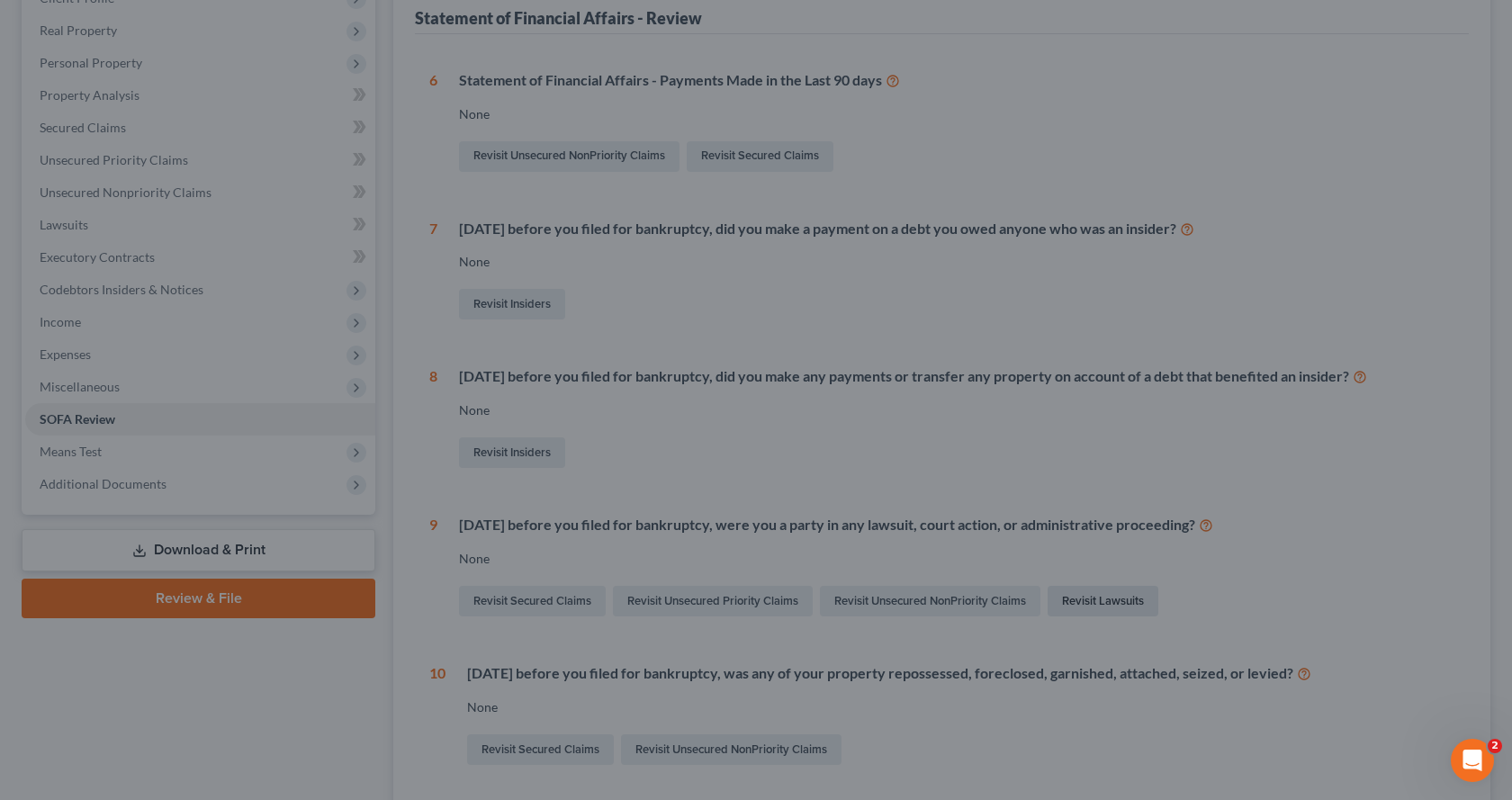
scroll to position [180, 0]
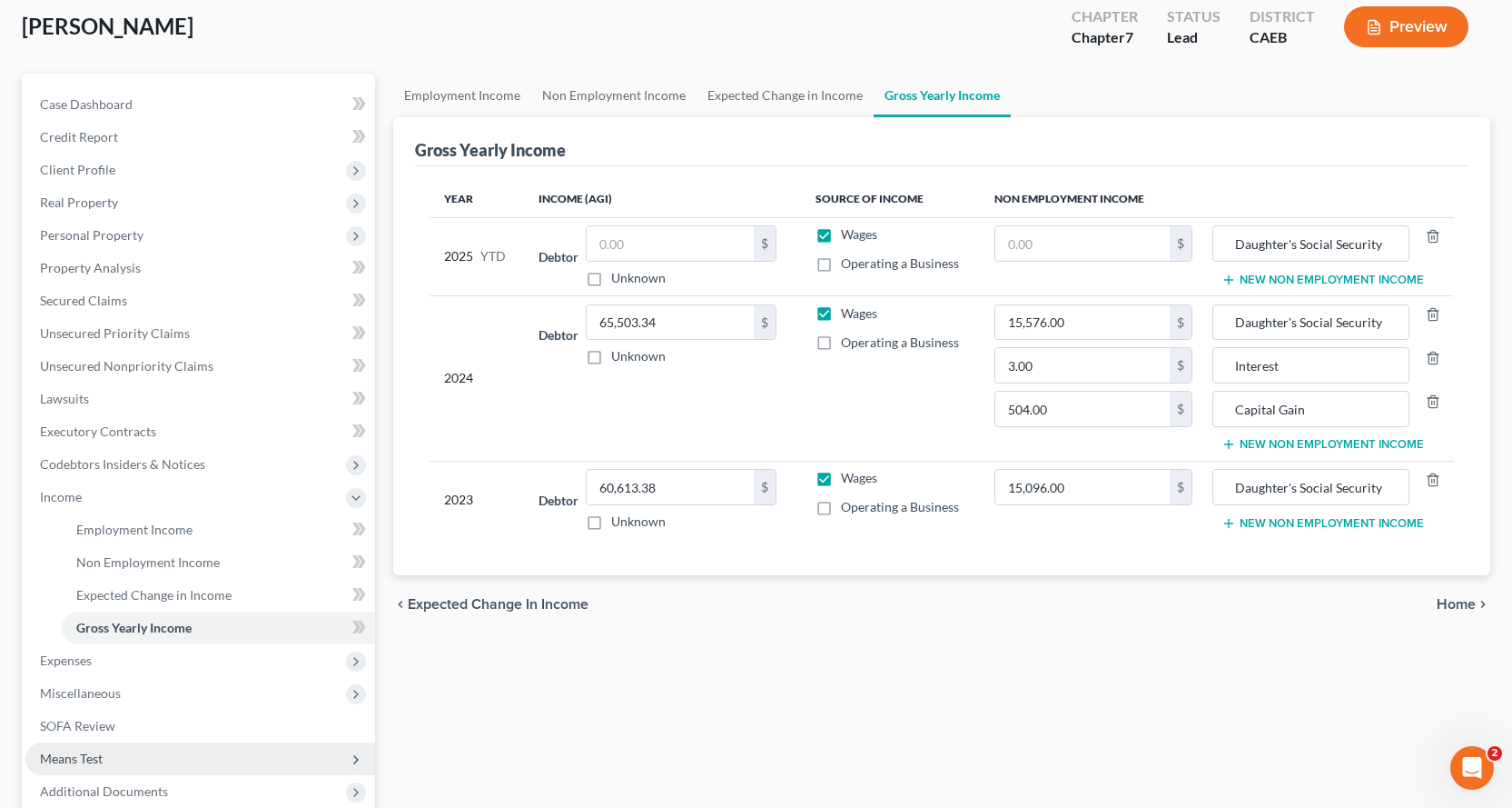
scroll to position [182, 0]
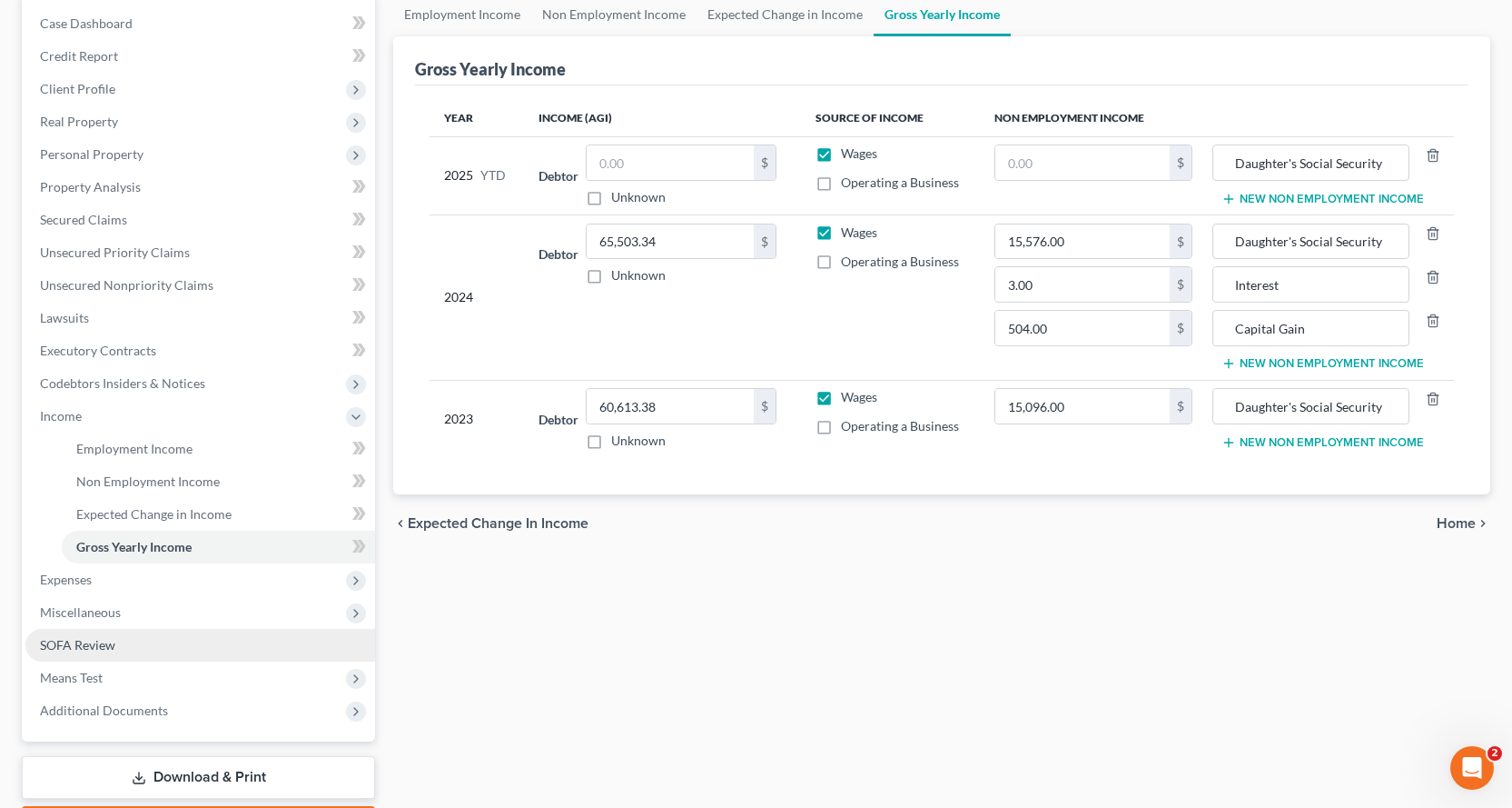
click at [85, 648] on span "SOFA Review" at bounding box center [78, 645] width 76 height 16
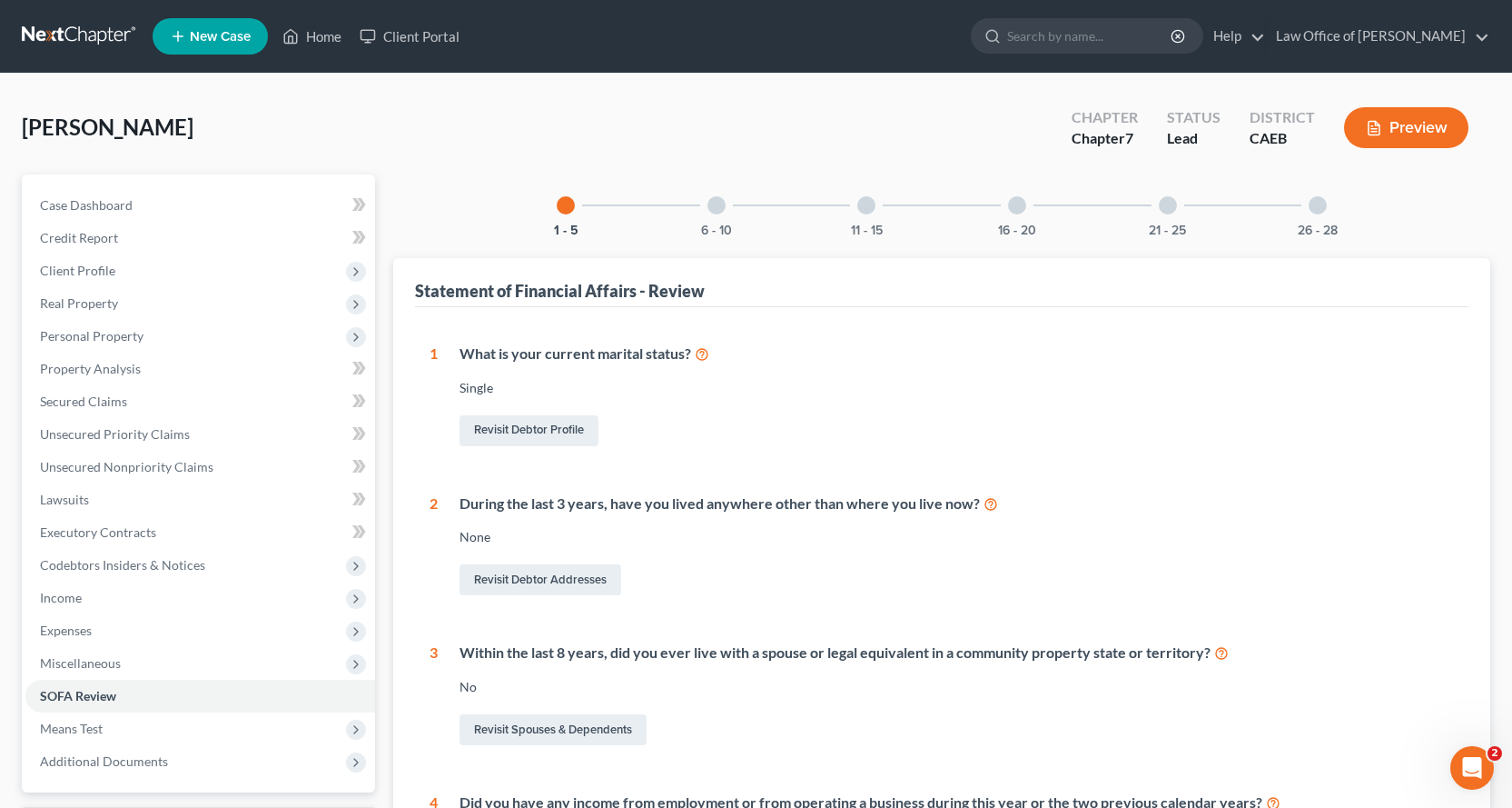
click at [729, 205] on div "6 - 10" at bounding box center [717, 205] width 62 height 62
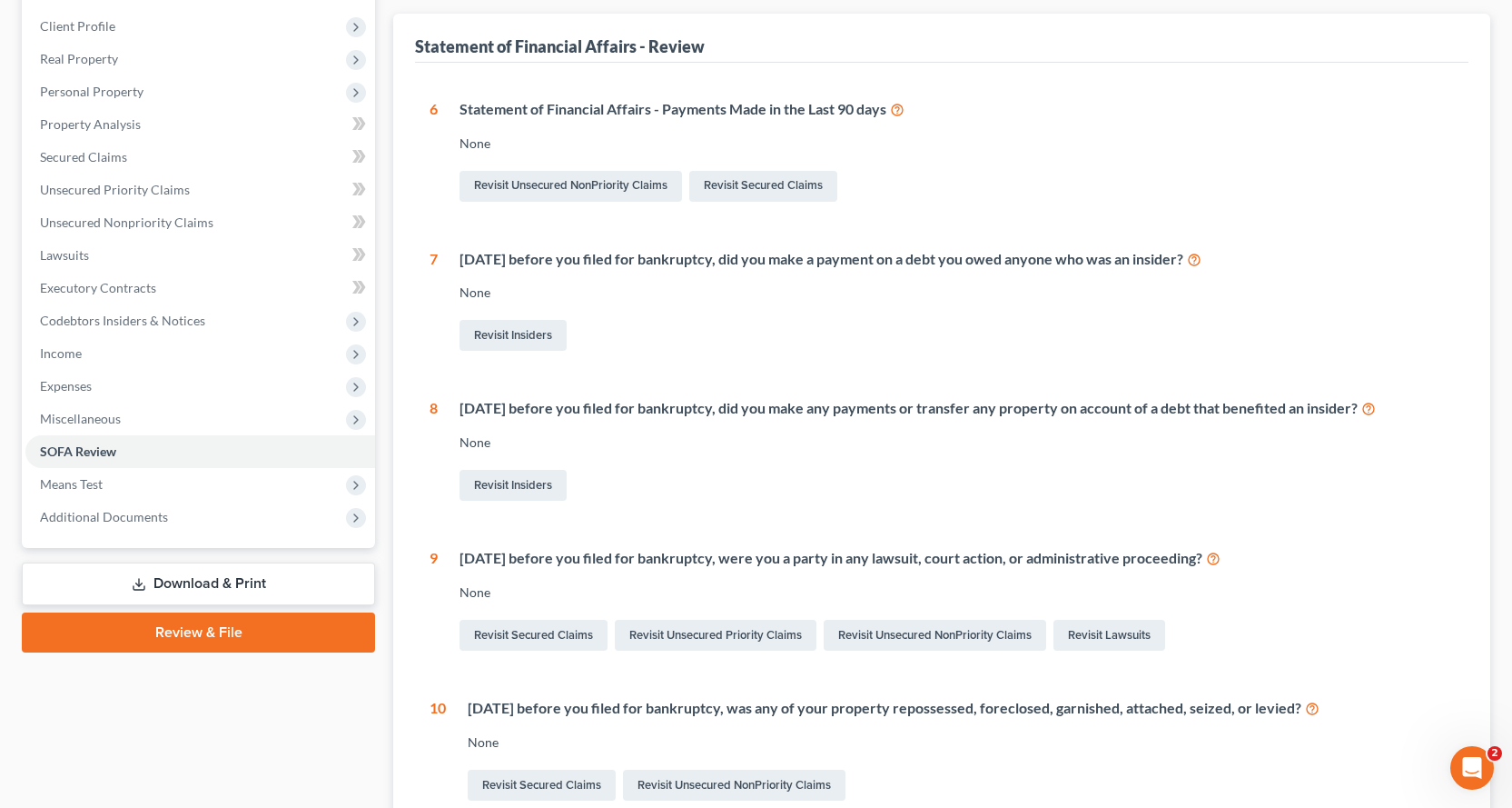
scroll to position [364, 0]
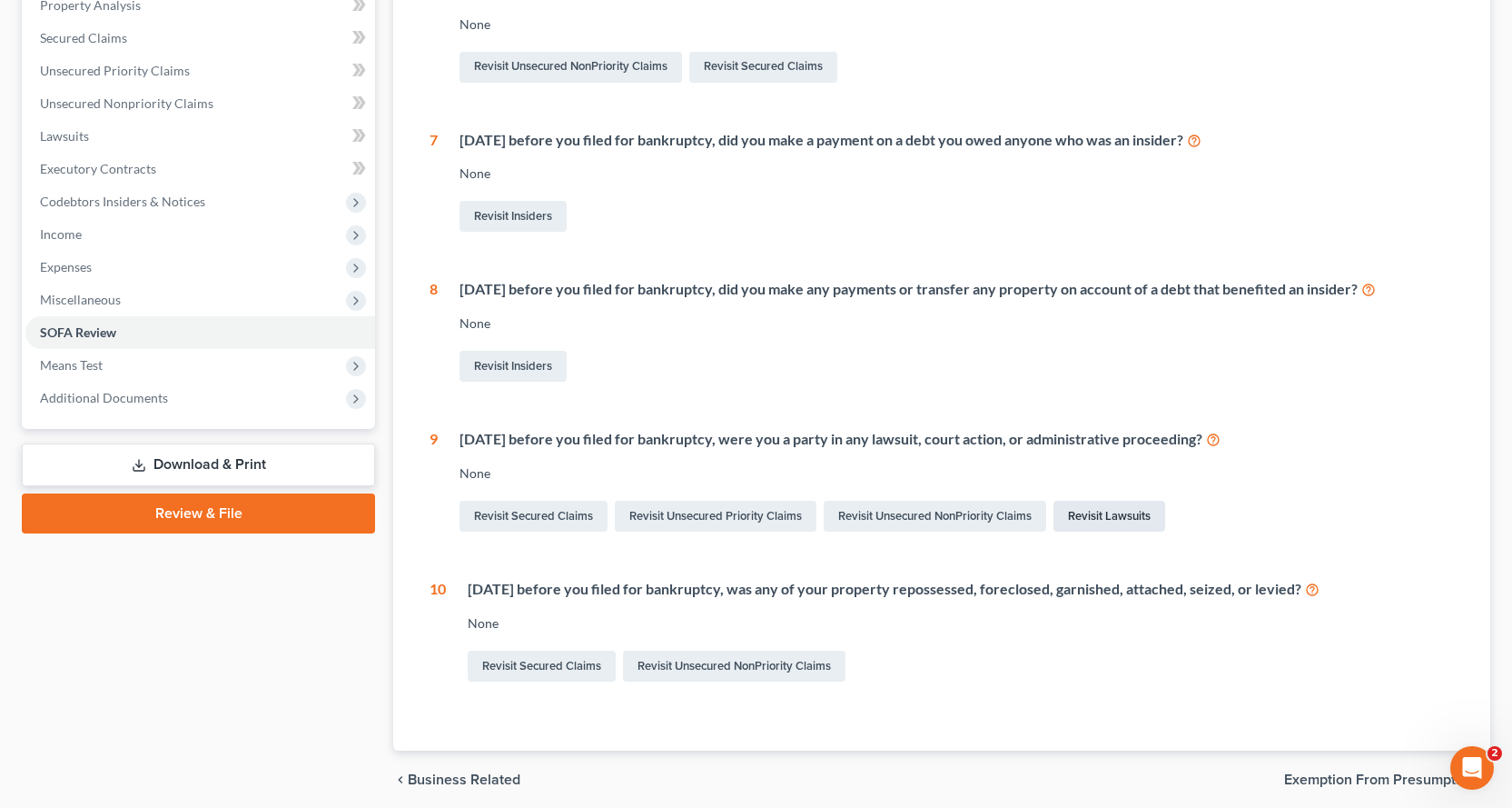
click at [1108, 510] on link "Revisit Lawsuits" at bounding box center [1109, 516] width 112 height 31
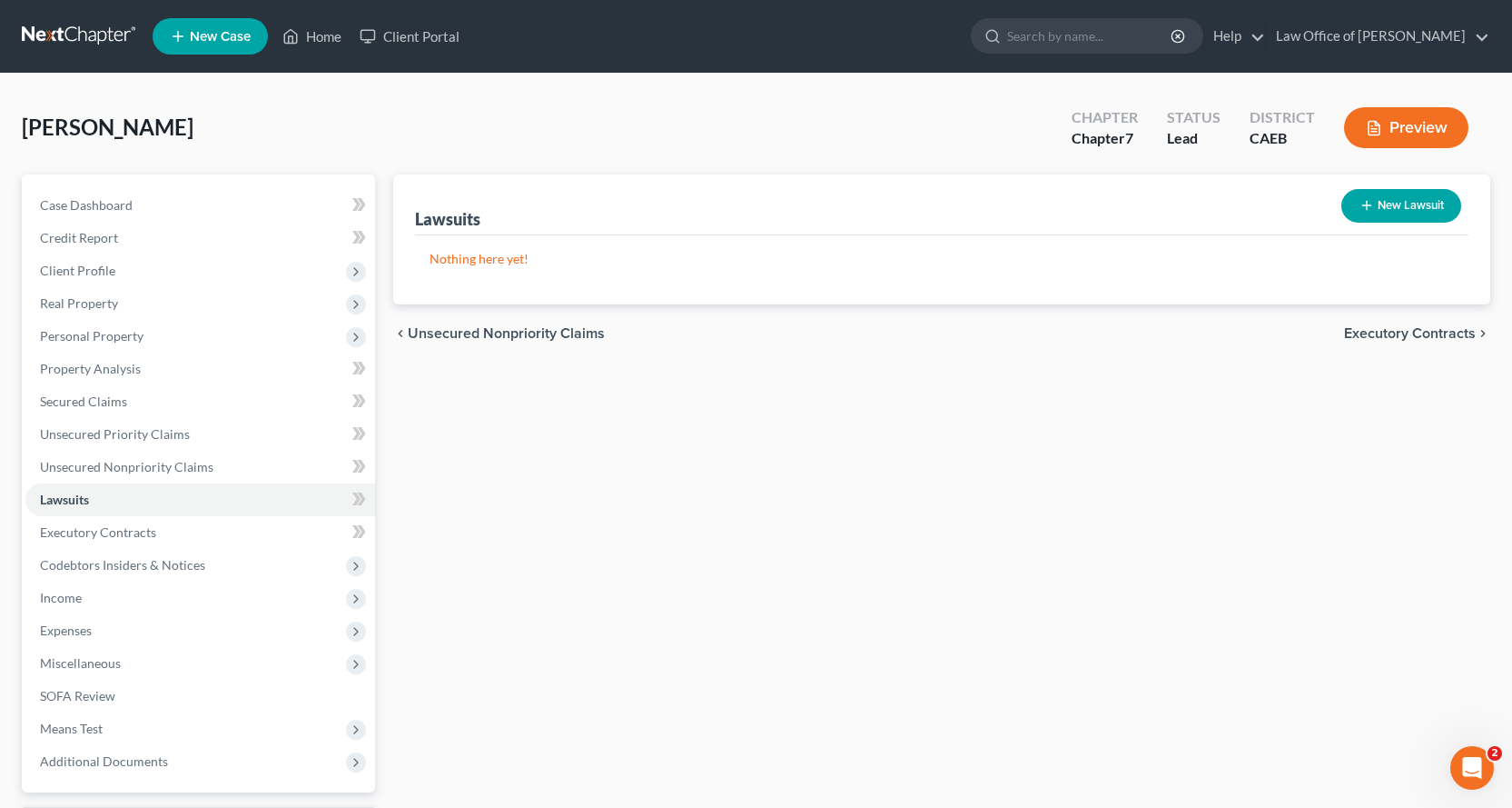
click at [1417, 197] on button "New Lawsuit" at bounding box center [1401, 205] width 120 height 34
select select "0"
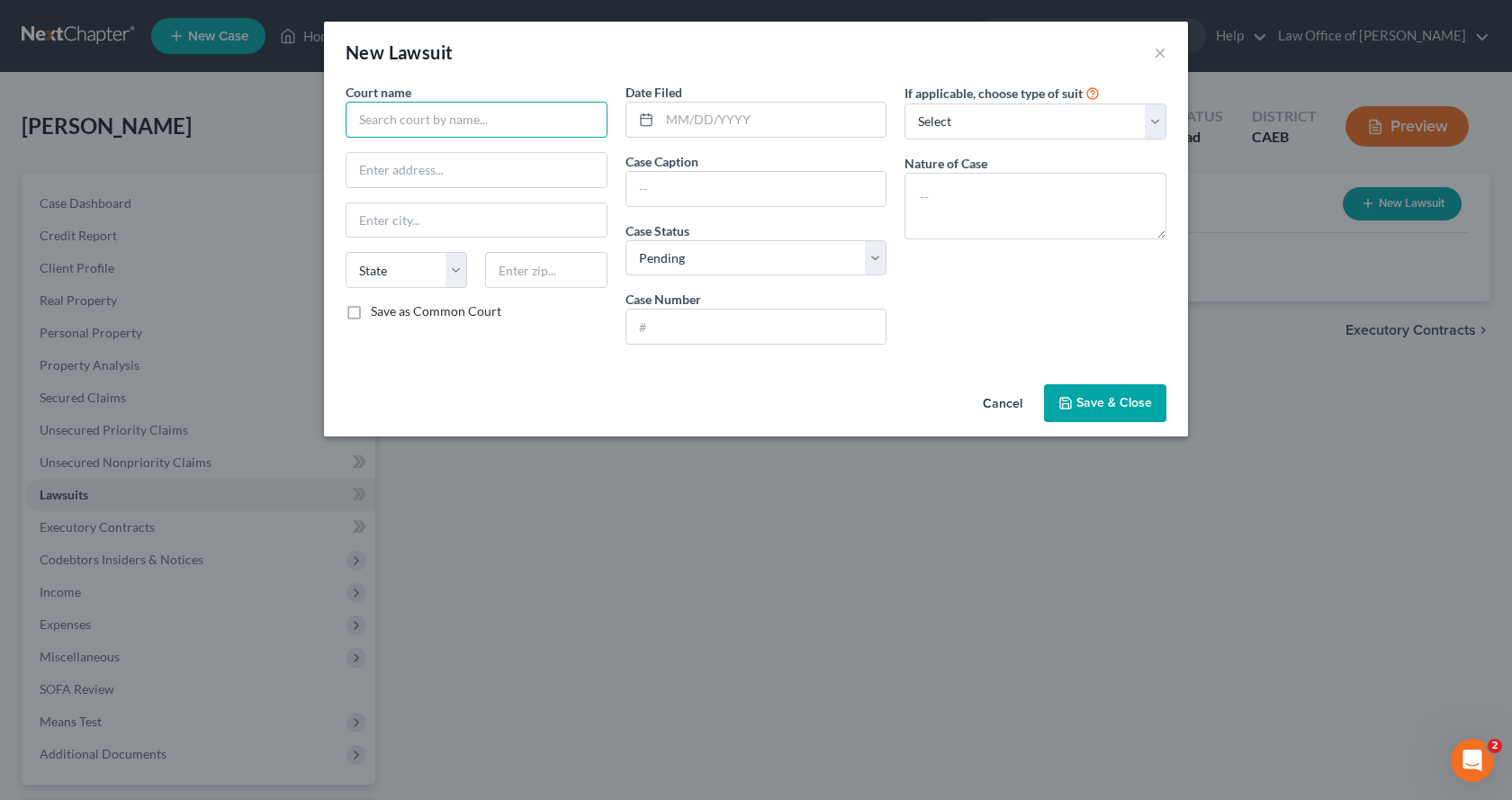
click at [458, 121] on input "text" at bounding box center [477, 119] width 262 height 36
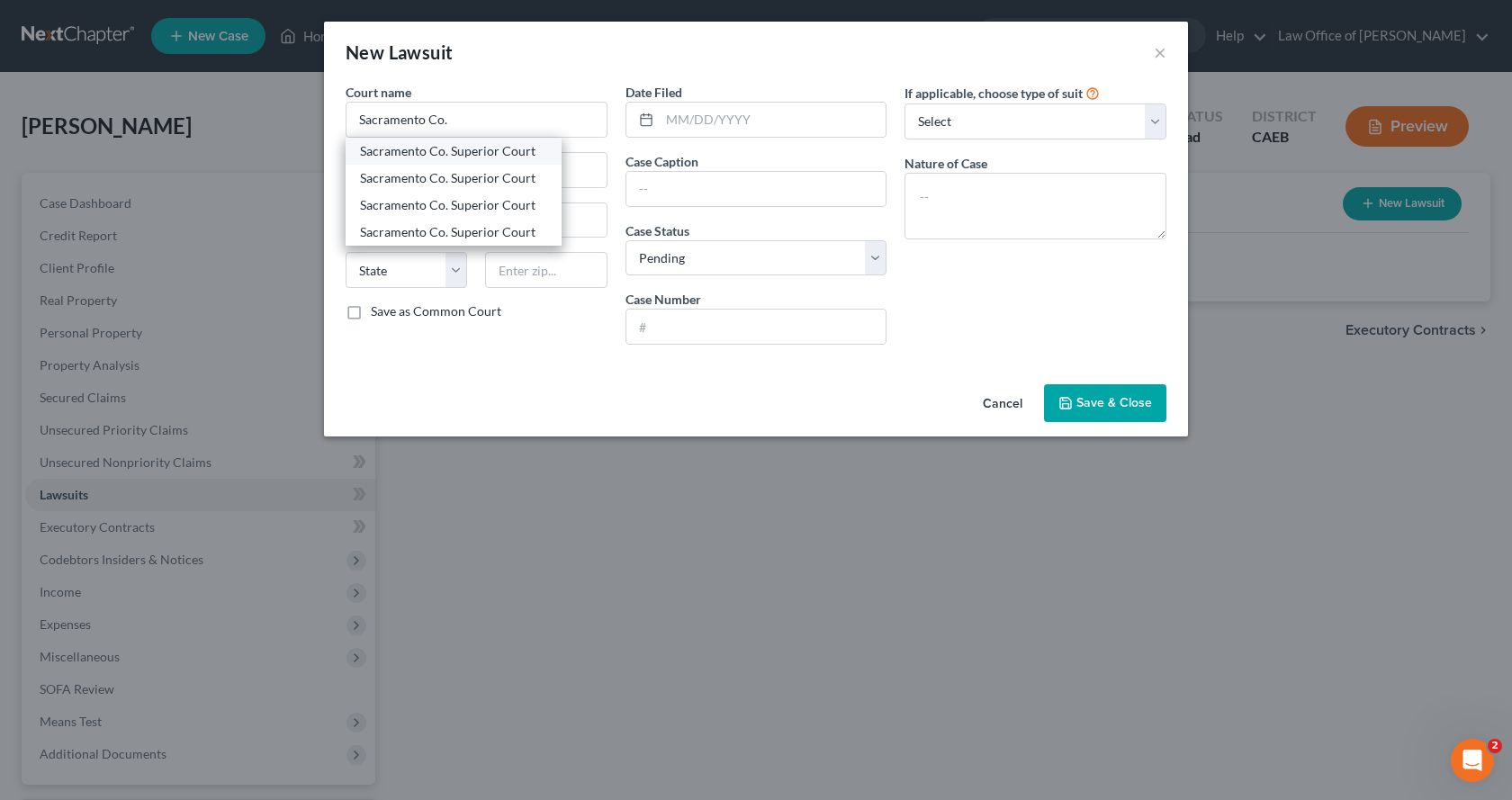
click at [480, 146] on div "Sacramento Co. Superior Court" at bounding box center [454, 151] width 187 height 18
type input "Sacramento Co. Superior Court"
type input "720 9th Street"
type input "Sacramento"
select select "4"
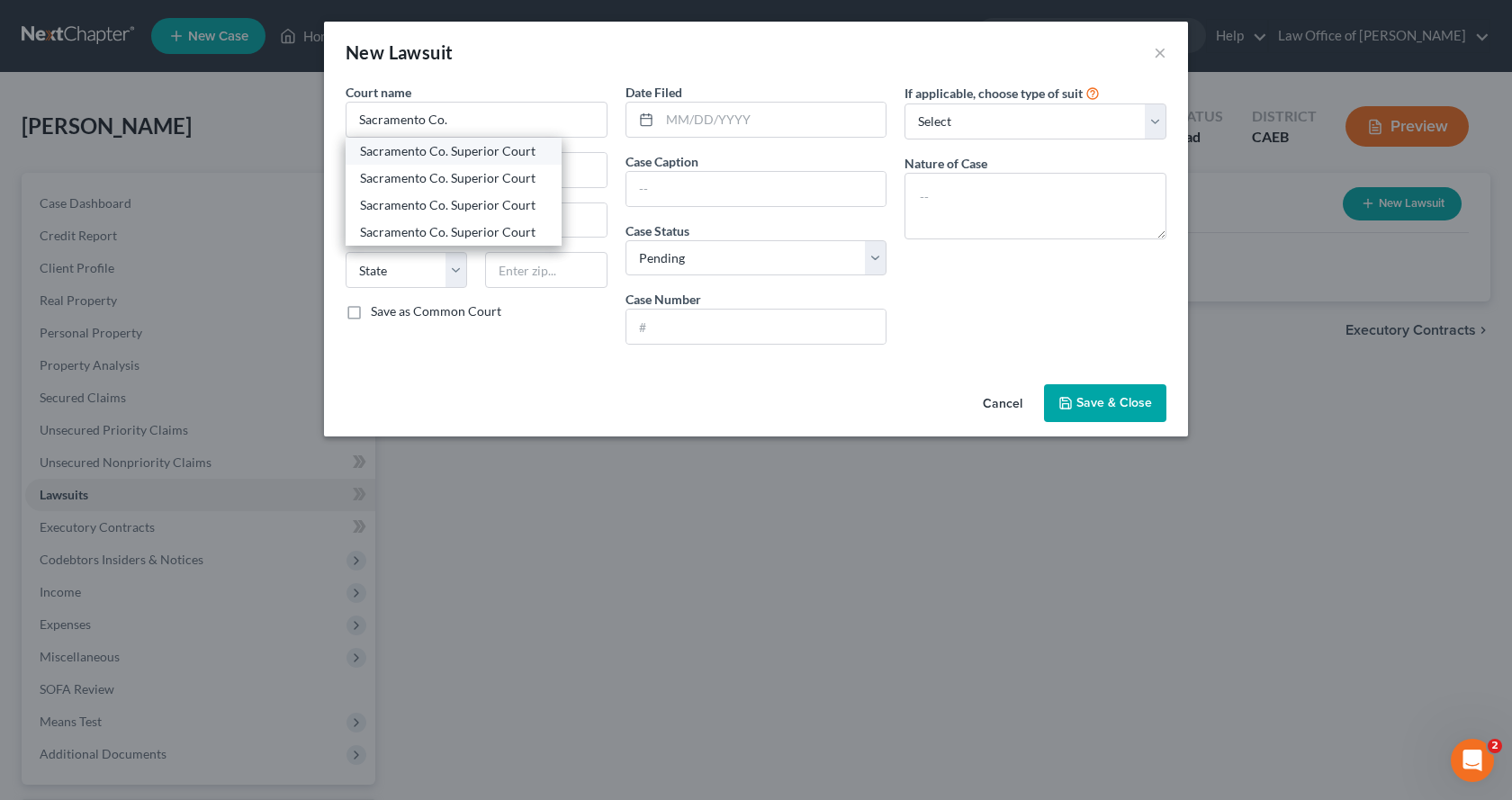
type input "95814"
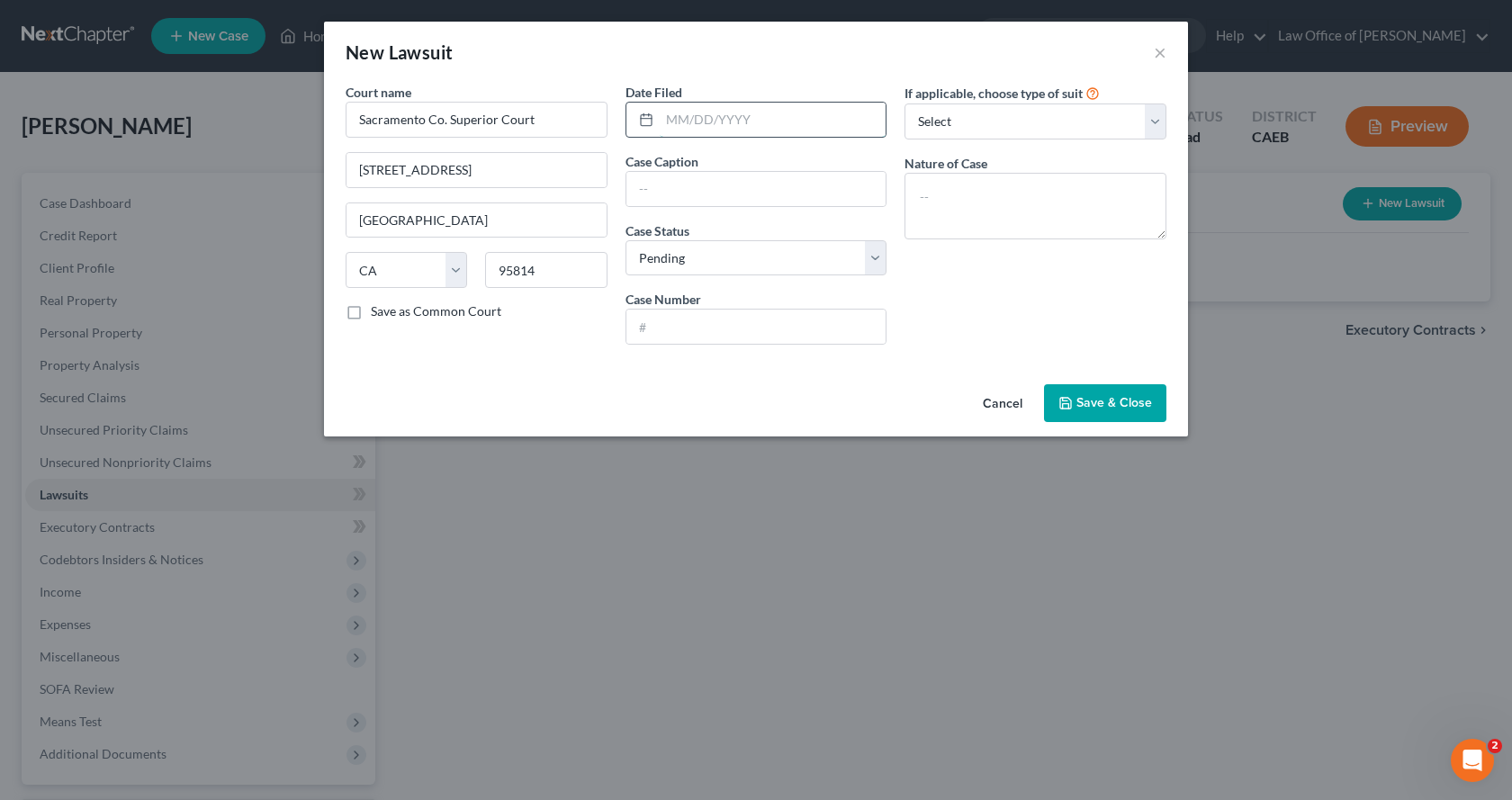
click at [693, 124] on input "text" at bounding box center [773, 120] width 227 height 35
type input "01/07/2025"
click at [941, 187] on textarea at bounding box center [1035, 205] width 262 height 66
click at [668, 198] on input "text" at bounding box center [757, 190] width 260 height 35
type input "Kera Eubank v. Daniel Bender"
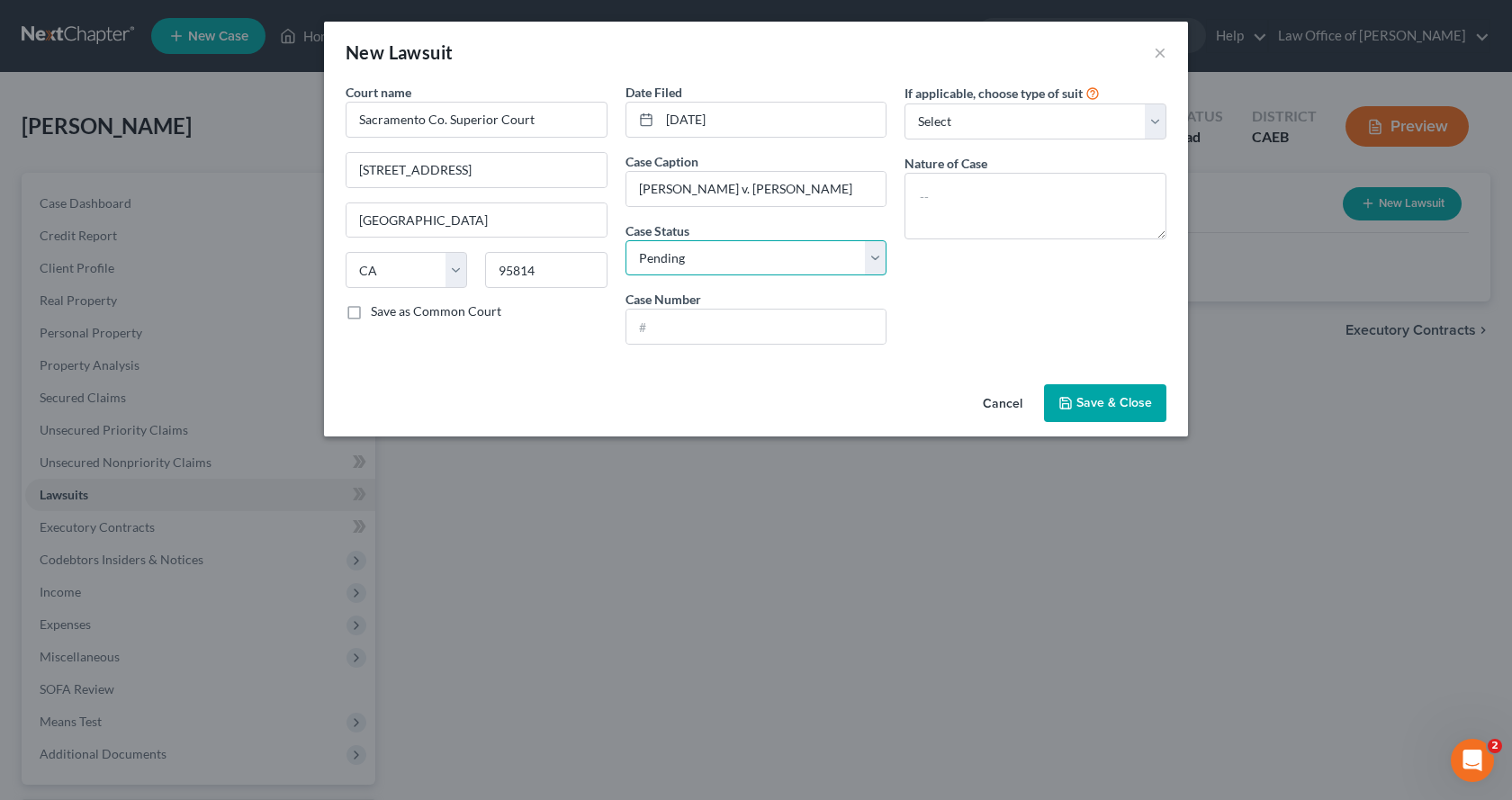
click at [734, 247] on select "Select Pending On Appeal Concluded" at bounding box center [757, 258] width 262 height 36
select select "2"
click at [626, 241] on select "Select Pending On Appeal Concluded" at bounding box center [757, 258] width 262 height 36
click at [677, 331] on input "text" at bounding box center [757, 327] width 260 height 35
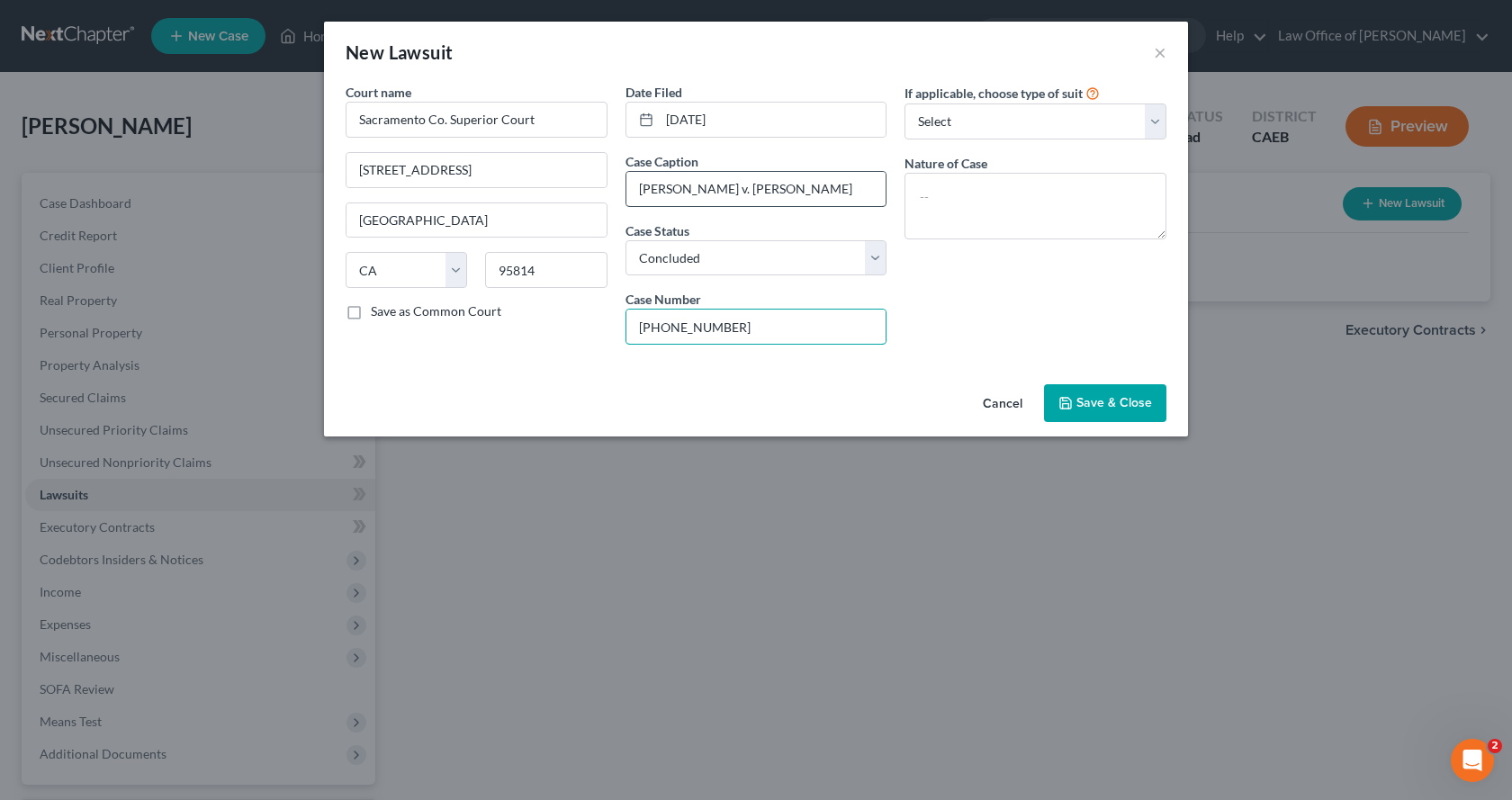
type input "34-2022-00320828"
click at [708, 192] on input "Kera Eubank v. Daniel Bender" at bounding box center [757, 190] width 260 height 35
type input "Kera Eubank & Lawrence Sparles v. Daniel Bender"
click at [1105, 415] on button "Save & Close" at bounding box center [1105, 402] width 122 height 38
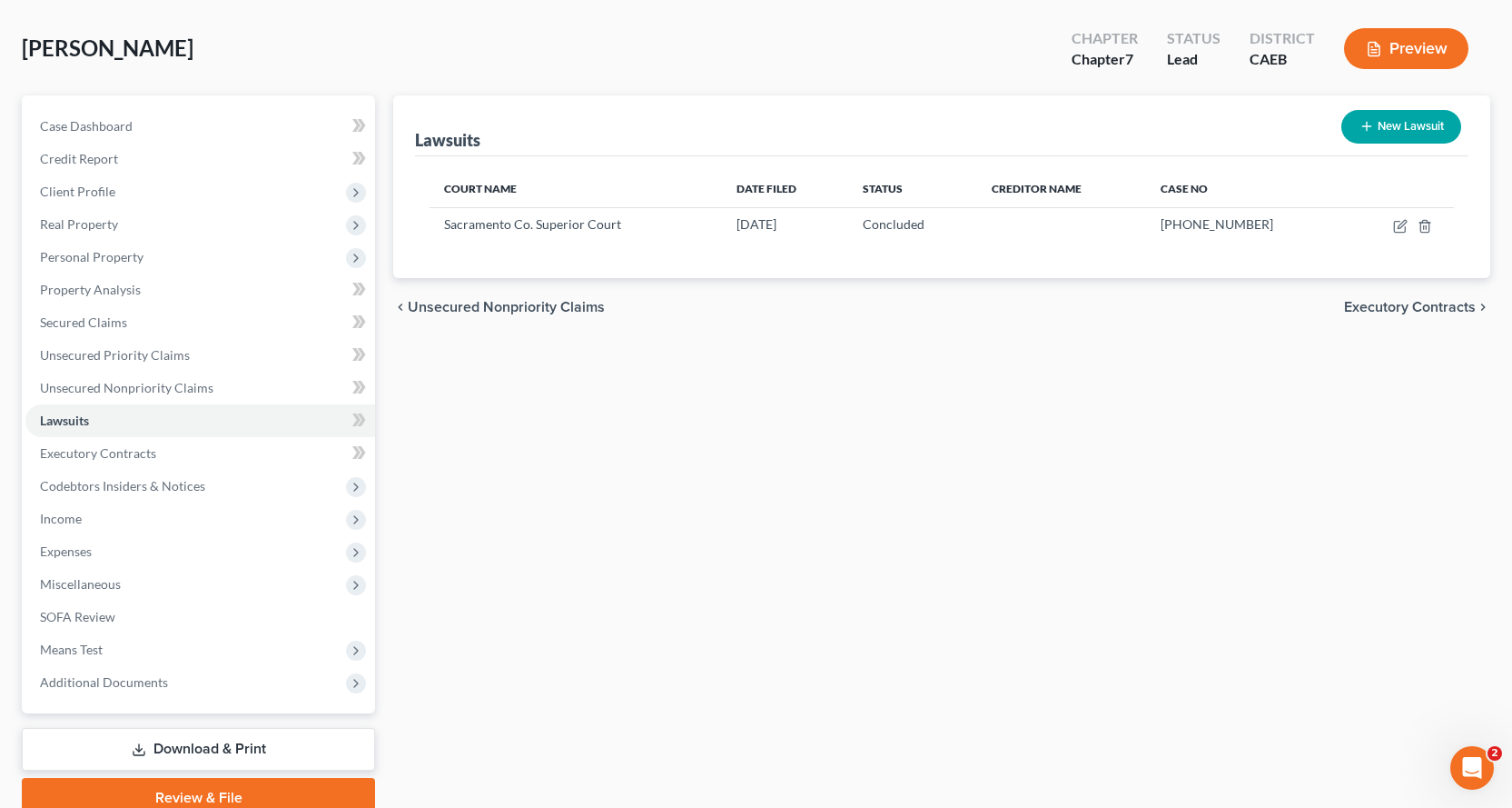
scroll to position [158, 0]
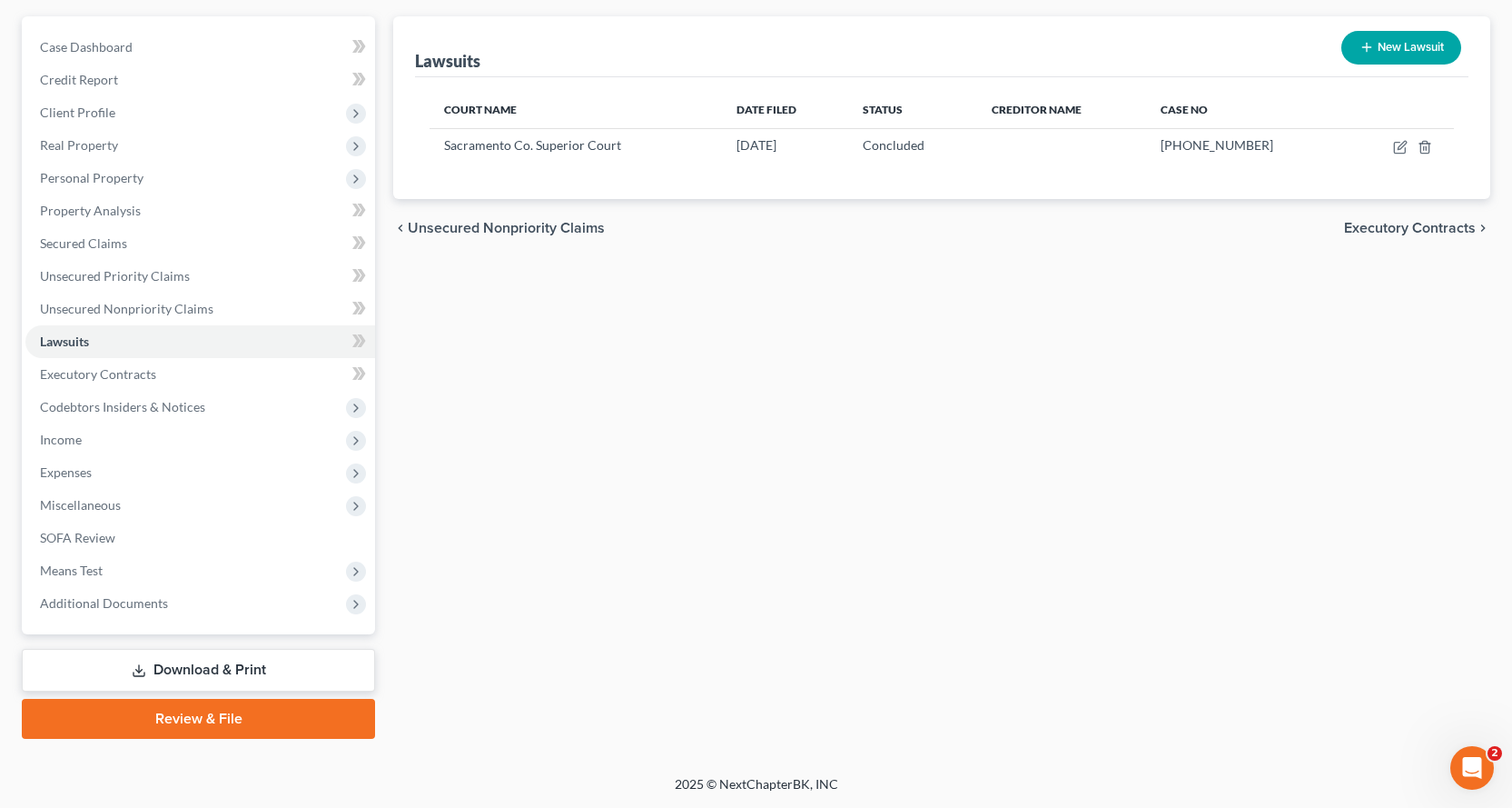
click at [147, 666] on link "Download & Print" at bounding box center [198, 670] width 354 height 43
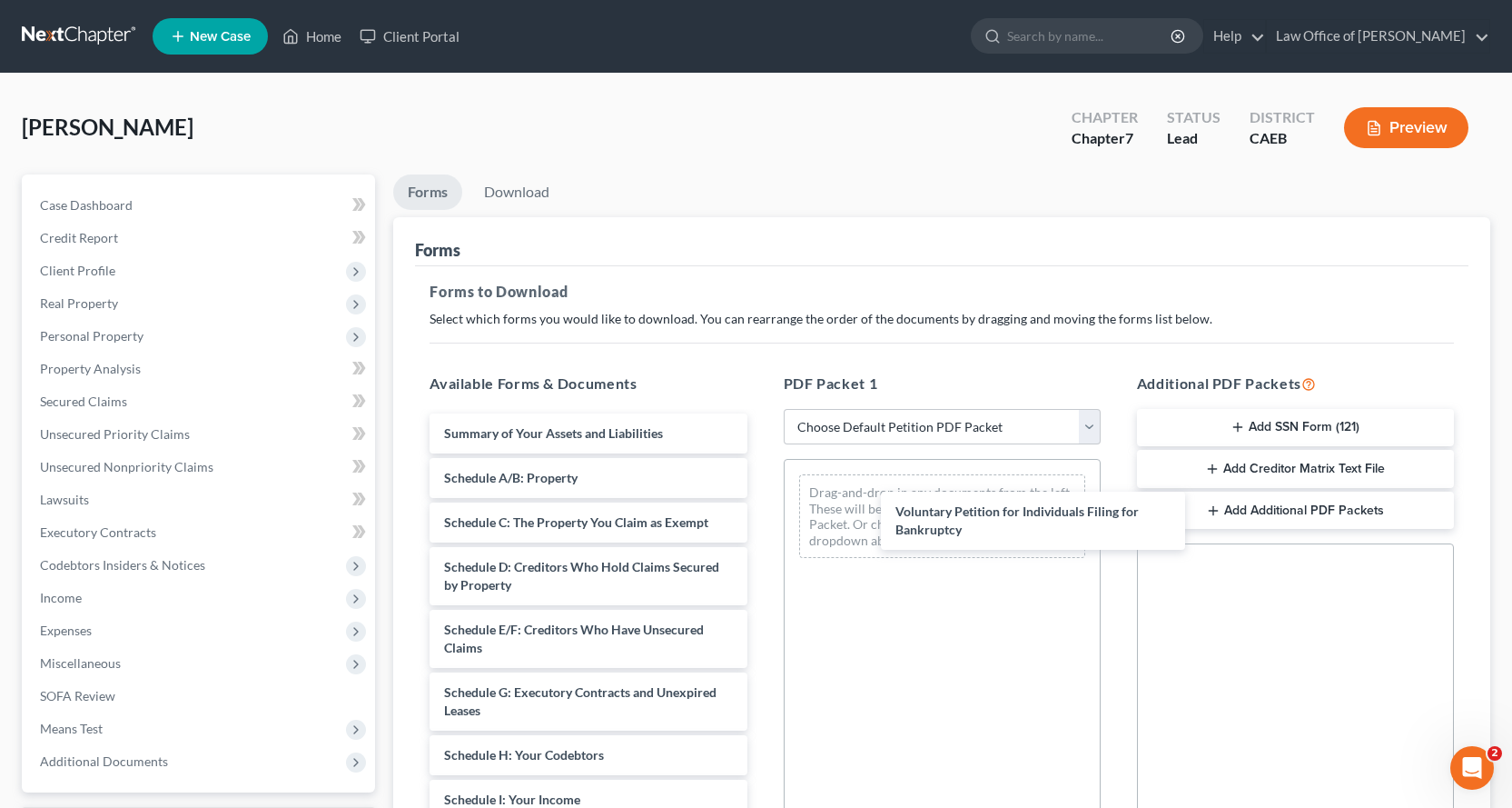
drag, startPoint x: 514, startPoint y: 452, endPoint x: 917, endPoint y: 526, distance: 409.7
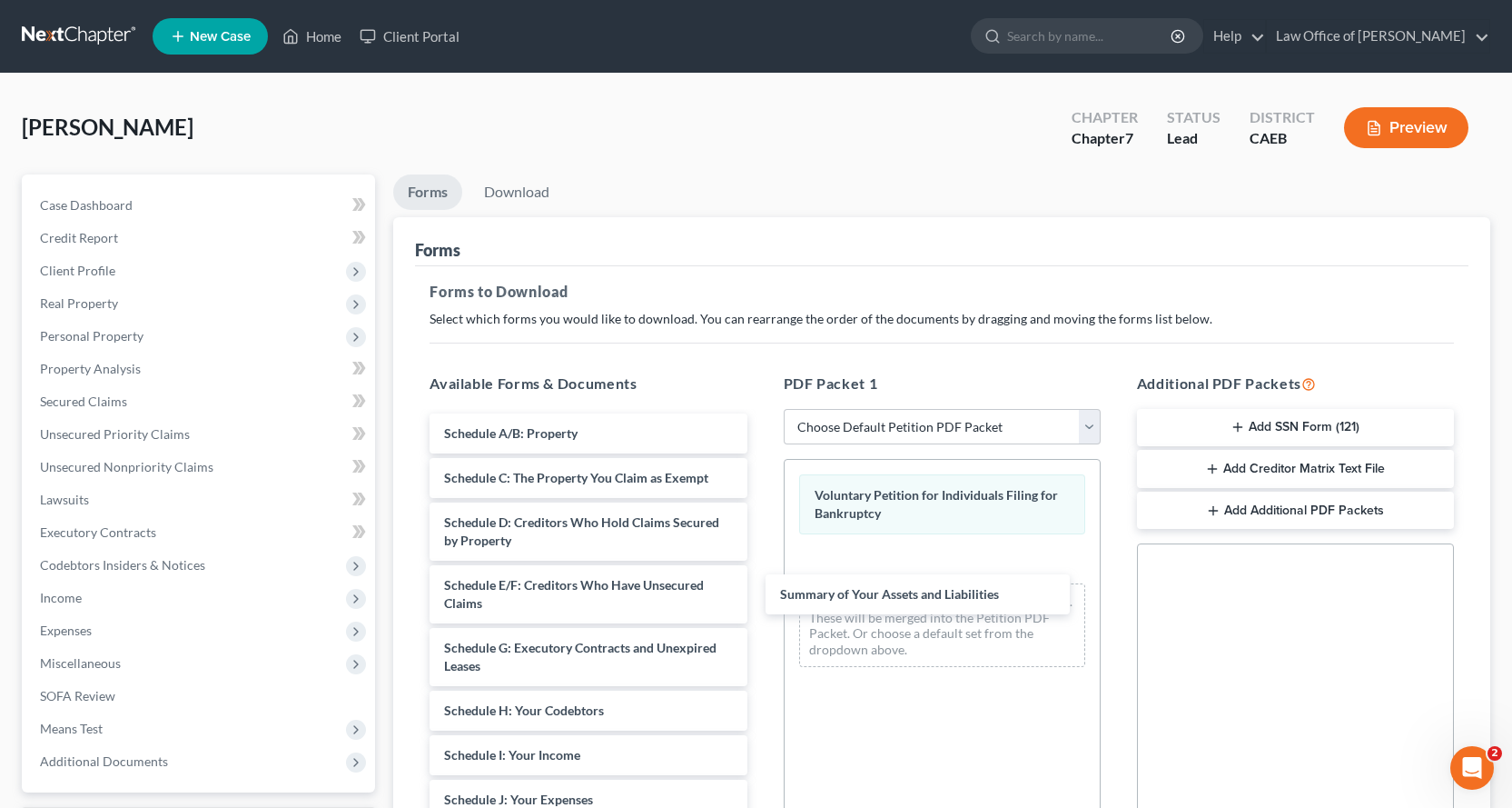
drag, startPoint x: 626, startPoint y: 431, endPoint x: 737, endPoint y: 517, distance: 140.4
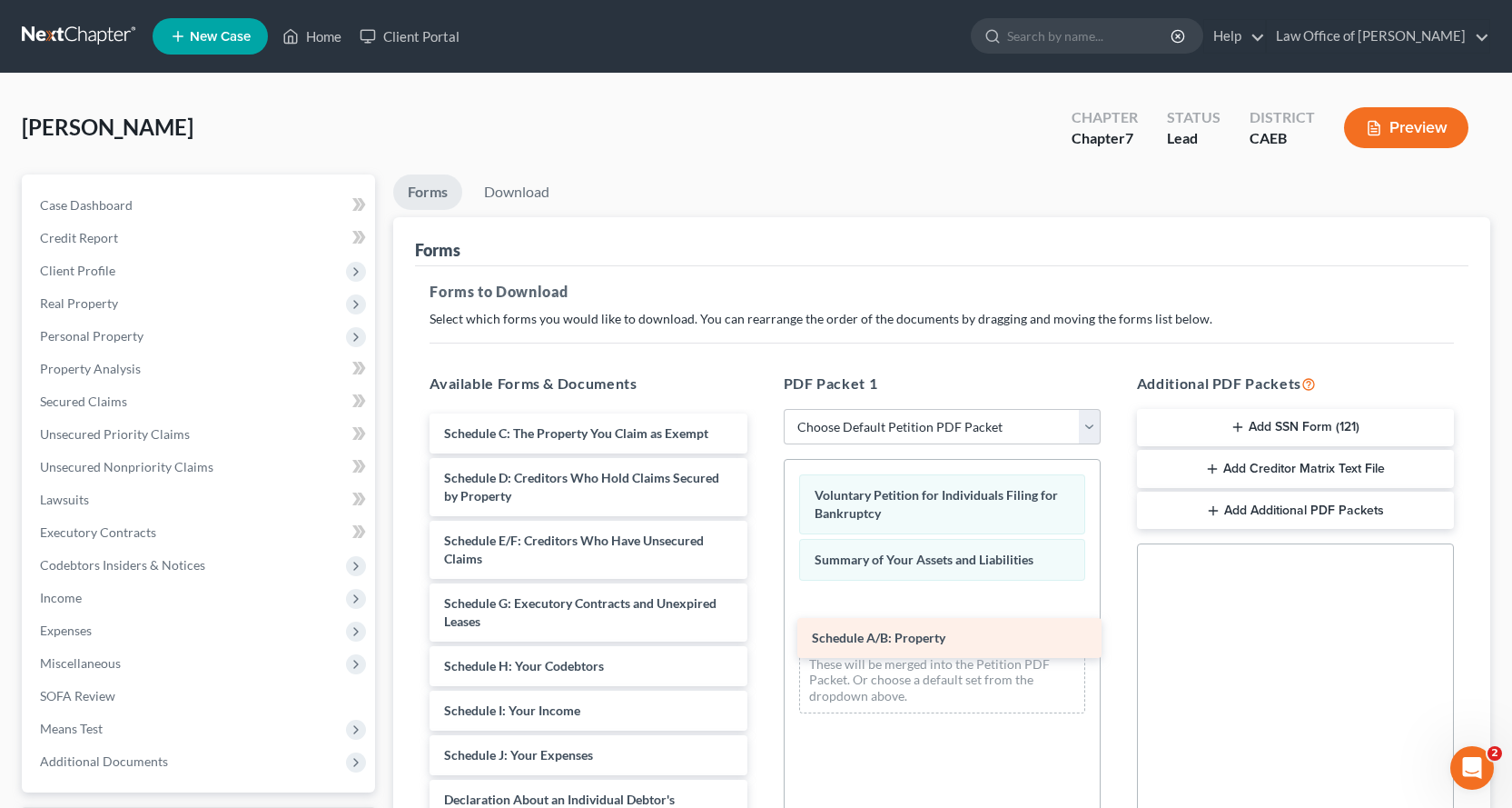
drag, startPoint x: 625, startPoint y: 425, endPoint x: 994, endPoint y: 619, distance: 416.9
click at [761, 622] on div "Schedule A/B: Property Schedule A/B: Property Schedule C: The Property You Clai…" at bounding box center [588, 818] width 346 height 809
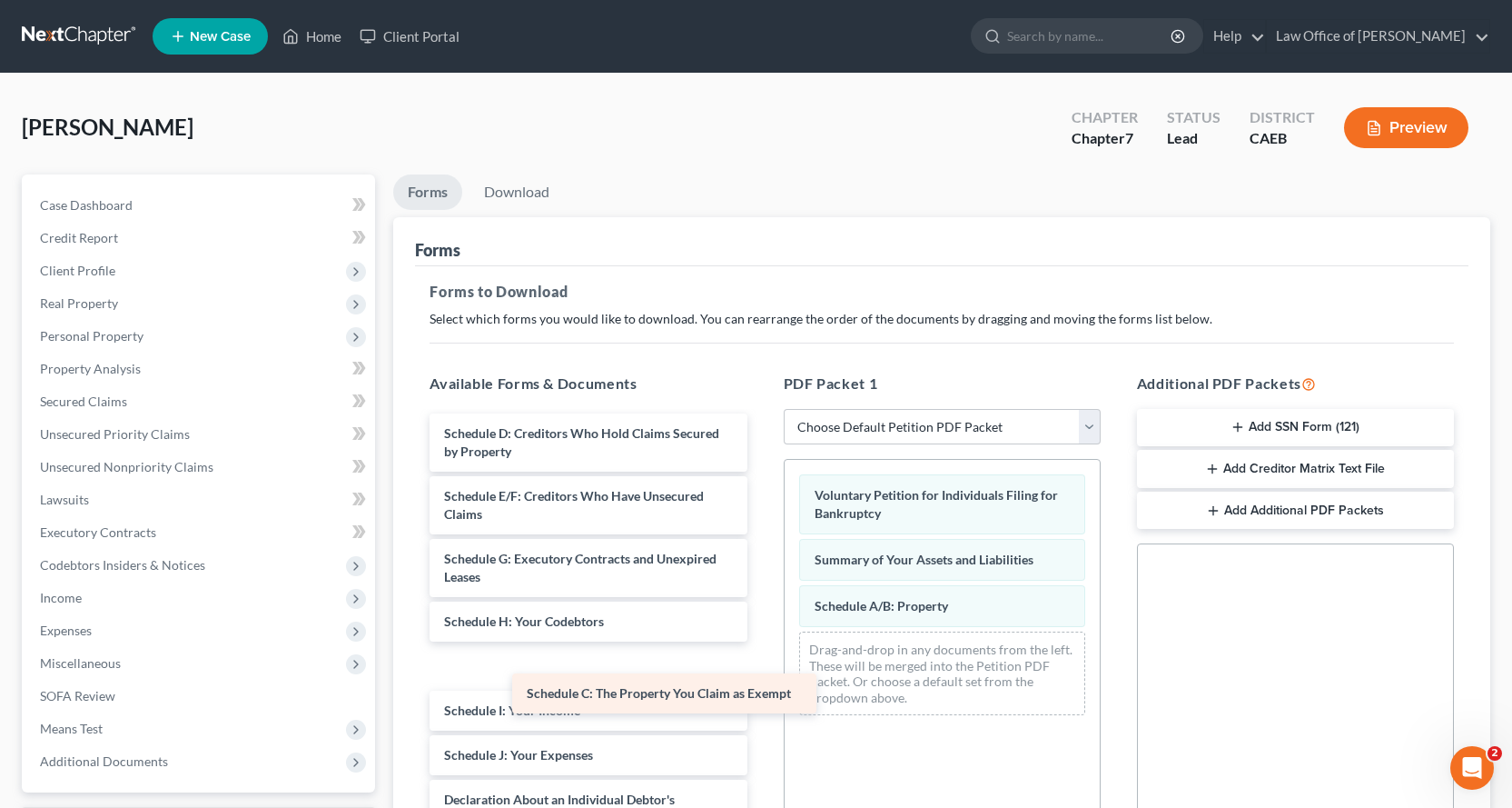
drag, startPoint x: 661, startPoint y: 427, endPoint x: 924, endPoint y: 681, distance: 365.6
click at [761, 683] on div "Schedule C: The Property You Claim as Exempt Schedule C: The Property You Claim…" at bounding box center [588, 818] width 346 height 809
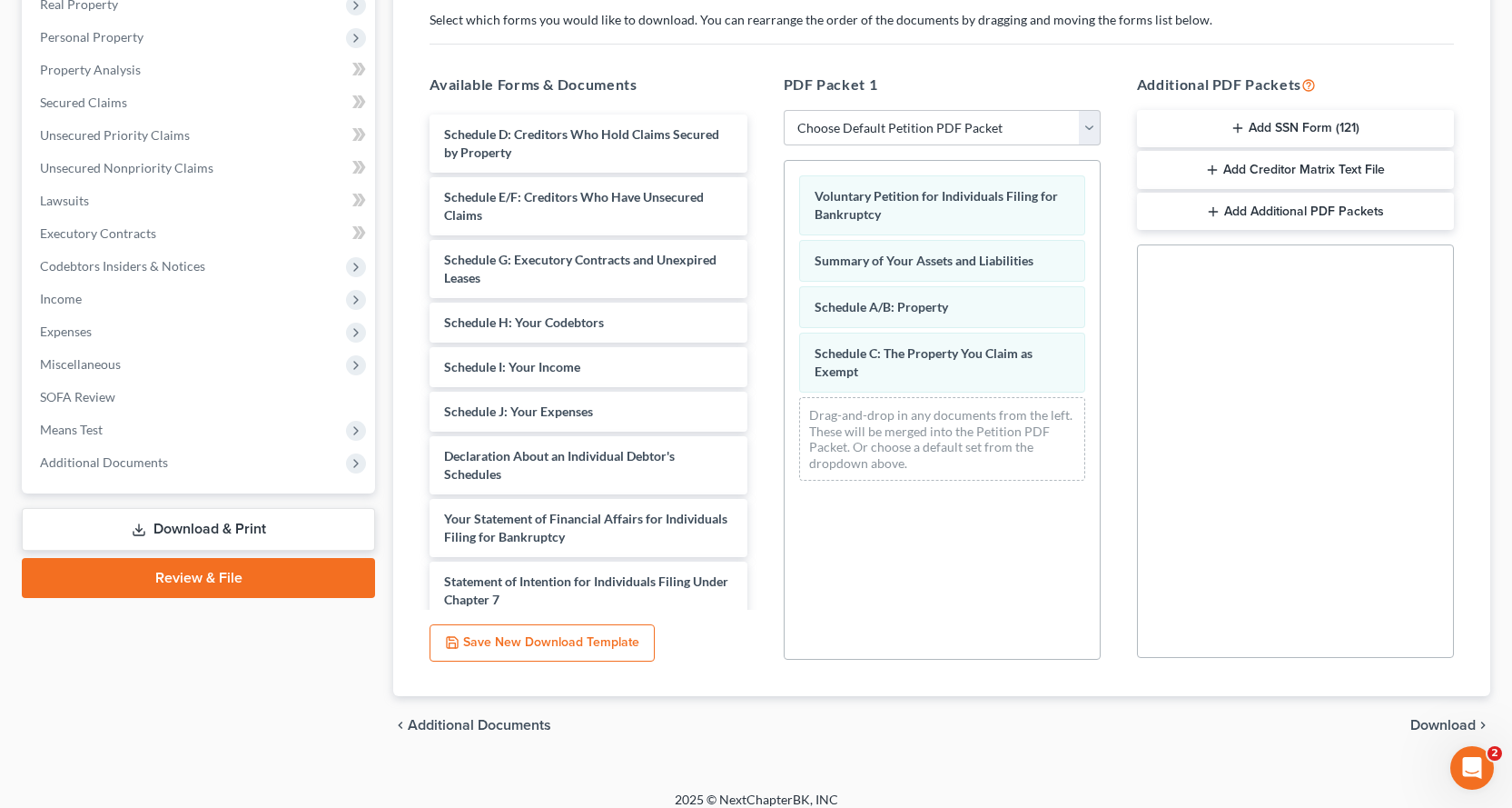
scroll to position [314, 0]
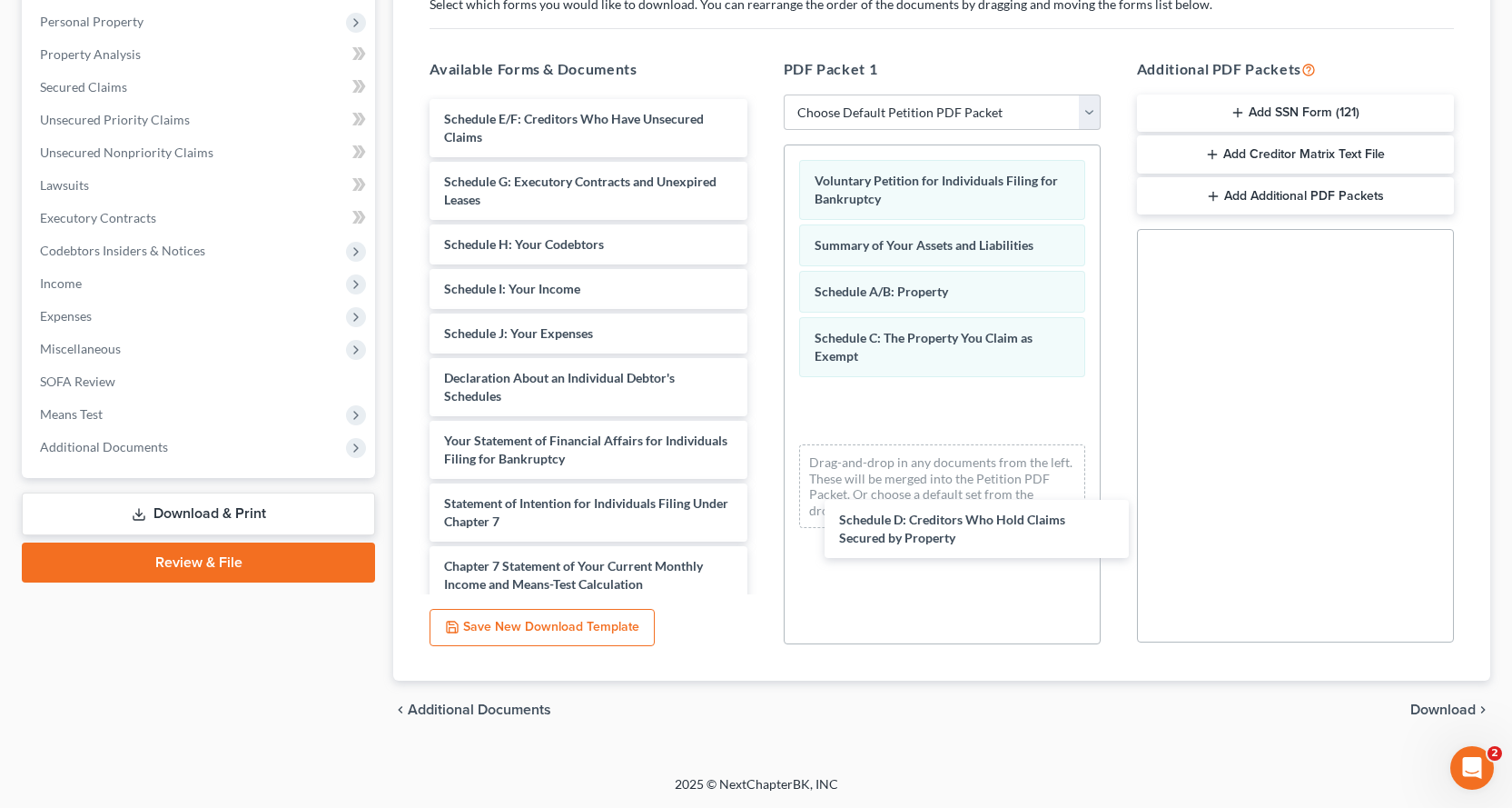
drag, startPoint x: 567, startPoint y: 117, endPoint x: 877, endPoint y: 468, distance: 468.3
click at [761, 499] on div "Schedule D: Creditors Who Hold Claims Secured by Property Schedule D: Creditors…" at bounding box center [588, 450] width 346 height 702
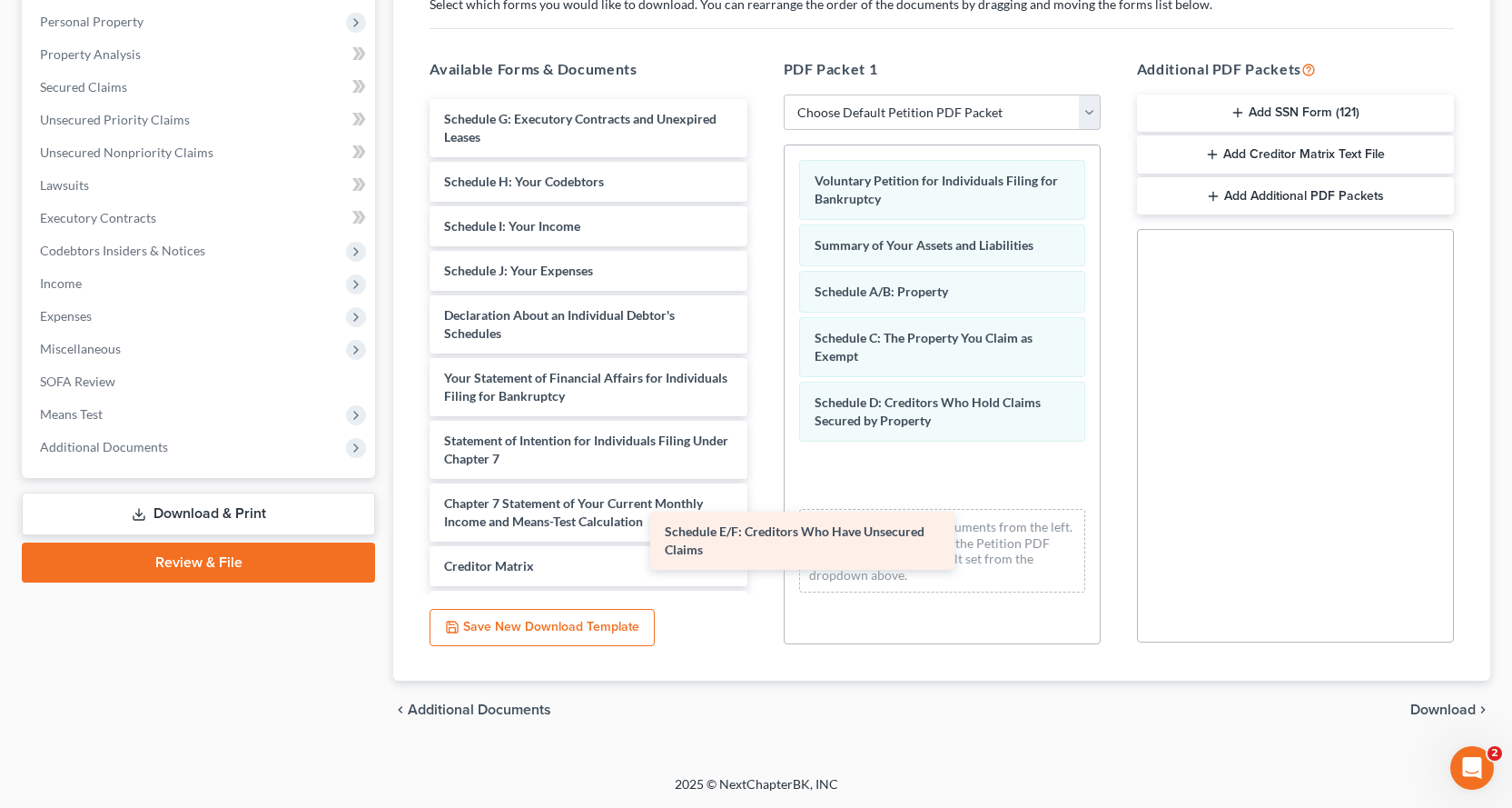
drag, startPoint x: 643, startPoint y: 139, endPoint x: 1046, endPoint y: 488, distance: 533.1
click at [761, 491] on div "Schedule E/F: Creditors Who Have Unsecured Claims Schedule E/F: Creditors Who H…" at bounding box center [588, 418] width 346 height 639
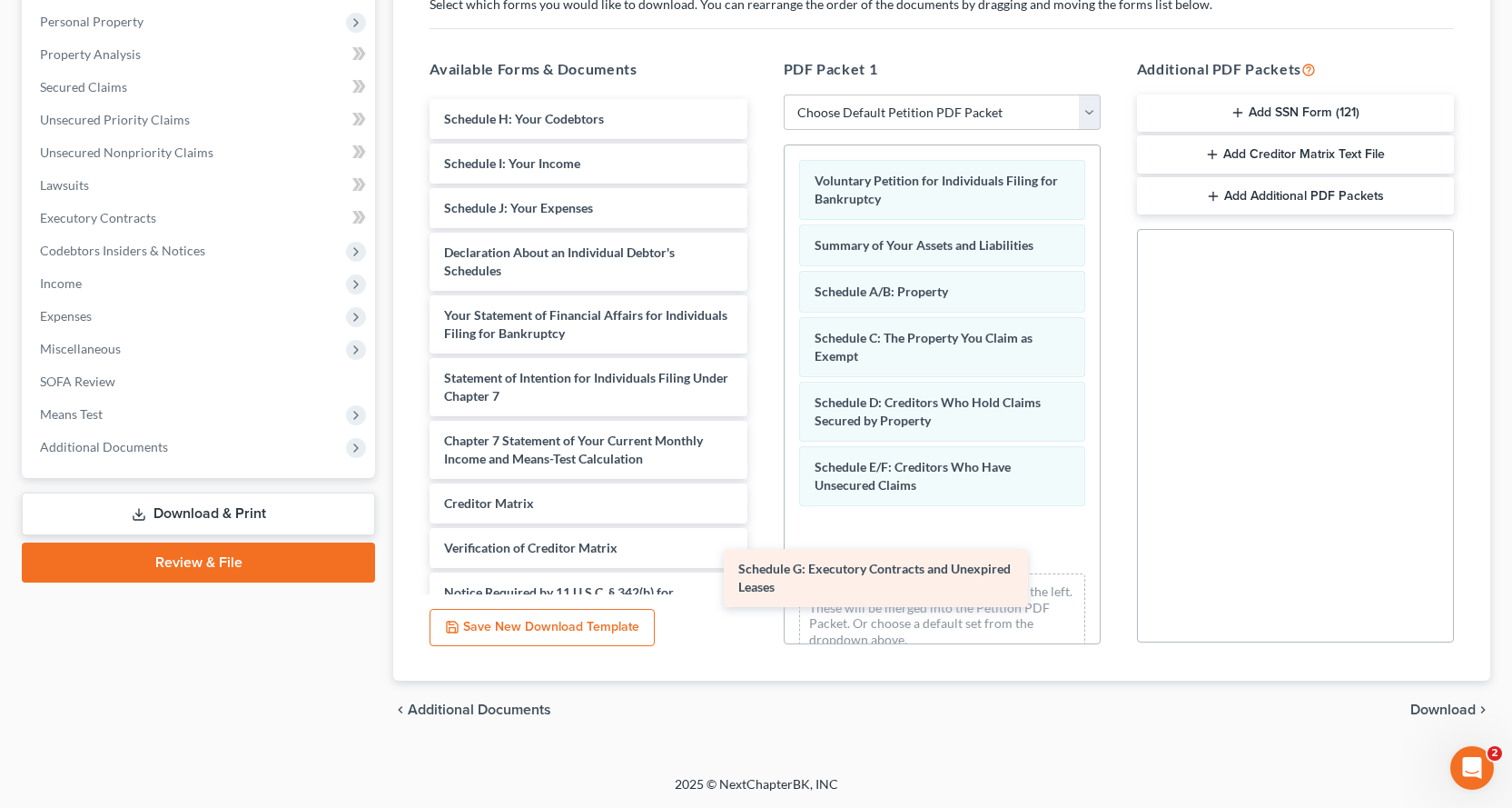
drag, startPoint x: 658, startPoint y: 129, endPoint x: 996, endPoint y: 561, distance: 548.5
click at [761, 562] on div "Schedule G: Executory Contracts and Unexpired Leases Schedule G: Executory Cont…" at bounding box center [588, 387] width 346 height 577
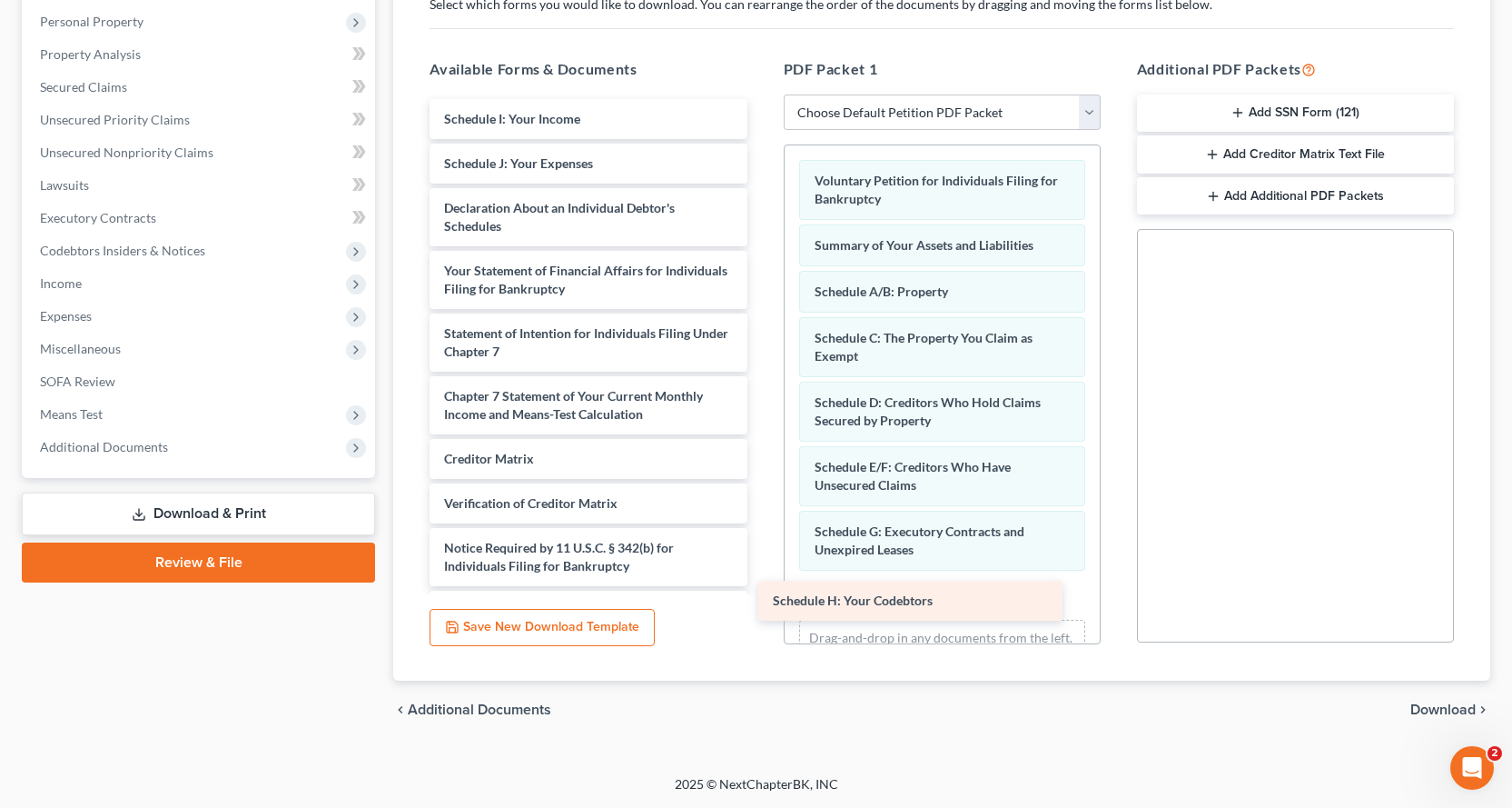
drag, startPoint x: 520, startPoint y: 119, endPoint x: 860, endPoint y: 598, distance: 587.4
click at [761, 600] on div "Schedule H: Your Codebtors Schedule H: Your Codebtors Schedule I: Your Income S…" at bounding box center [588, 365] width 346 height 532
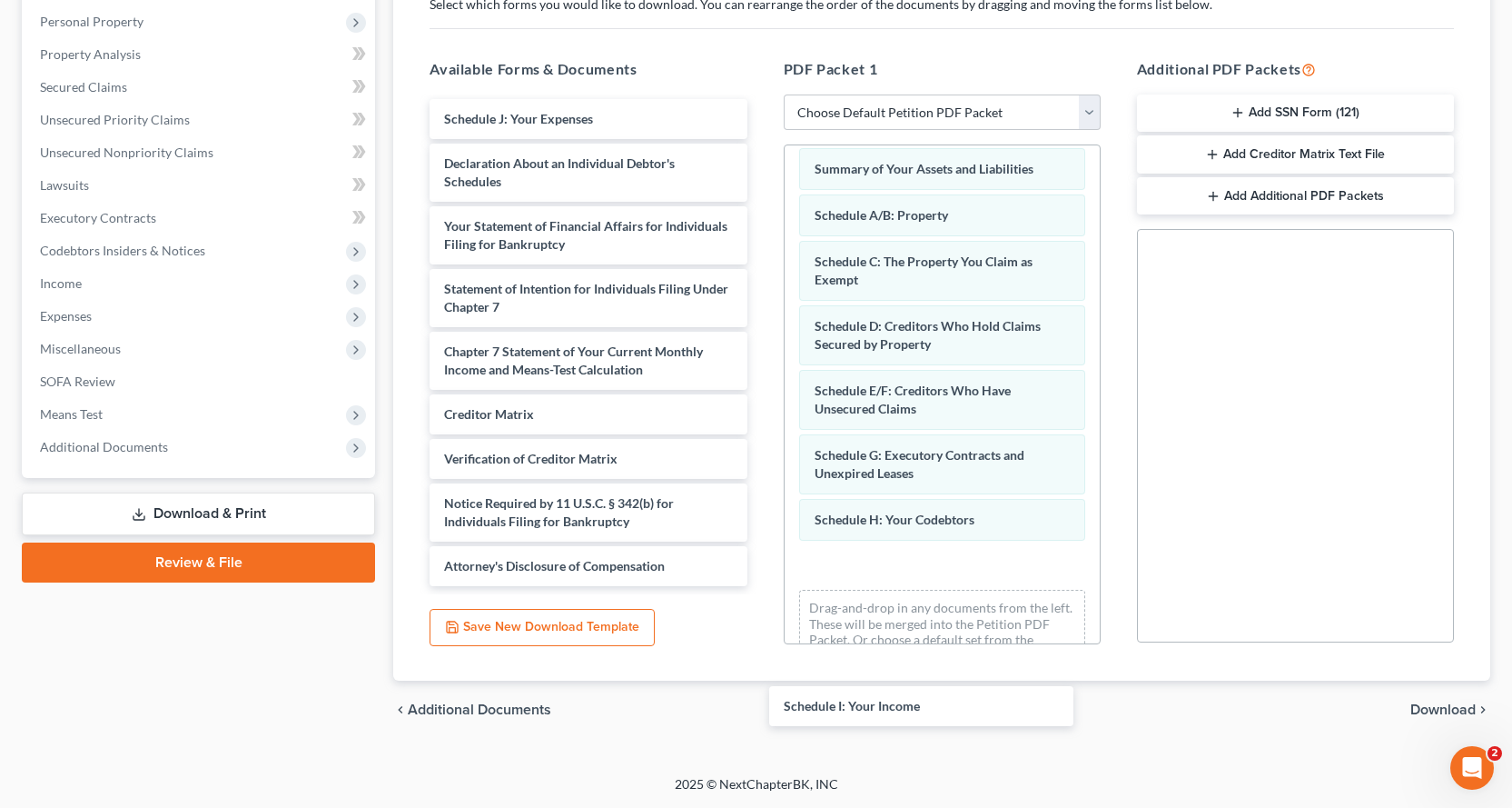
drag, startPoint x: 593, startPoint y: 114, endPoint x: 974, endPoint y: 568, distance: 592.7
click at [761, 586] on div "Schedule I: Your Income Schedule I: Your Income Schedule J: Your Expenses Decla…" at bounding box center [588, 342] width 346 height 487
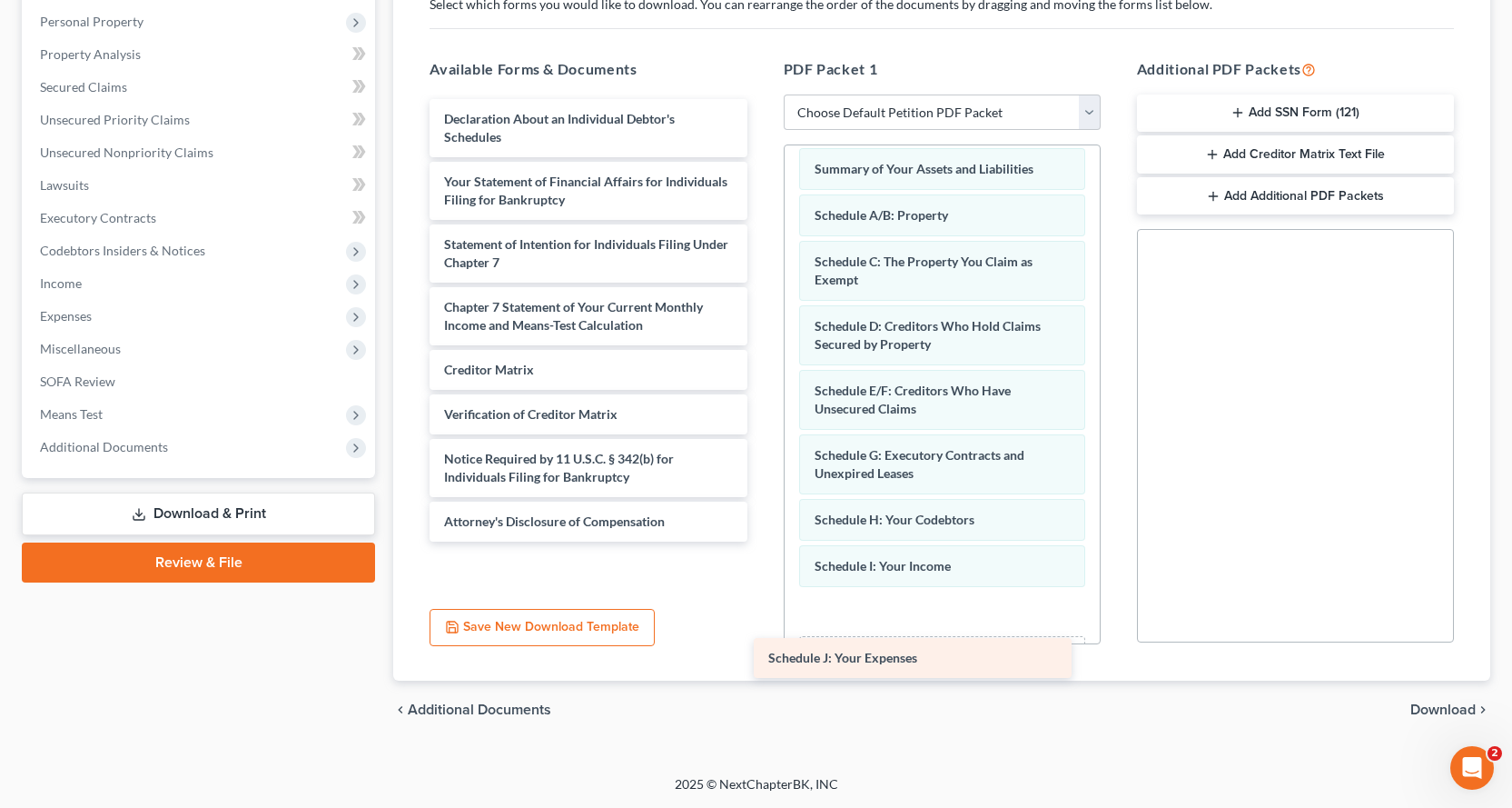
drag, startPoint x: 604, startPoint y: 106, endPoint x: 989, endPoint y: 610, distance: 634.2
click at [761, 542] on div "Schedule J: Your Expenses Schedule J: Your Expenses Declaration About an Indivi…" at bounding box center [588, 320] width 346 height 442
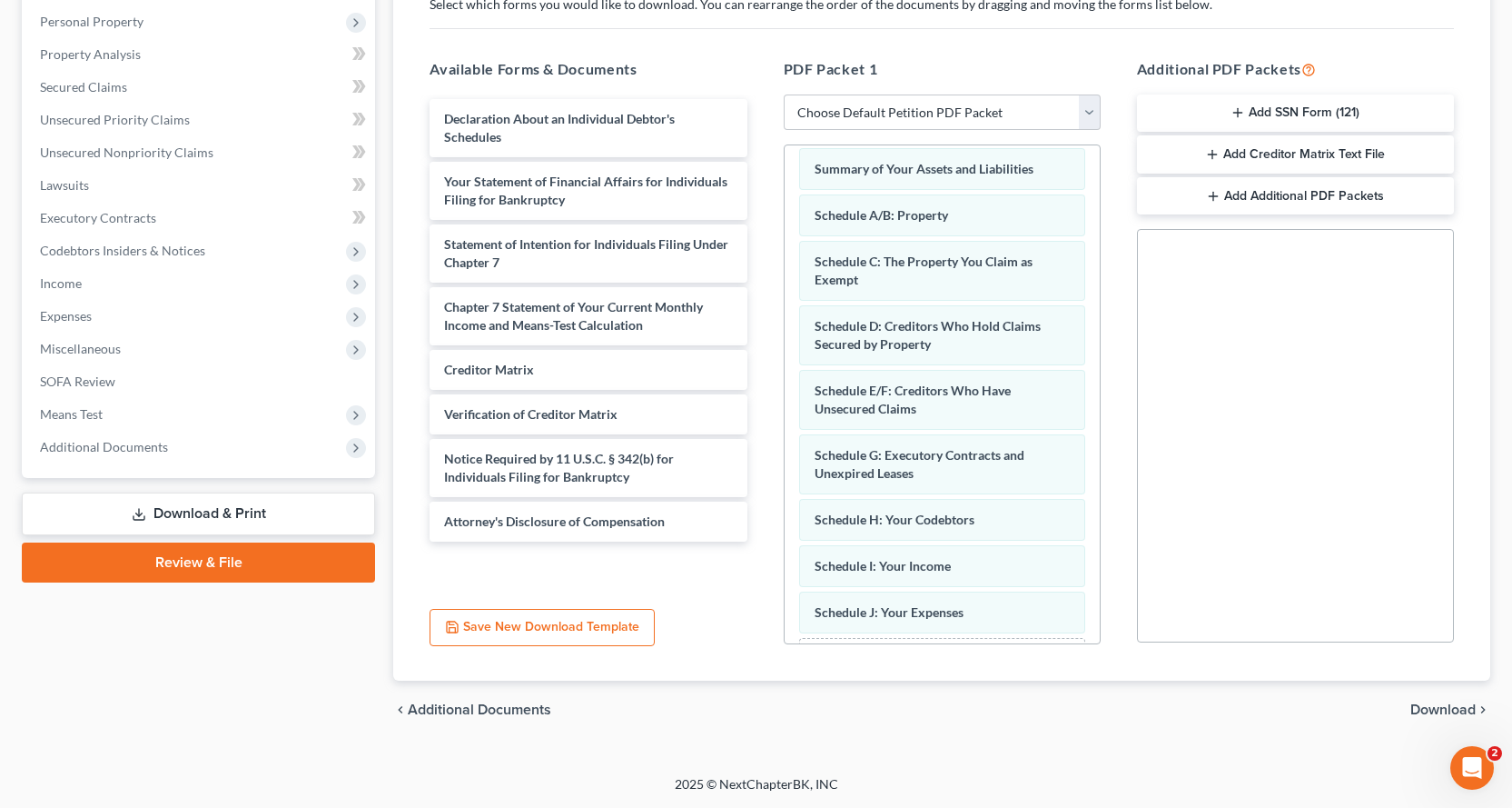
scroll to position [169, 0]
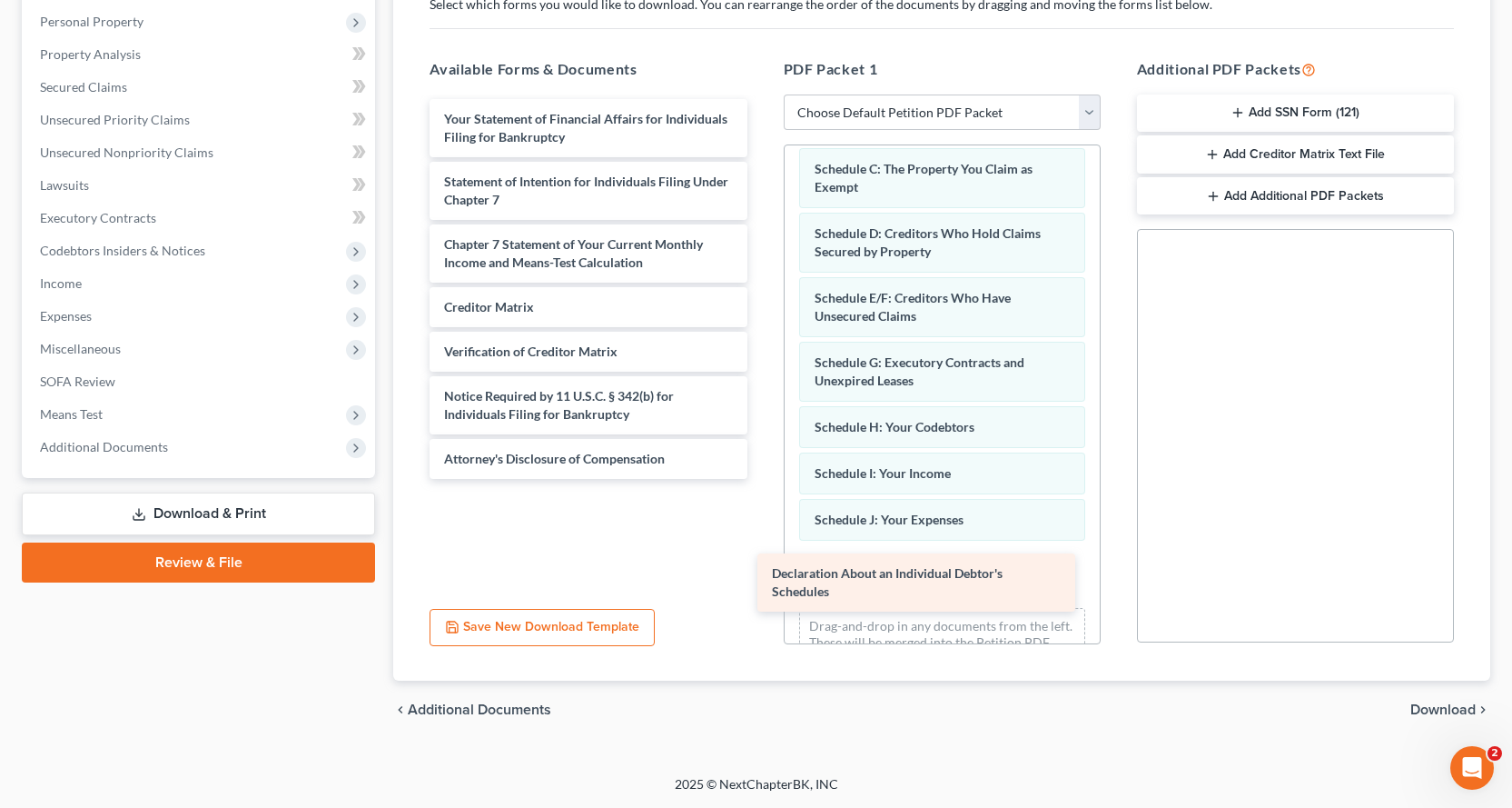
drag, startPoint x: 621, startPoint y: 137, endPoint x: 951, endPoint y: 592, distance: 562.1
click at [761, 479] on div "Declaration About an Individual Debtor's Schedules Declaration About an Individ…" at bounding box center [588, 289] width 346 height 380
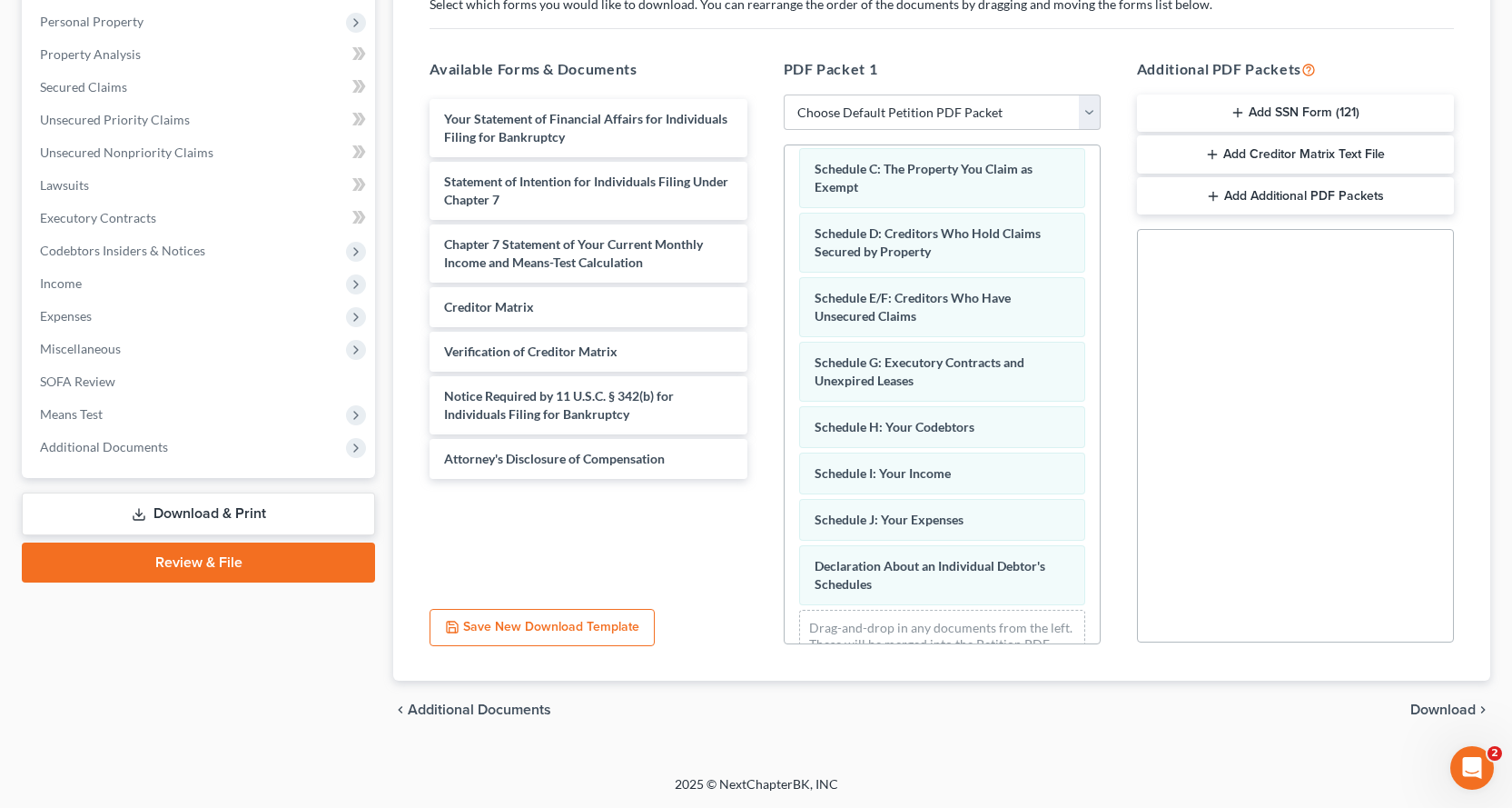
scroll to position [233, 0]
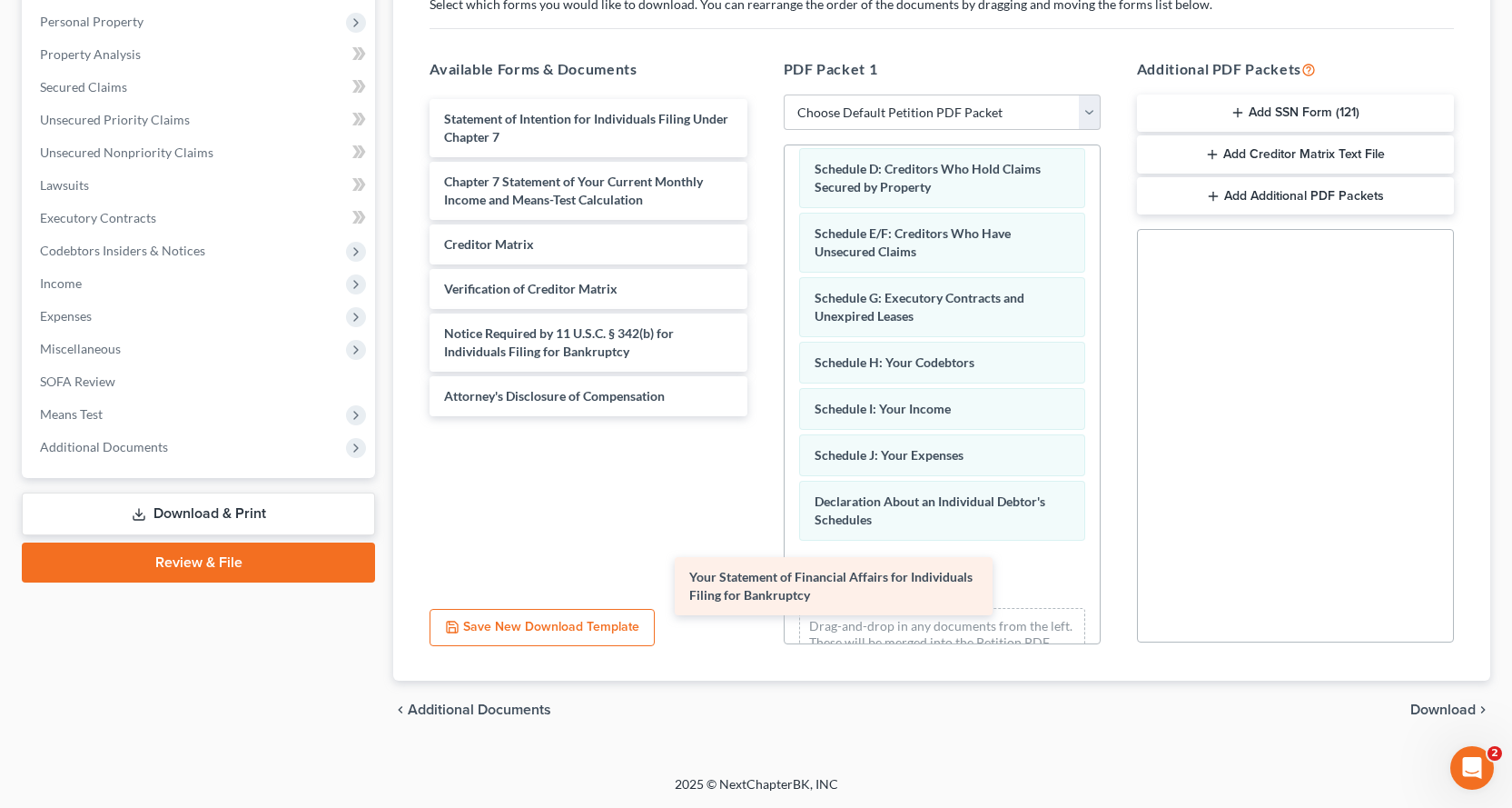
drag, startPoint x: 673, startPoint y: 140, endPoint x: 979, endPoint y: 589, distance: 543.4
click at [761, 416] on div "Your Statement of Financial Affairs for Individuals Filing for Bankruptcy Your …" at bounding box center [588, 258] width 346 height 317
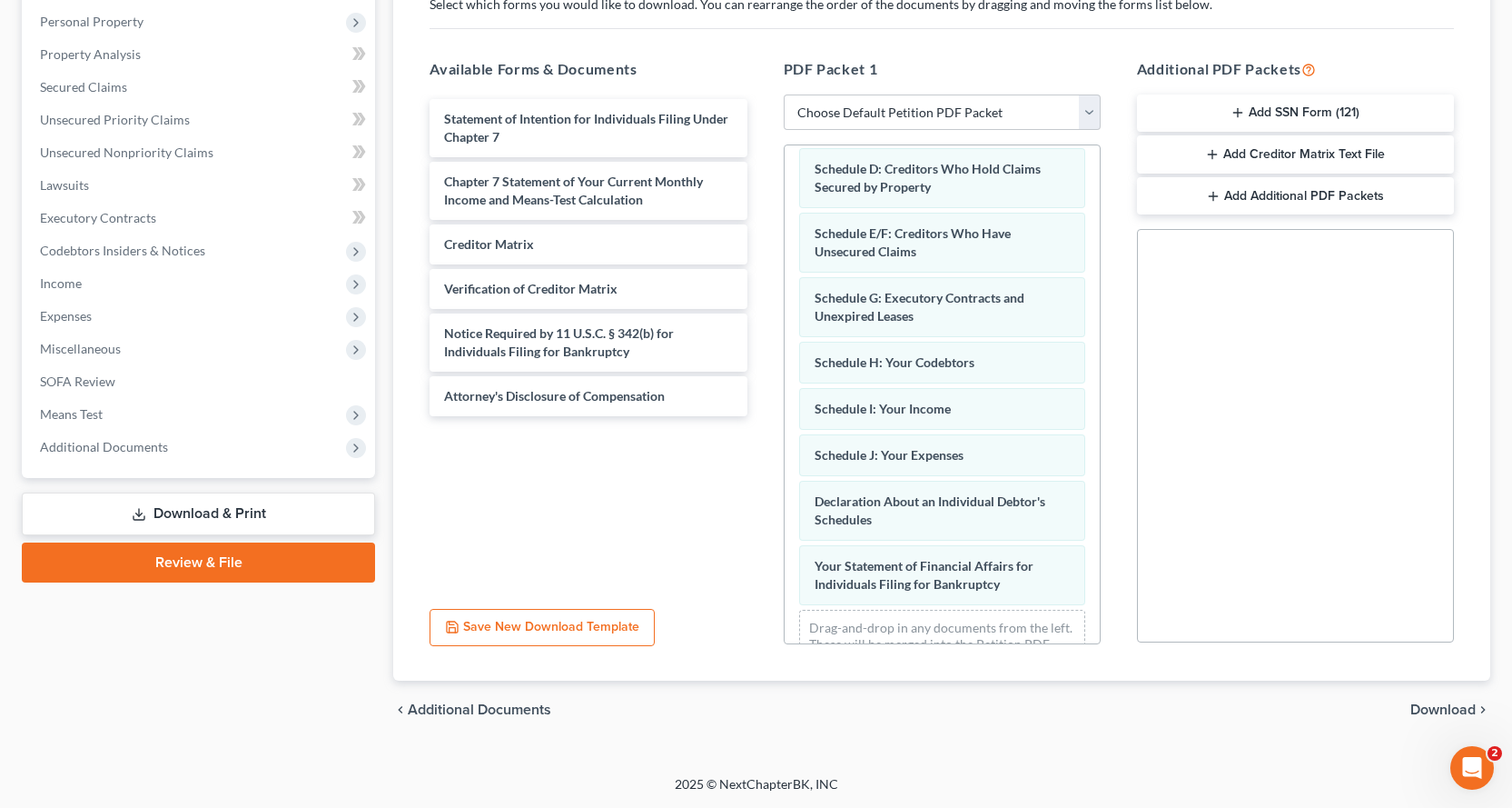
scroll to position [299, 0]
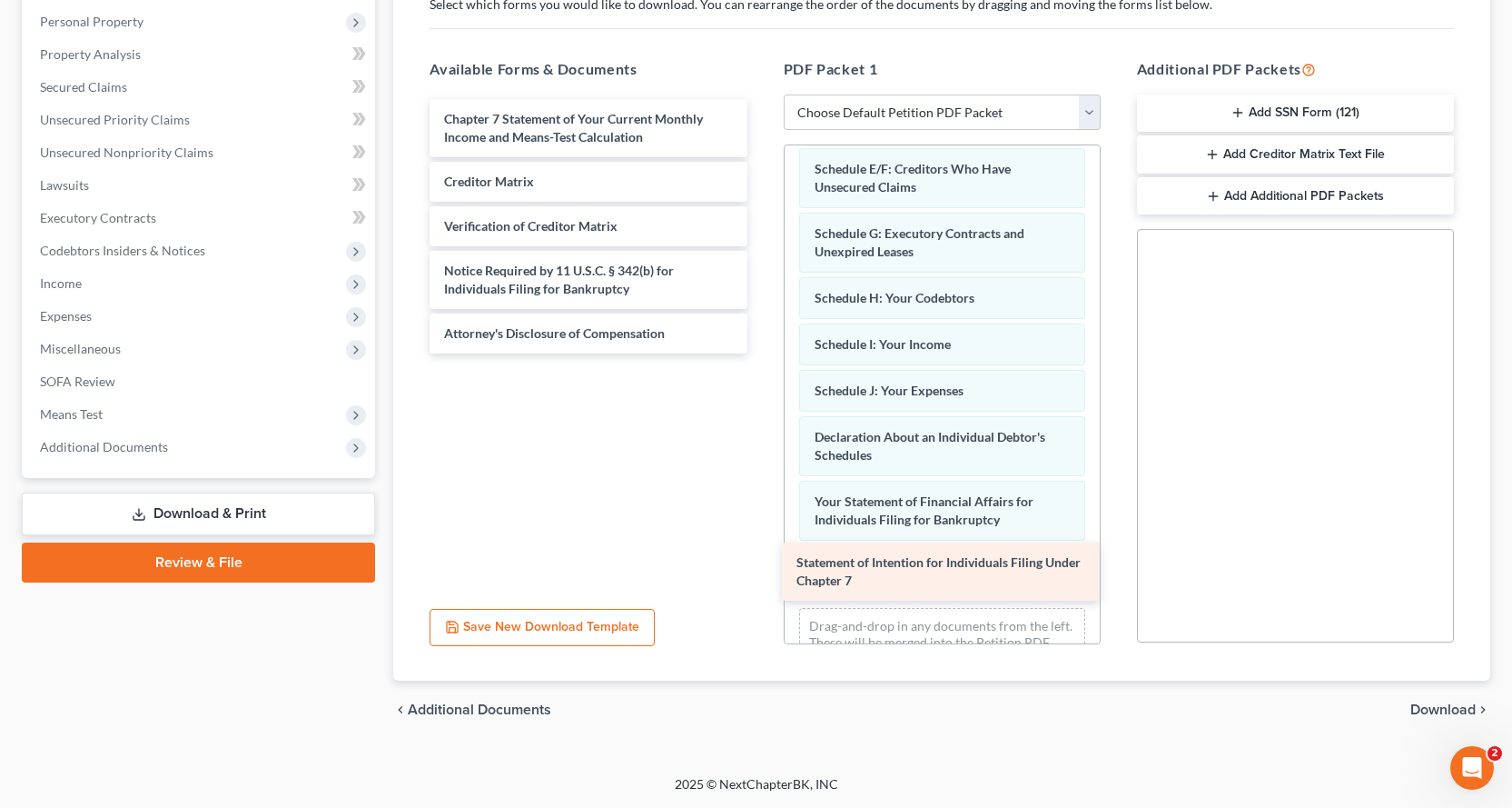
drag, startPoint x: 608, startPoint y: 139, endPoint x: 961, endPoint y: 582, distance: 566.4
click at [761, 354] on div "Statement of Intention for Individuals Filing Under Chapter 7 Statement of Inte…" at bounding box center [588, 227] width 346 height 255
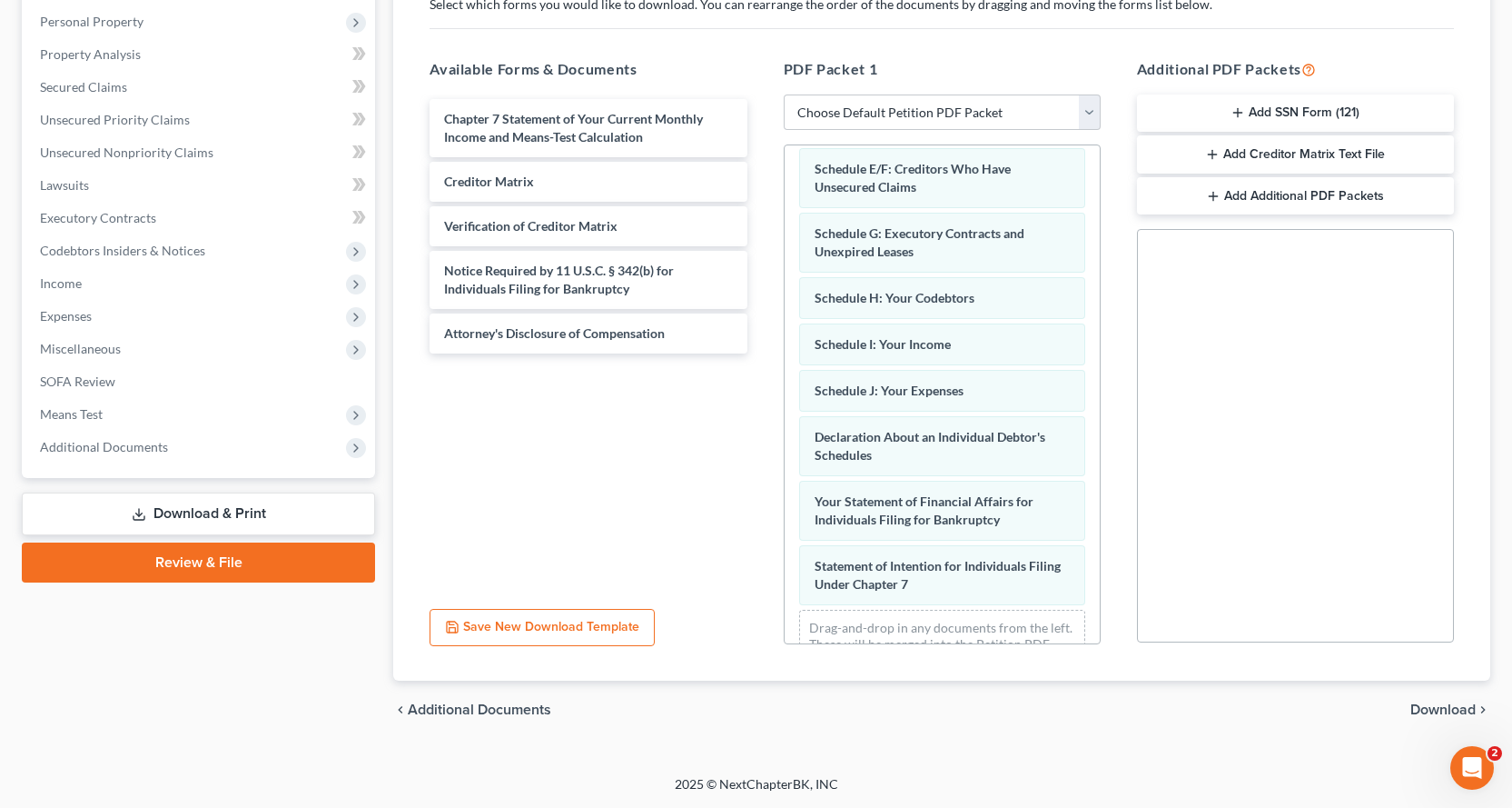
scroll to position [363, 0]
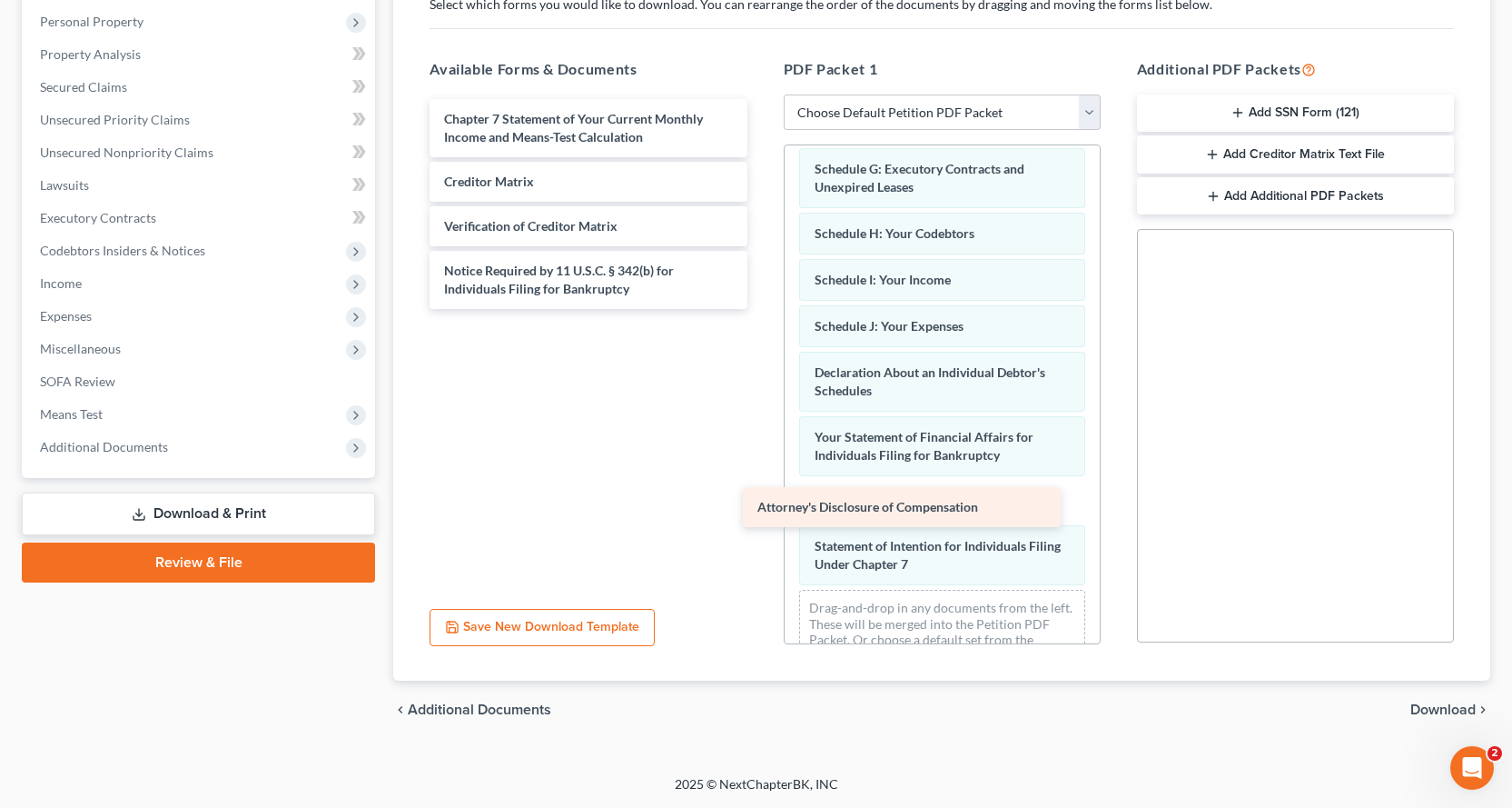
drag, startPoint x: 584, startPoint y: 338, endPoint x: 919, endPoint y: 512, distance: 377.5
click at [761, 309] on div "Attorney's Disclosure of Compensation Chapter 7 Statement of Your Current Month…" at bounding box center [588, 204] width 346 height 210
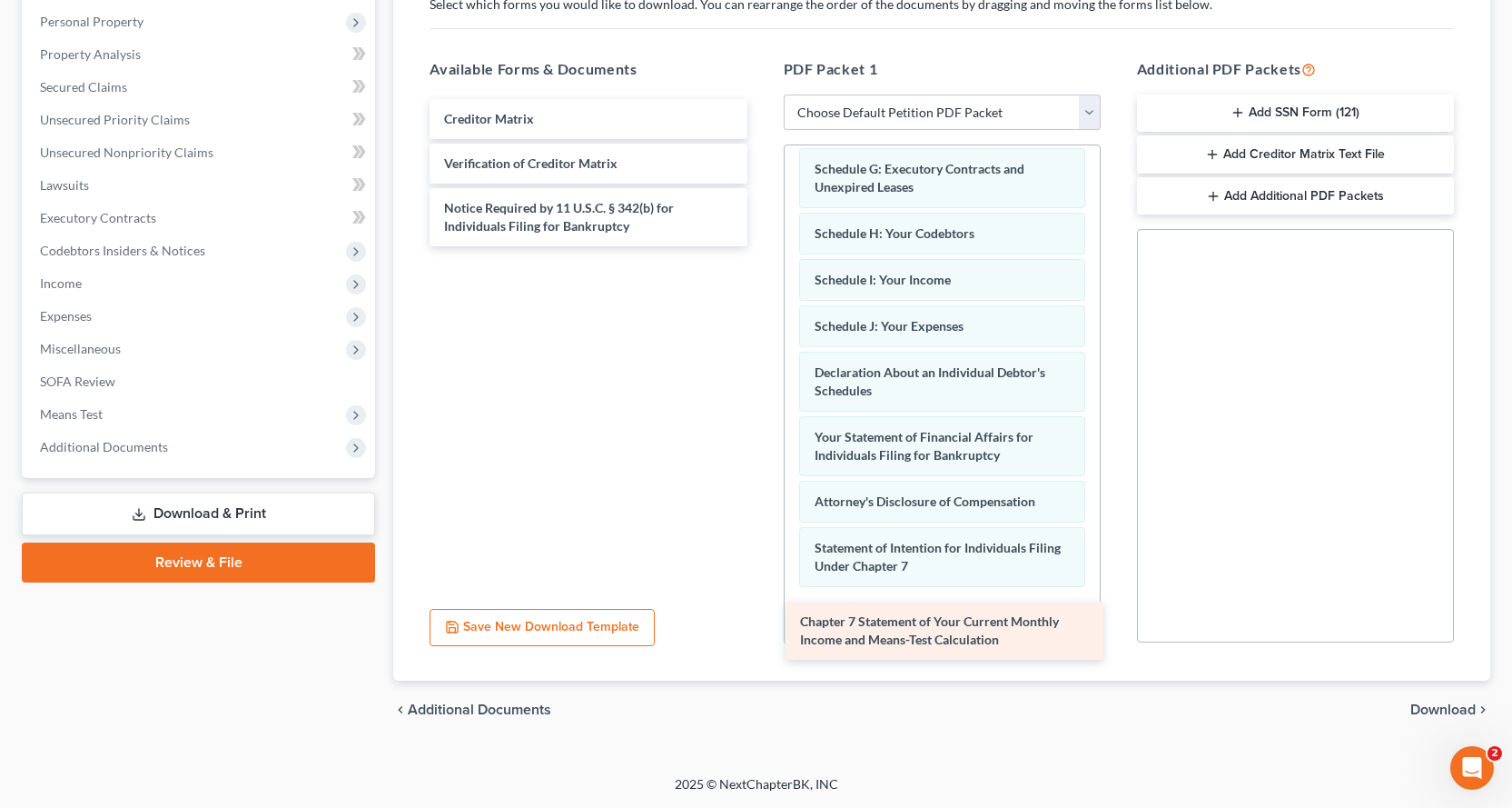
drag, startPoint x: 577, startPoint y: 121, endPoint x: 934, endPoint y: 623, distance: 616.0
click at [761, 246] on div "Chapter 7 Statement of Your Current Monthly Income and Means-Test Calculation C…" at bounding box center [588, 172] width 346 height 147
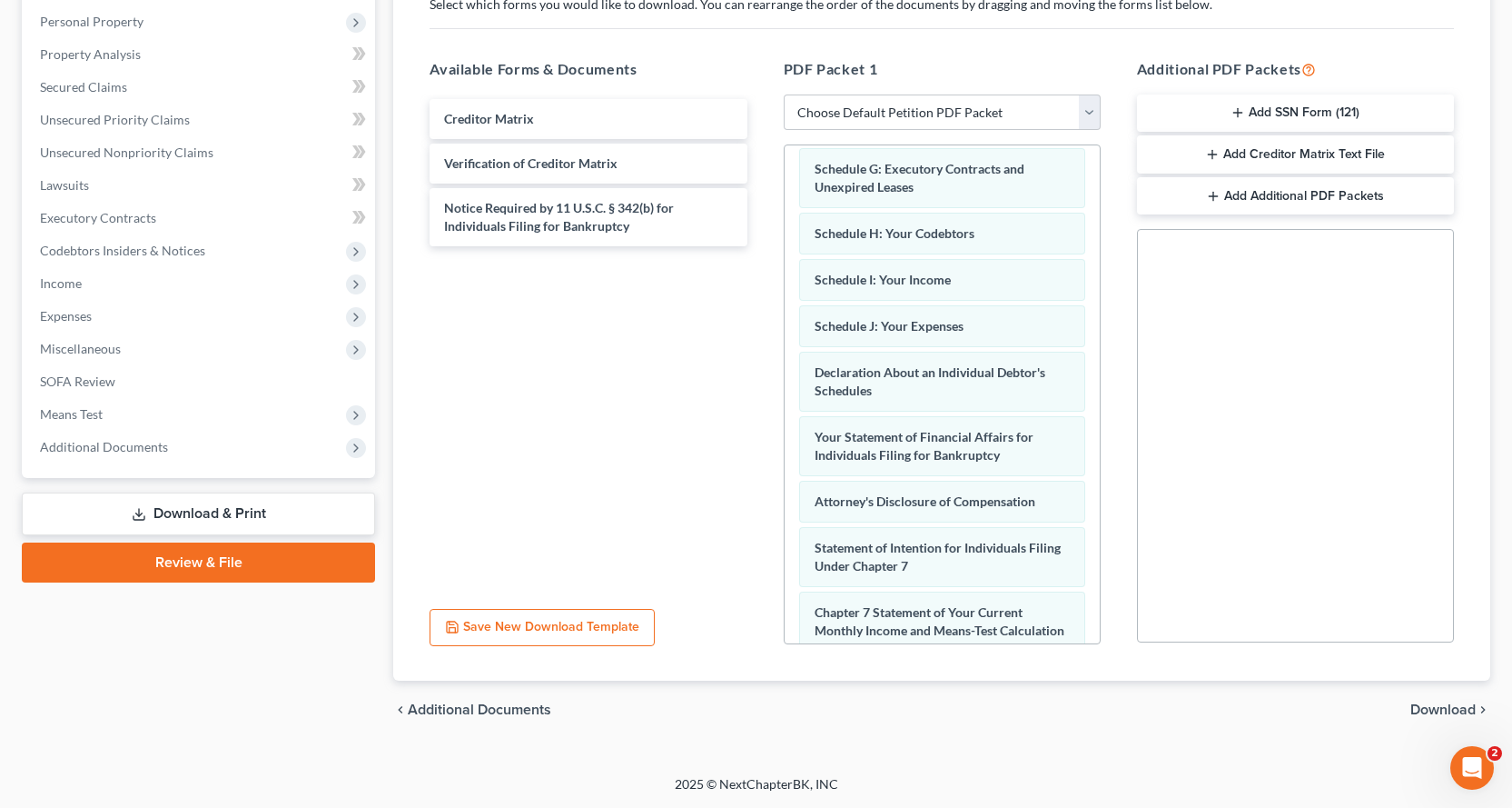
scroll to position [492, 0]
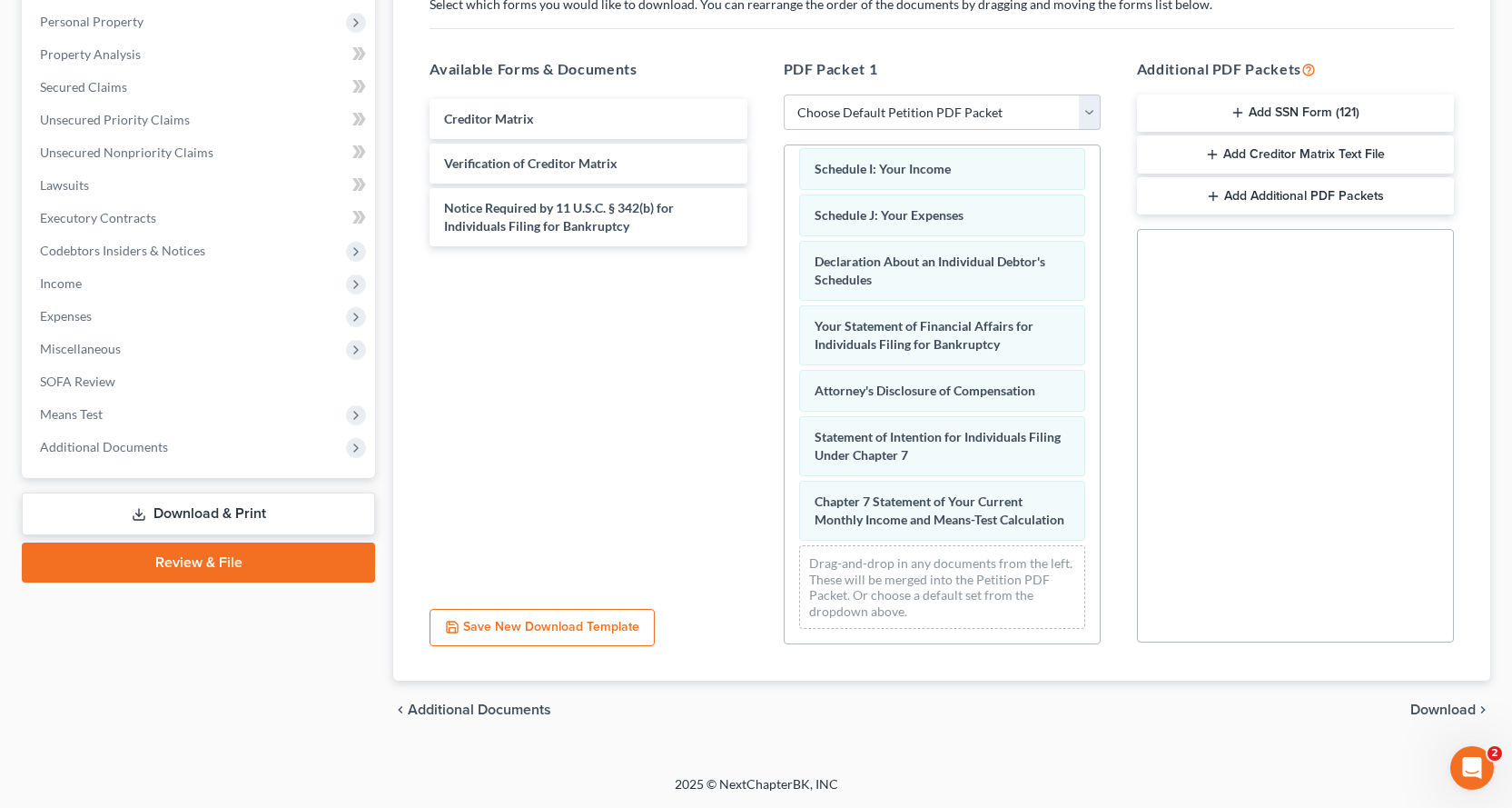
click at [1258, 102] on button "Add SSN Form (121)" at bounding box center [1295, 113] width 317 height 38
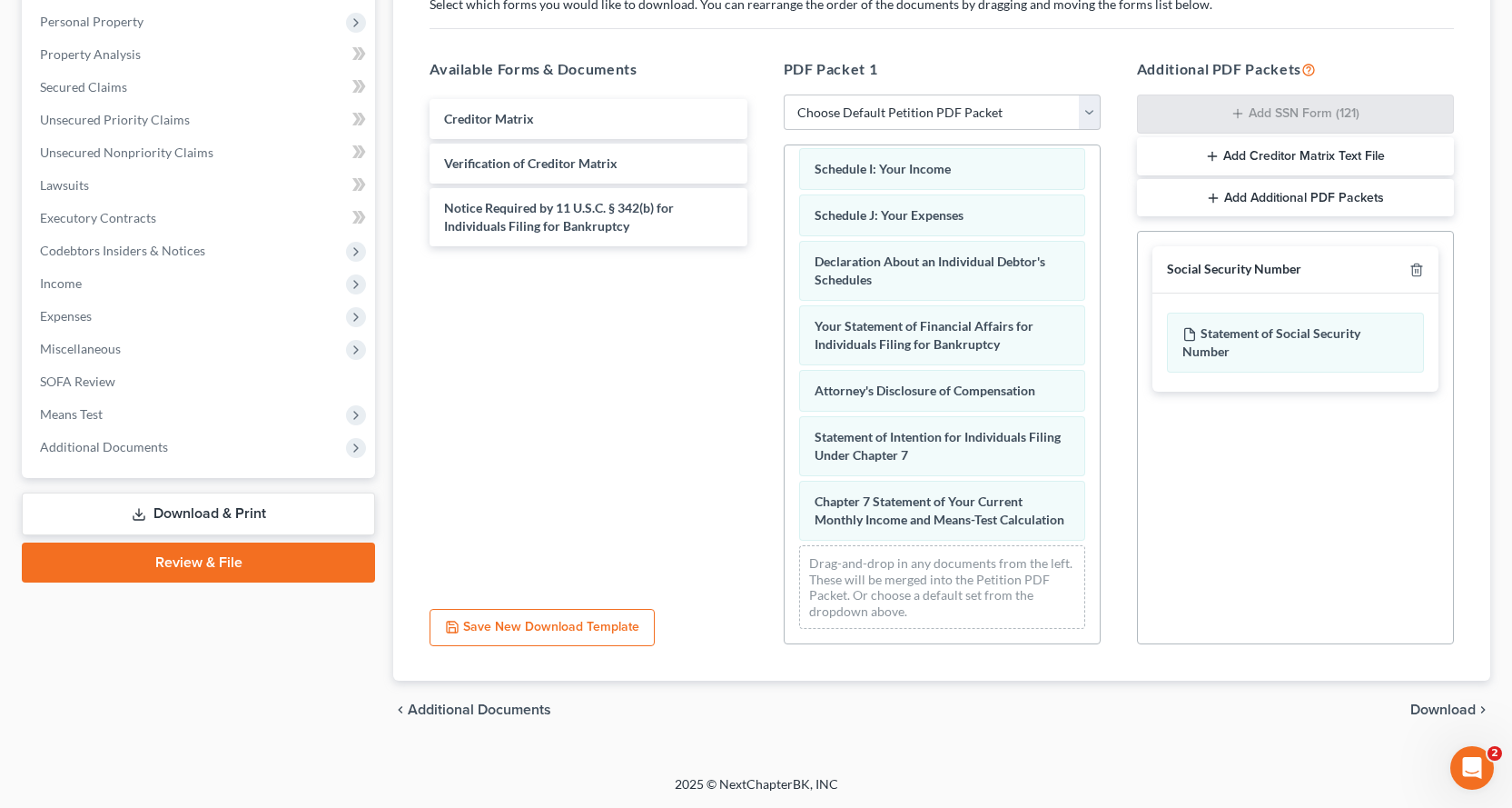
click at [1442, 708] on span "Download" at bounding box center [1443, 710] width 65 height 15
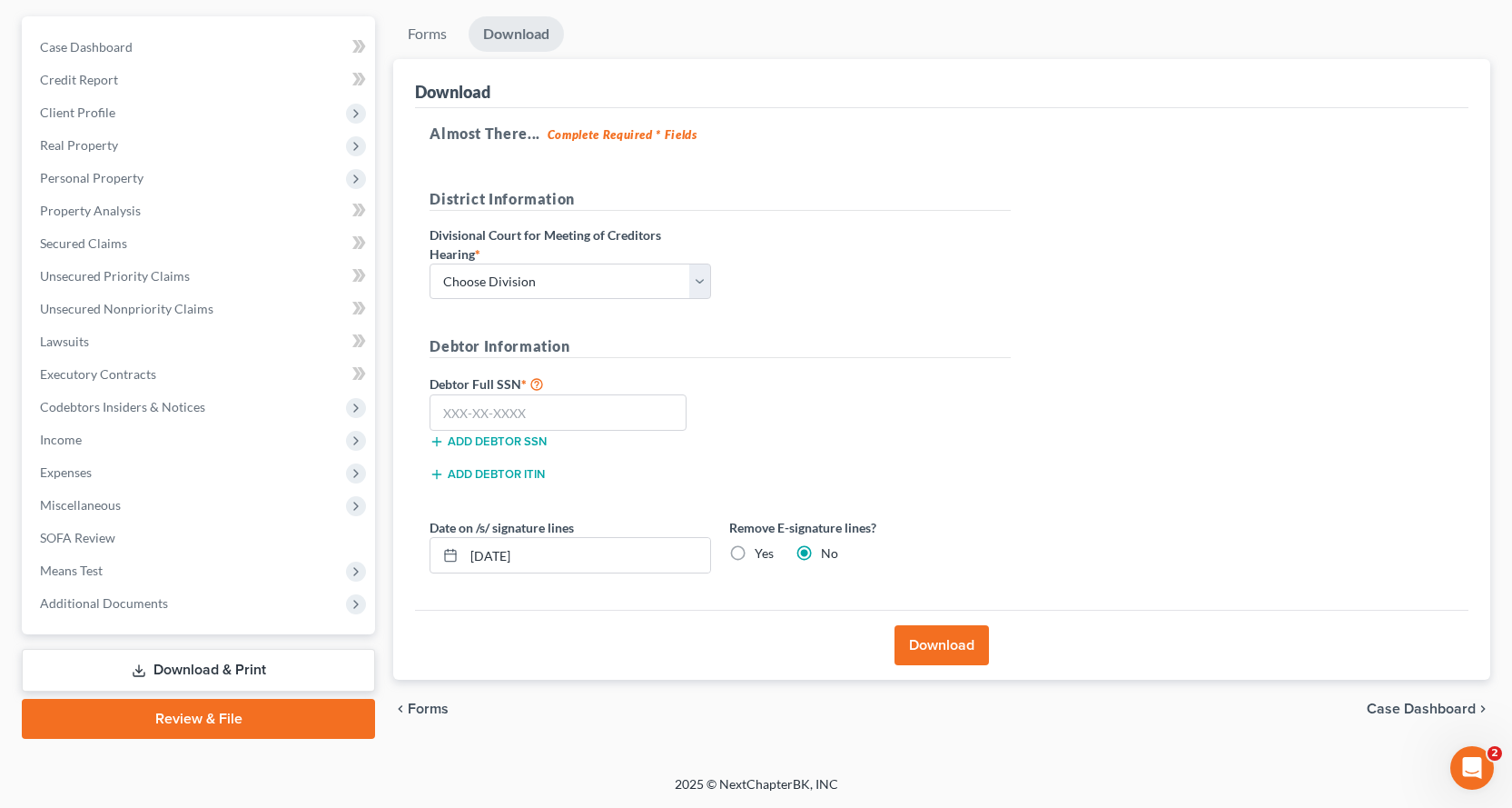
scroll to position [158, 0]
click at [521, 297] on select "Choose Division Fresno Modesto Sacramento" at bounding box center [570, 281] width 282 height 36
select select "2"
click at [430, 263] on select "Choose Division Fresno Modesto Sacramento" at bounding box center [570, 281] width 282 height 36
click at [480, 411] on input "text" at bounding box center [558, 412] width 258 height 36
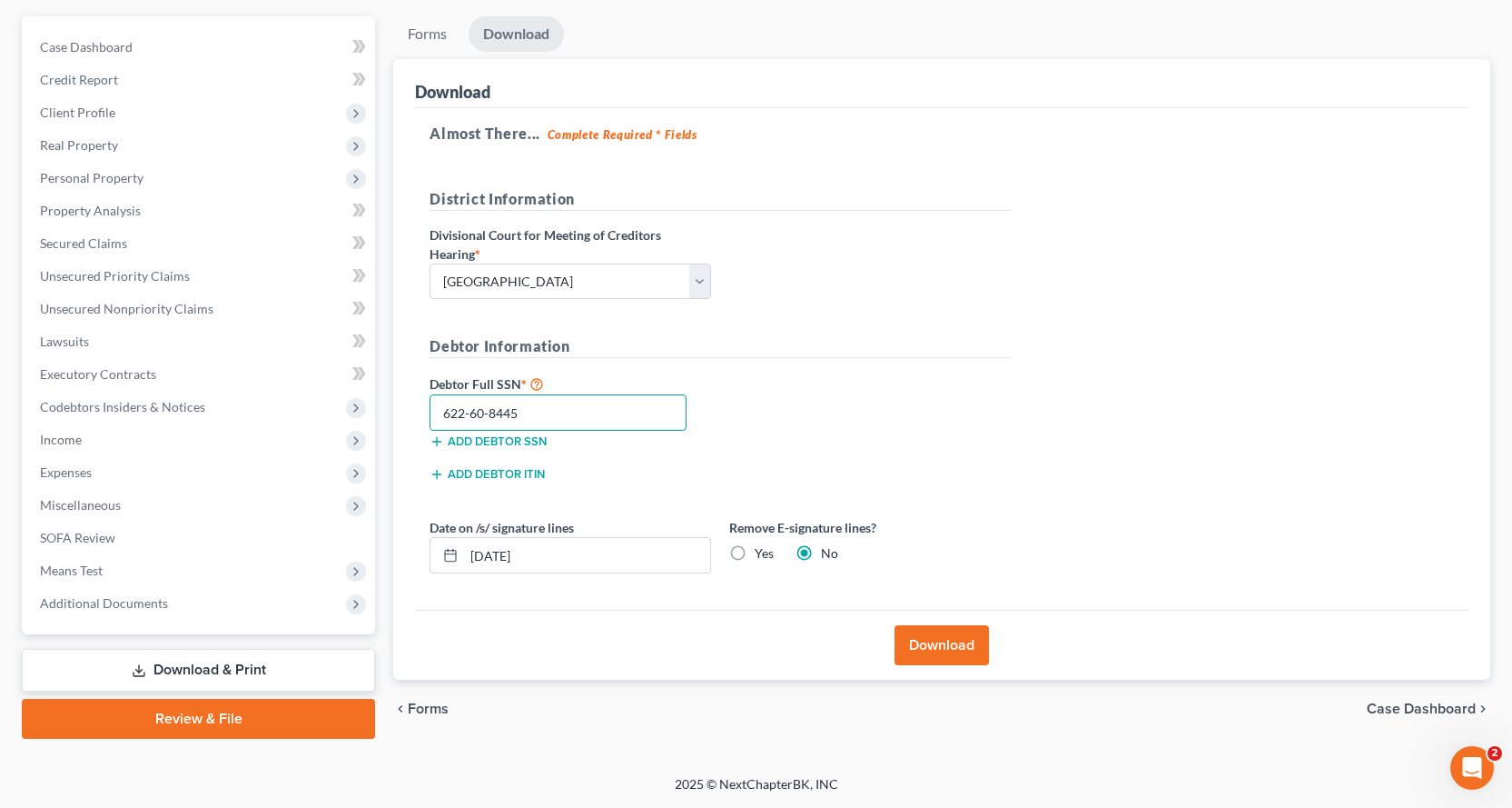
type input "622-60-8445"
click at [938, 647] on button "Download" at bounding box center [942, 645] width 94 height 40
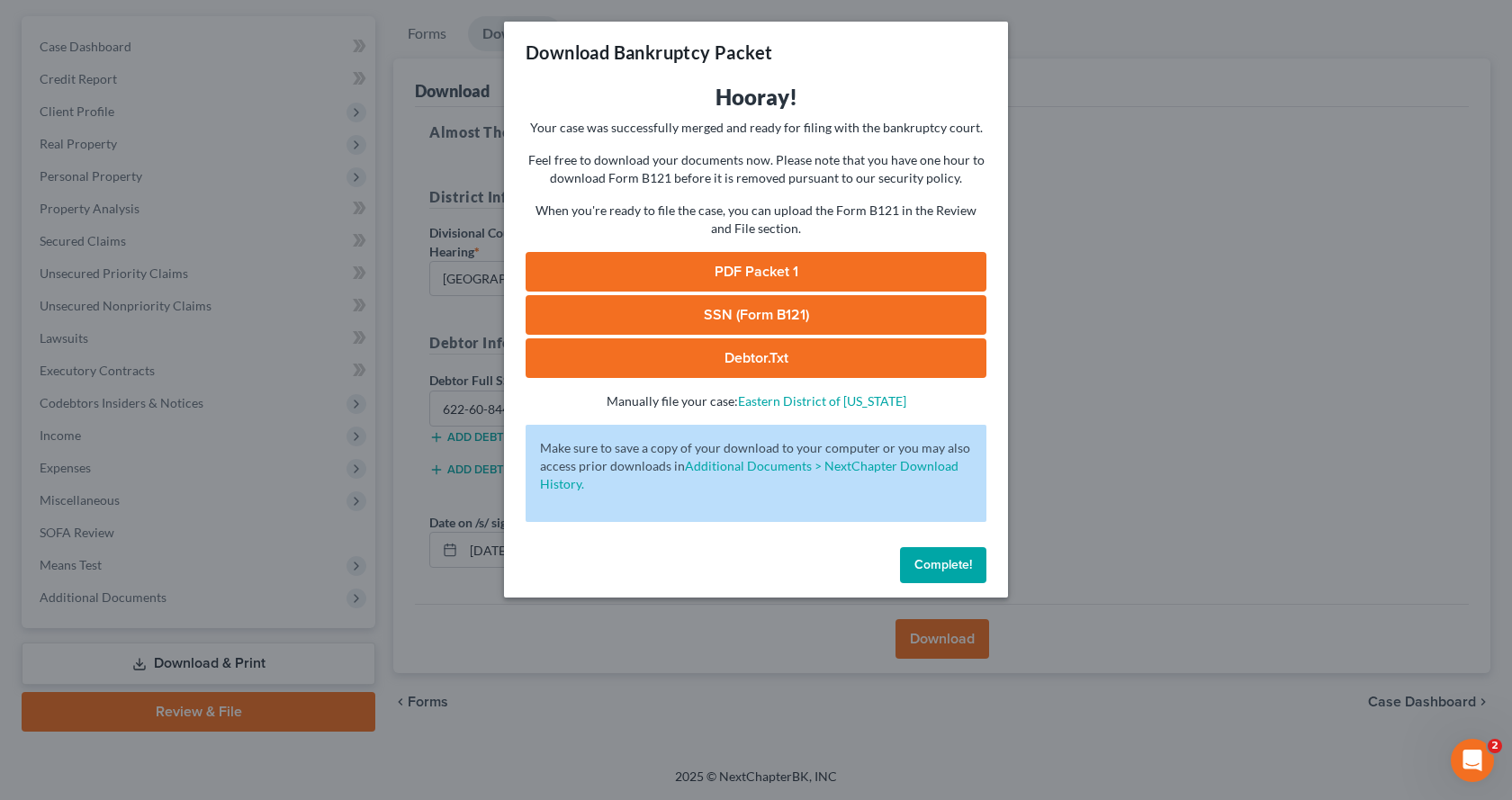
click at [826, 285] on link "PDF Packet 1" at bounding box center [756, 271] width 461 height 39
click at [678, 317] on link "SSN (Form B121)" at bounding box center [756, 315] width 461 height 39
click at [916, 558] on span "Complete!" at bounding box center [944, 565] width 58 height 15
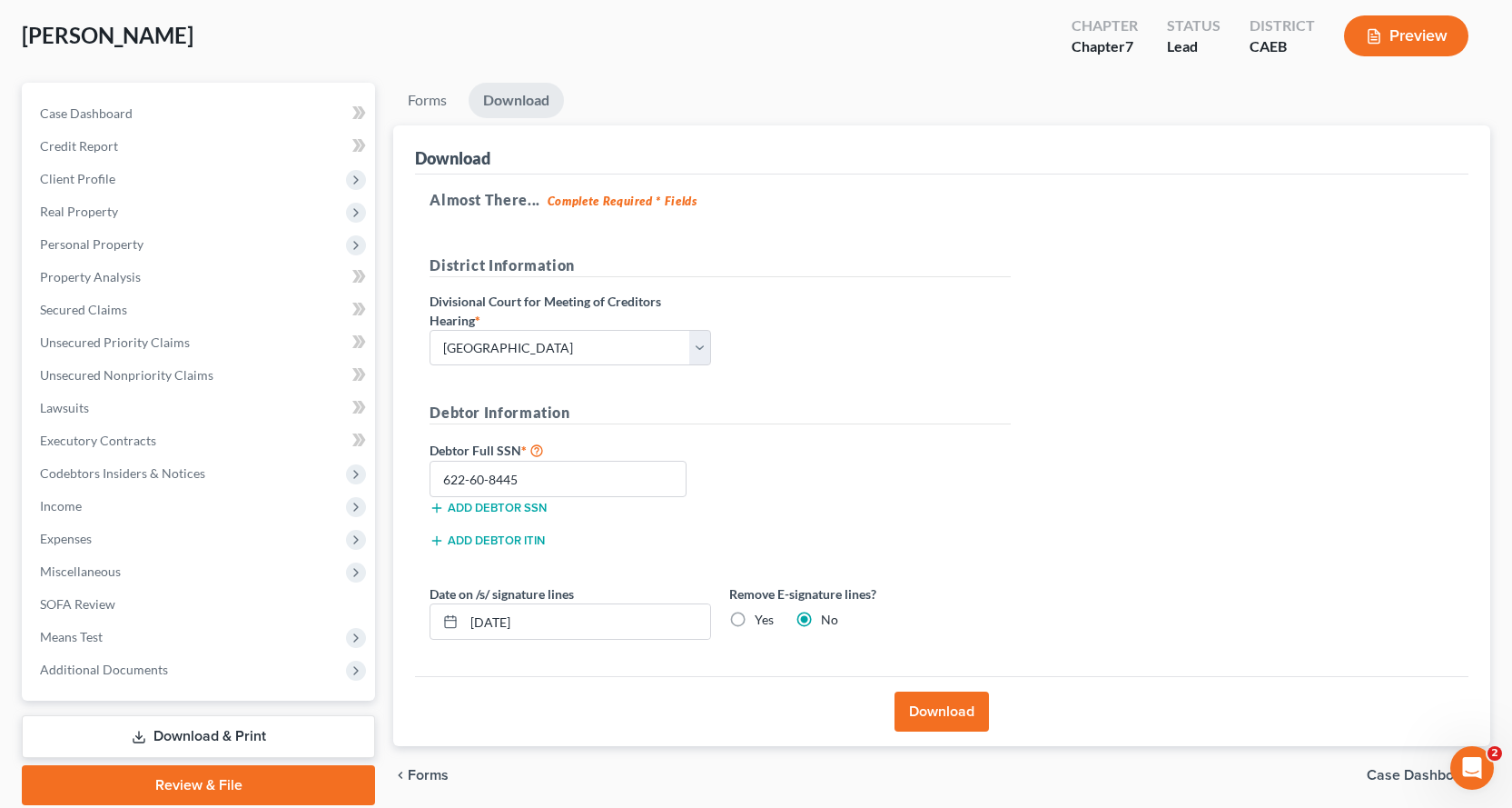
scroll to position [0, 0]
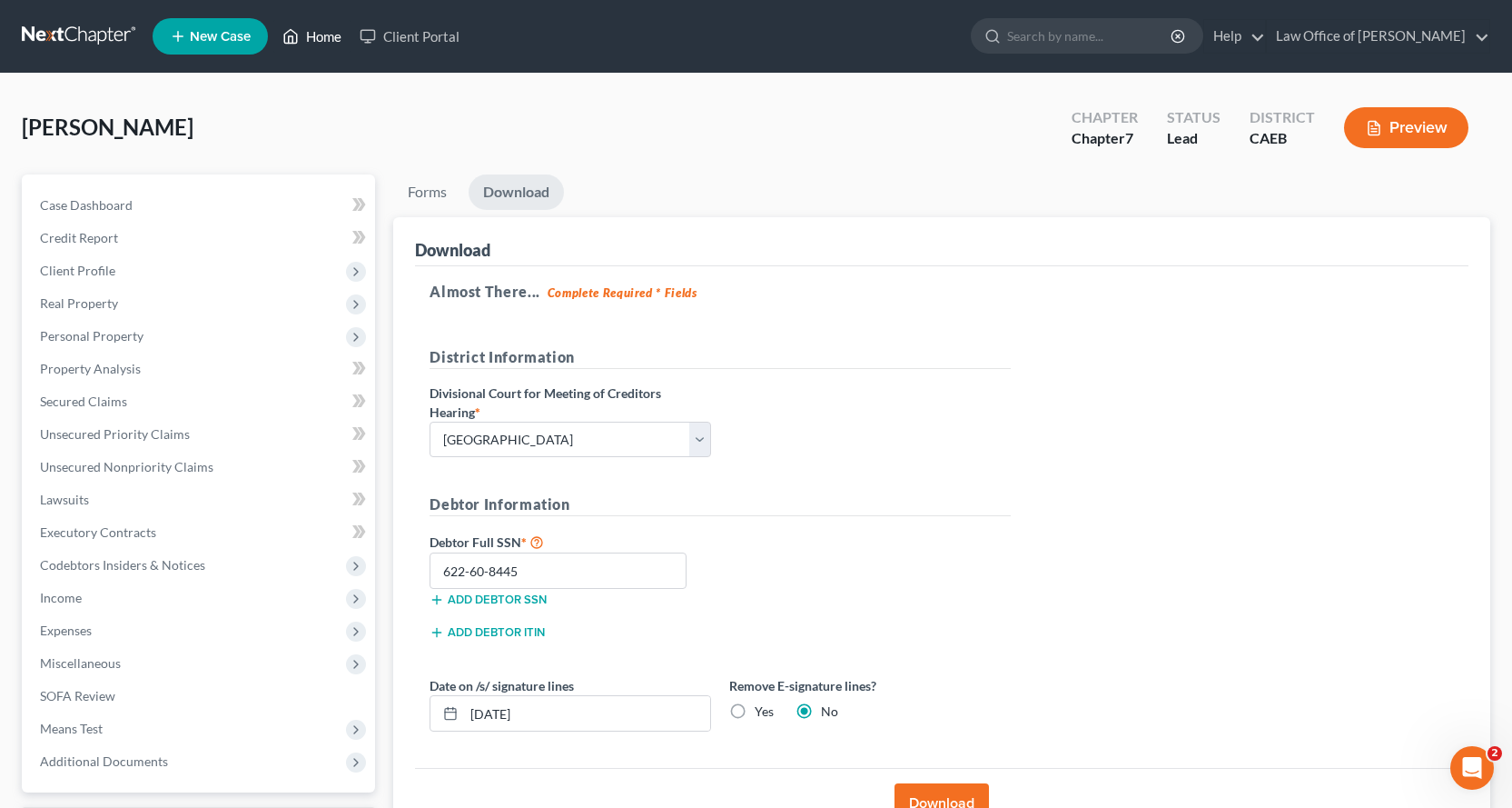
click at [326, 39] on link "Home" at bounding box center [311, 37] width 77 height 33
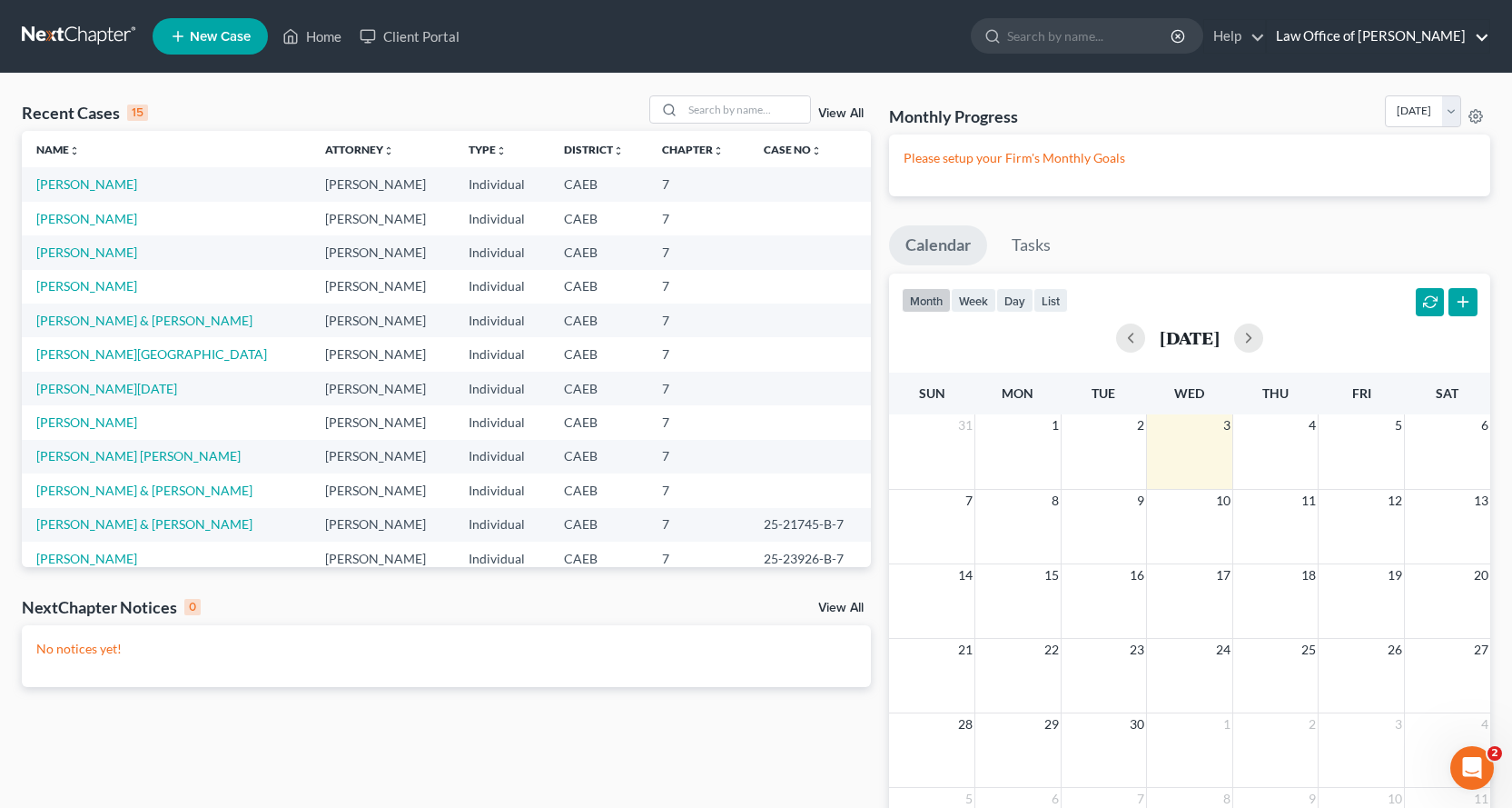
click at [1488, 35] on link "Law Office of Gerald L. White" at bounding box center [1378, 37] width 223 height 33
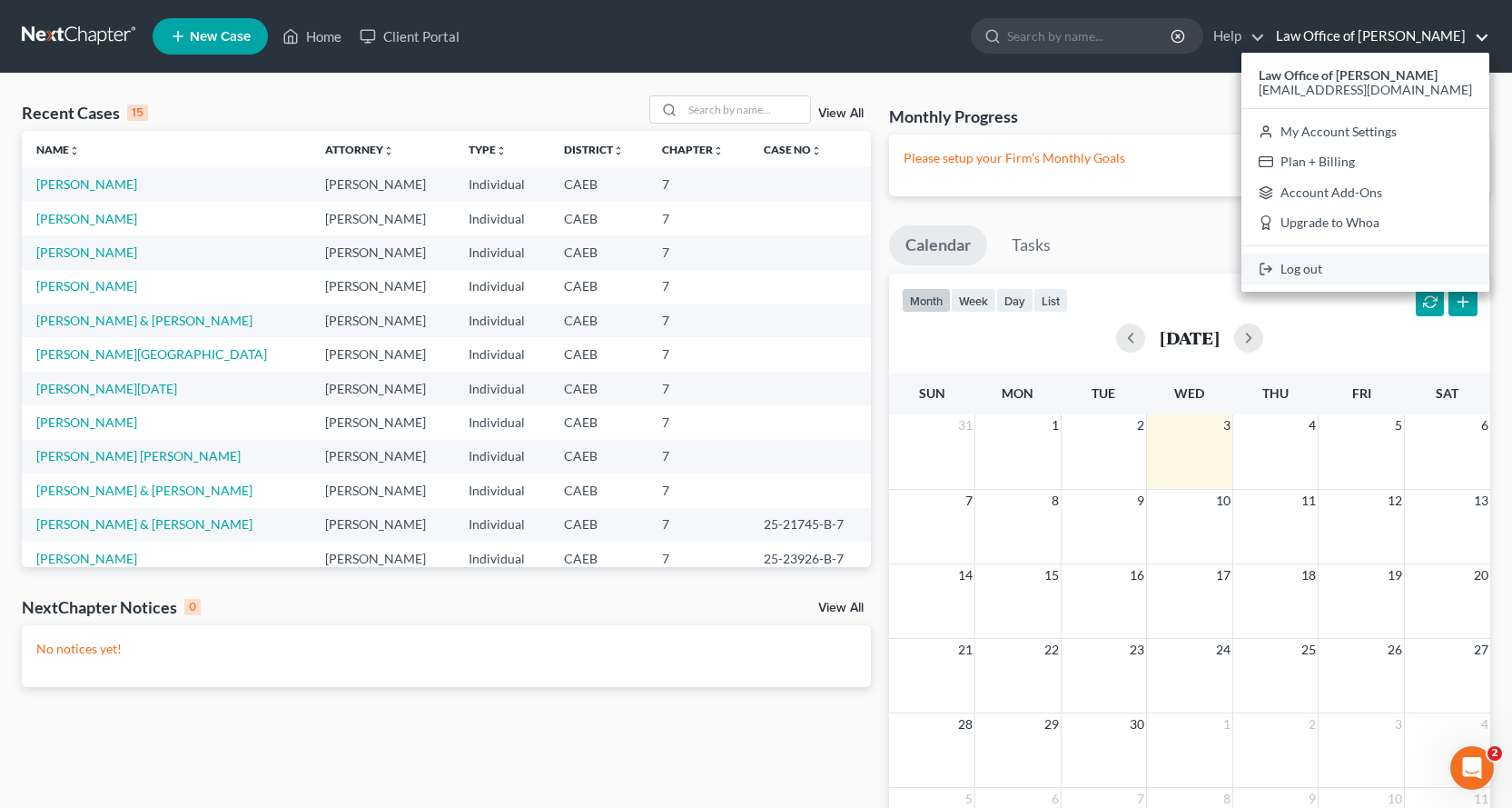
click at [1368, 265] on link "Log out" at bounding box center [1365, 269] width 248 height 31
